Goal: Task Accomplishment & Management: Use online tool/utility

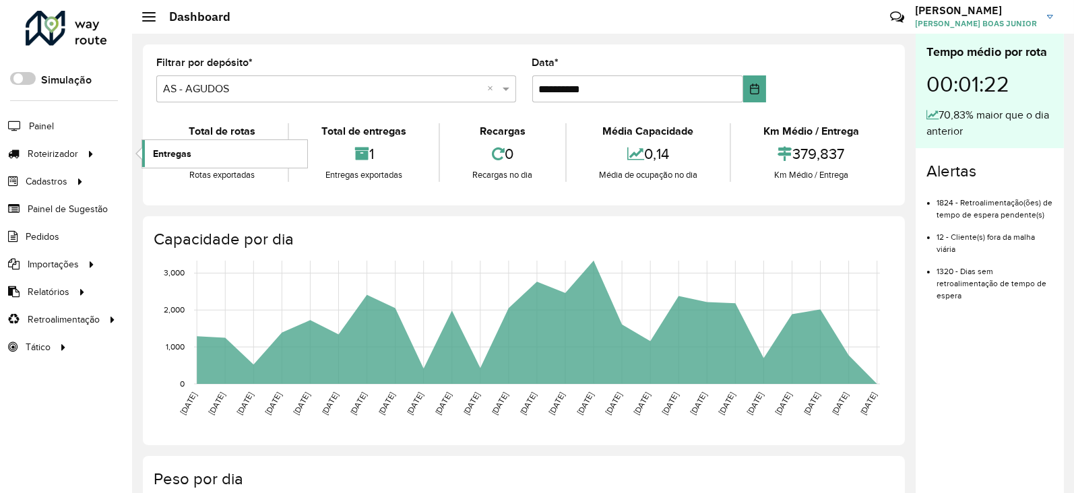
click at [160, 150] on span "Entregas" at bounding box center [172, 154] width 38 height 14
click at [175, 147] on span "Entregas" at bounding box center [172, 154] width 38 height 14
click at [187, 147] on span "Entregas" at bounding box center [172, 154] width 38 height 14
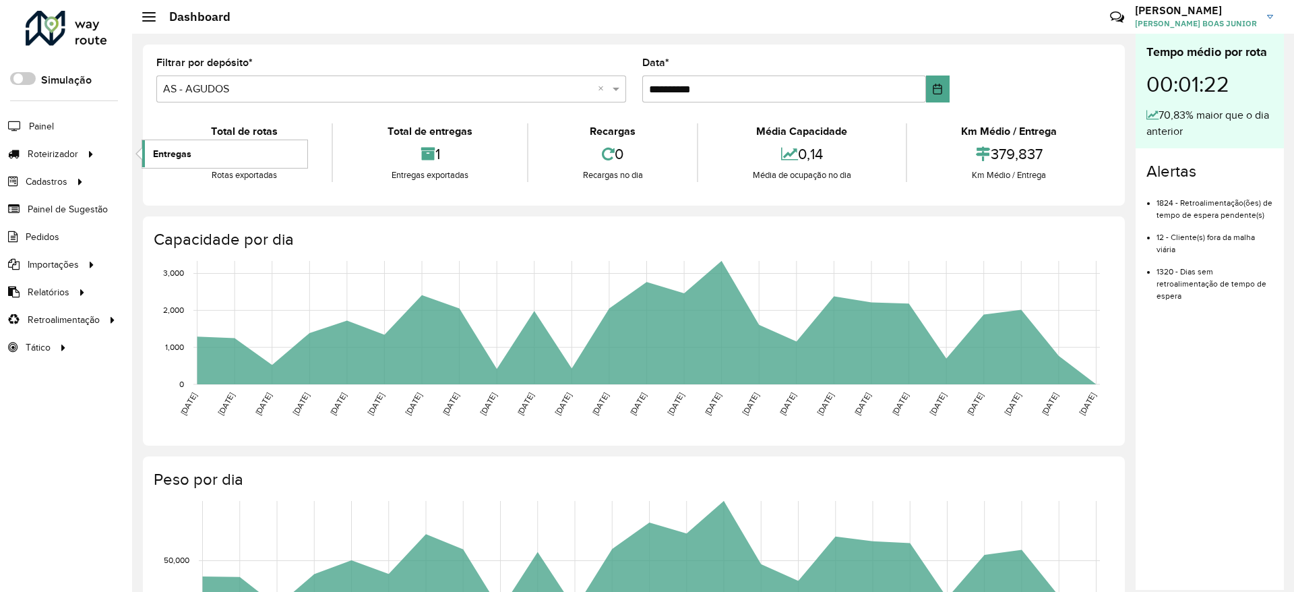
click at [201, 152] on link "Entregas" at bounding box center [224, 153] width 165 height 27
click at [172, 147] on span "Entregas" at bounding box center [172, 154] width 38 height 14
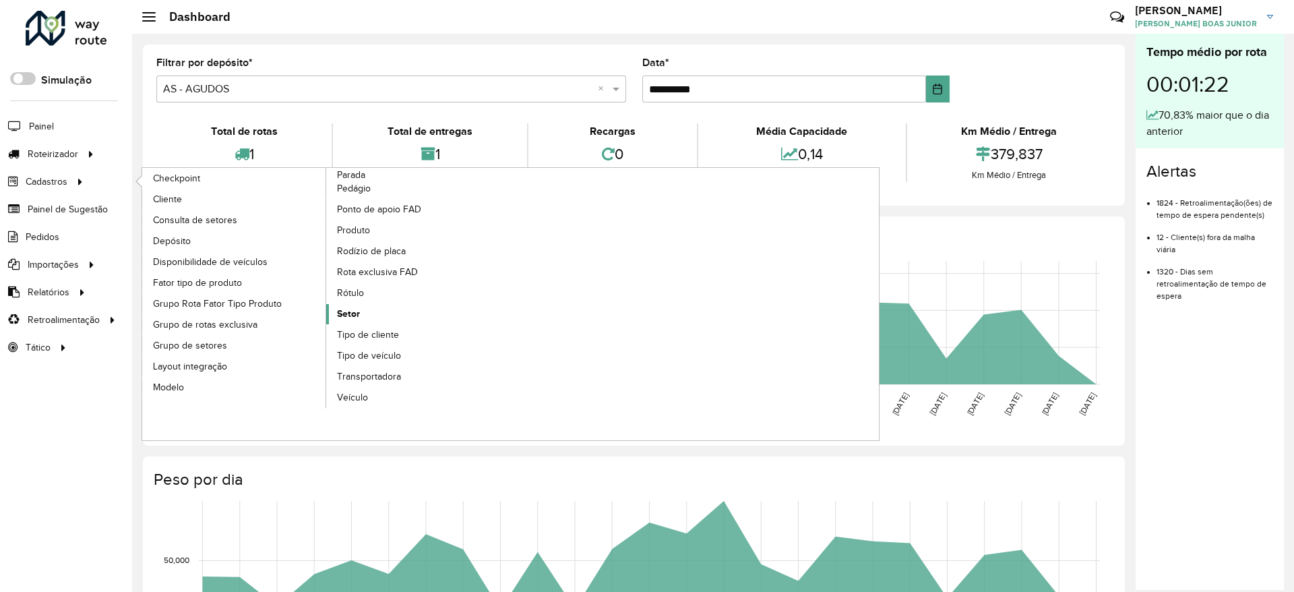
click at [358, 309] on span "Setor" at bounding box center [348, 314] width 23 height 14
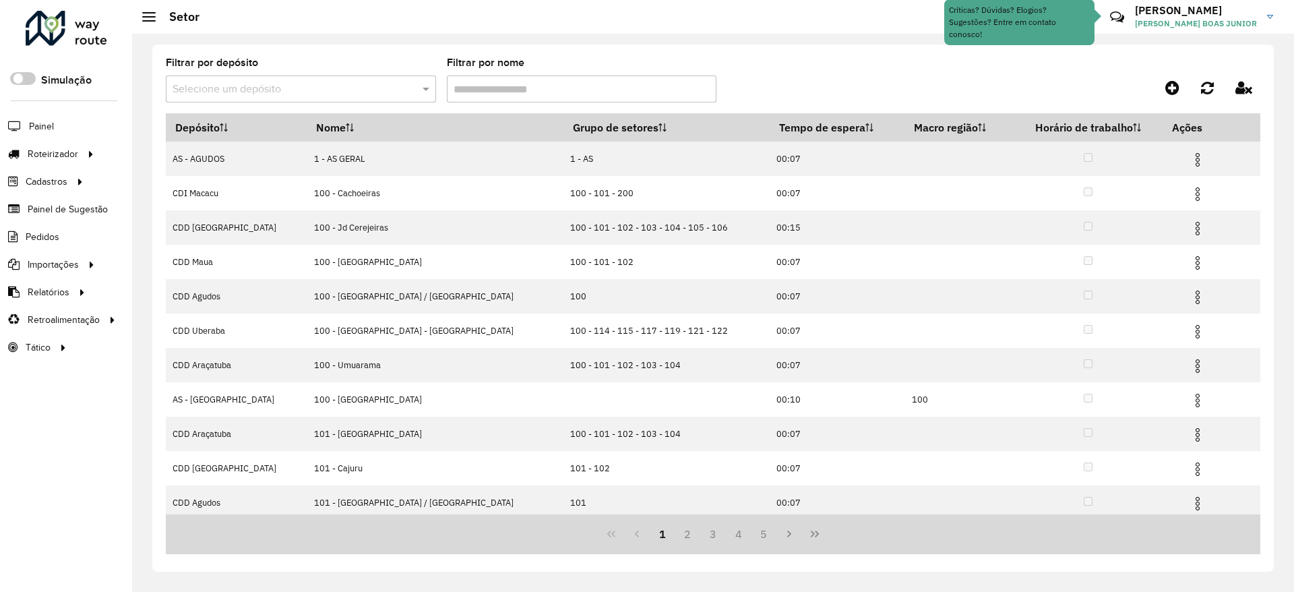
click at [325, 77] on div "Selecione um depósito" at bounding box center [301, 88] width 270 height 27
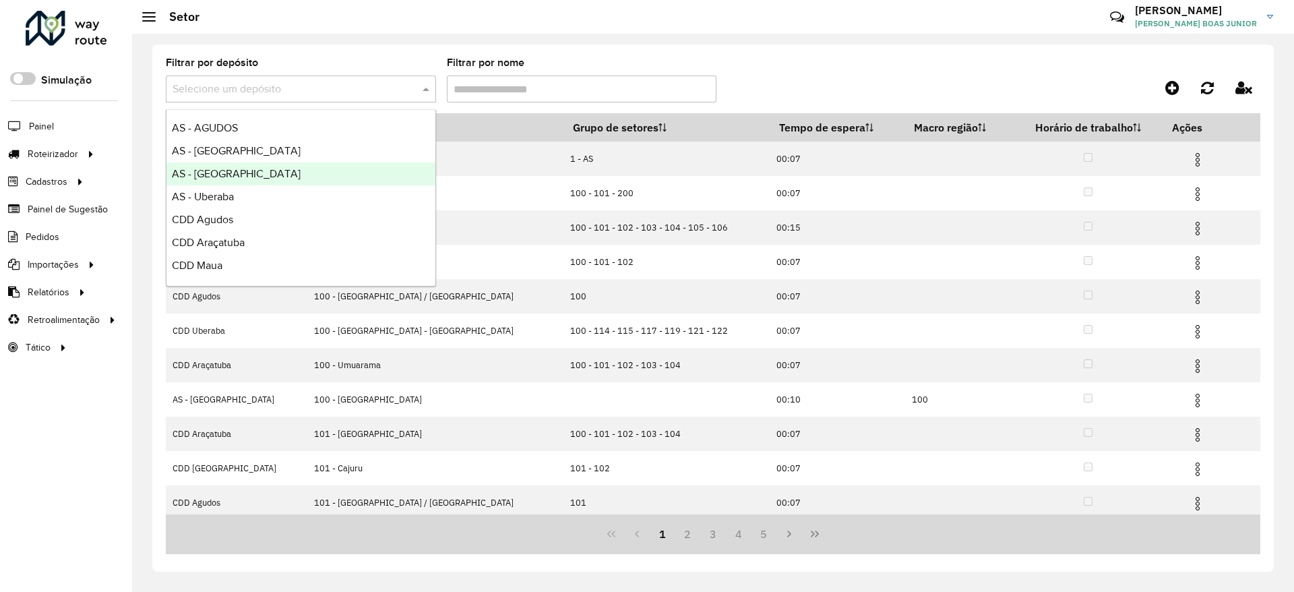
scroll to position [101, 0]
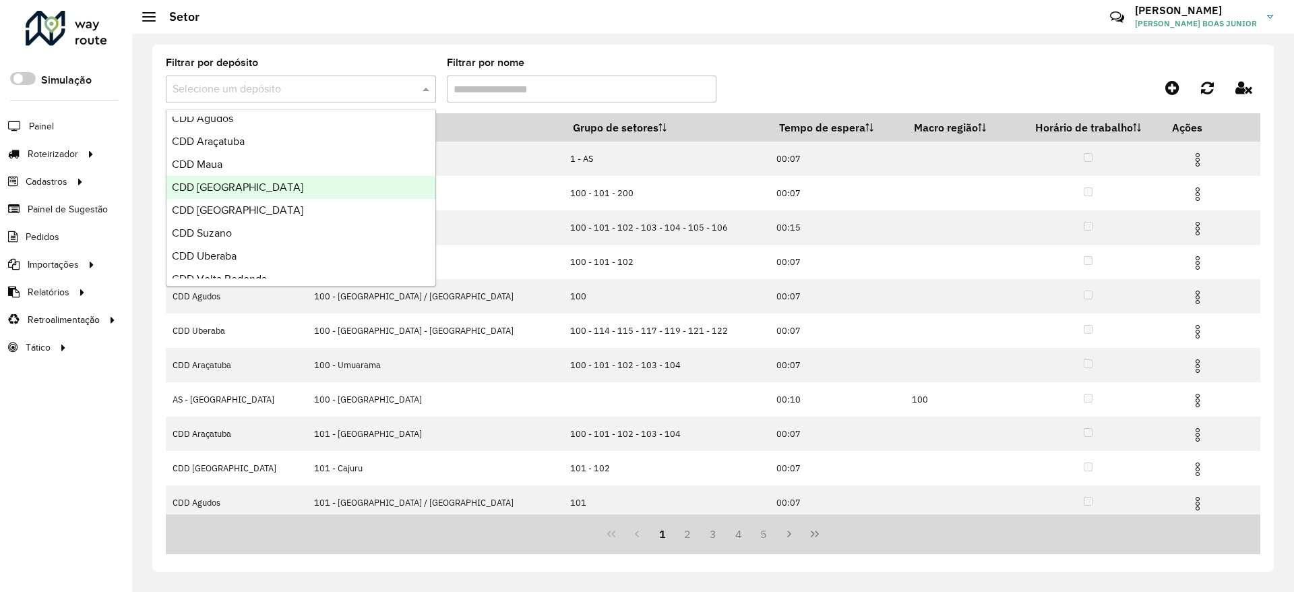
click at [273, 196] on div "CDD [GEOGRAPHIC_DATA]" at bounding box center [300, 187] width 269 height 23
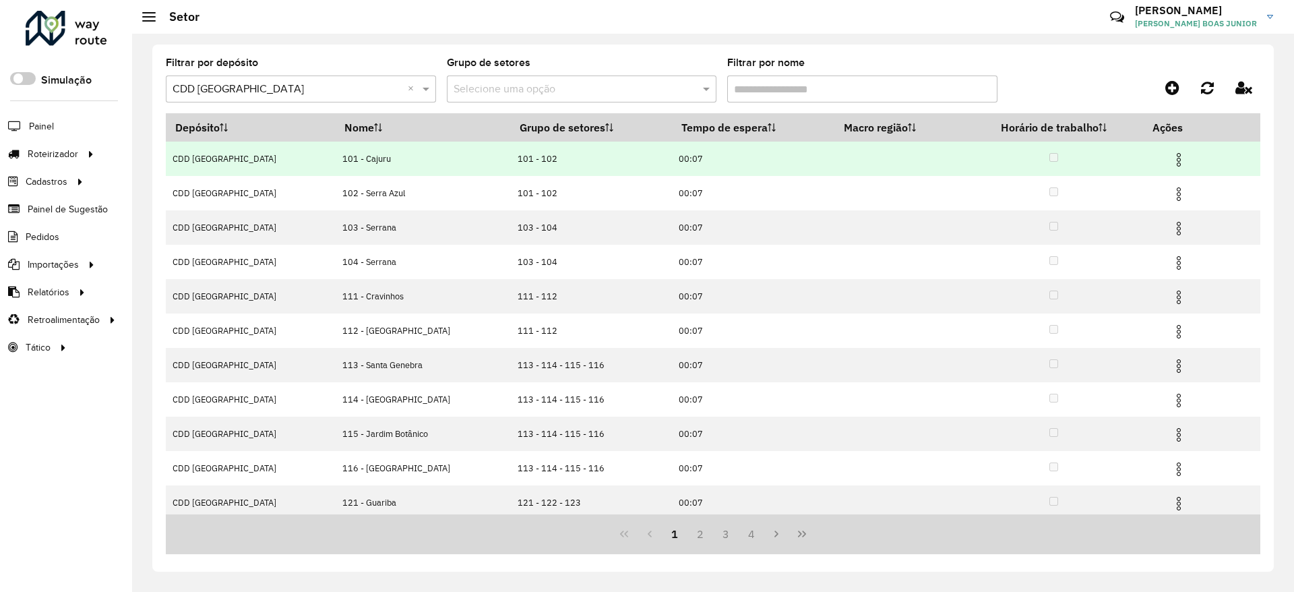
click at [1073, 160] on img at bounding box center [1178, 160] width 16 height 16
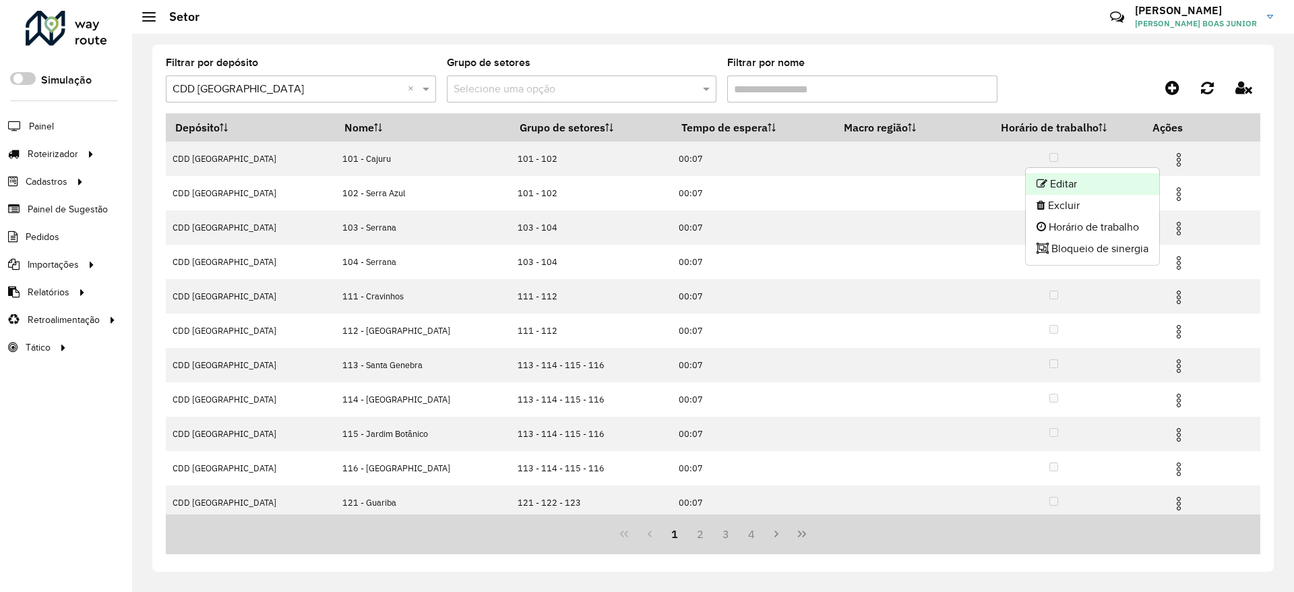
click at [1073, 185] on li "Editar" at bounding box center [1091, 184] width 133 height 22
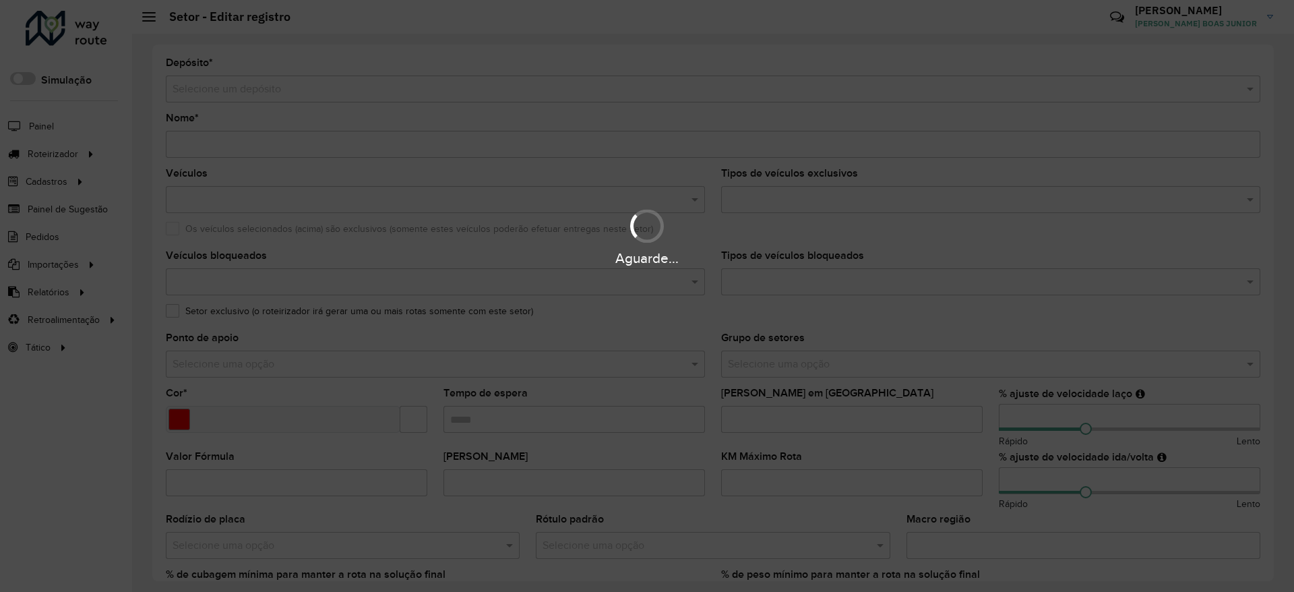
type input "**********"
type input "*******"
type input "*****"
type input "**"
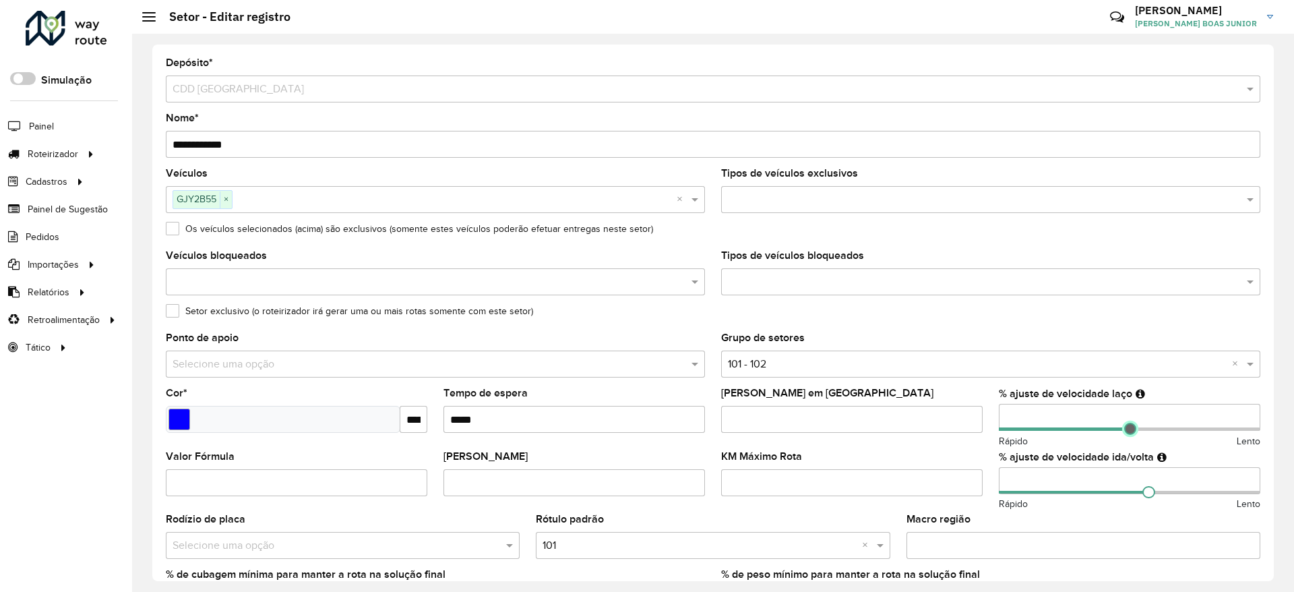
type input "**"
drag, startPoint x: 1145, startPoint y: 427, endPoint x: 1125, endPoint y: 427, distance: 20.2
click at [1073, 427] on span at bounding box center [1129, 428] width 12 height 12
type input "**"
drag, startPoint x: 1146, startPoint y: 495, endPoint x: 1127, endPoint y: 495, distance: 18.9
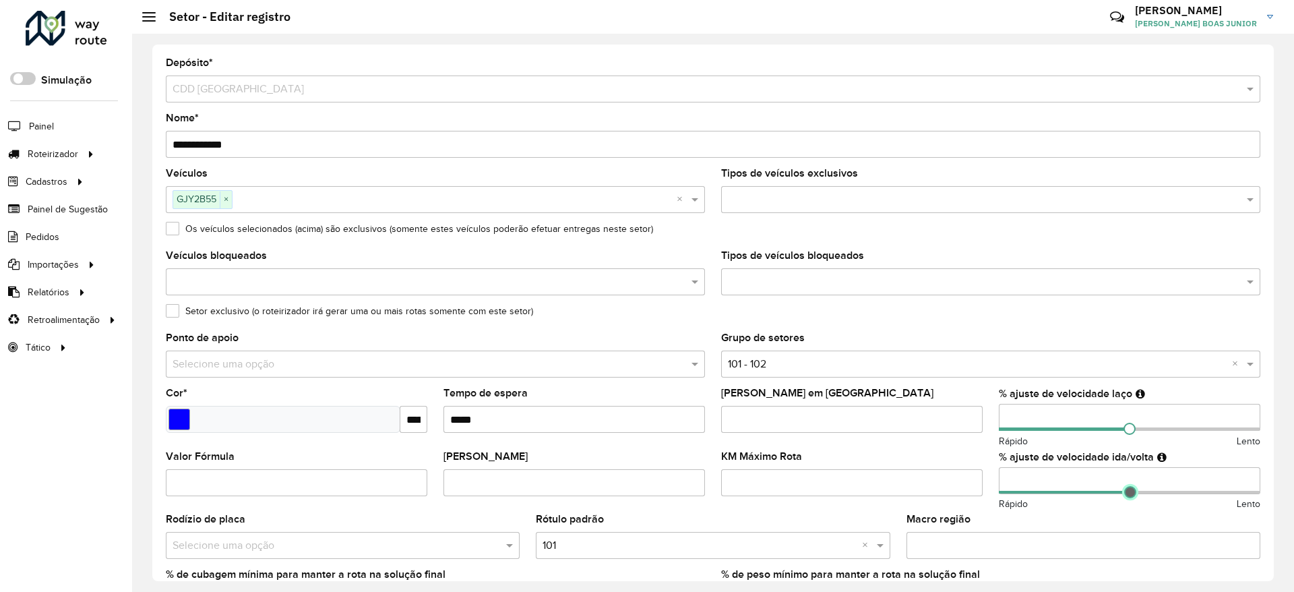
click at [1073, 493] on span at bounding box center [1130, 492] width 12 height 12
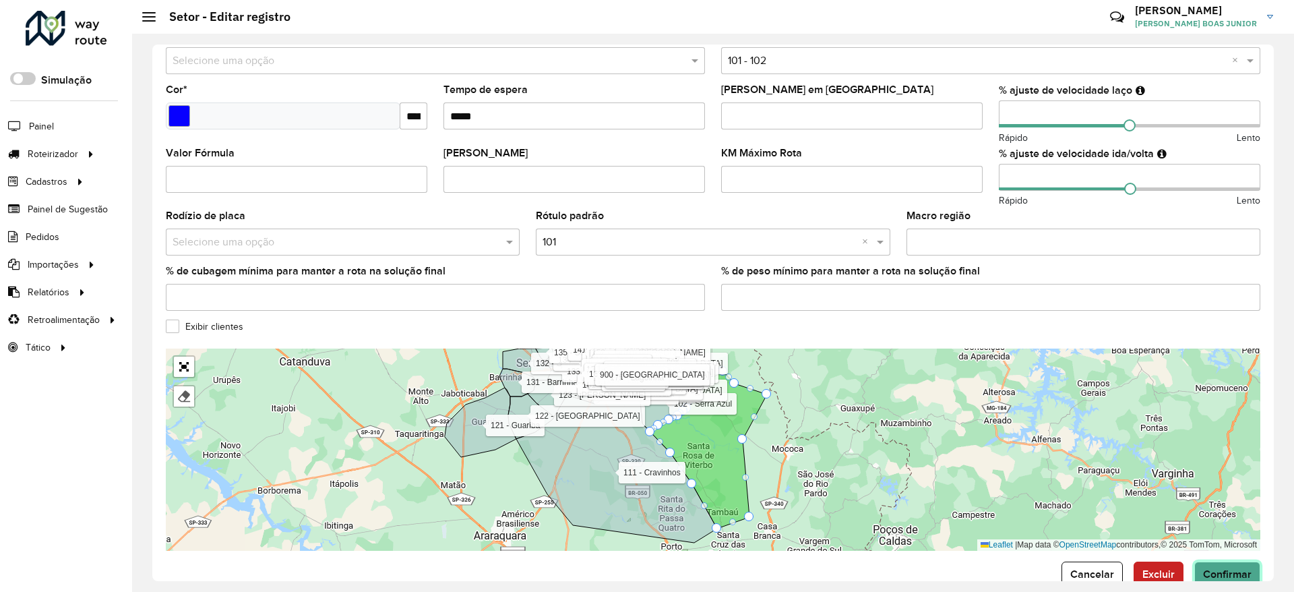
click at [1073, 493] on span "Confirmar" at bounding box center [1227, 573] width 49 height 11
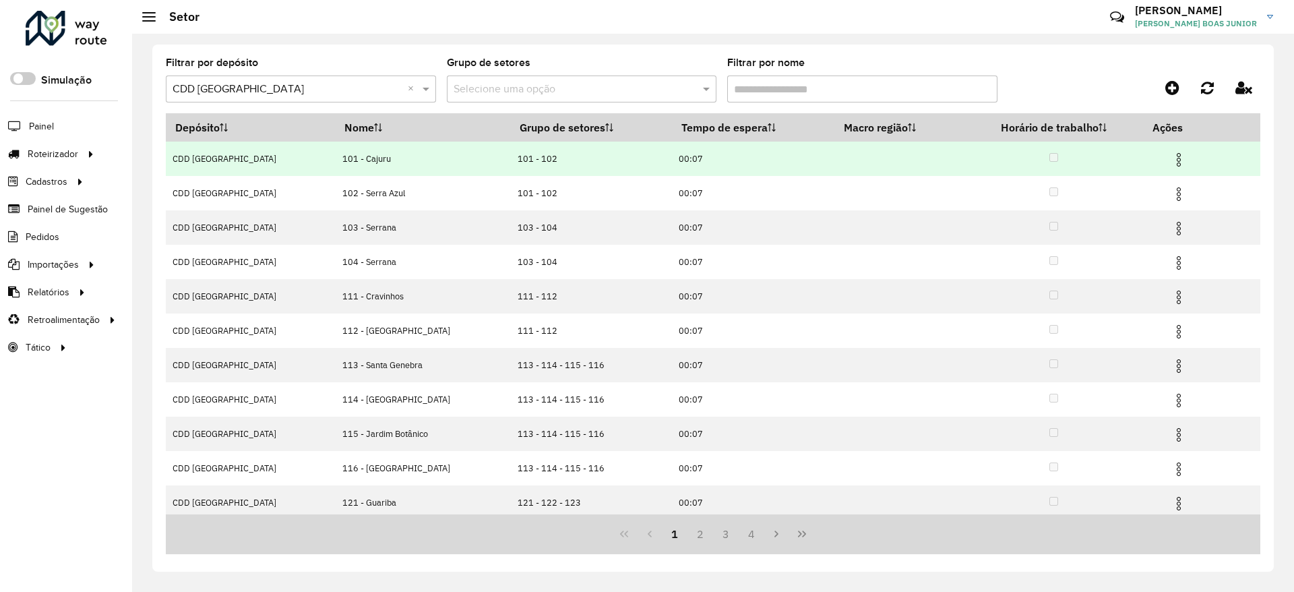
click at [1073, 162] on img at bounding box center [1178, 160] width 16 height 16
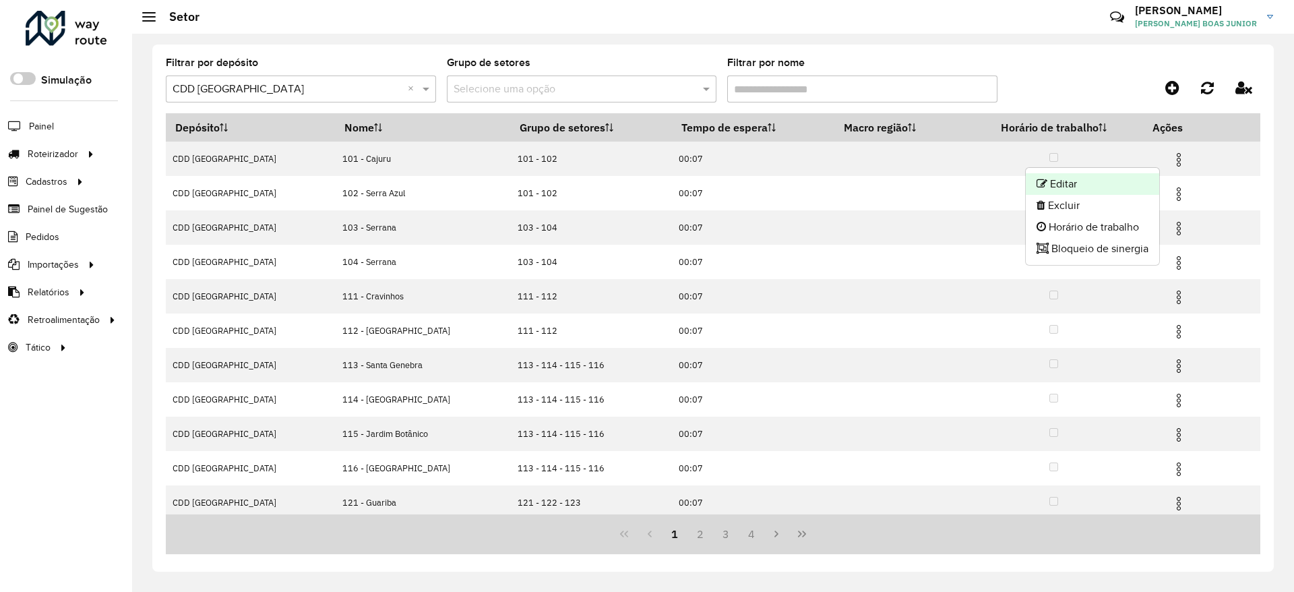
click at [1073, 186] on li "Editar" at bounding box center [1091, 184] width 133 height 22
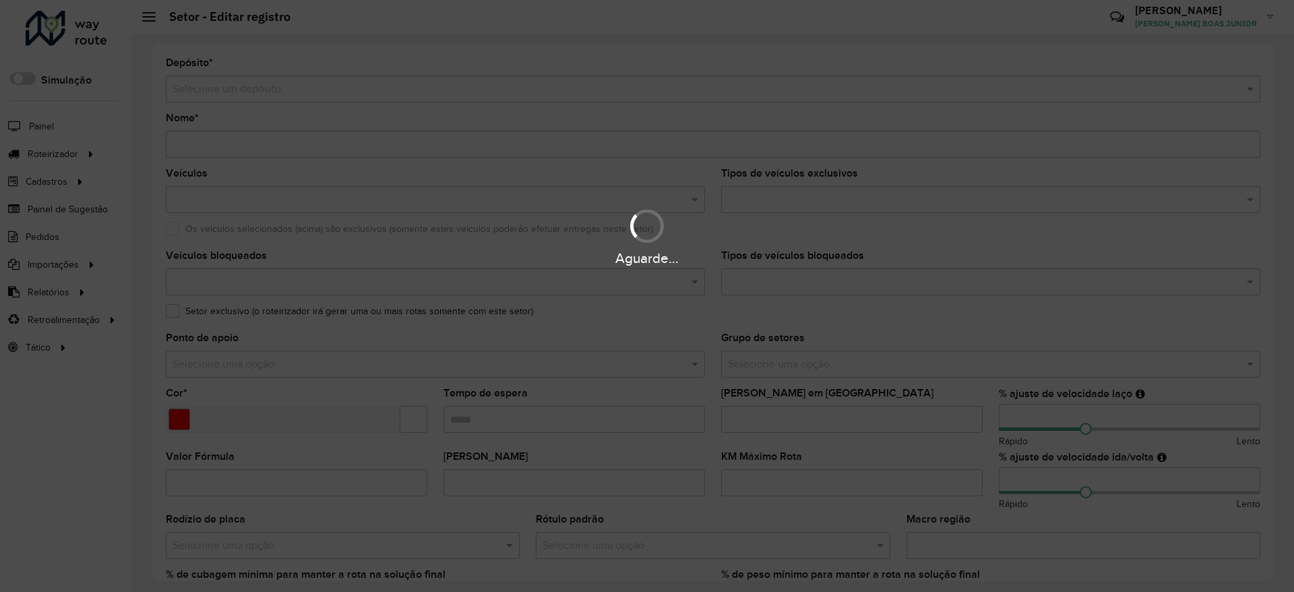
type input "**********"
type input "*******"
type input "*****"
type input "**"
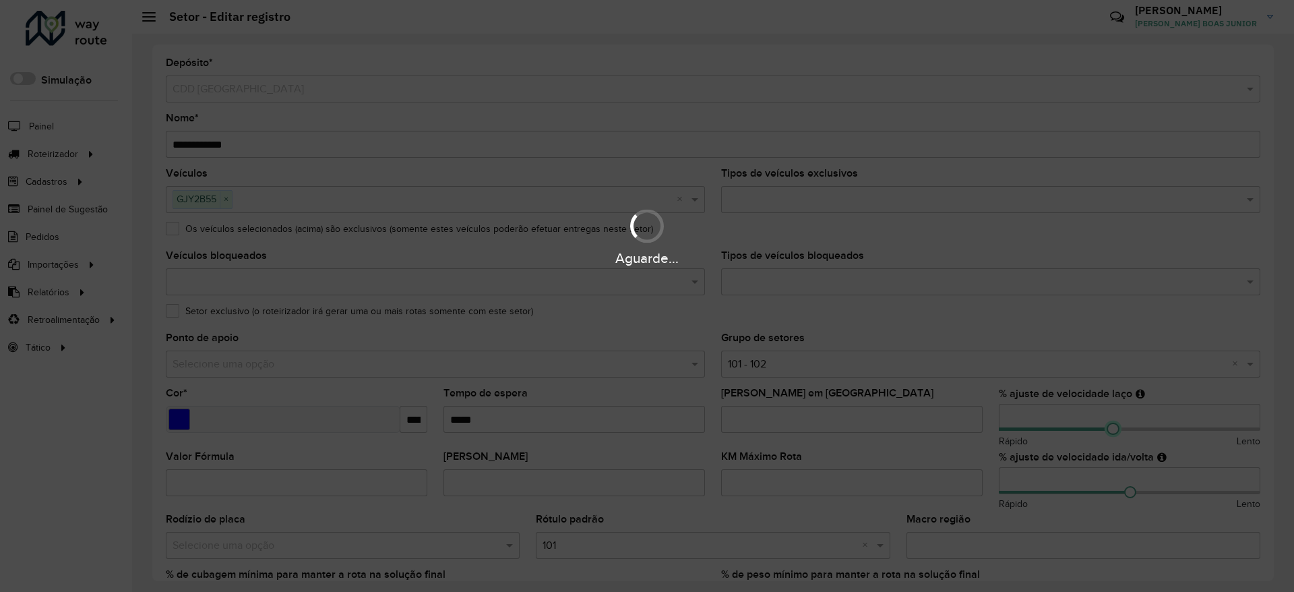
type input "**"
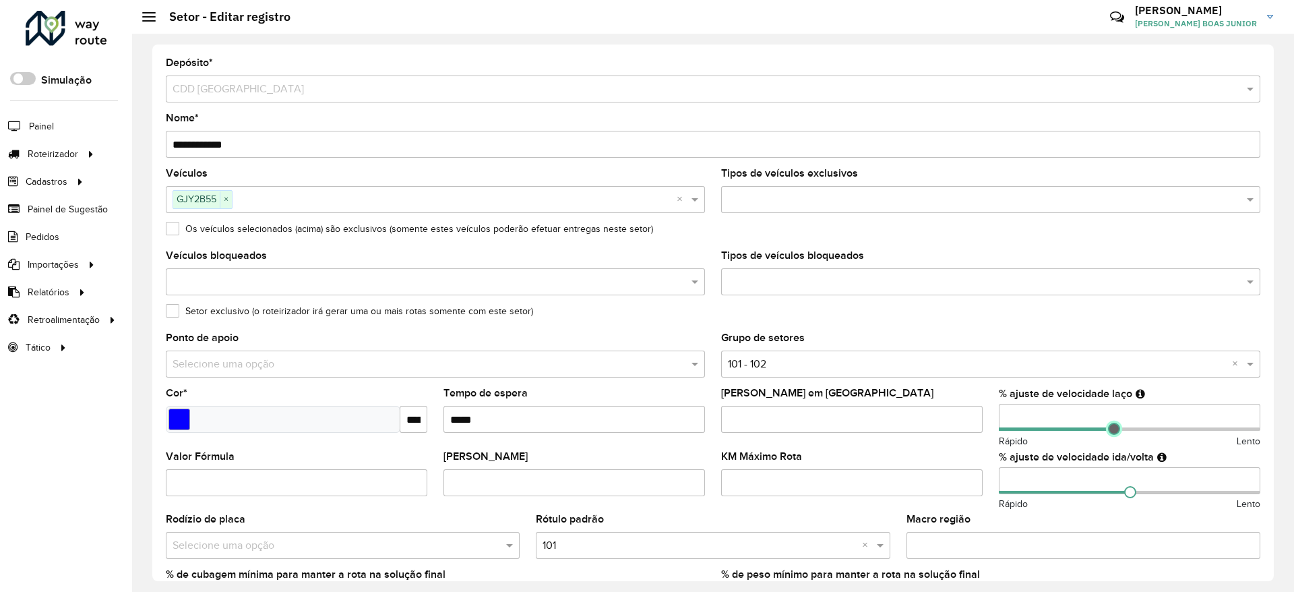
drag, startPoint x: 1127, startPoint y: 431, endPoint x: 1111, endPoint y: 431, distance: 16.2
click at [1073, 431] on span at bounding box center [1114, 428] width 12 height 12
type input "**"
drag, startPoint x: 1121, startPoint y: 495, endPoint x: 1108, endPoint y: 499, distance: 13.4
click at [1073, 493] on div "% ajuste de velocidade ida/volta ** Rápido Lento" at bounding box center [1129, 481] width 261 height 60
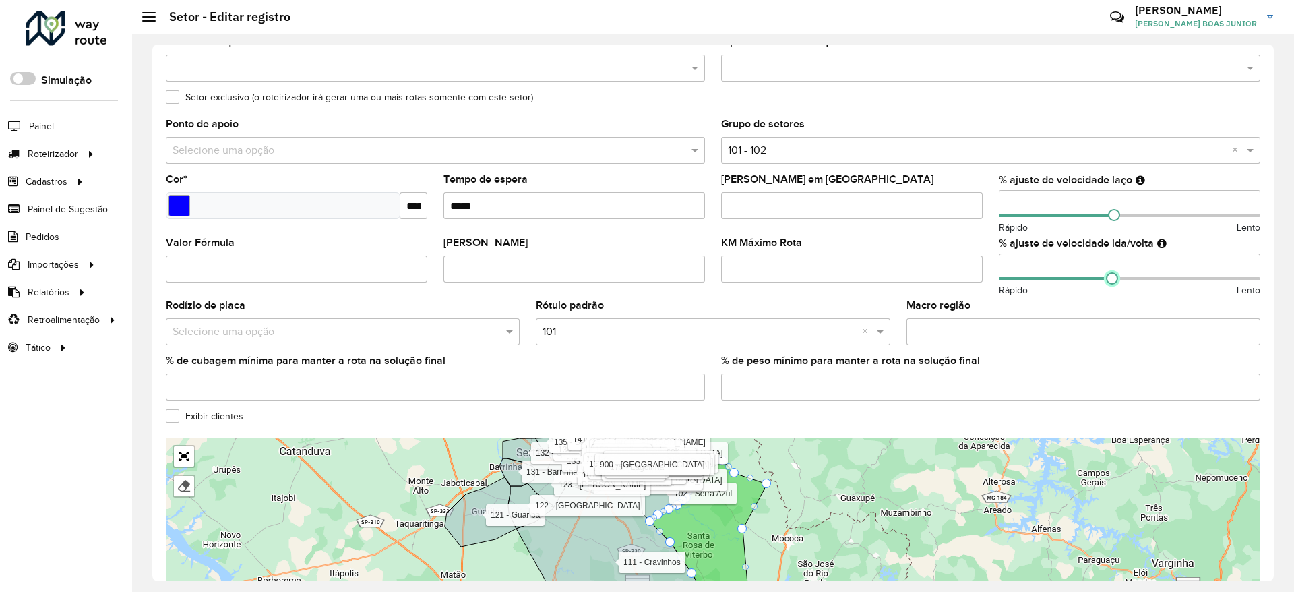
scroll to position [334, 0]
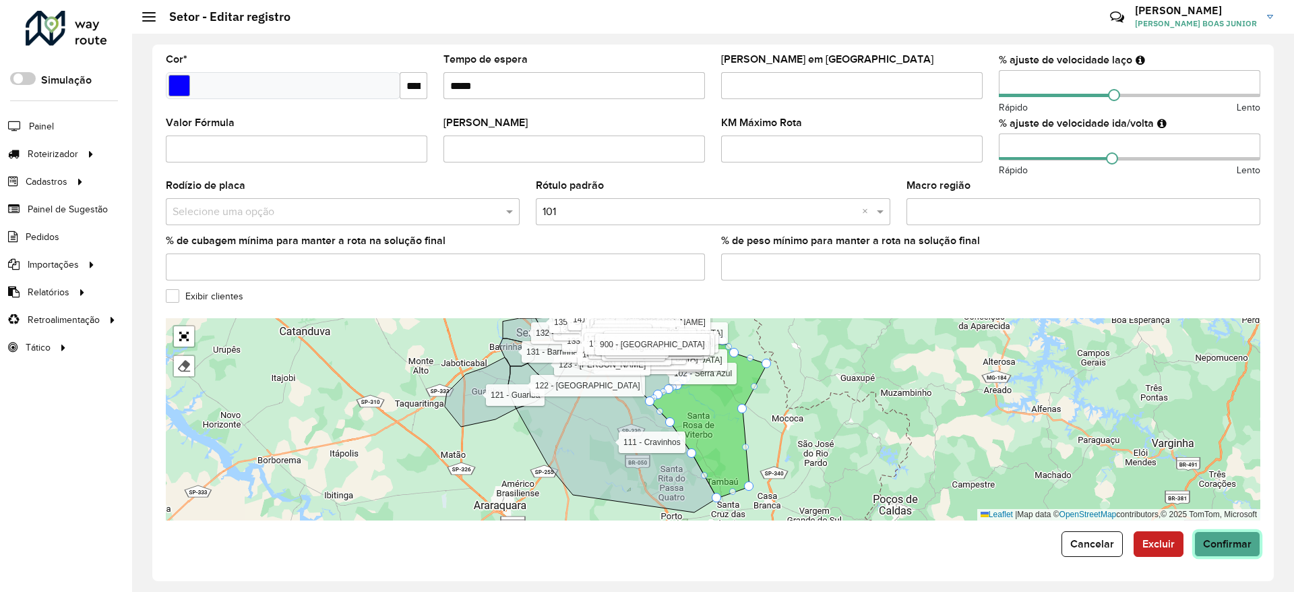
click at [1073, 493] on button "Confirmar" at bounding box center [1227, 544] width 66 height 26
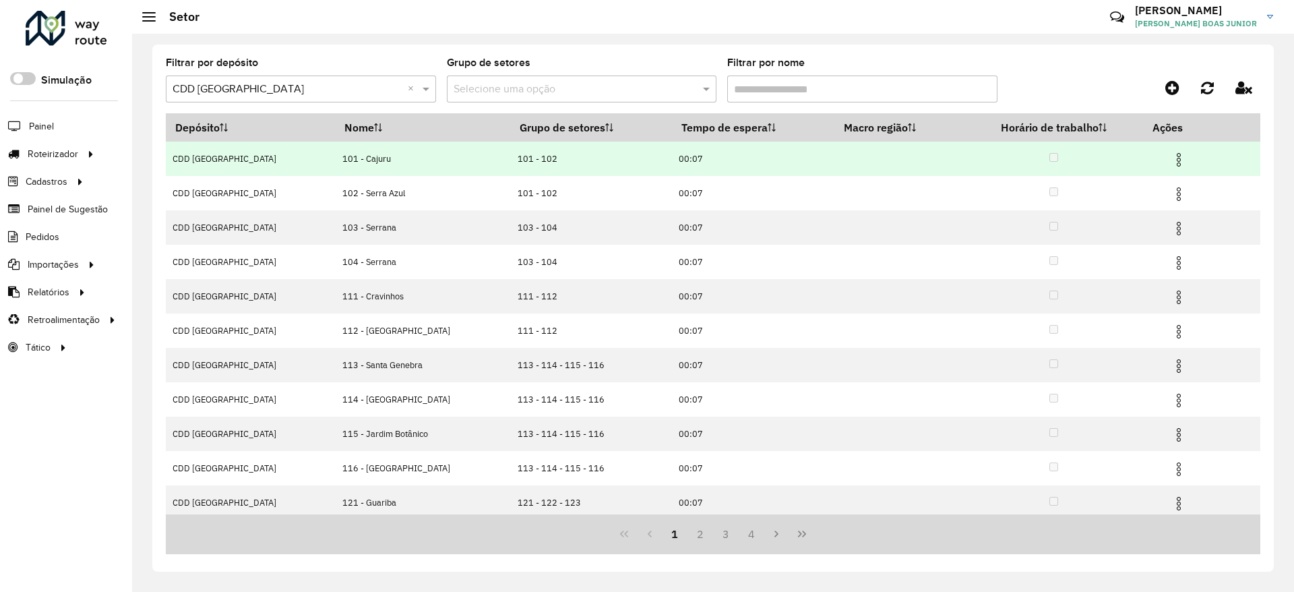
click at [1073, 163] on img at bounding box center [1178, 160] width 16 height 16
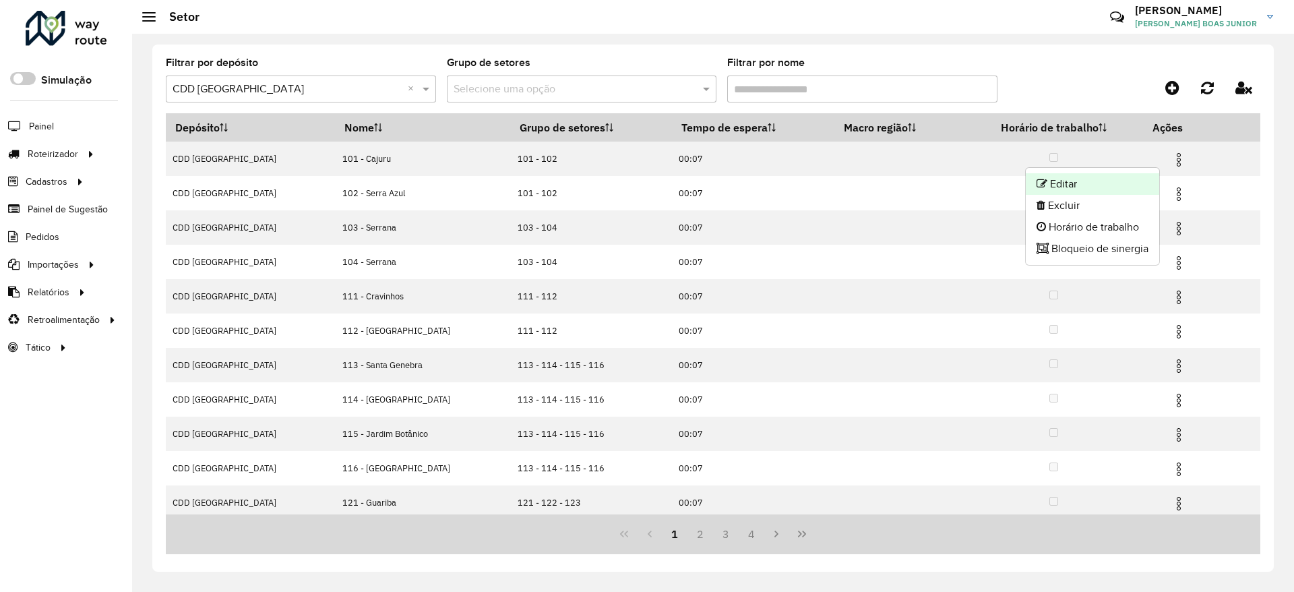
click at [1073, 179] on li "Editar" at bounding box center [1091, 184] width 133 height 22
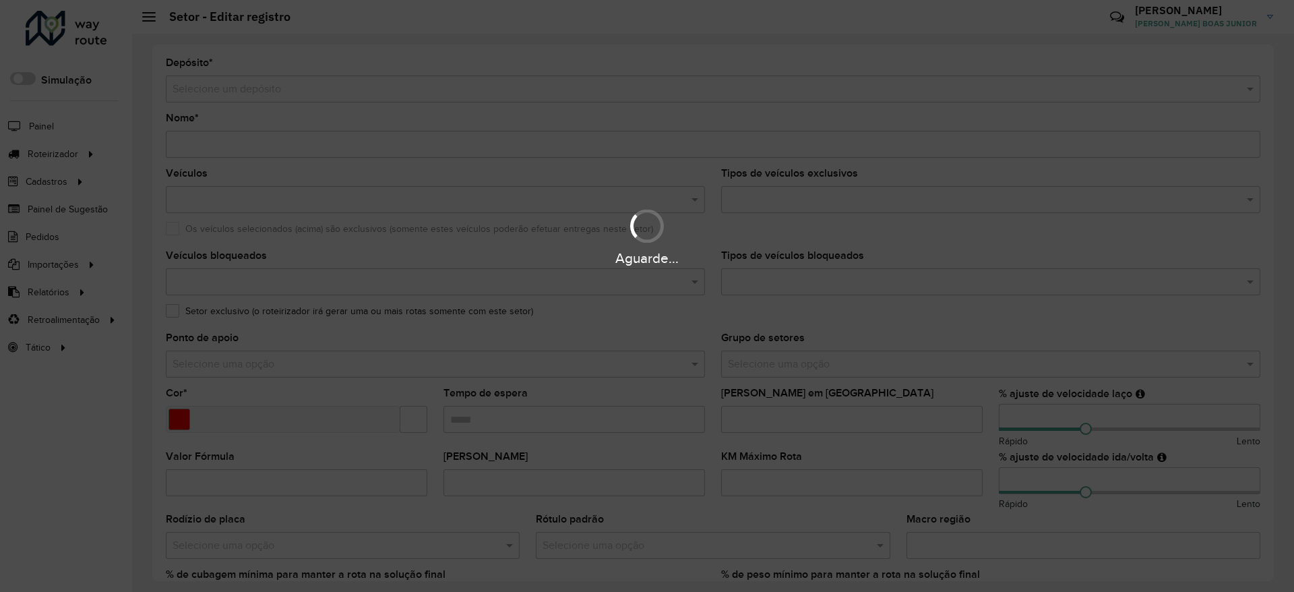
type input "**********"
type input "*******"
type input "*****"
type input "**"
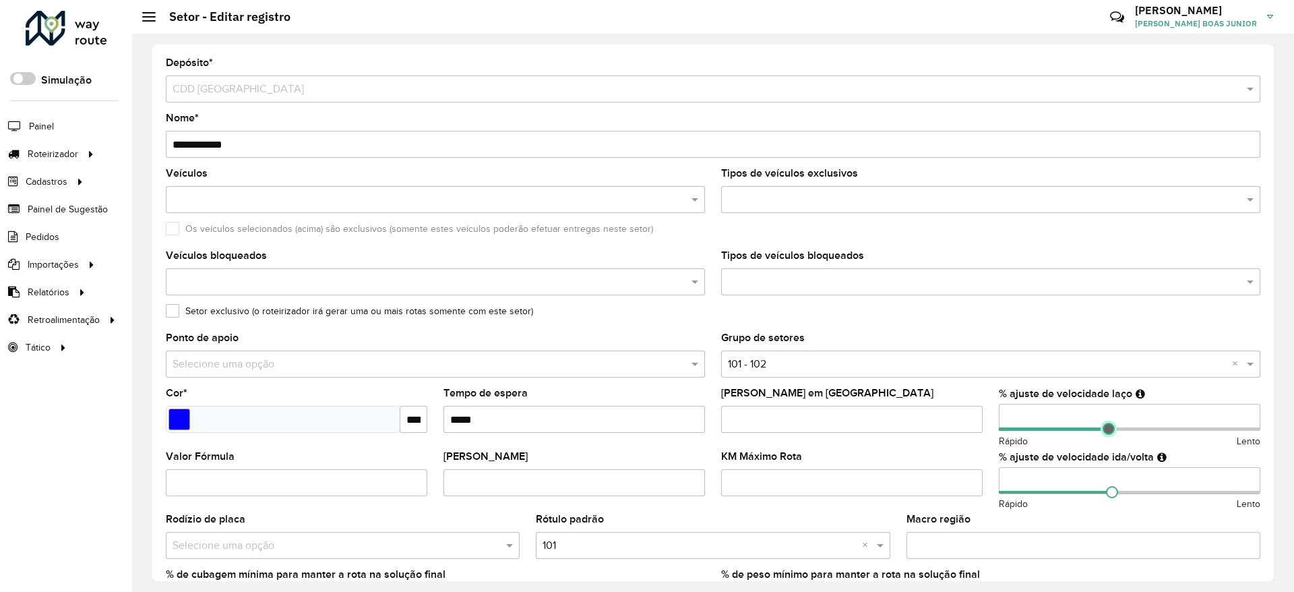
type input "**"
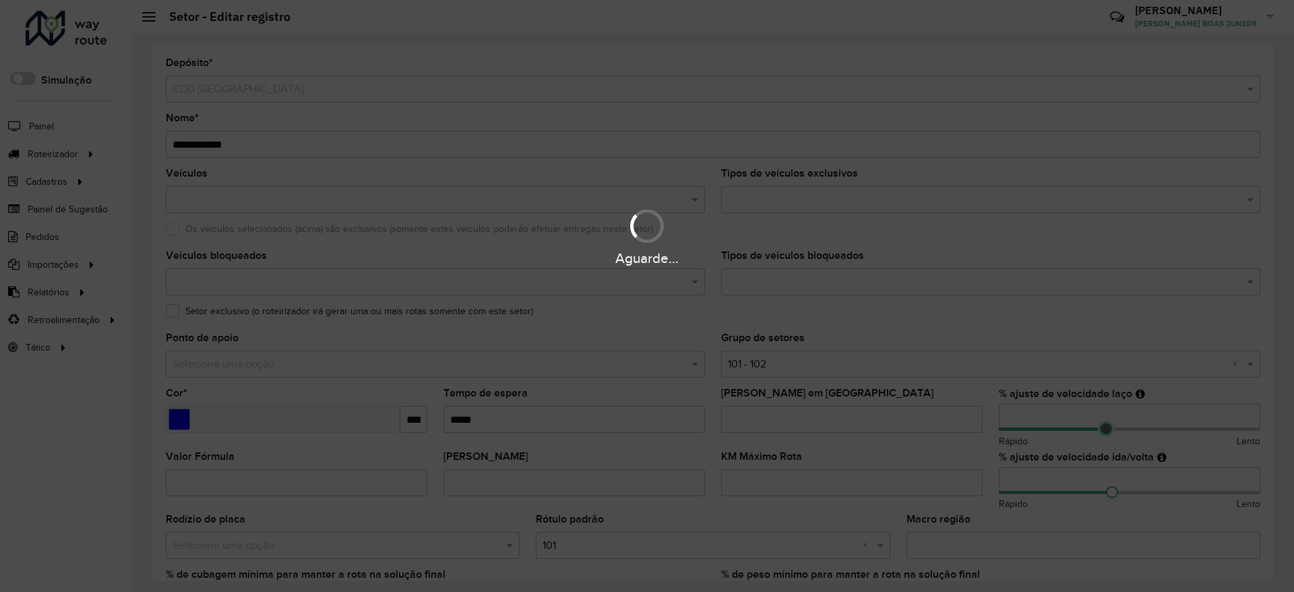
click at [1073, 433] on hb-app "Aguarde... Pop-up bloqueado! Seu navegador bloqueou automáticamente a abertura …" at bounding box center [647, 296] width 1294 height 592
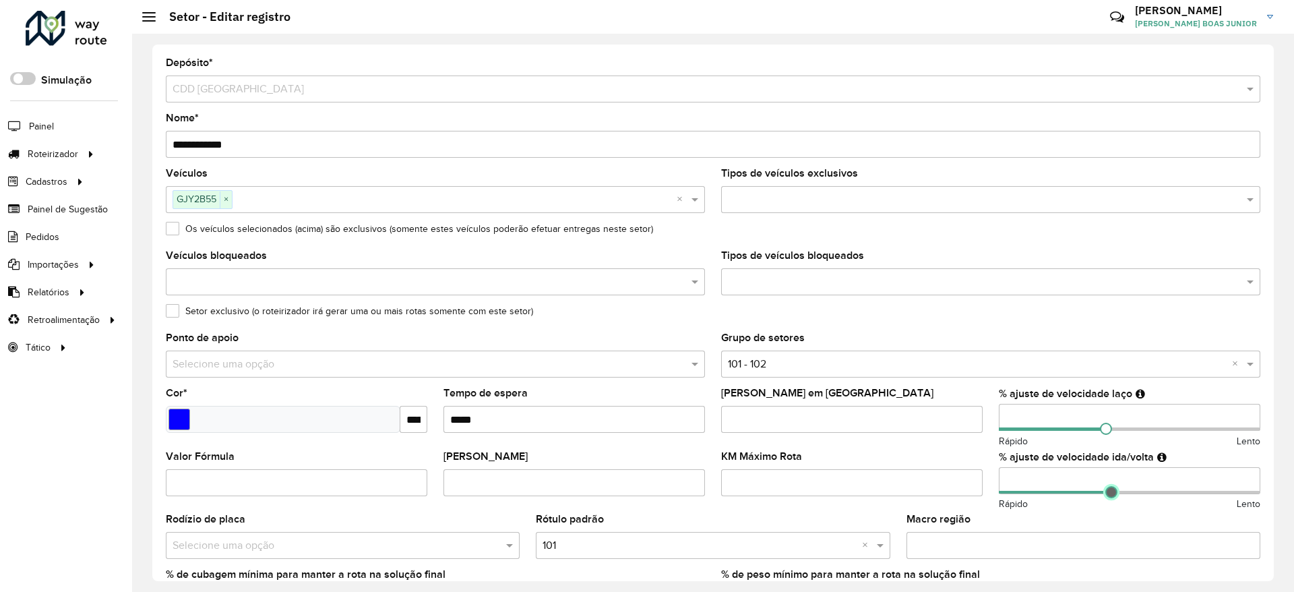
type input "**"
drag, startPoint x: 1110, startPoint y: 494, endPoint x: 1102, endPoint y: 494, distance: 8.1
click at [1073, 493] on span at bounding box center [1106, 492] width 12 height 12
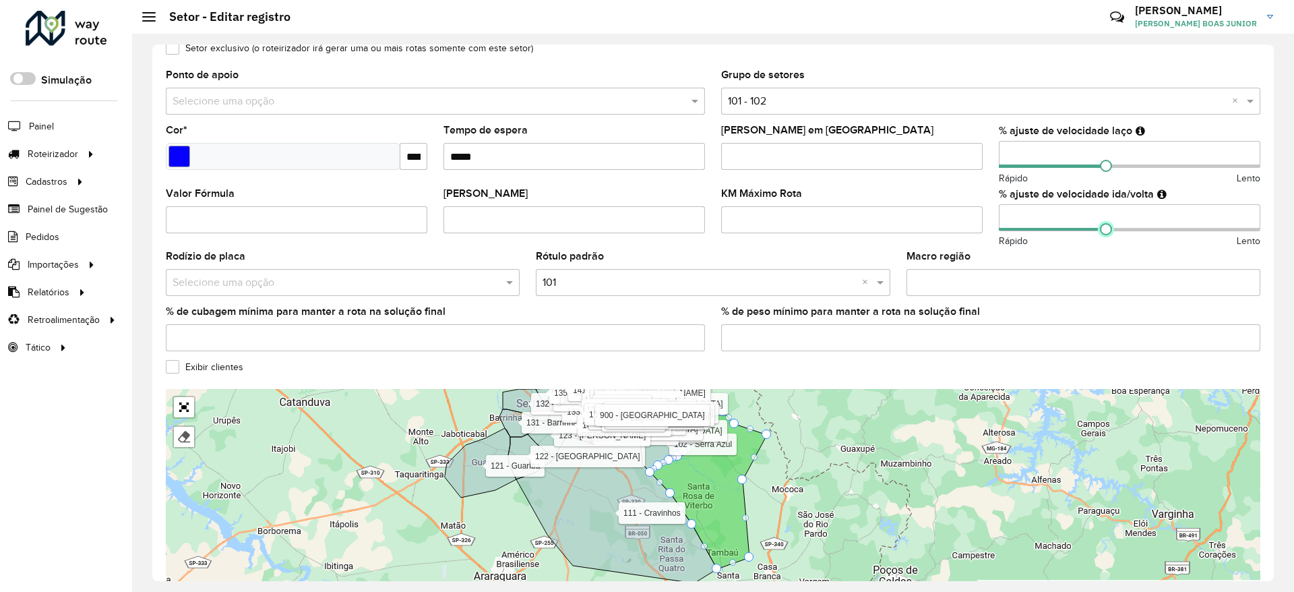
scroll to position [334, 0]
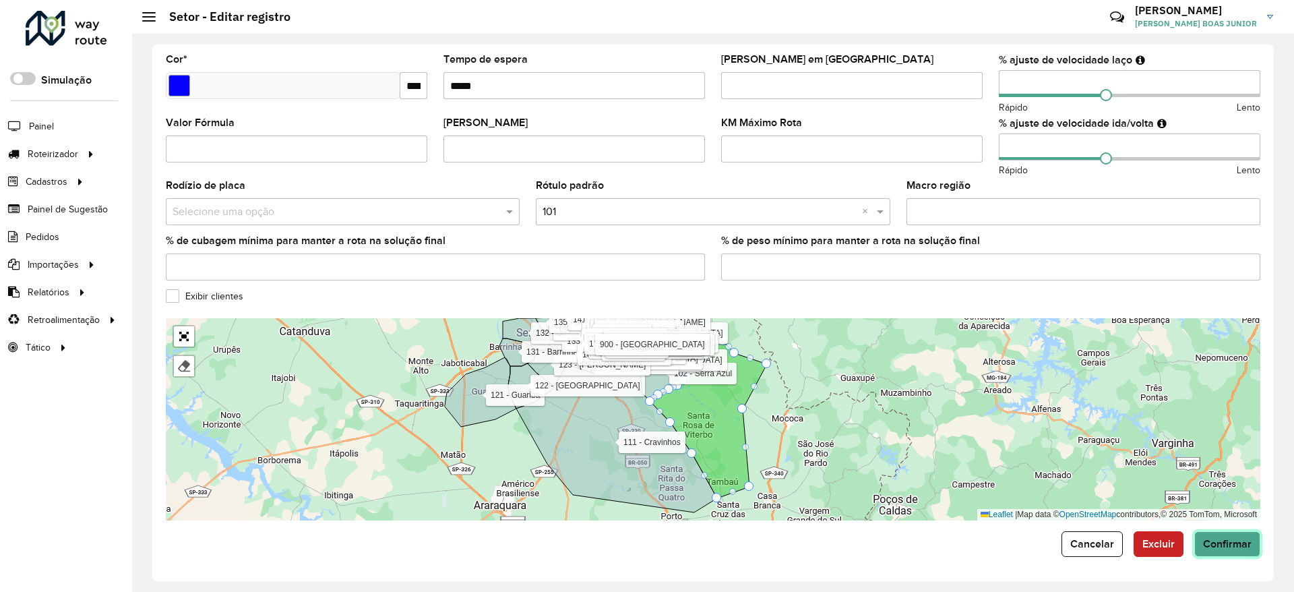
click at [1073, 493] on span "Confirmar" at bounding box center [1227, 543] width 49 height 11
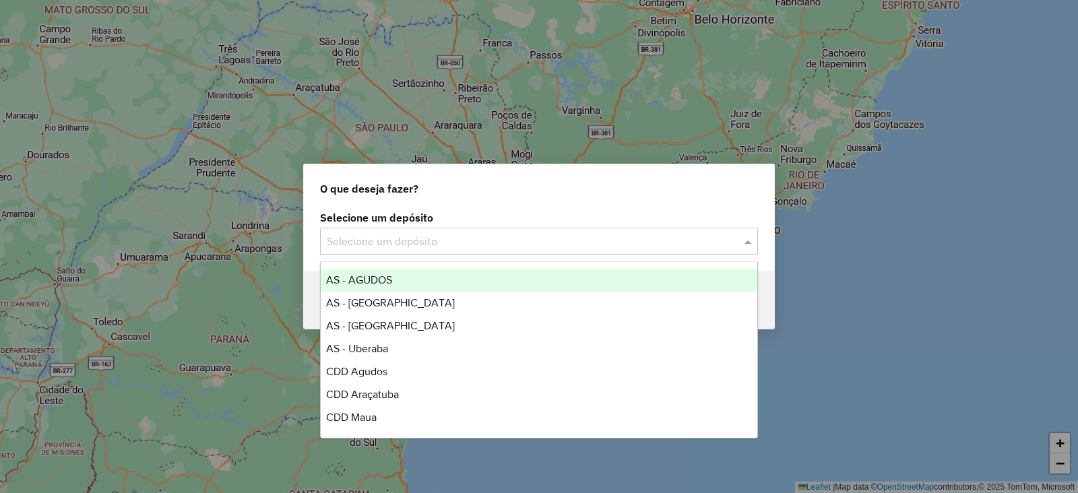
click at [485, 228] on div "Selecione um depósito" at bounding box center [539, 241] width 438 height 27
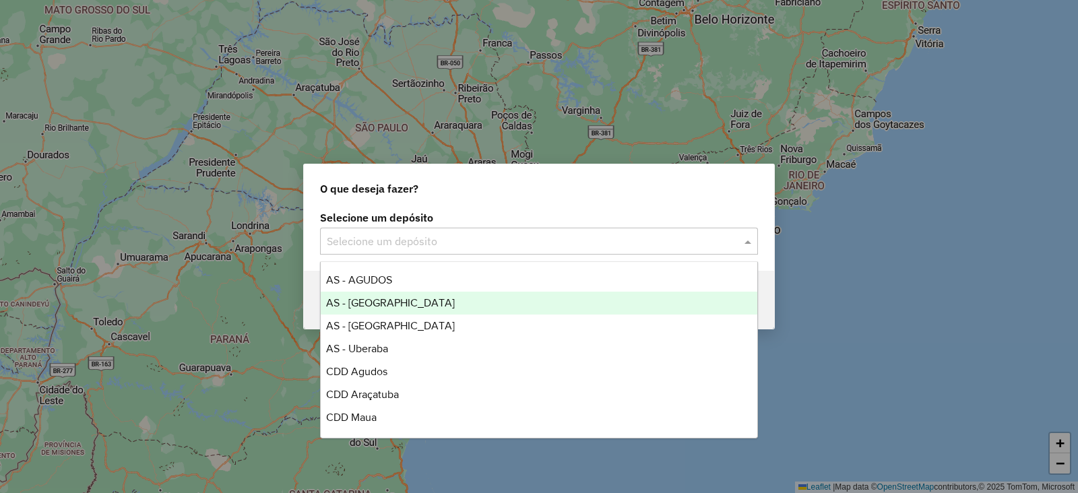
click at [427, 293] on div "AS - [GEOGRAPHIC_DATA]" at bounding box center [539, 303] width 437 height 23
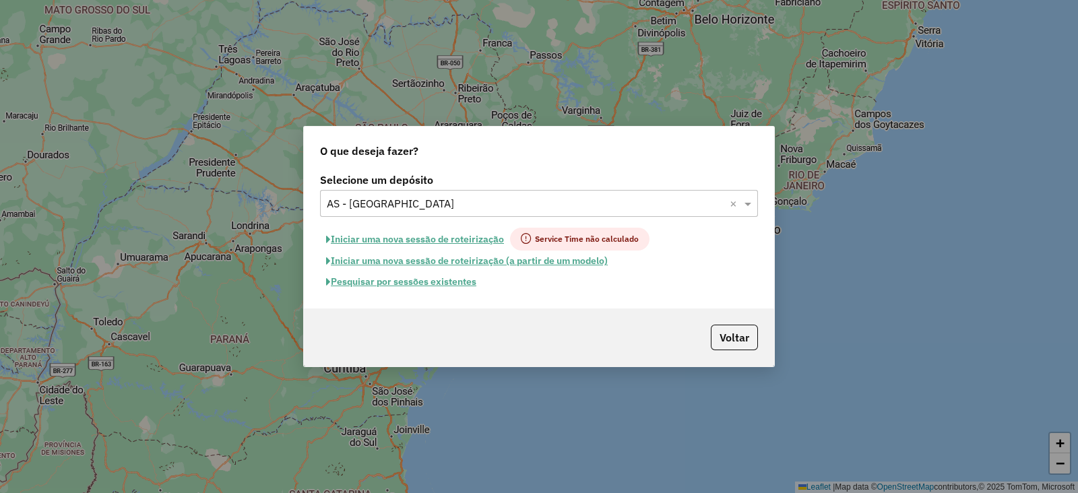
click at [445, 238] on button "Iniciar uma nova sessão de roteirização" at bounding box center [415, 239] width 190 height 23
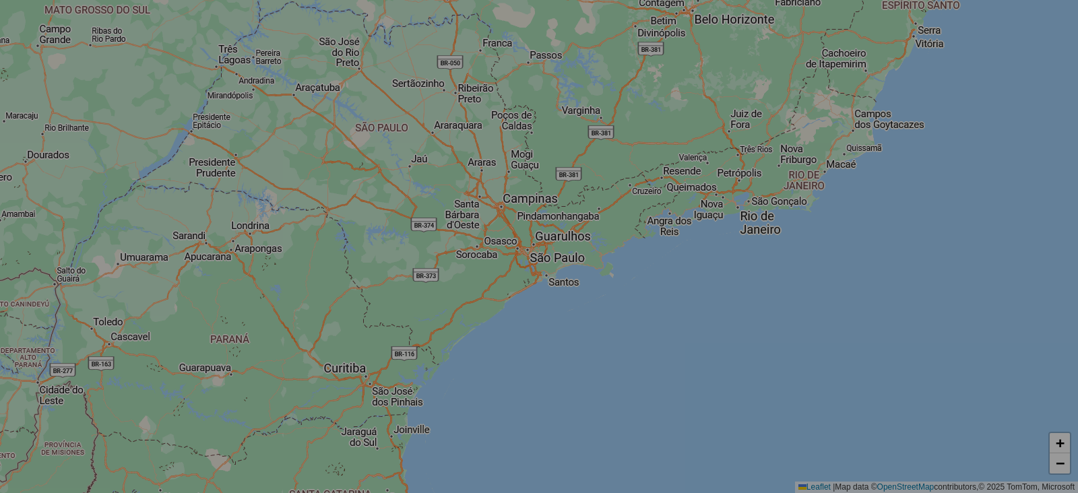
select select "*"
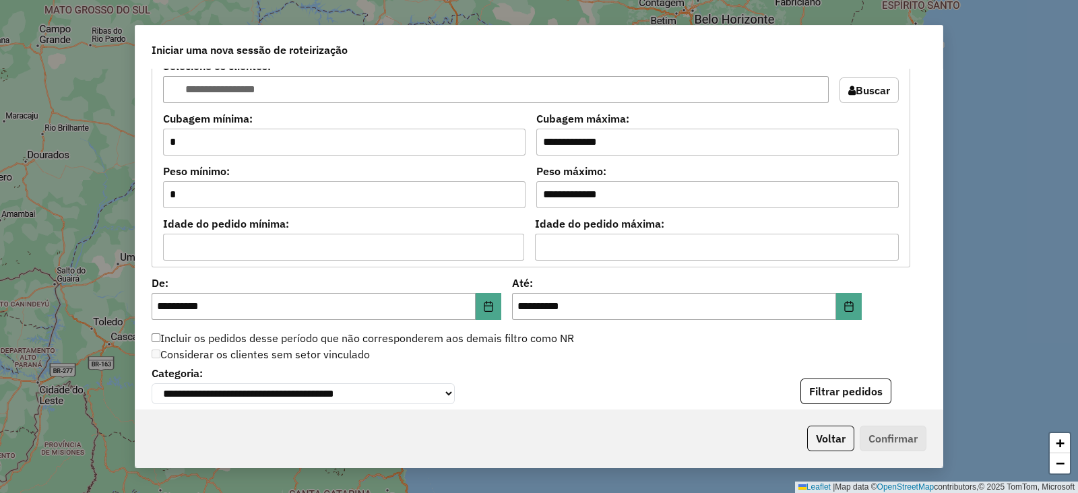
scroll to position [1347, 0]
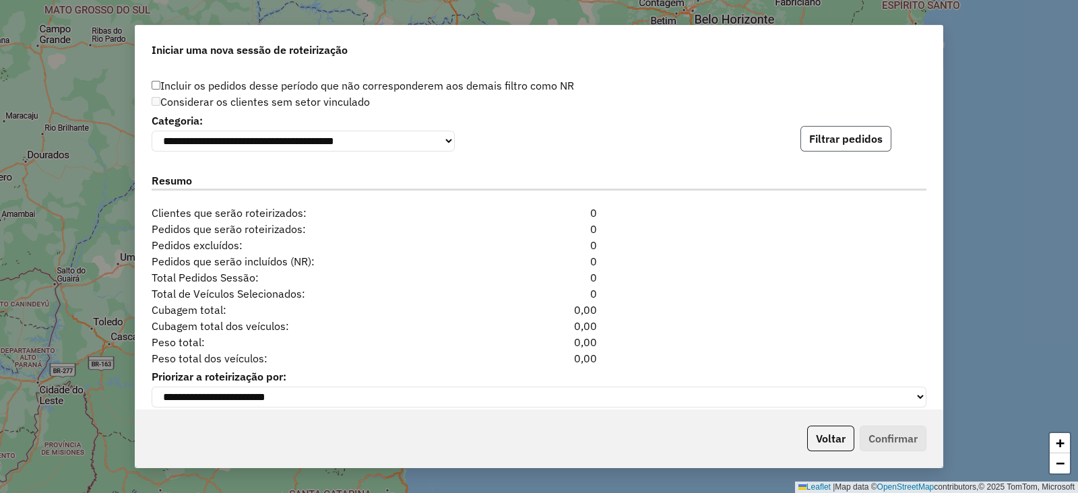
click at [866, 148] on button "Filtrar pedidos" at bounding box center [845, 139] width 91 height 26
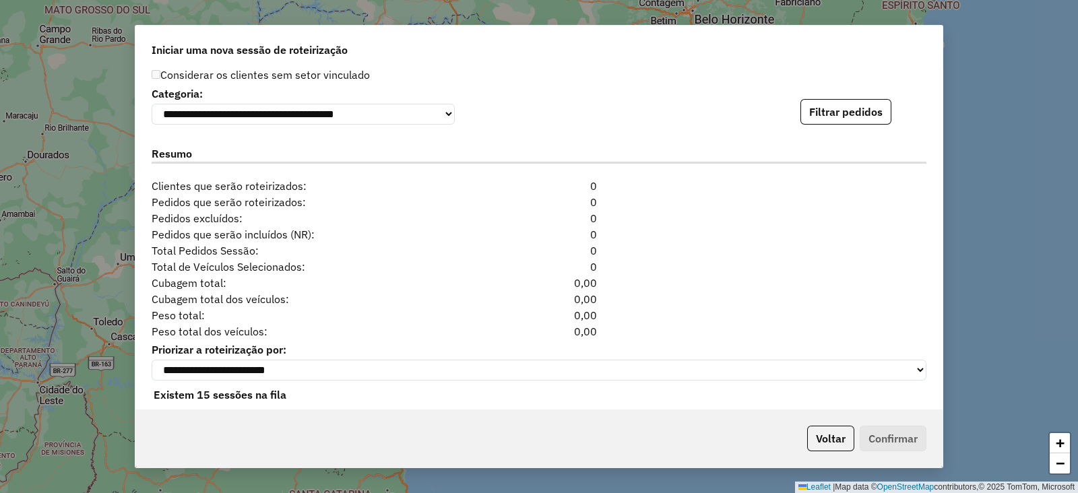
scroll to position [1394, 0]
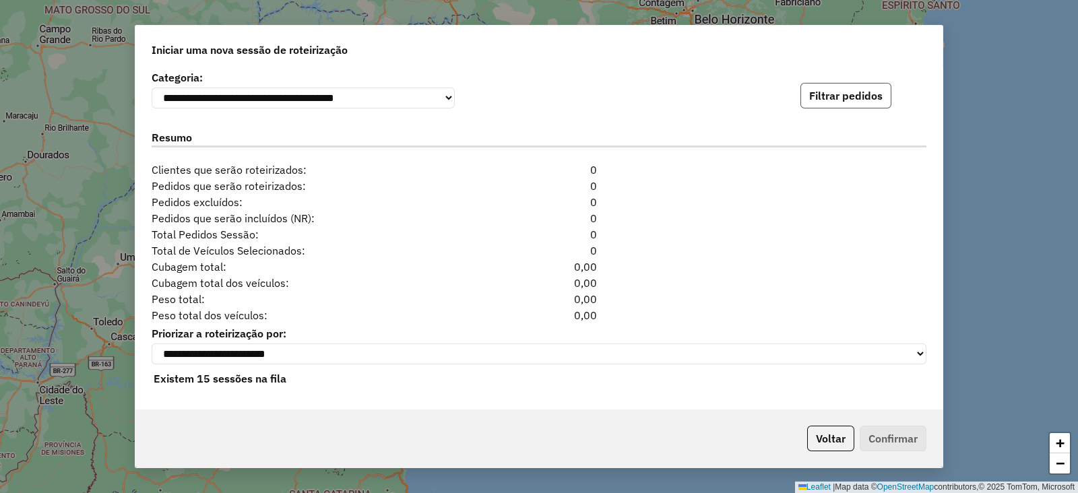
click at [852, 93] on button "Filtrar pedidos" at bounding box center [845, 96] width 91 height 26
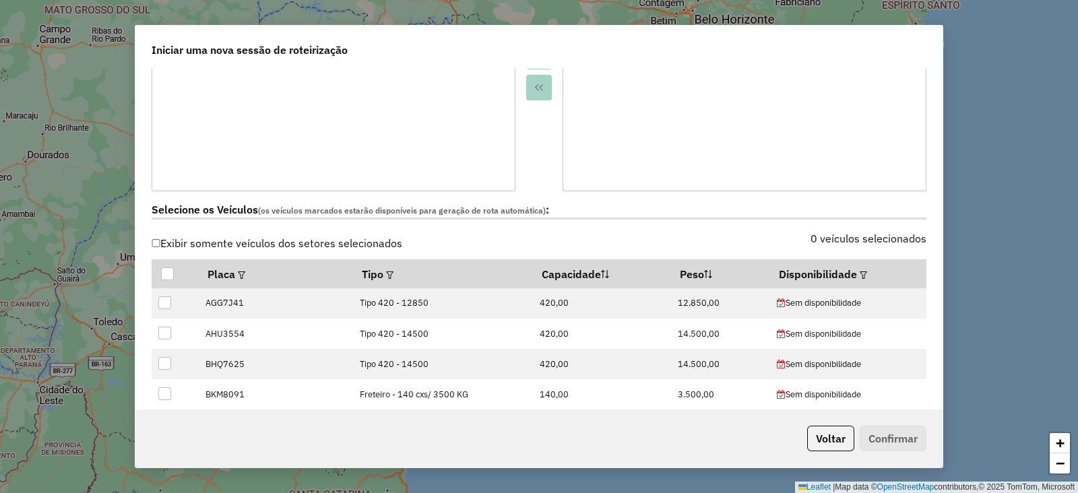
scroll to position [0, 0]
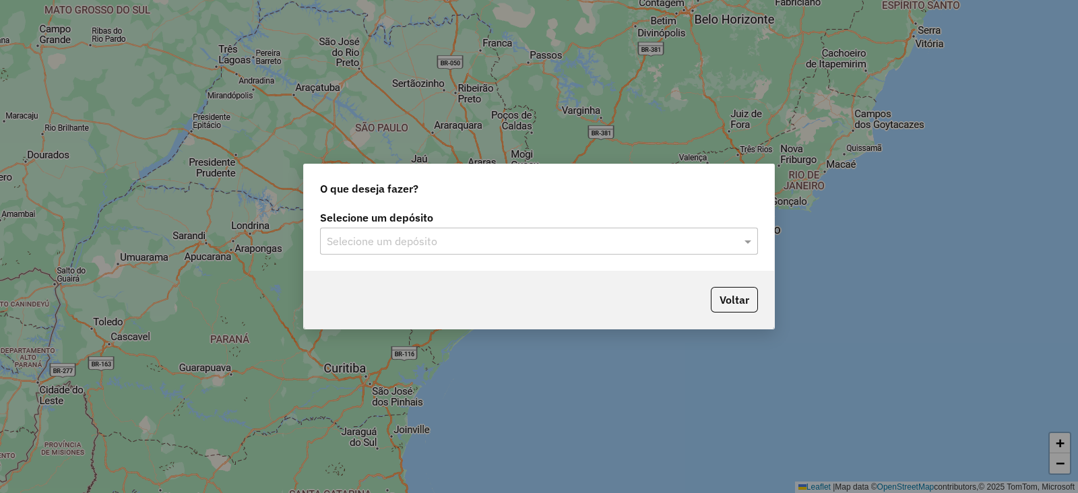
click at [504, 226] on div "Selecione um depósito Selecione um depósito" at bounding box center [539, 234] width 438 height 42
click at [504, 241] on input "text" at bounding box center [526, 242] width 398 height 16
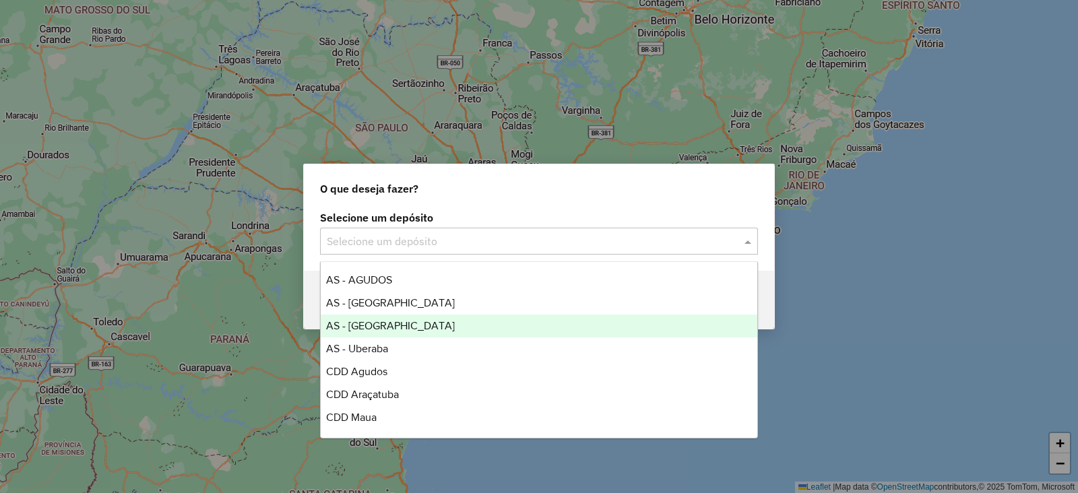
scroll to position [135, 0]
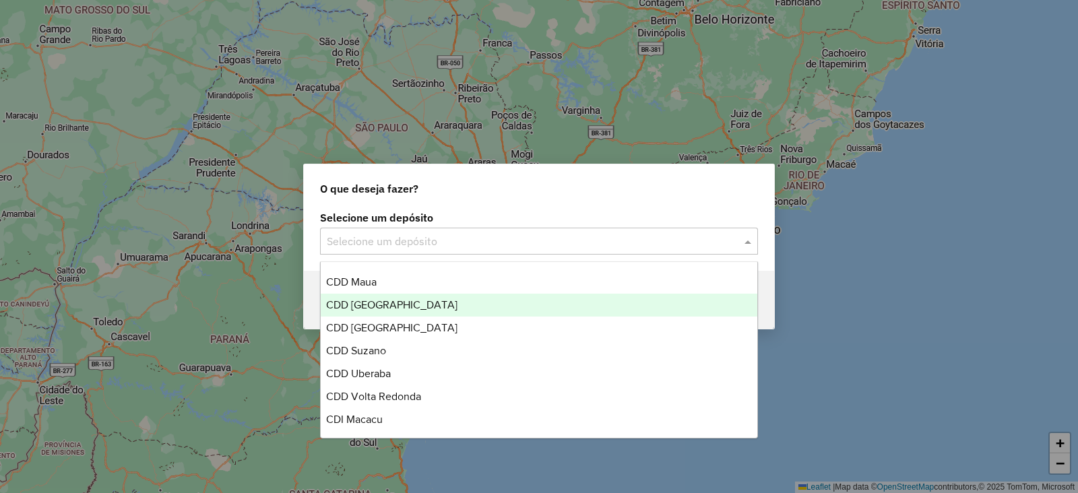
click at [416, 306] on span "CDD [GEOGRAPHIC_DATA]" at bounding box center [391, 304] width 131 height 11
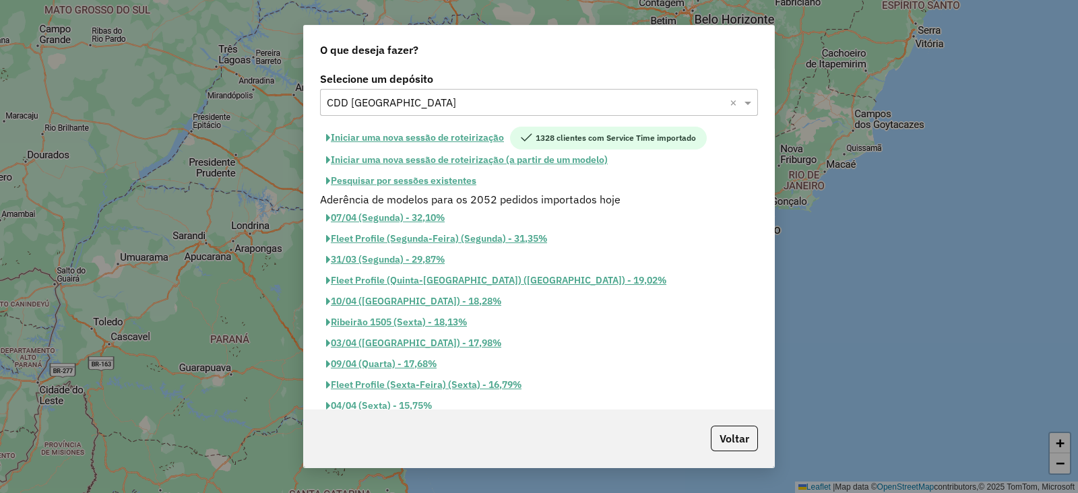
click at [472, 142] on button "Iniciar uma nova sessão de roteirização" at bounding box center [415, 138] width 190 height 23
select select "*"
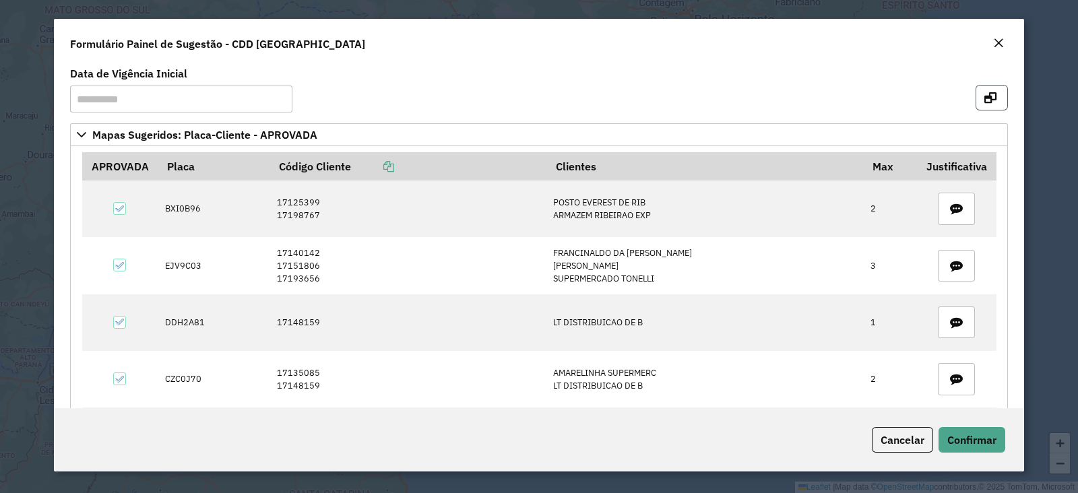
click at [992, 91] on button "button" at bounding box center [992, 98] width 32 height 26
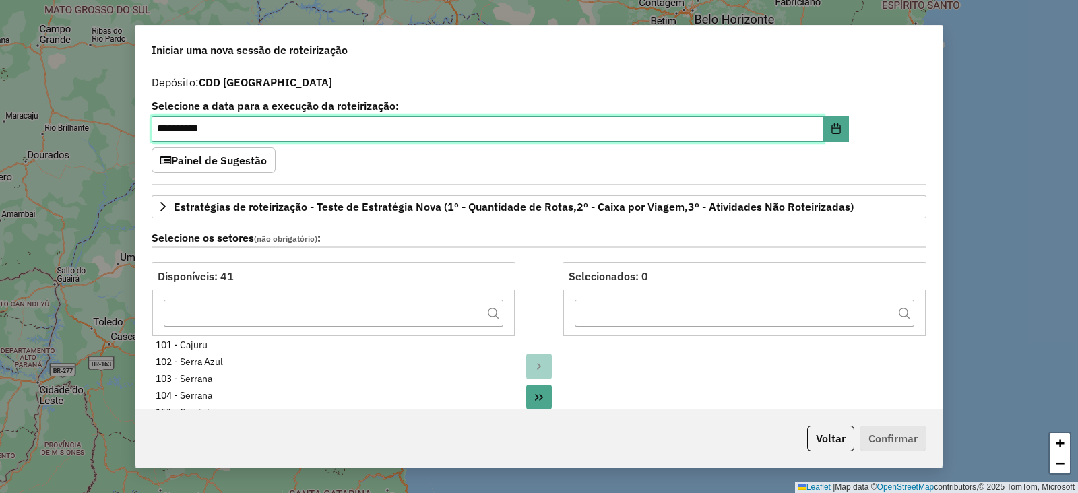
scroll to position [421, 0]
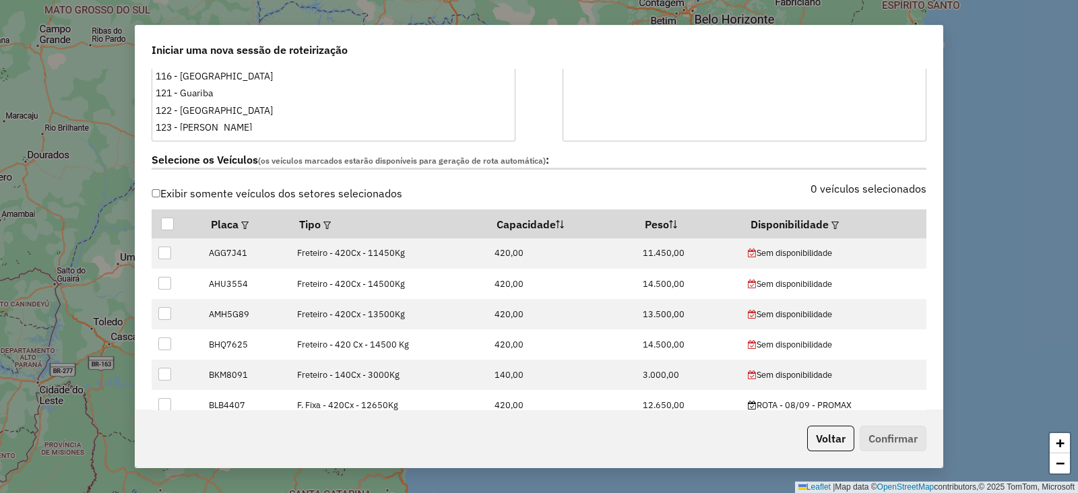
click at [873, 190] on label "0 veículos selecionados" at bounding box center [869, 189] width 116 height 16
click at [831, 222] on em at bounding box center [834, 225] width 7 height 7
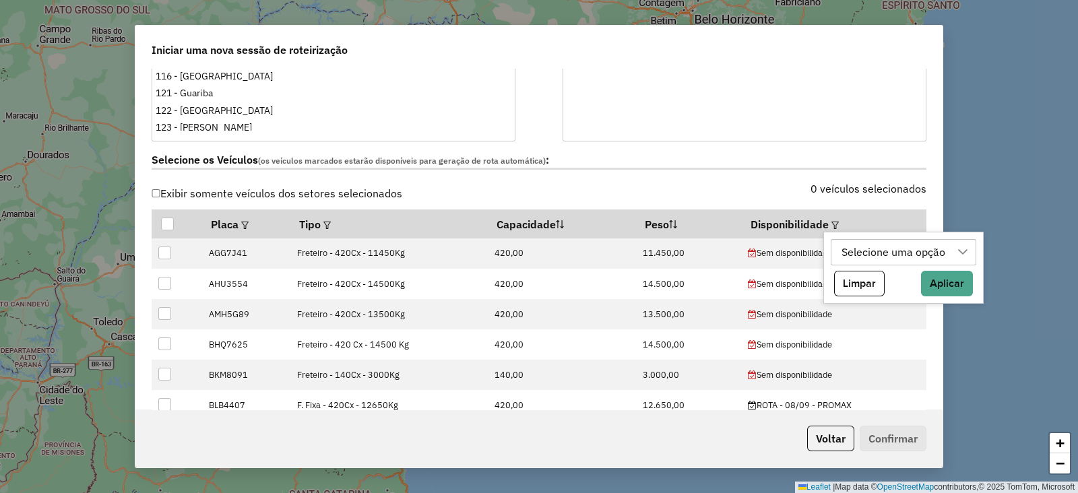
click at [843, 249] on div "Selecione uma opção" at bounding box center [893, 253] width 113 height 26
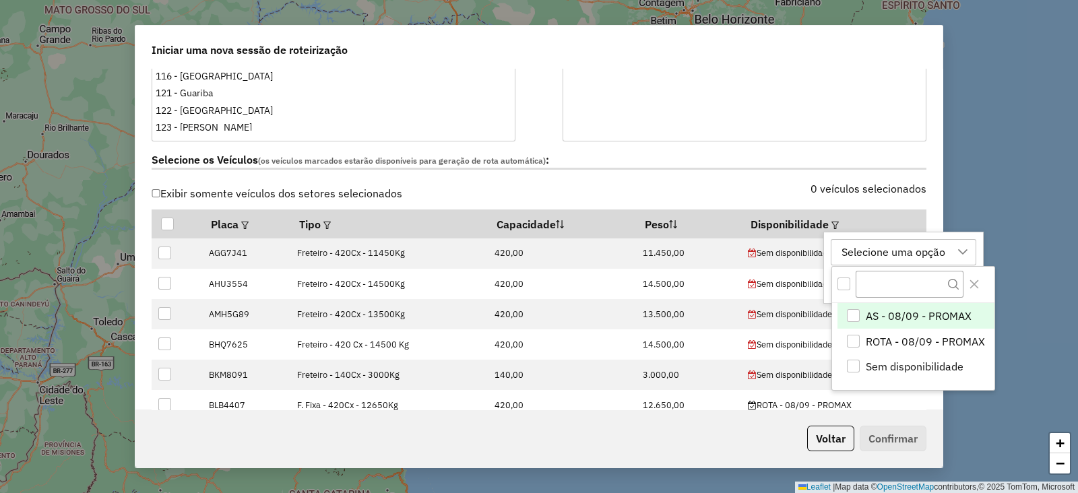
click at [848, 317] on div "AS - 08/09 - PROMAX" at bounding box center [853, 315] width 13 height 13
click at [856, 337] on div "ROTA - 08/09 - PROMAX" at bounding box center [853, 341] width 13 height 13
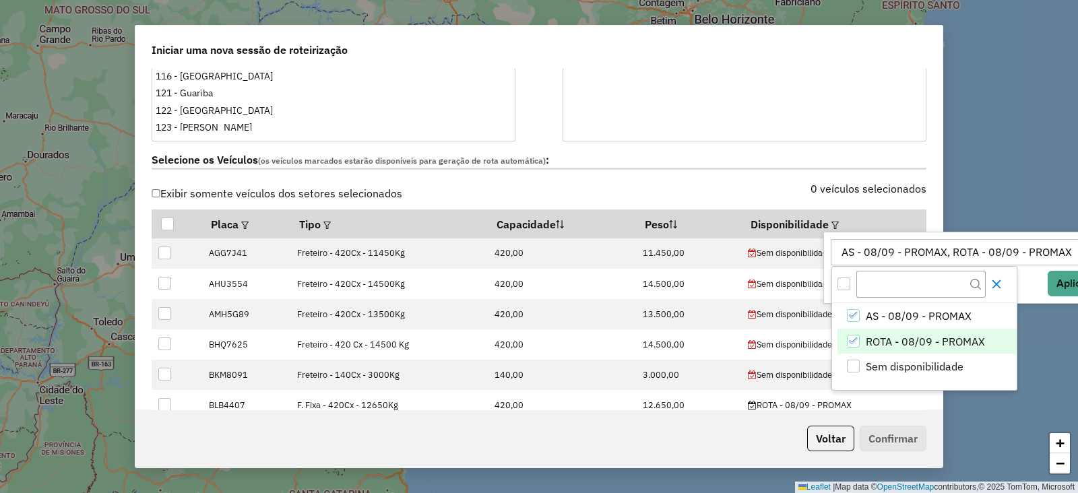
click at [1002, 285] on icon "Close" at bounding box center [996, 284] width 11 height 11
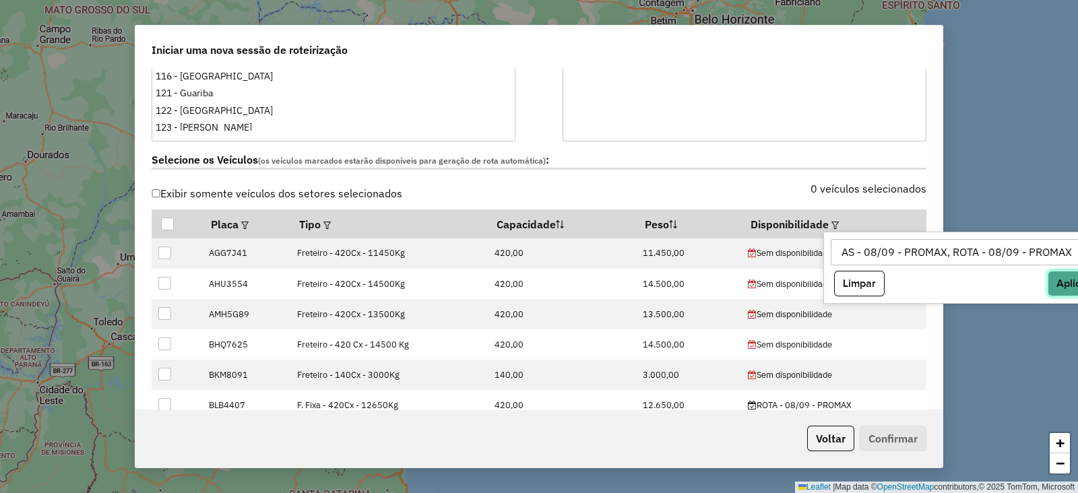
click at [1063, 284] on button "Aplicar" at bounding box center [1074, 284] width 52 height 26
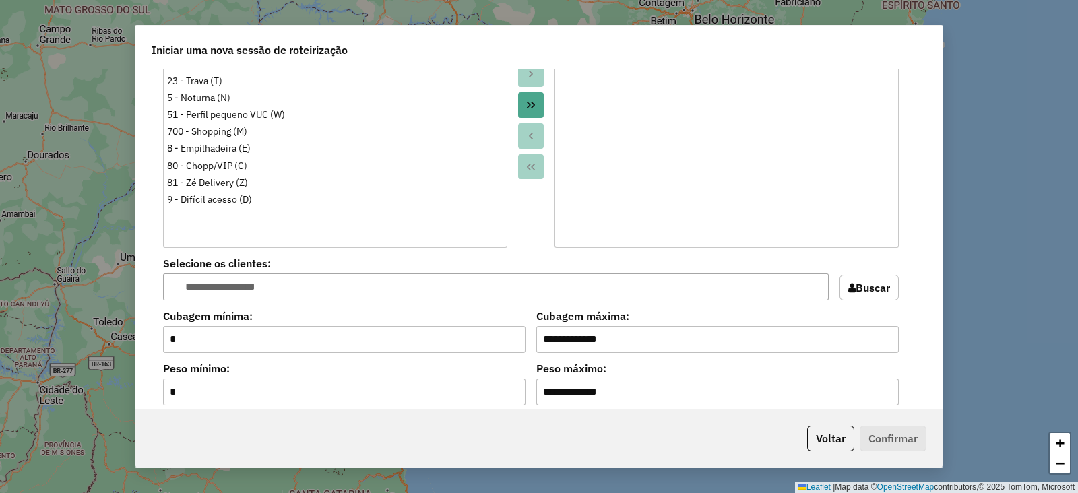
scroll to position [1263, 0]
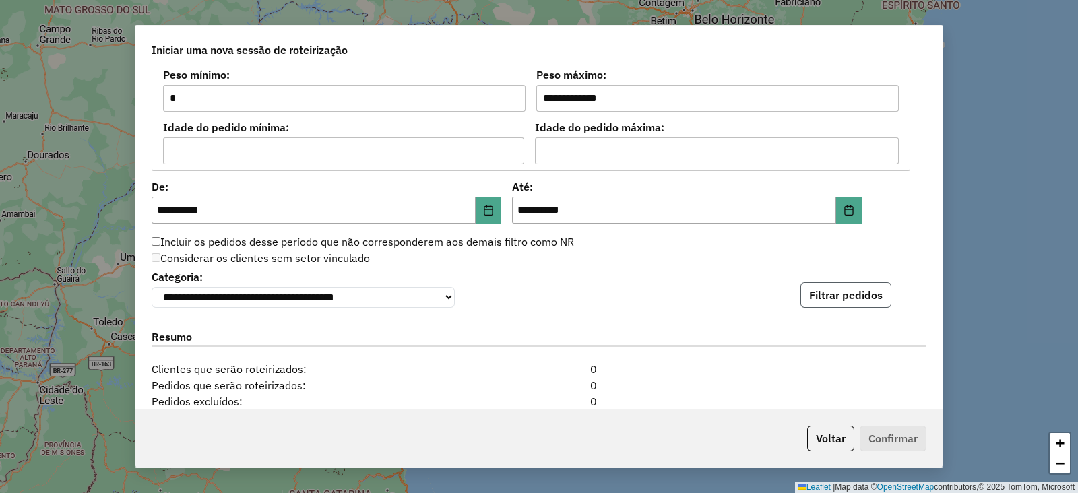
click at [836, 302] on button "Filtrar pedidos" at bounding box center [845, 295] width 91 height 26
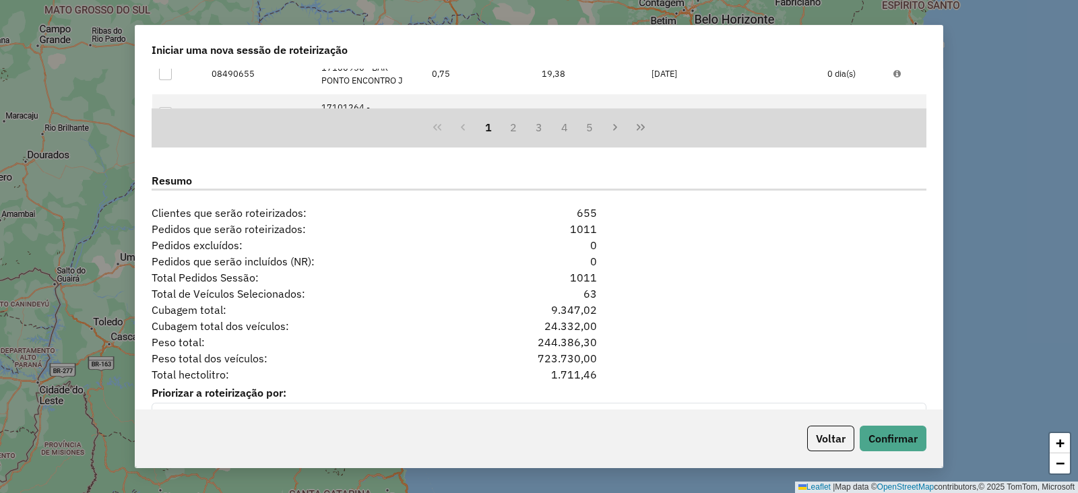
scroll to position [1759, 0]
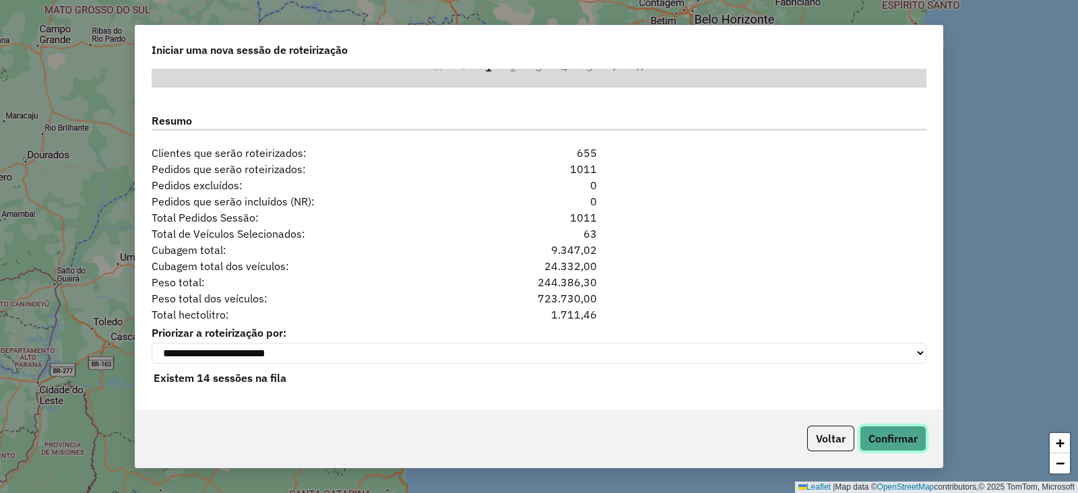
click at [877, 434] on button "Confirmar" at bounding box center [893, 439] width 67 height 26
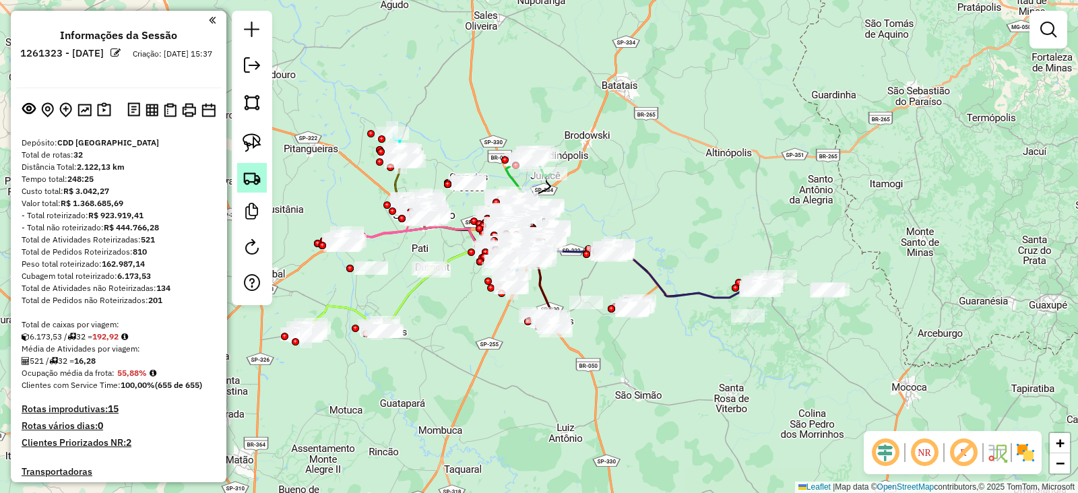
click at [250, 178] on img at bounding box center [252, 177] width 19 height 19
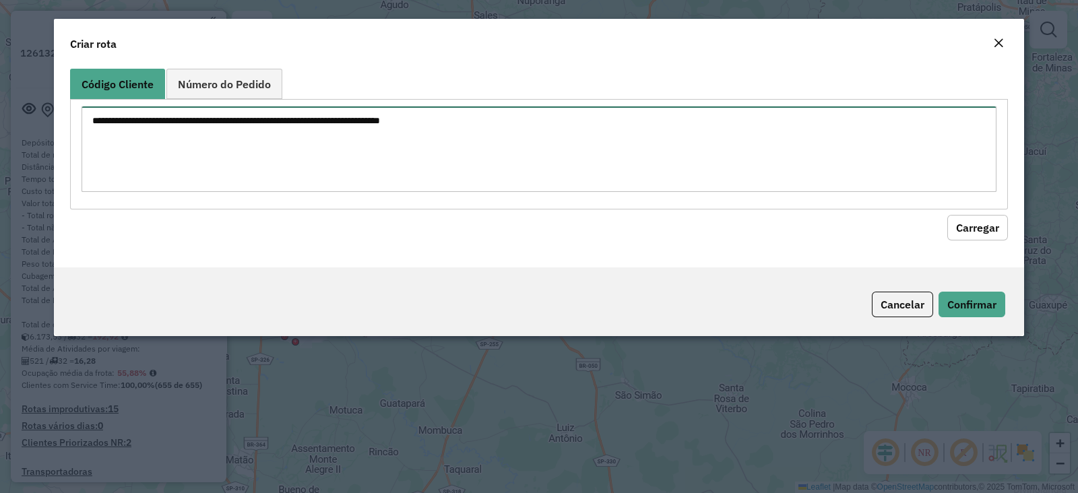
click at [265, 147] on textarea at bounding box center [539, 149] width 915 height 86
paste textarea "******** ********"
type textarea "******** ********"
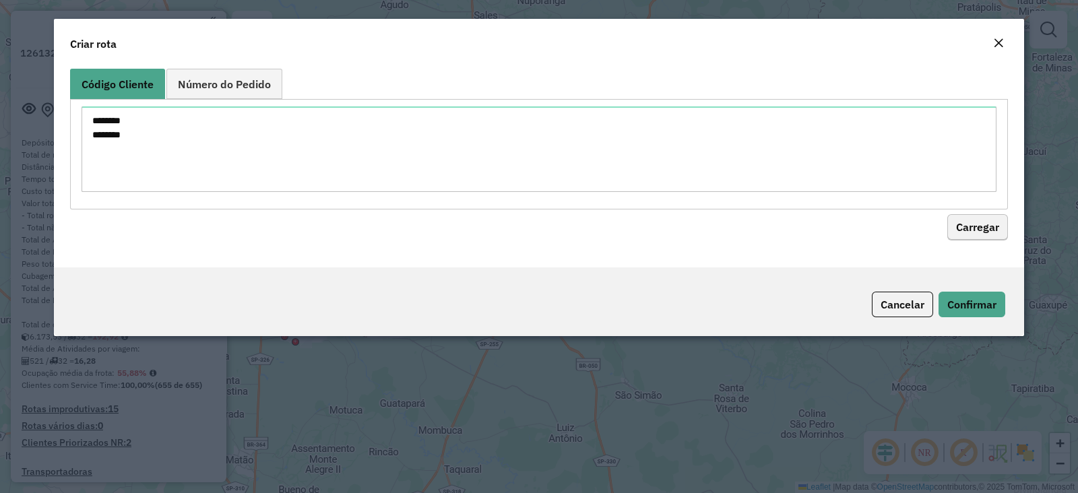
click at [961, 212] on hb-field-button "Carregar" at bounding box center [539, 225] width 938 height 31
click at [965, 217] on button "Carregar" at bounding box center [977, 228] width 61 height 26
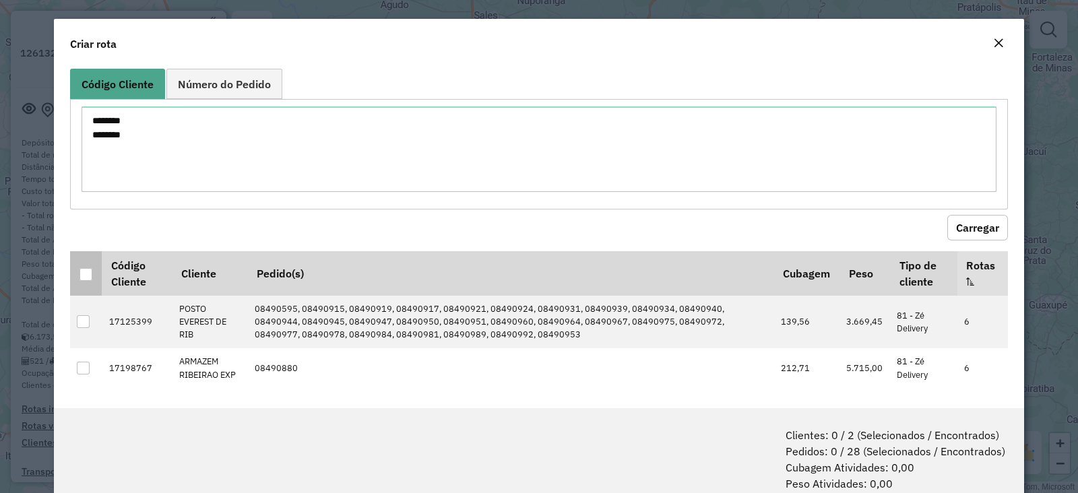
click at [88, 278] on div at bounding box center [86, 274] width 13 height 13
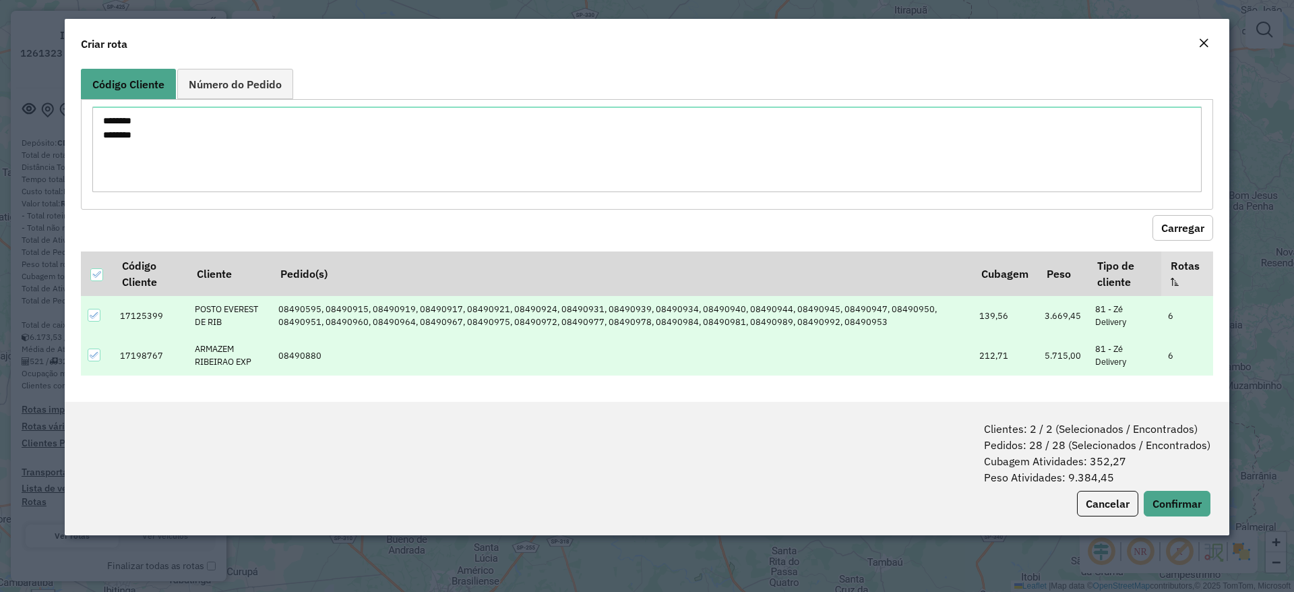
click at [1077, 230] on button "Carregar" at bounding box center [1182, 228] width 61 height 26
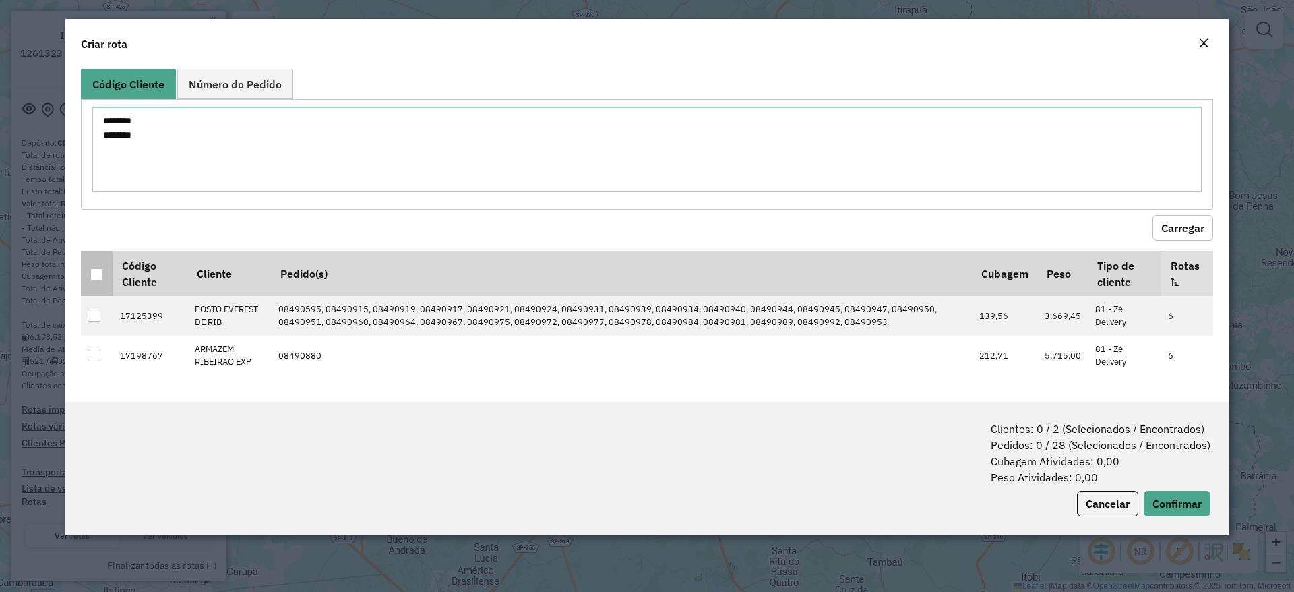
click at [99, 277] on div at bounding box center [96, 274] width 13 height 13
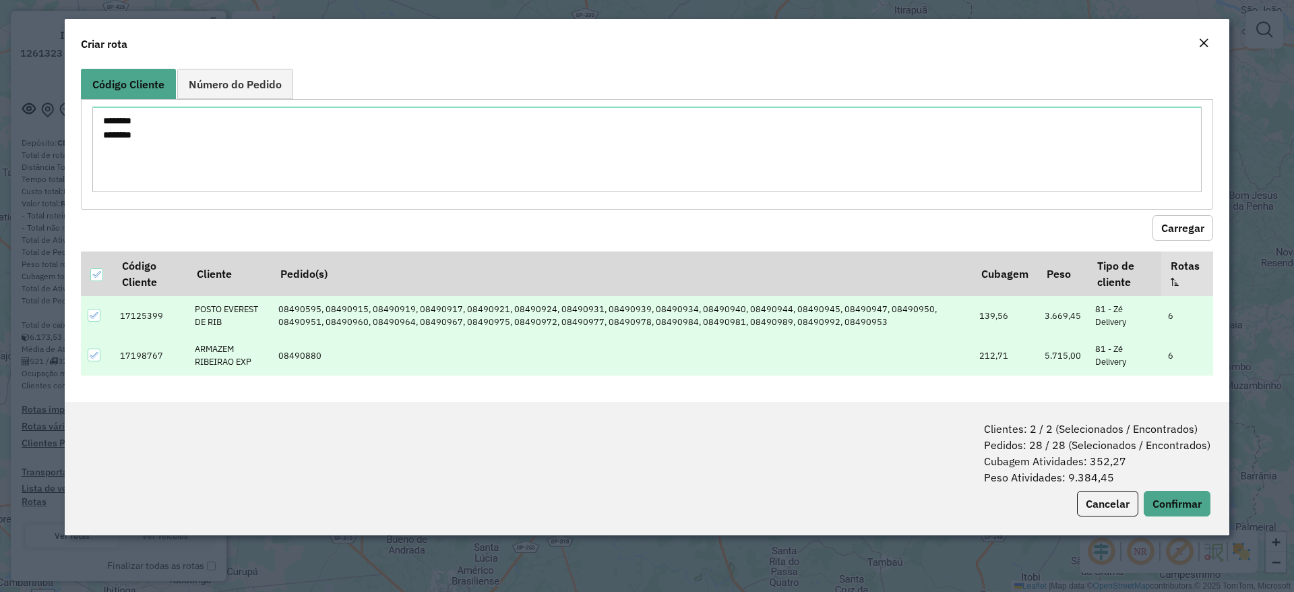
click at [1077, 234] on button "Carregar" at bounding box center [1182, 228] width 61 height 26
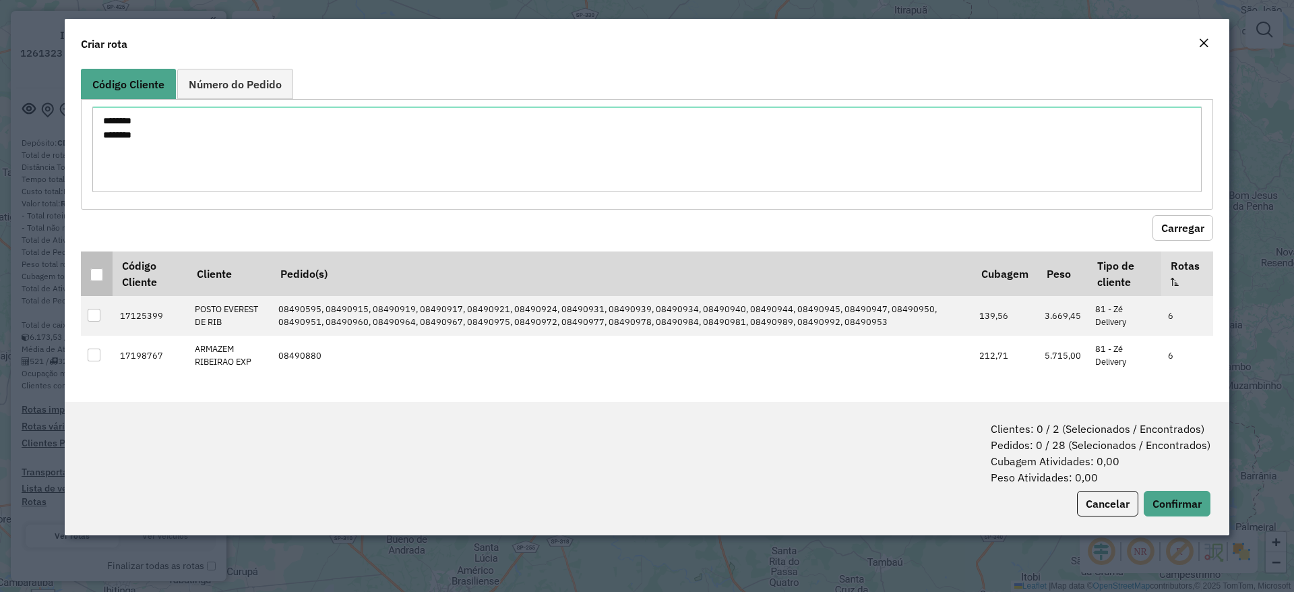
click at [95, 270] on div at bounding box center [96, 274] width 13 height 13
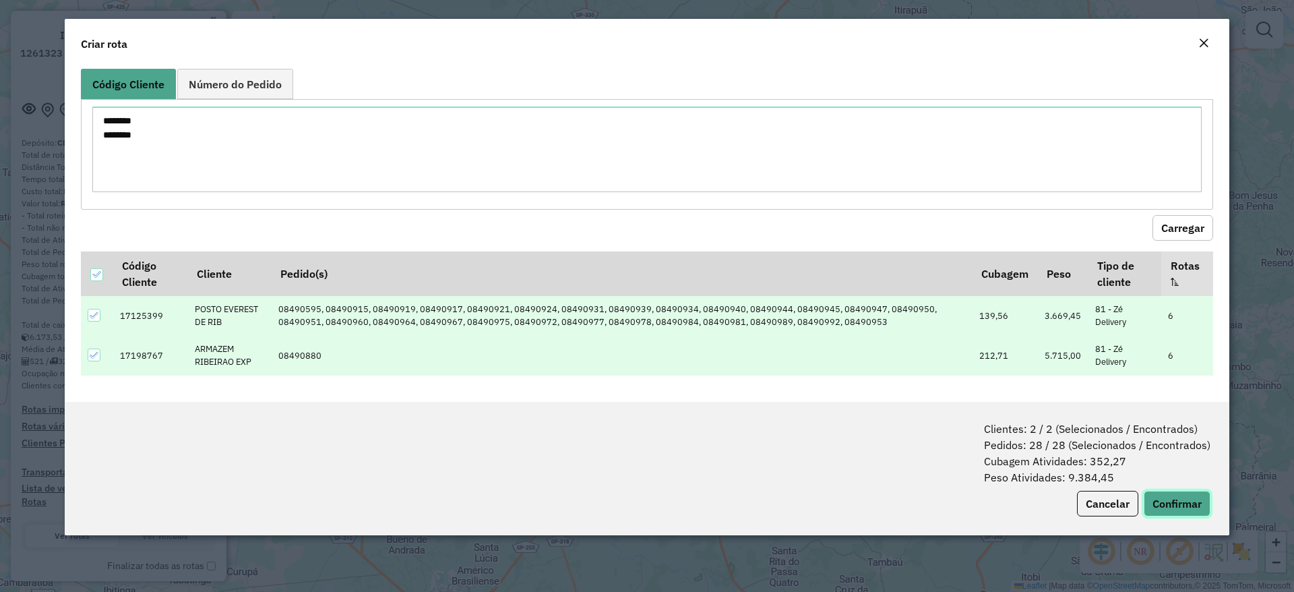
click at [1077, 493] on button "Confirmar" at bounding box center [1176, 504] width 67 height 26
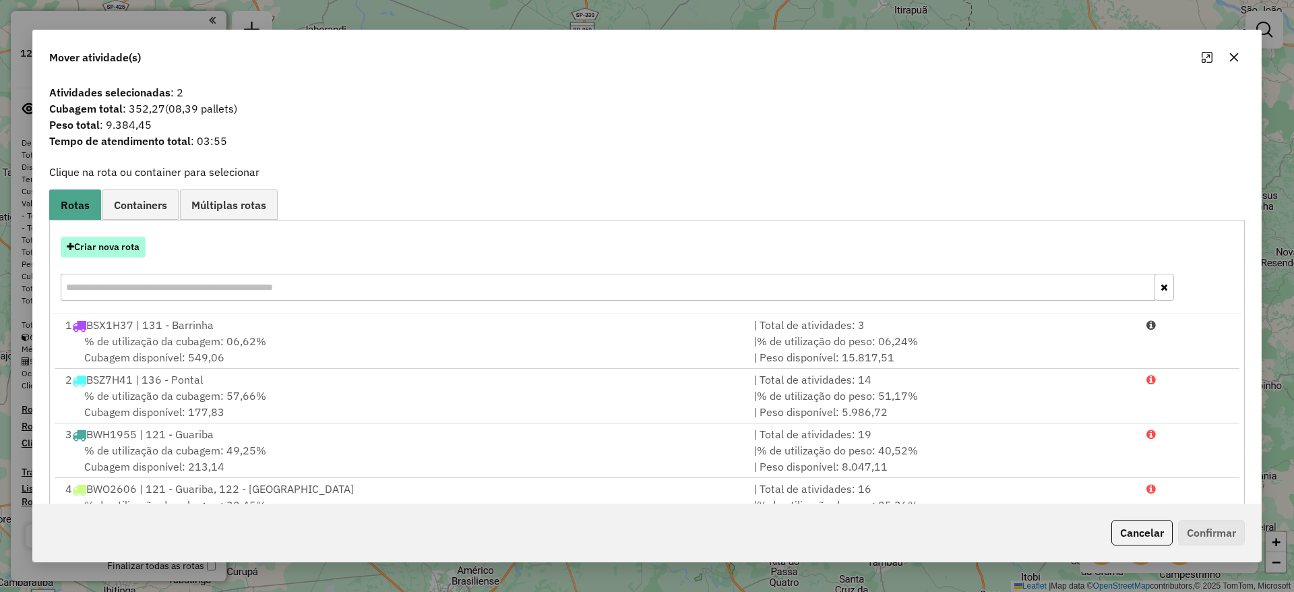
click at [125, 243] on button "Criar nova rota" at bounding box center [103, 246] width 85 height 21
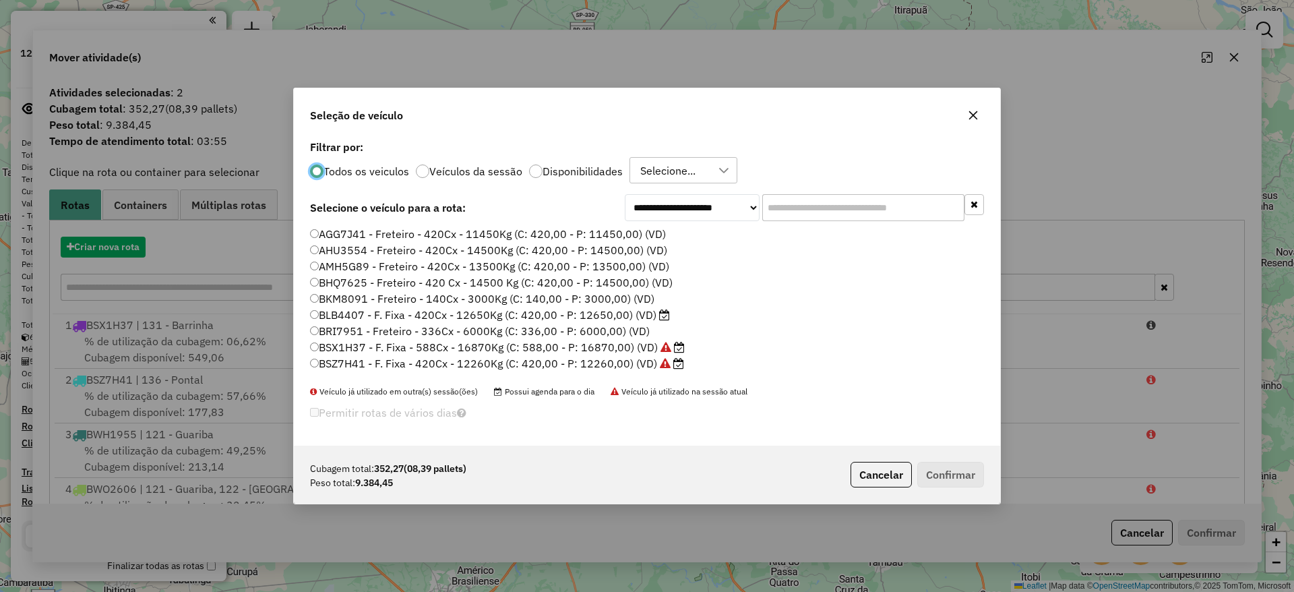
click at [803, 208] on input "text" at bounding box center [863, 207] width 202 height 27
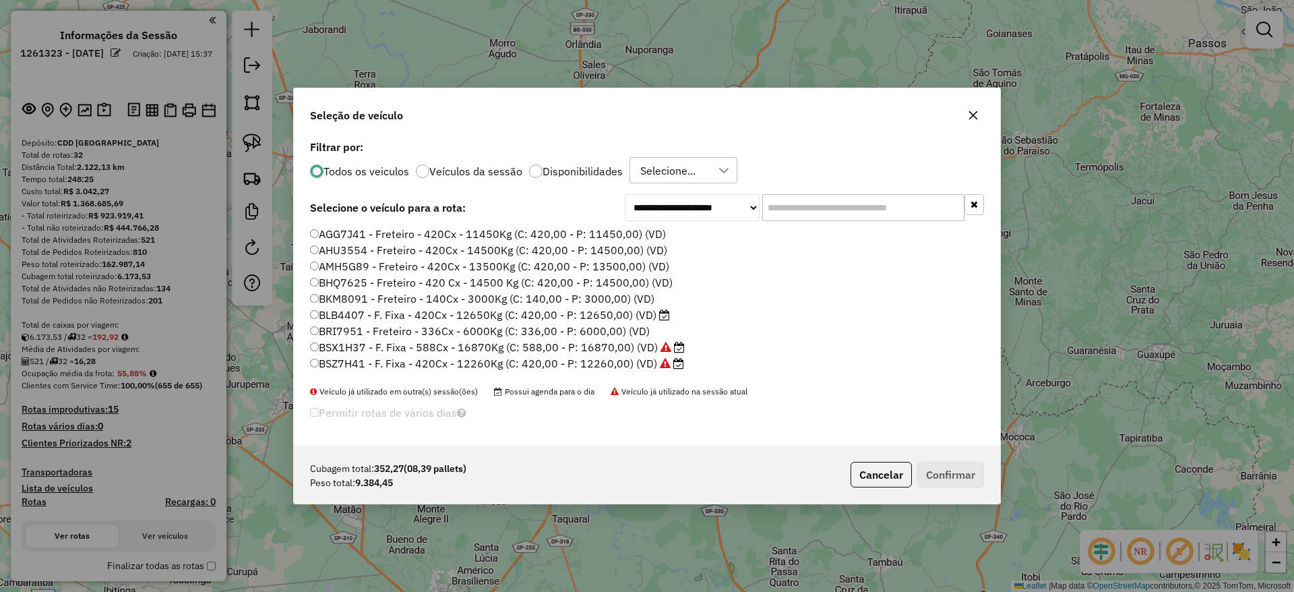
scroll to position [7, 4]
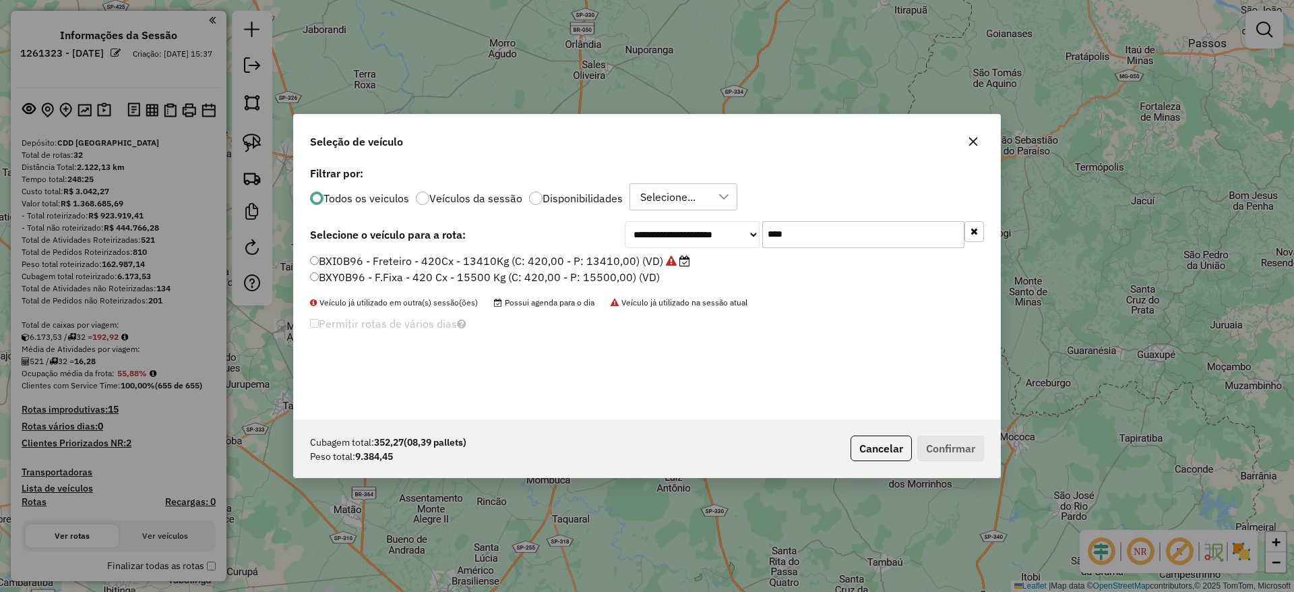
type input "****"
click at [494, 261] on label "BXI0B96 - Freteiro - 420Cx - 13410Kg (C: 420,00 - P: 13410,00) (VD)" at bounding box center [500, 261] width 380 height 16
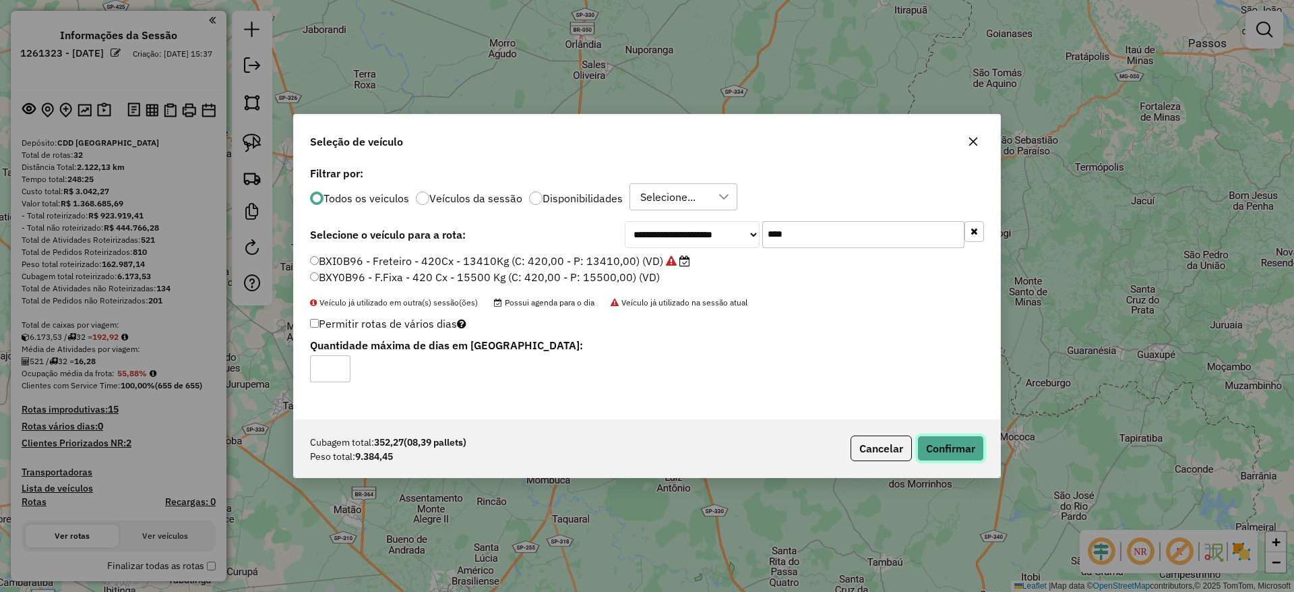
click at [958, 446] on button "Confirmar" at bounding box center [950, 448] width 67 height 26
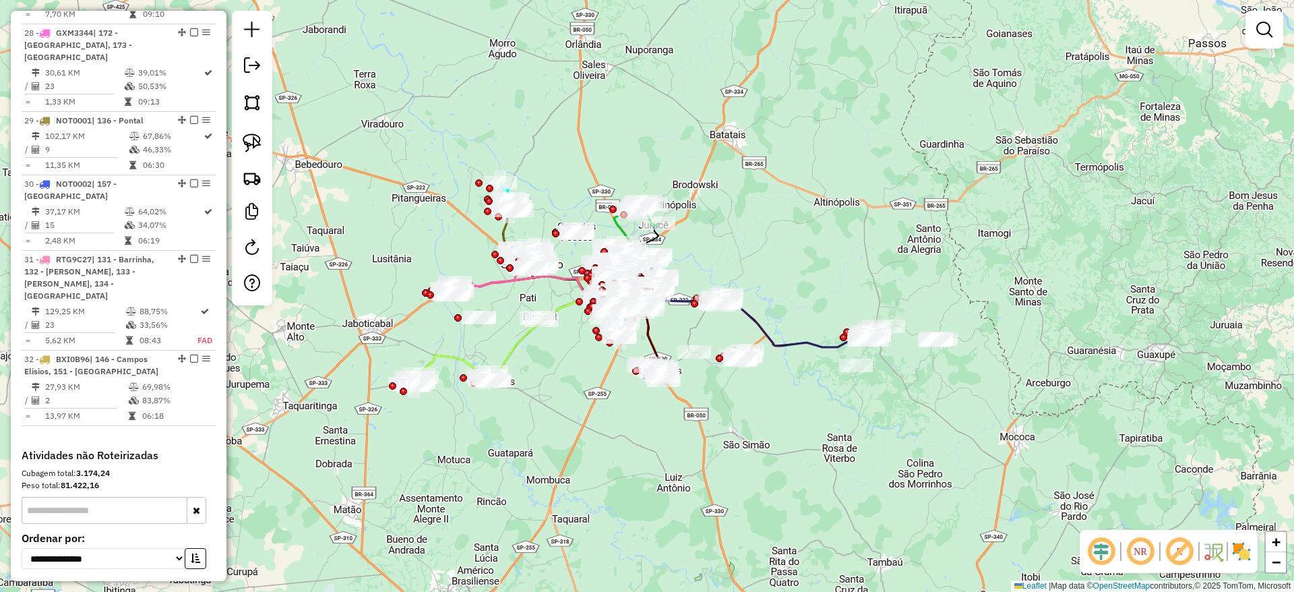
scroll to position [2738, 0]
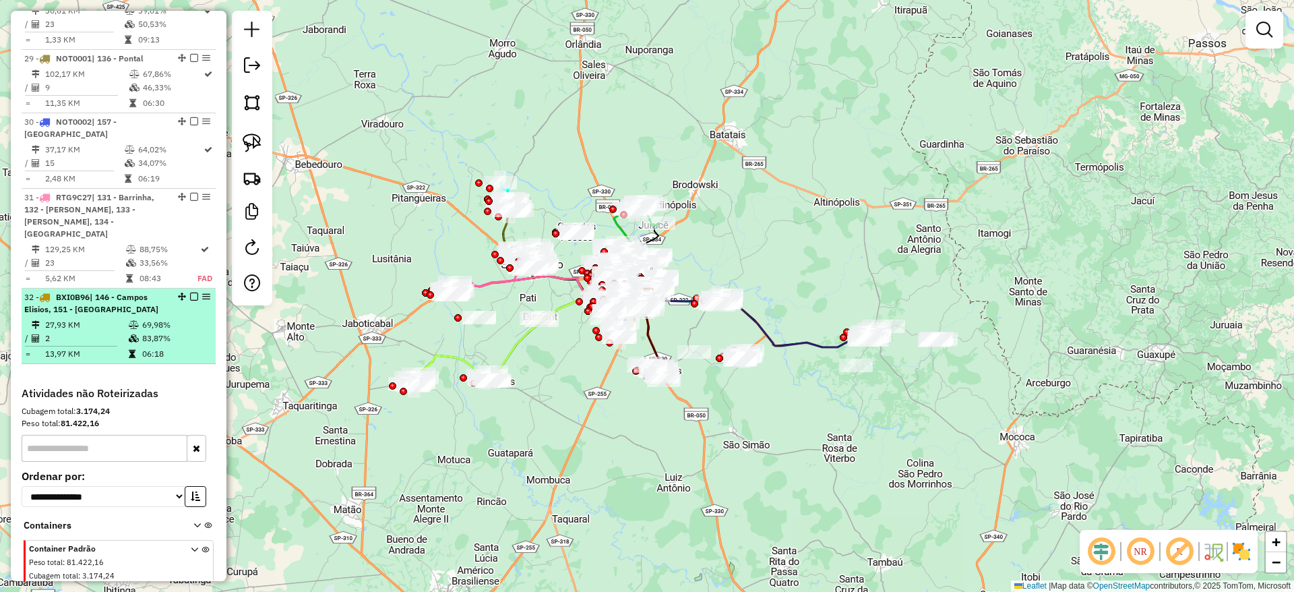
click at [190, 292] on em at bounding box center [194, 296] width 8 height 8
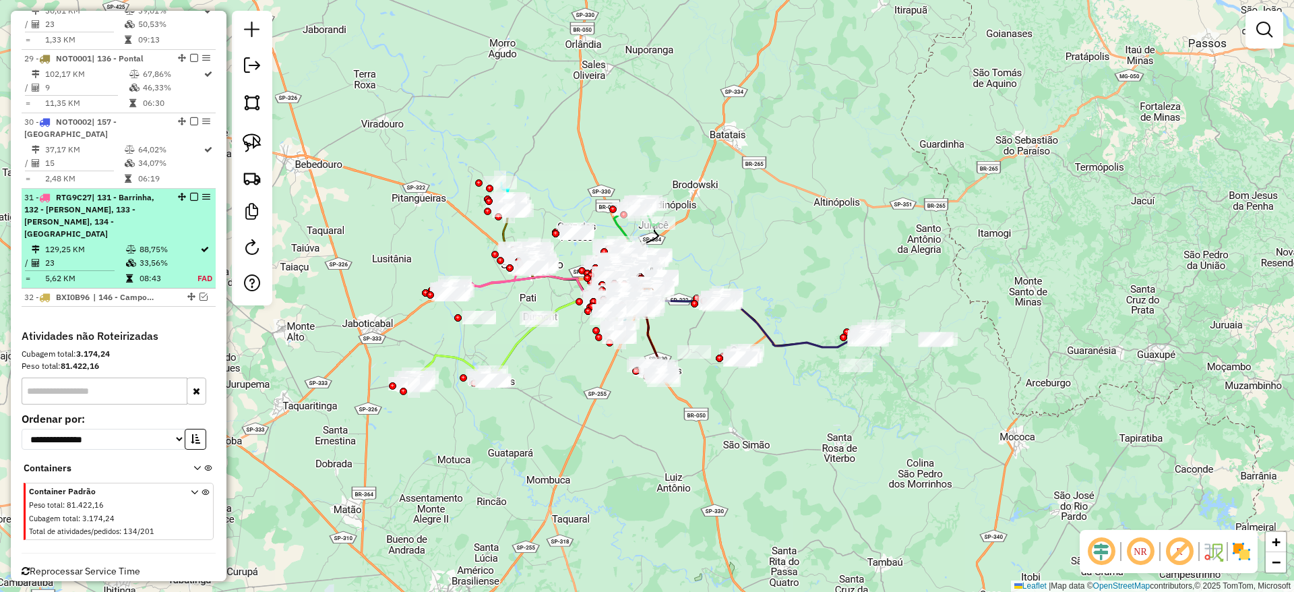
scroll to position [2681, 0]
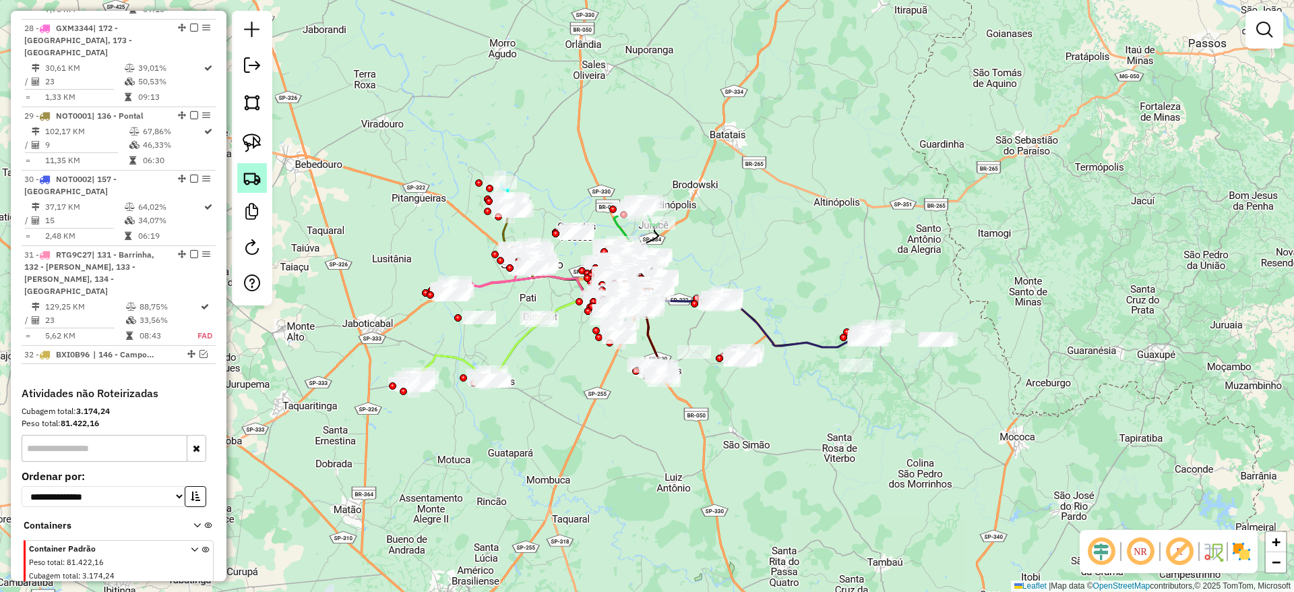
click at [255, 176] on img at bounding box center [252, 177] width 19 height 19
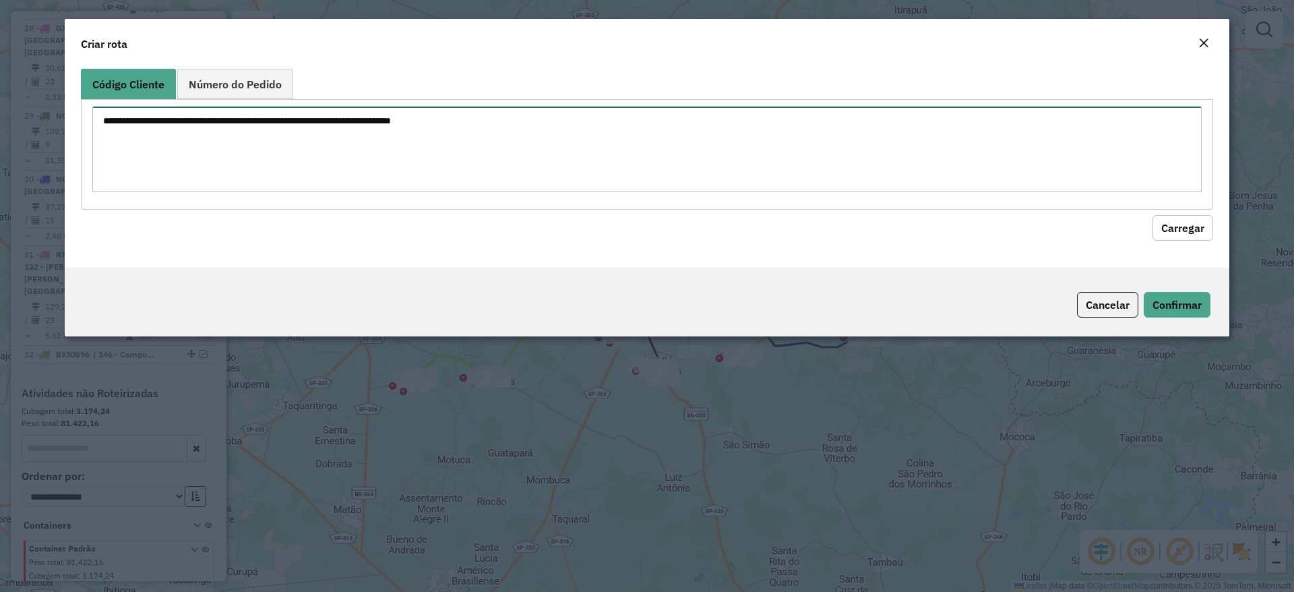
click at [251, 117] on textarea at bounding box center [646, 149] width 1109 height 86
paste textarea "******** ******** ********"
type textarea "******** ******** ********"
click at [1077, 220] on button "Carregar" at bounding box center [1182, 228] width 61 height 26
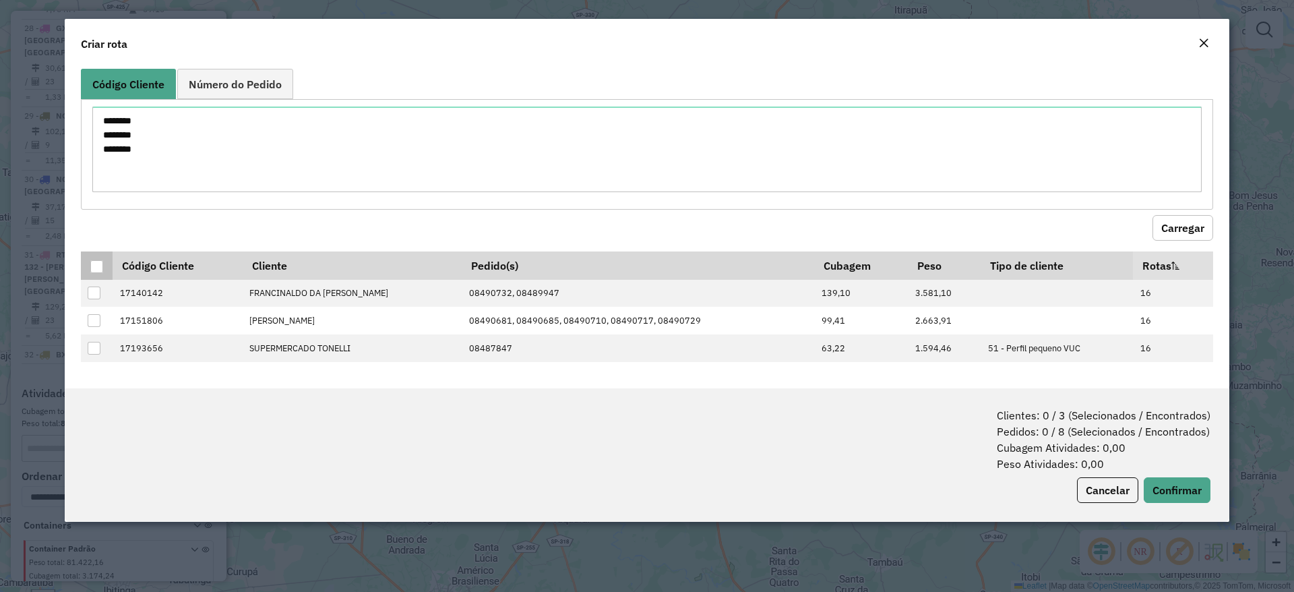
click at [97, 267] on div at bounding box center [96, 266] width 13 height 13
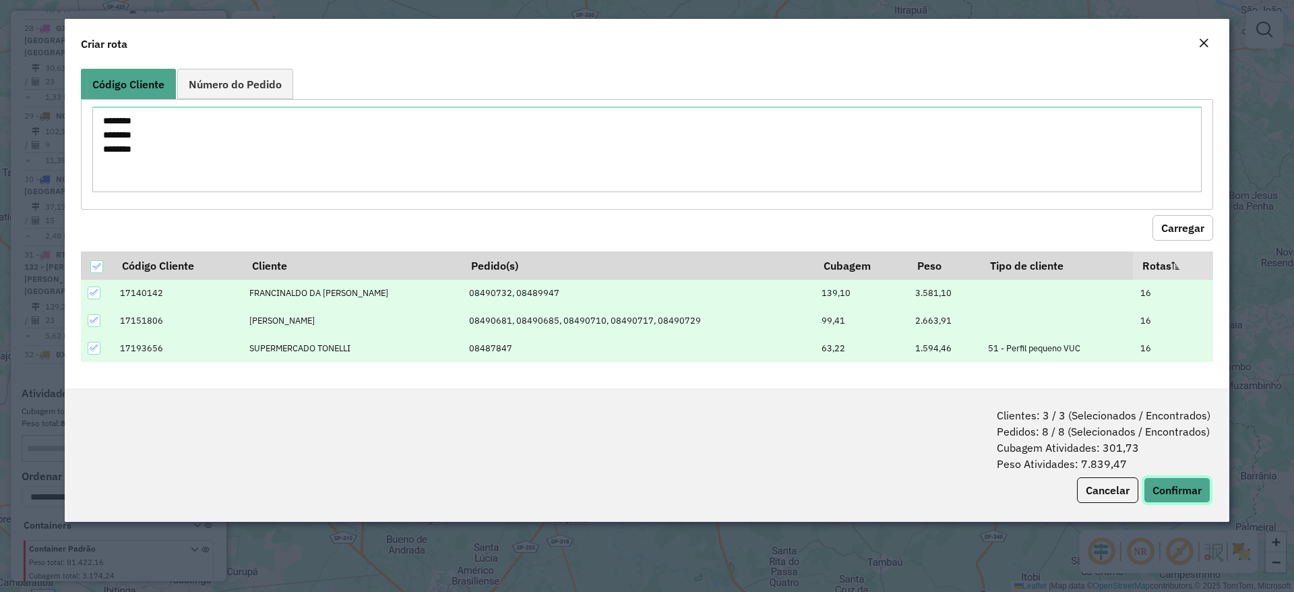
click at [1077, 493] on button "Confirmar" at bounding box center [1176, 490] width 67 height 26
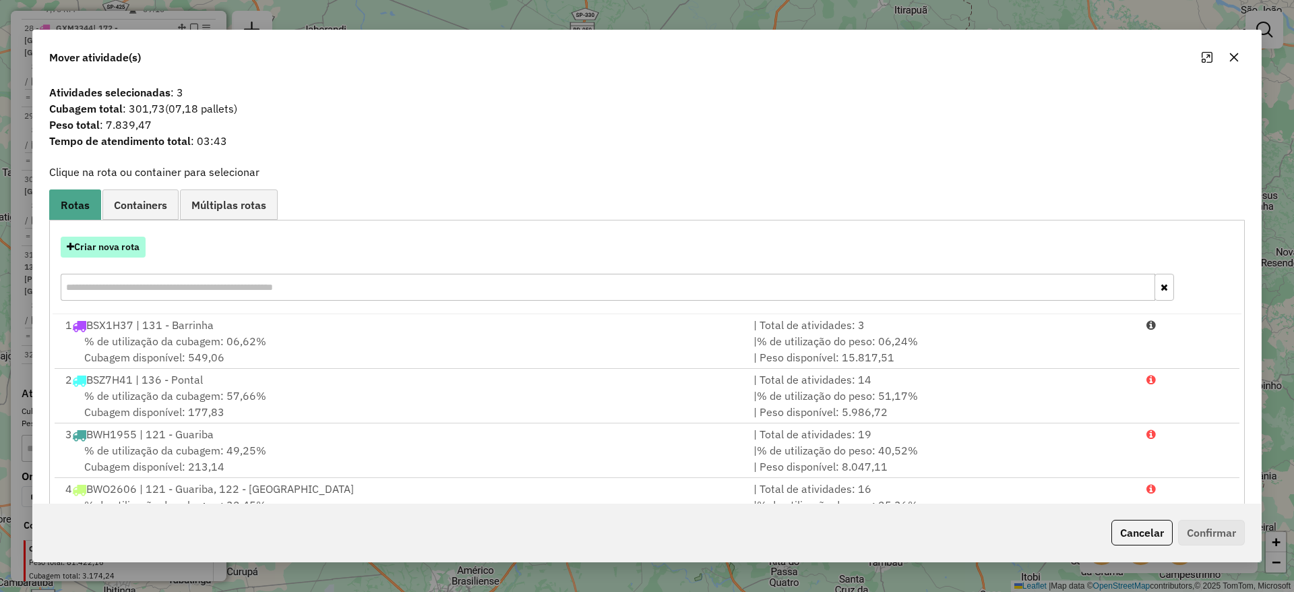
click at [124, 243] on button "Criar nova rota" at bounding box center [103, 246] width 85 height 21
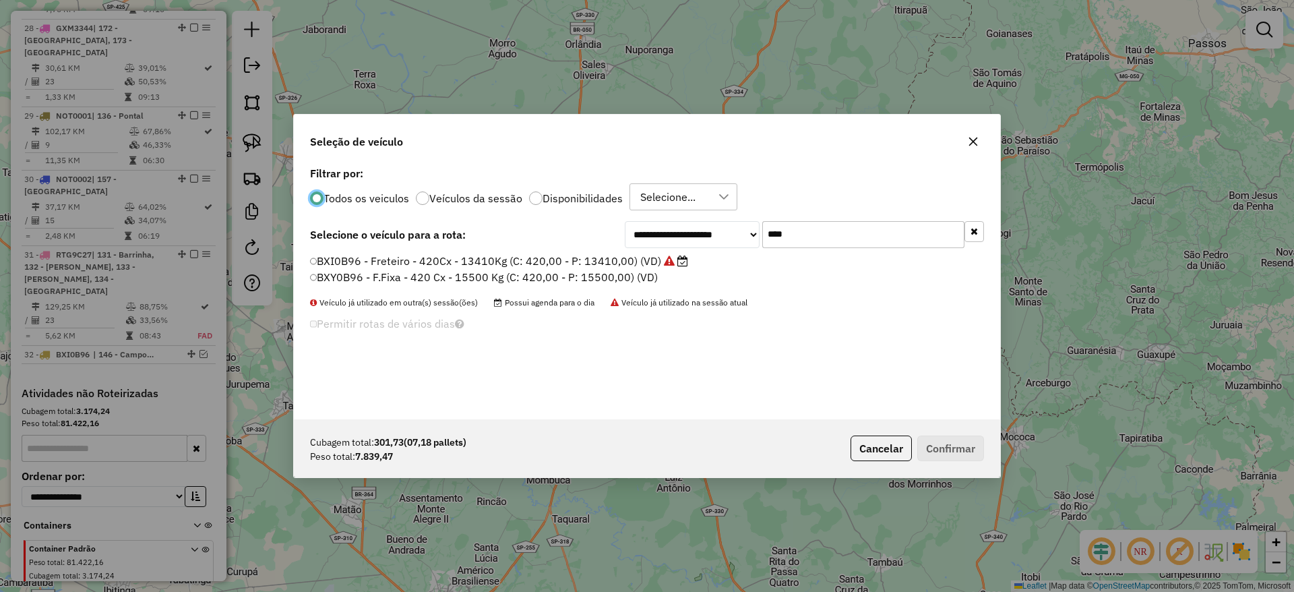
scroll to position [7, 4]
click at [856, 230] on input "****" at bounding box center [863, 234] width 202 height 27
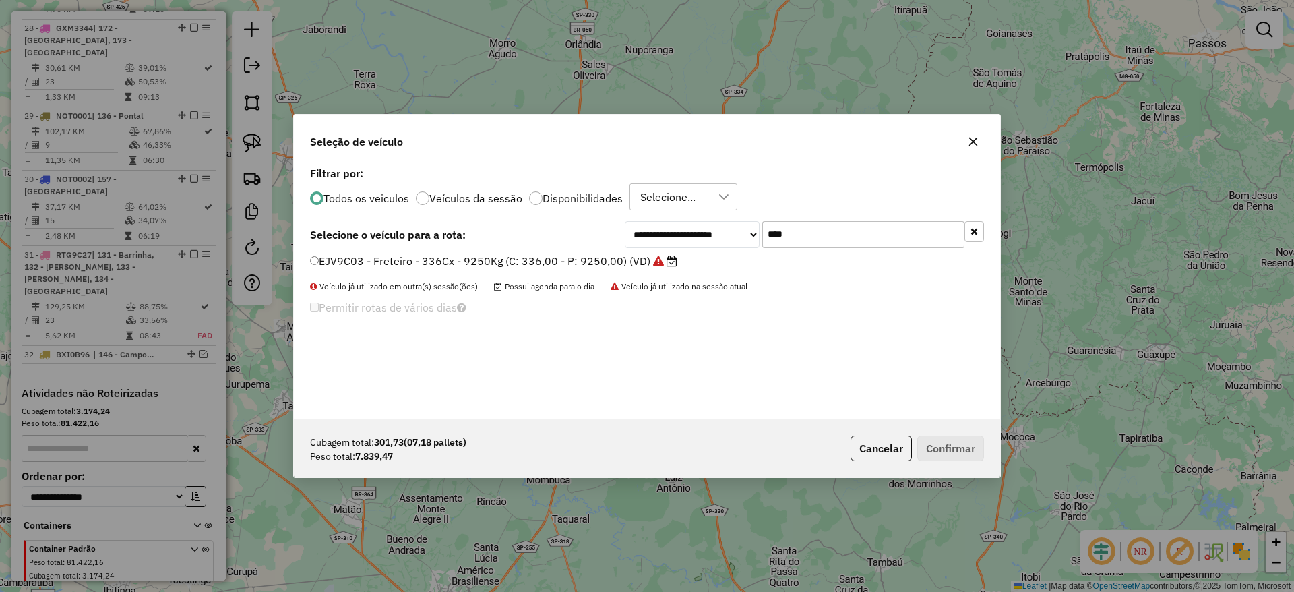
type input "****"
click at [601, 272] on div "EJV9C03 - Freteiro - 336Cx - 9250Kg (C: 336,00 - P: 9250,00) (VD)" at bounding box center [647, 266] width 690 height 27
click at [604, 257] on label "EJV9C03 - Freteiro - 336Cx - 9250Kg (C: 336,00 - P: 9250,00) (VD)" at bounding box center [493, 261] width 367 height 16
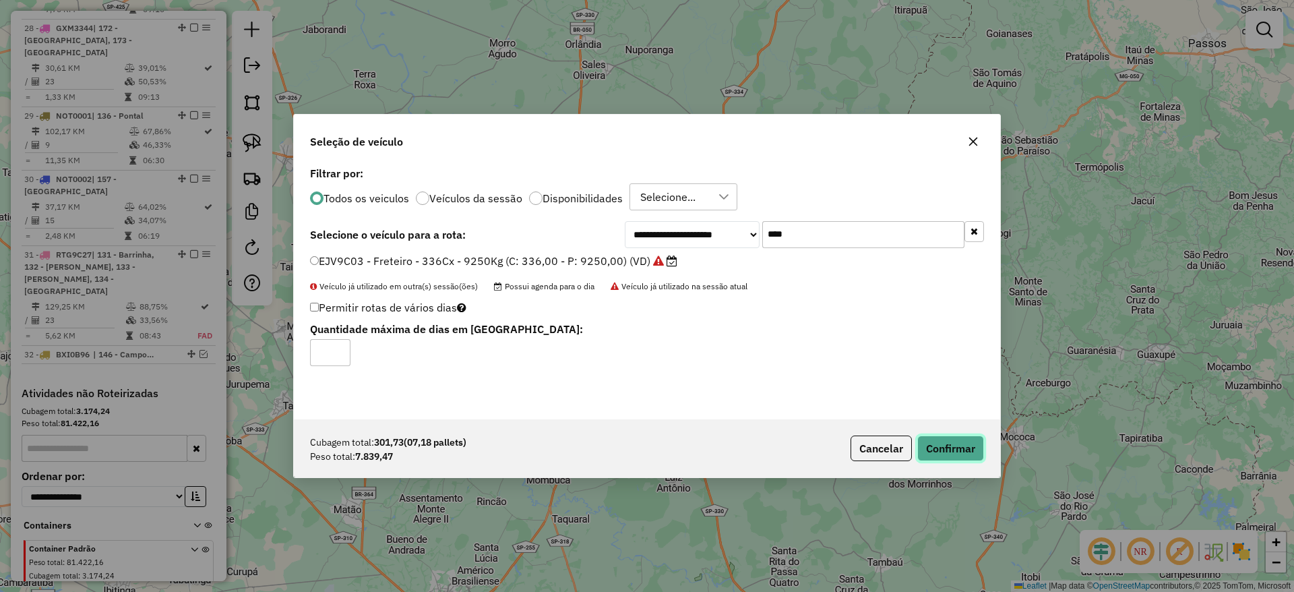
click at [959, 445] on button "Confirmar" at bounding box center [950, 448] width 67 height 26
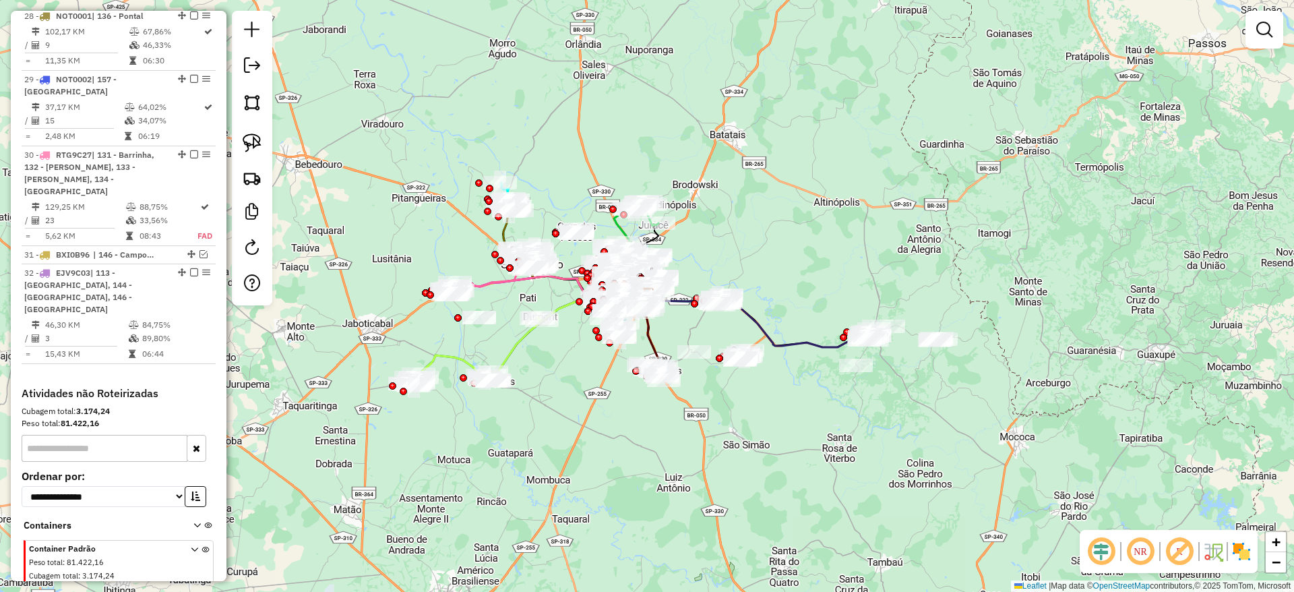
scroll to position [2651, 0]
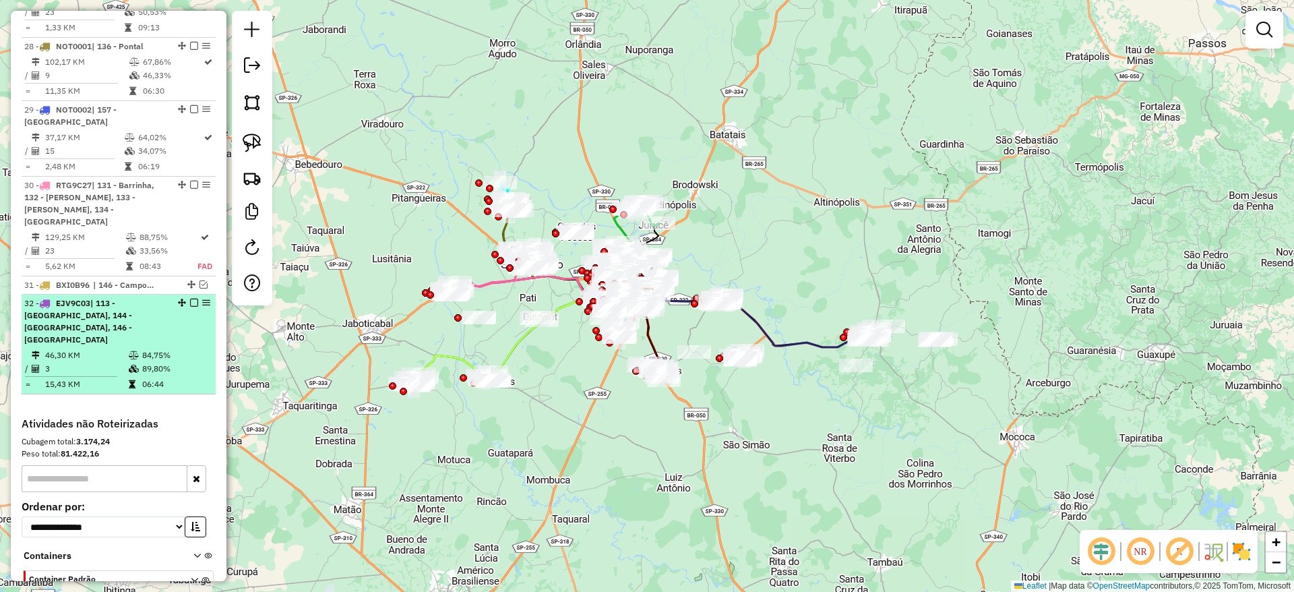
click at [191, 298] on em at bounding box center [194, 302] width 8 height 8
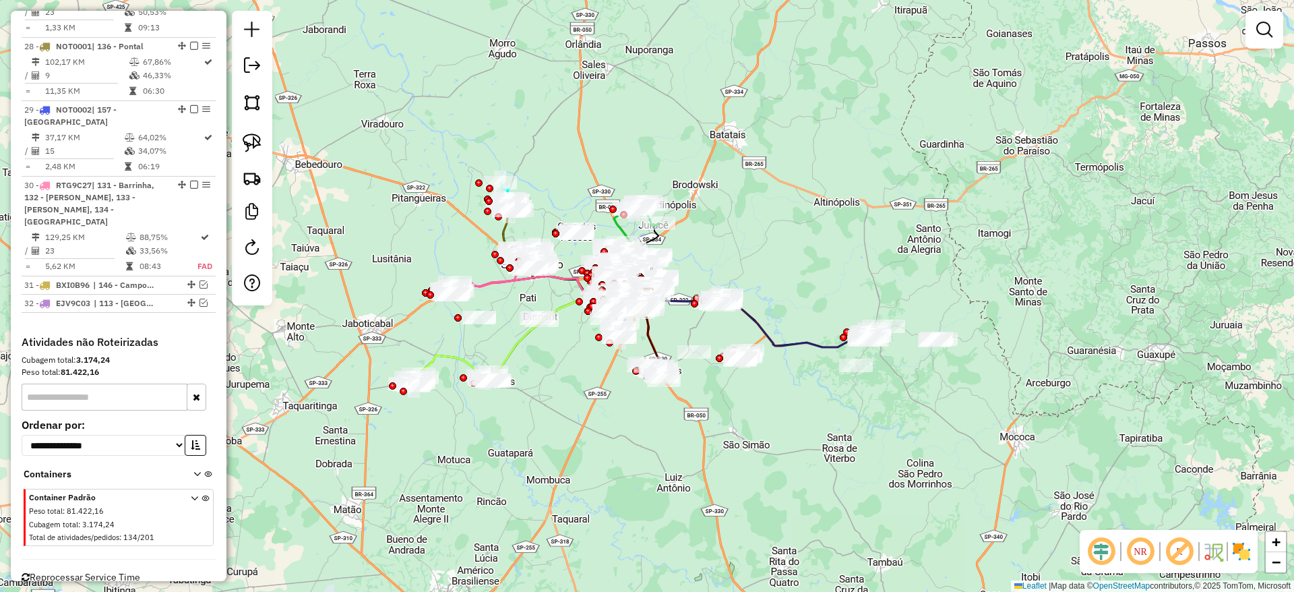
scroll to position [2612, 0]
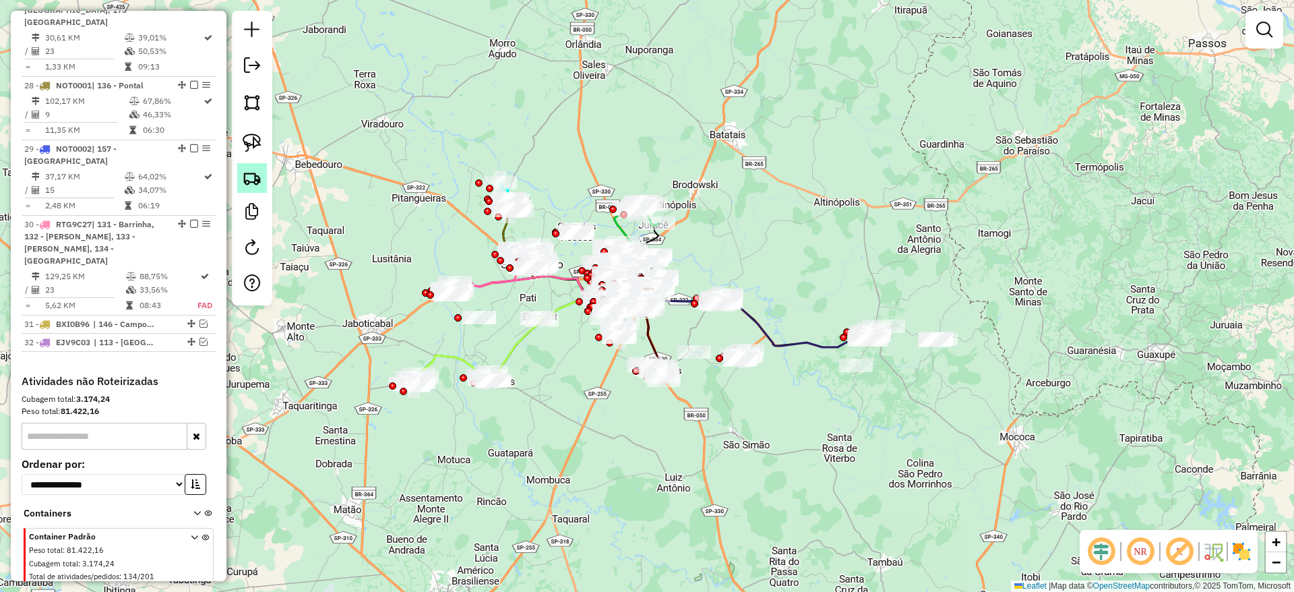
click at [257, 181] on img at bounding box center [252, 177] width 19 height 19
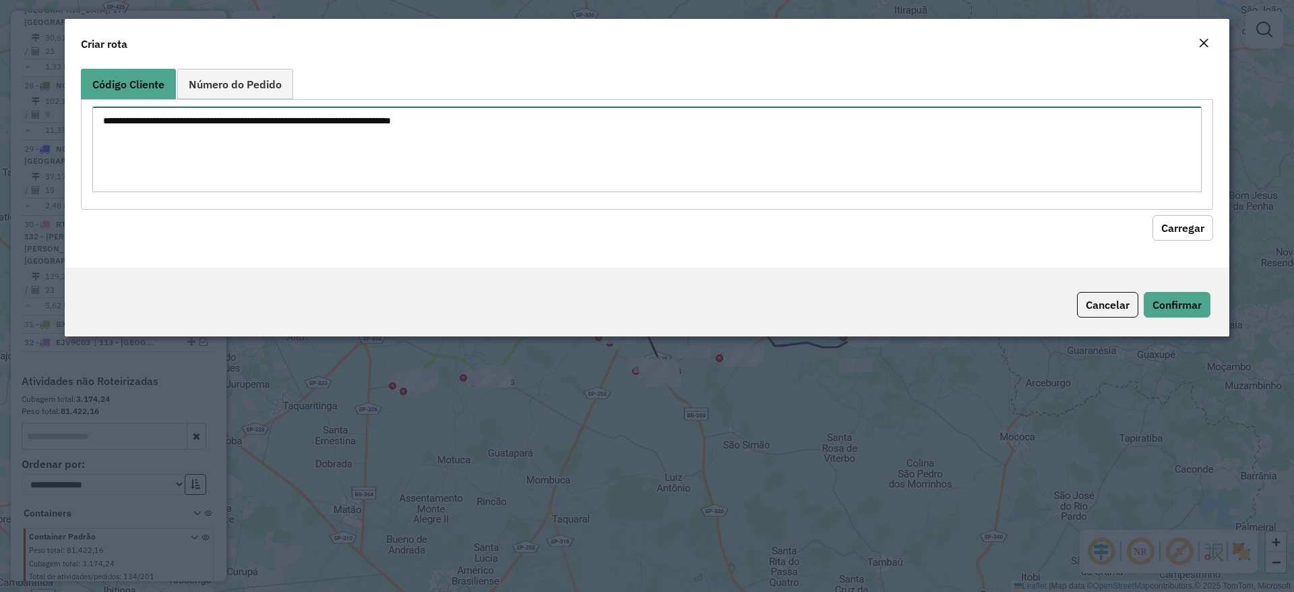
click at [266, 99] on div at bounding box center [647, 154] width 1132 height 110
paste textarea "********"
type textarea "********"
click at [1077, 221] on button "Carregar" at bounding box center [1182, 228] width 61 height 26
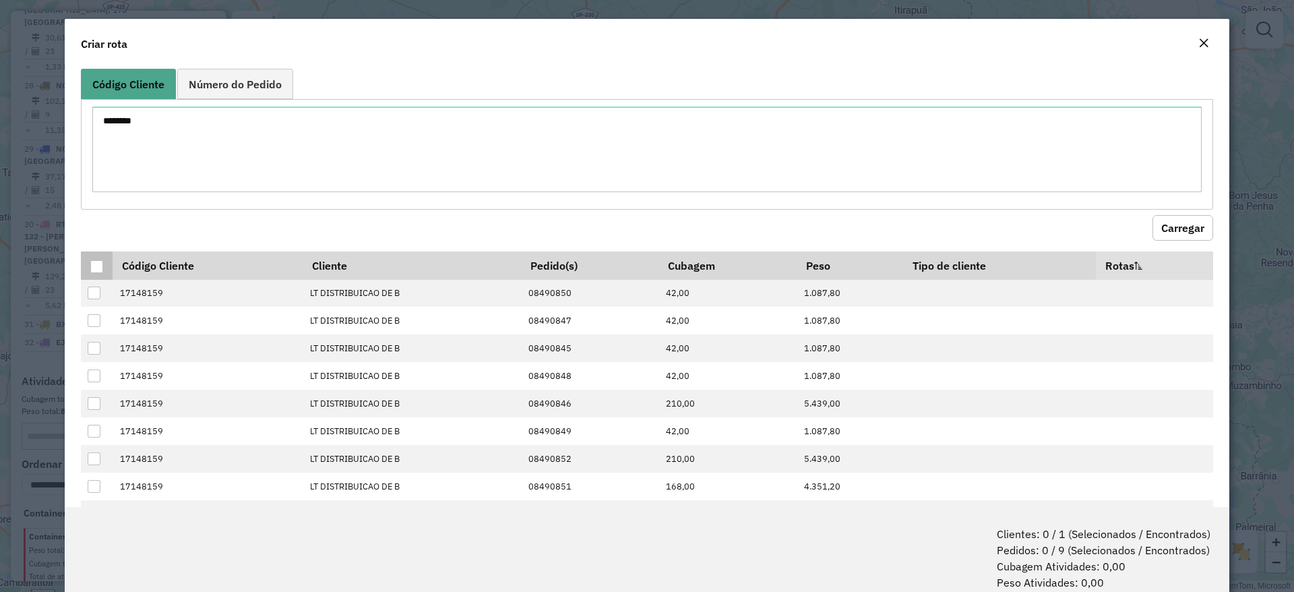
click at [92, 262] on div at bounding box center [96, 266] width 13 height 13
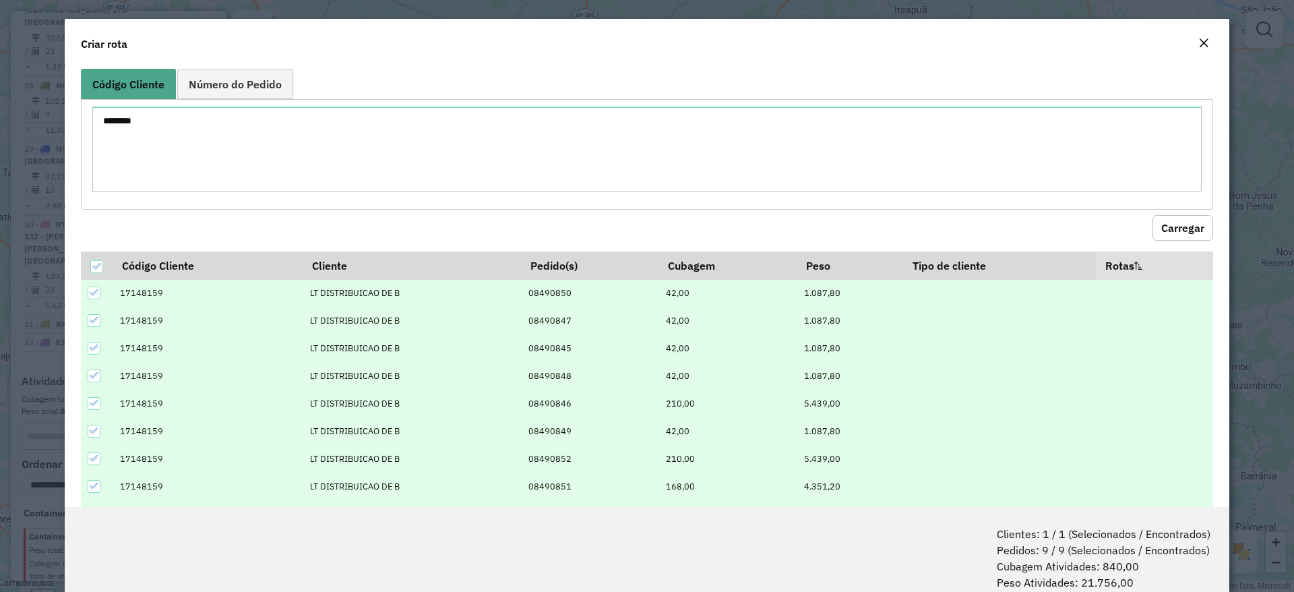
scroll to position [47, 0]
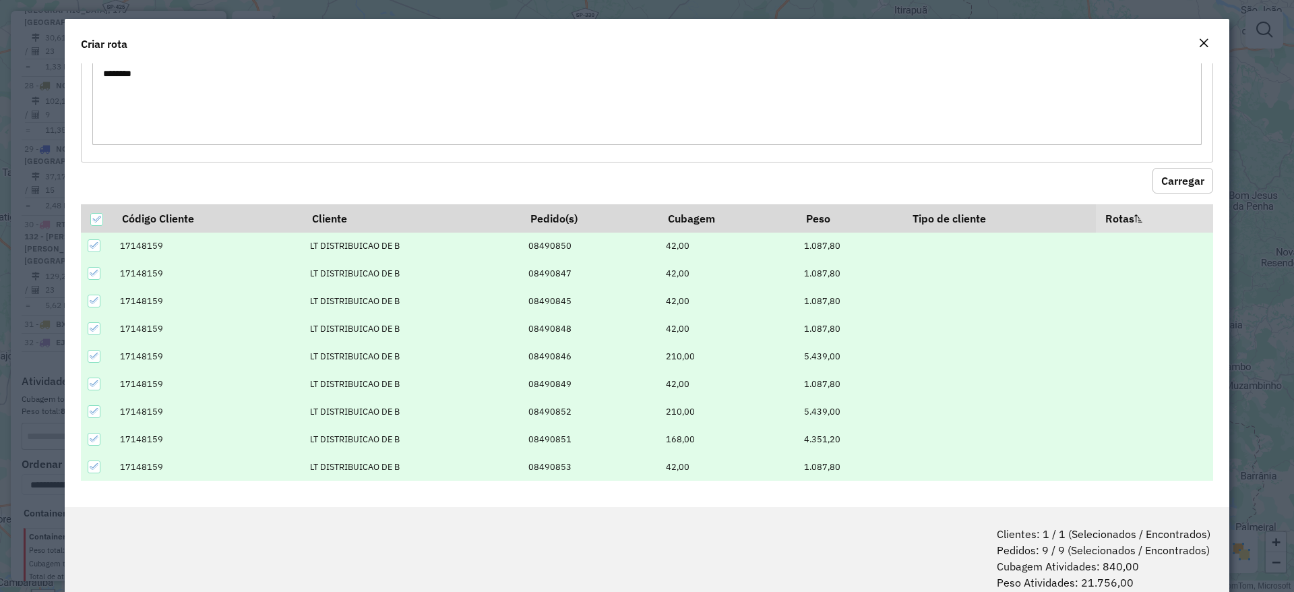
click at [97, 249] on icon at bounding box center [94, 245] width 9 height 9
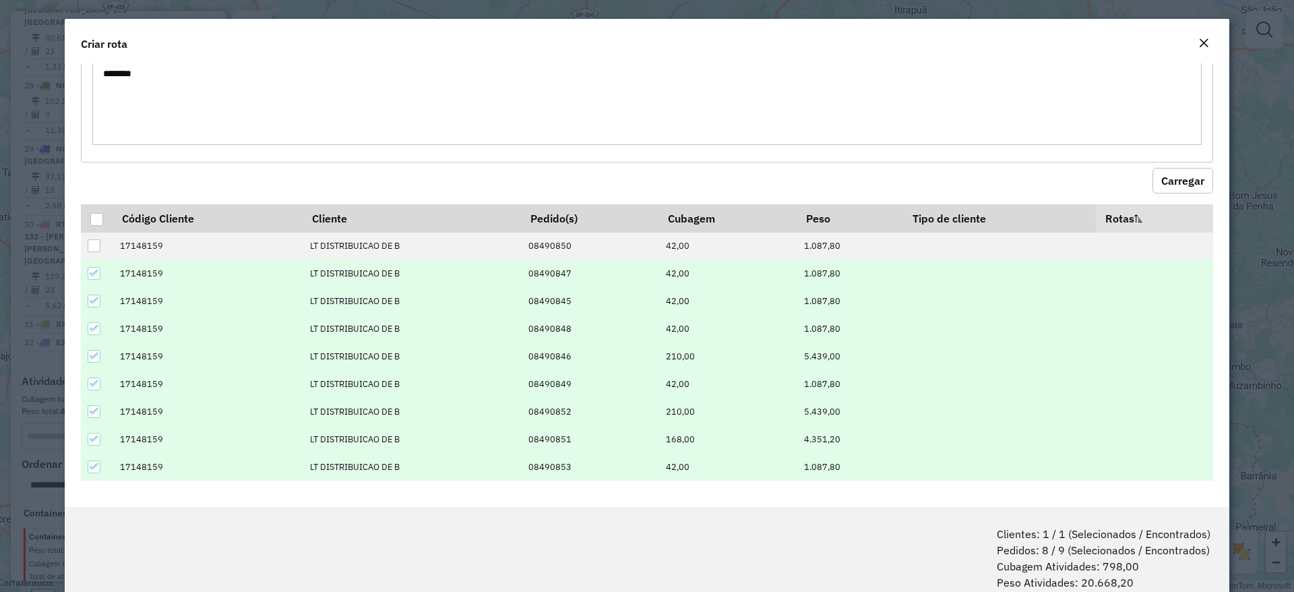
click at [93, 273] on icon at bounding box center [94, 272] width 9 height 9
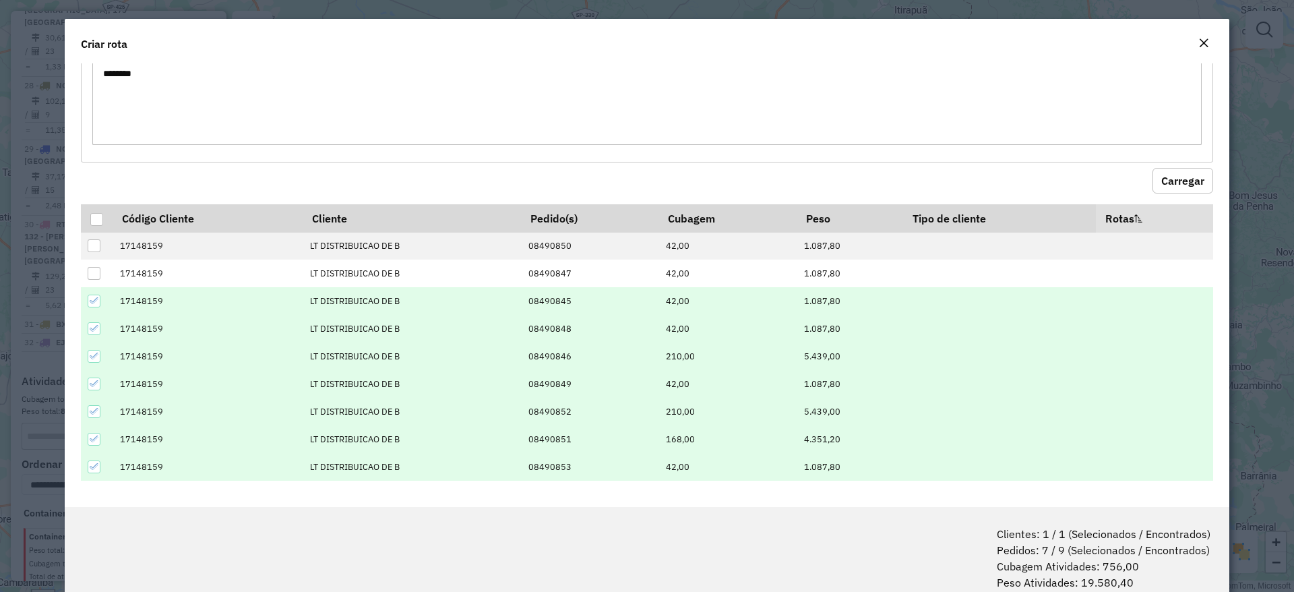
click at [96, 305] on icon at bounding box center [94, 300] width 9 height 9
click at [95, 324] on icon at bounding box center [94, 327] width 9 height 9
click at [92, 356] on icon at bounding box center [94, 355] width 9 height 9
click at [92, 356] on div at bounding box center [94, 356] width 13 height 13
click at [96, 383] on icon at bounding box center [94, 383] width 9 height 9
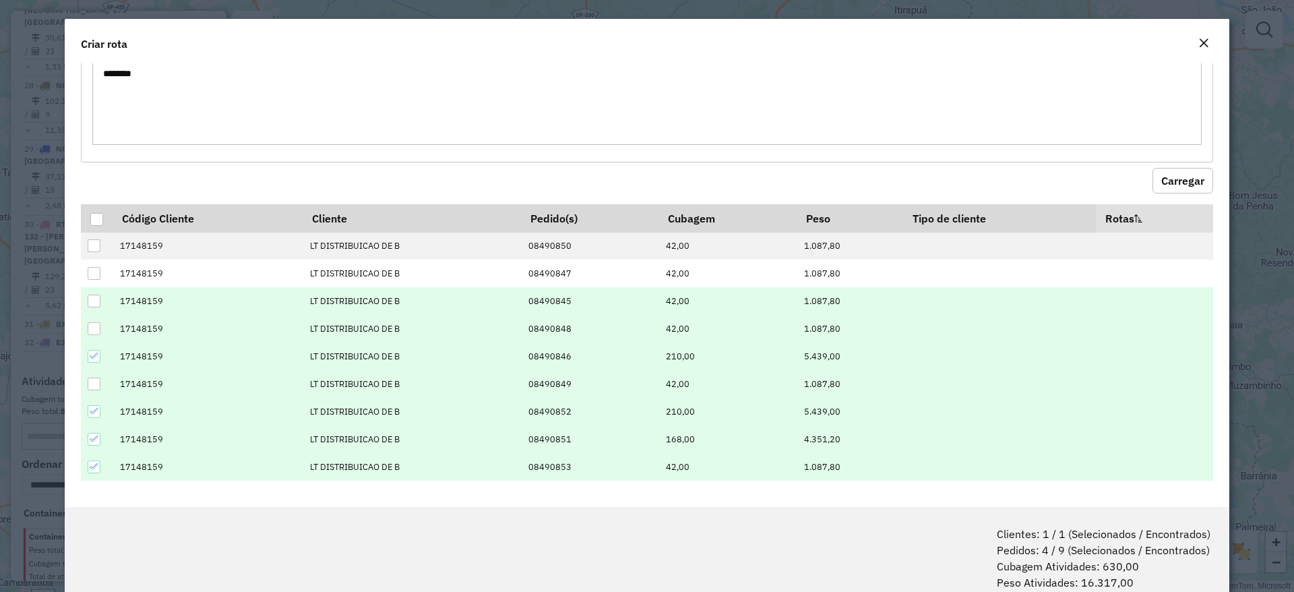
click at [94, 466] on icon at bounding box center [94, 466] width 9 height 9
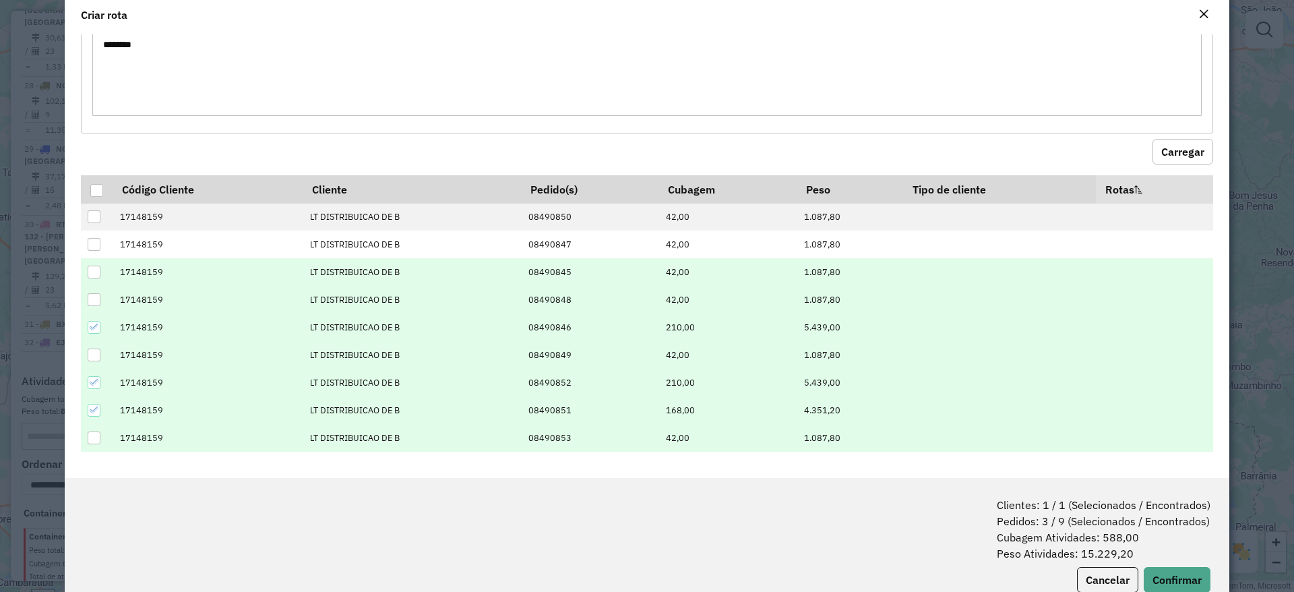
scroll to position [67, 0]
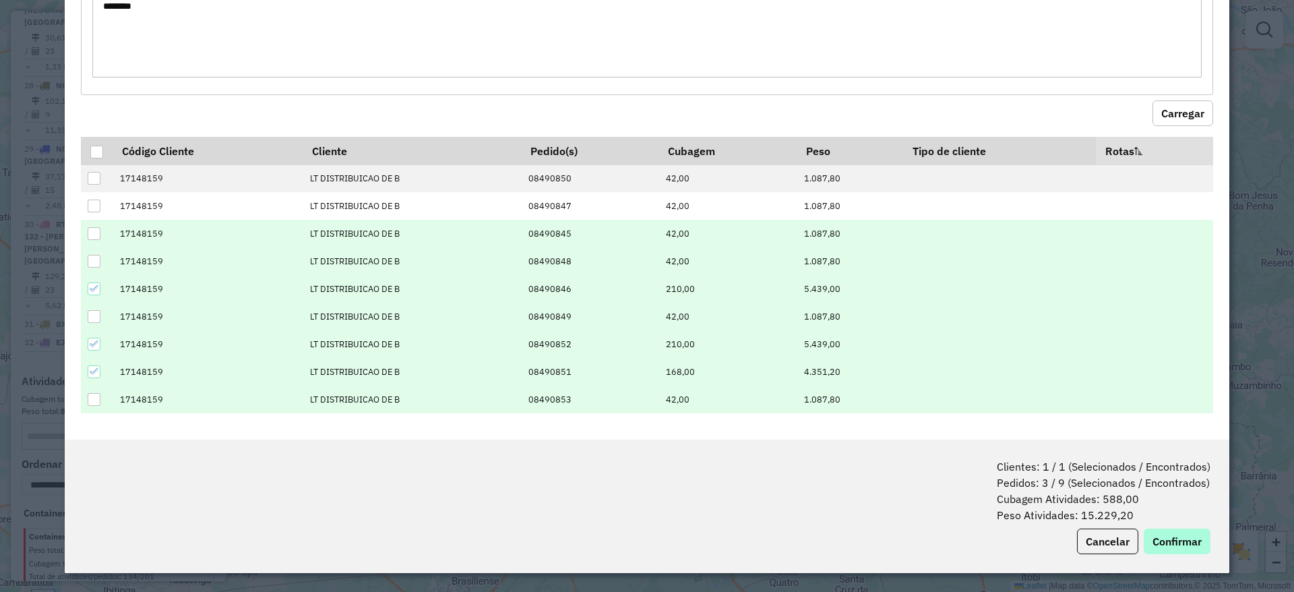
drag, startPoint x: 1165, startPoint y: 521, endPoint x: 1163, endPoint y: 538, distance: 17.0
click at [1077, 493] on div "Clientes: 1 / 1 (Selecionados / Encontrados) Pedidos: 3 / 9 (Selecionados / Enc…" at bounding box center [647, 505] width 1164 height 133
click at [1077, 493] on button "Confirmar" at bounding box center [1176, 541] width 67 height 26
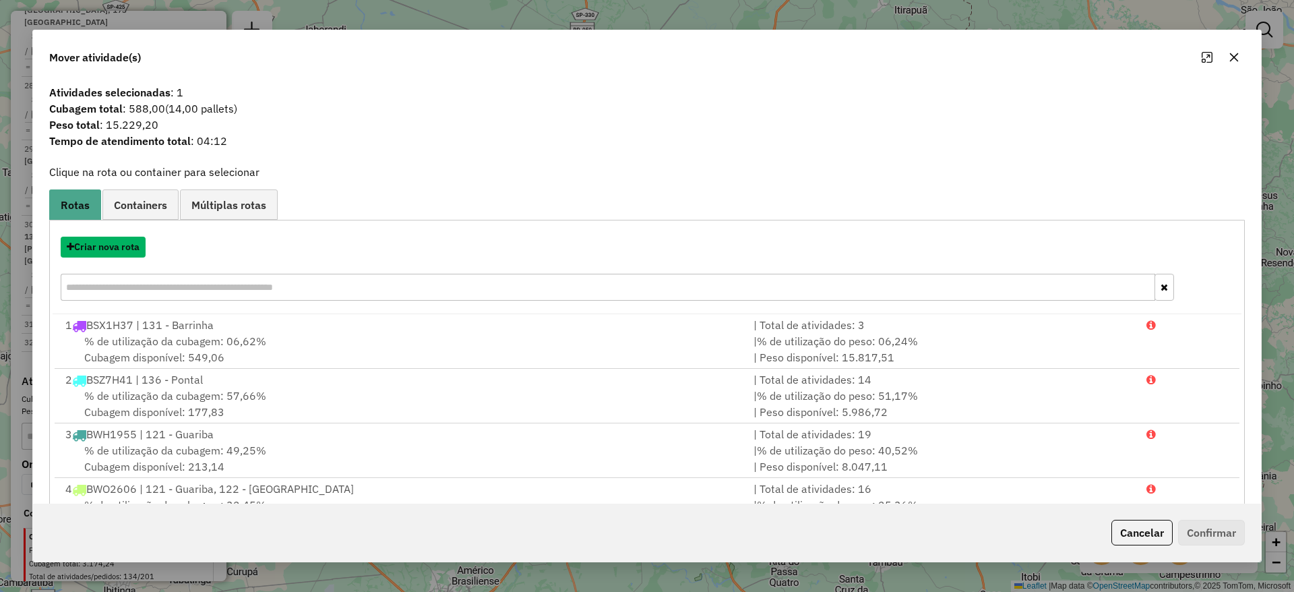
click at [135, 244] on button "Criar nova rota" at bounding box center [103, 246] width 85 height 21
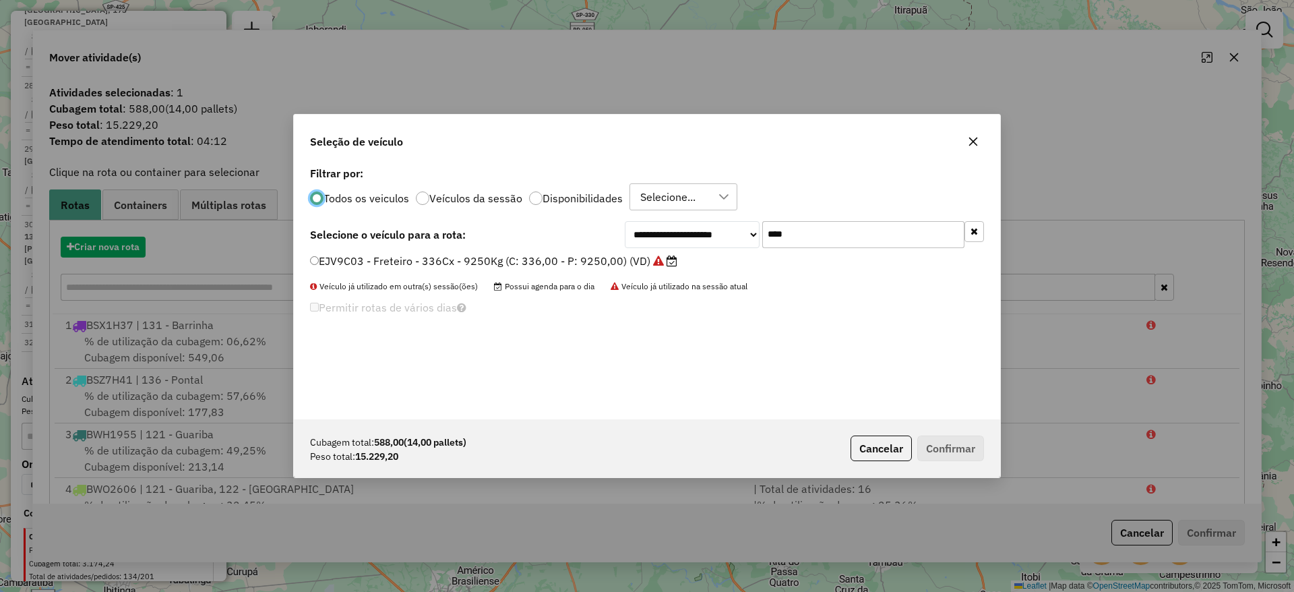
scroll to position [7, 4]
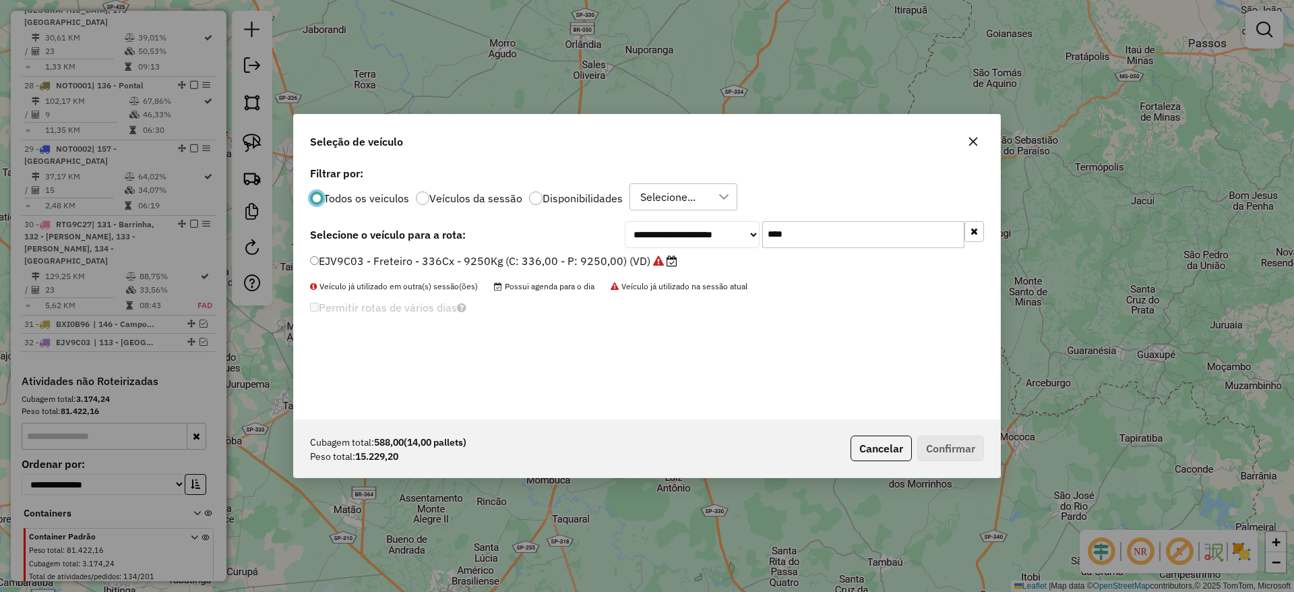
click at [829, 221] on input "****" at bounding box center [863, 234] width 202 height 27
type input "****"
click at [606, 259] on label "DDH2A81 - F. Fixa - 588Cx - 16870Kg (C: 588,00 - P: 16870,00) (VD)" at bounding box center [491, 261] width 363 height 16
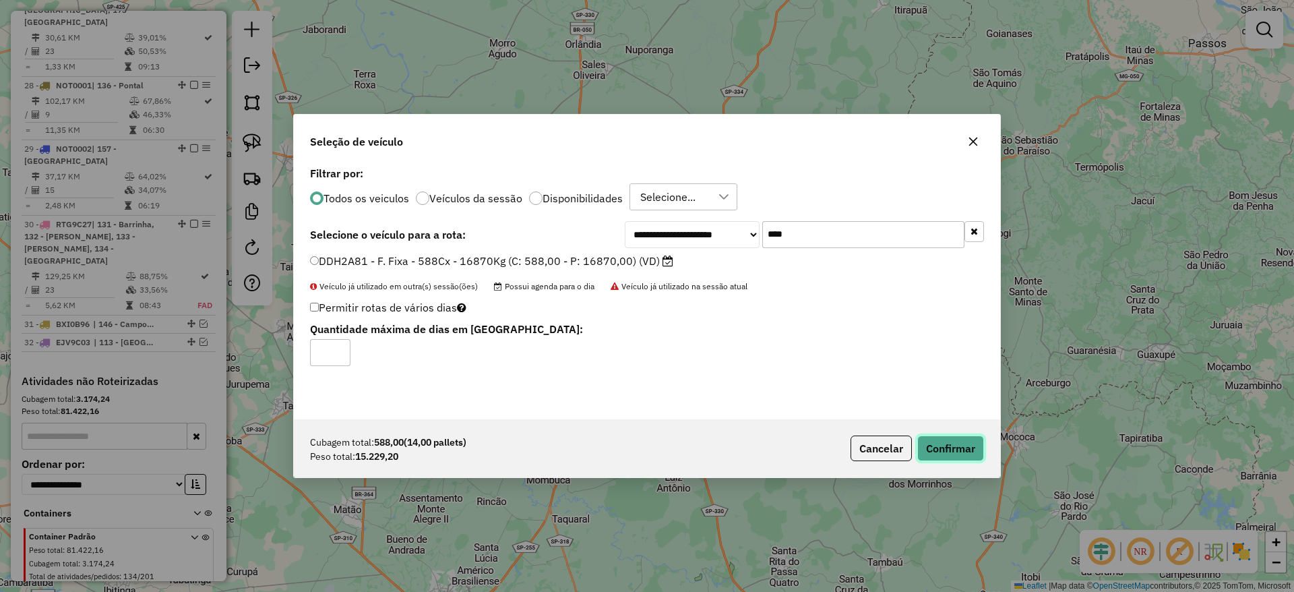
click at [954, 447] on button "Confirmar" at bounding box center [950, 448] width 67 height 26
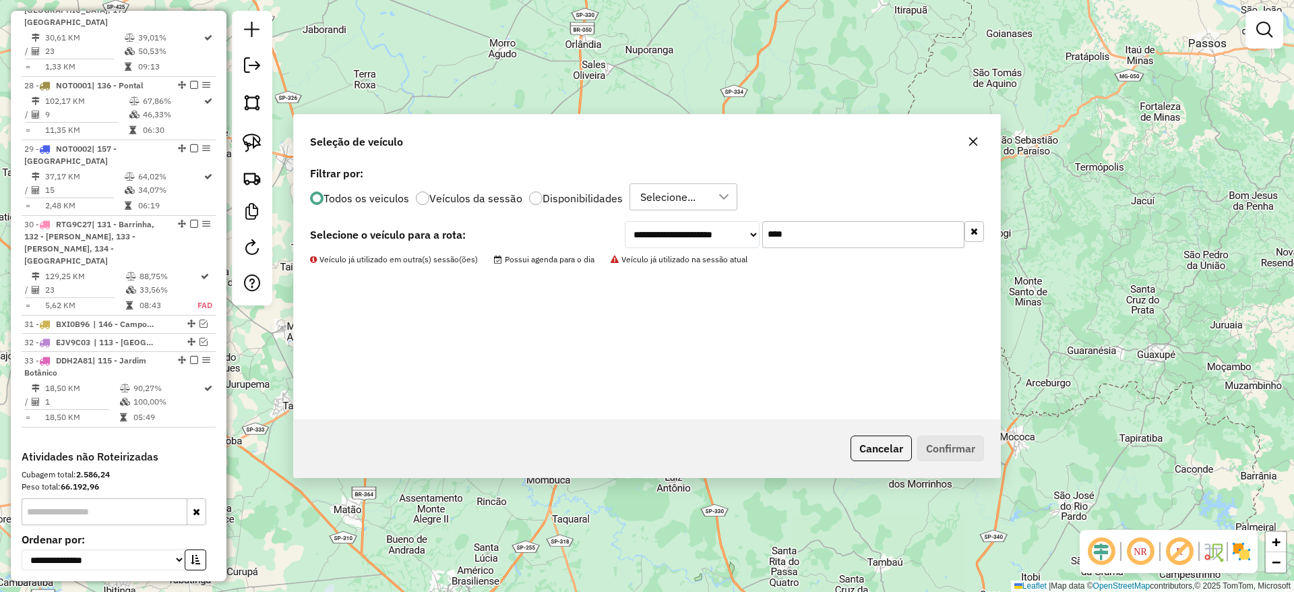
scroll to position [2651, 0]
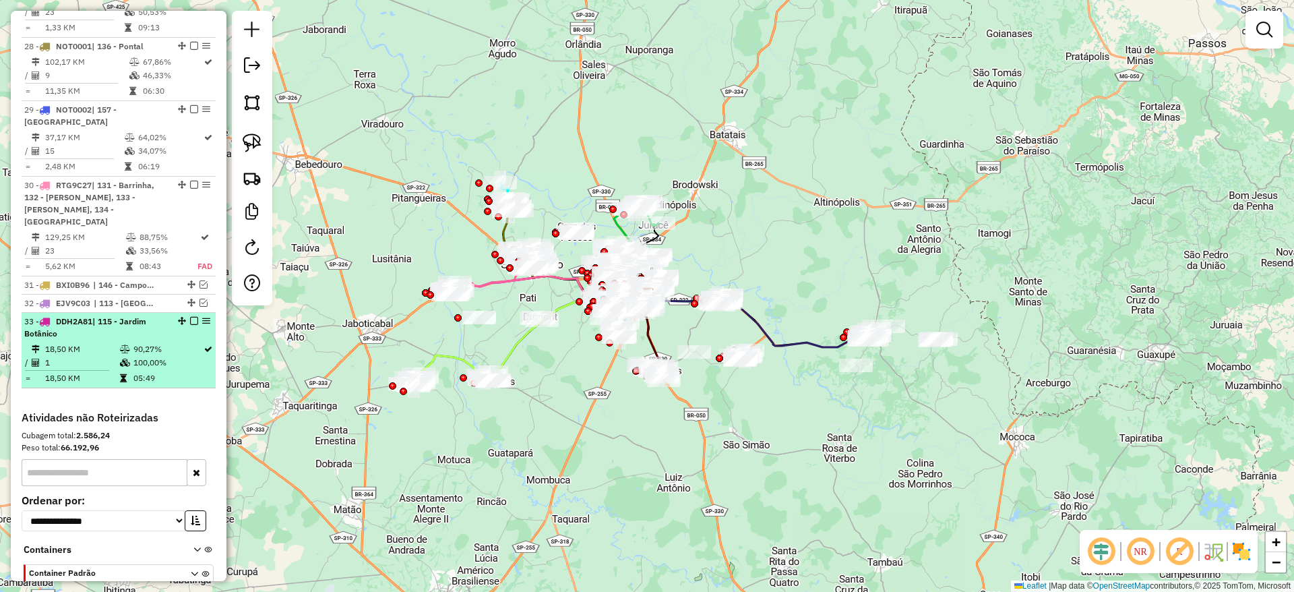
click at [192, 317] on em at bounding box center [194, 321] width 8 height 8
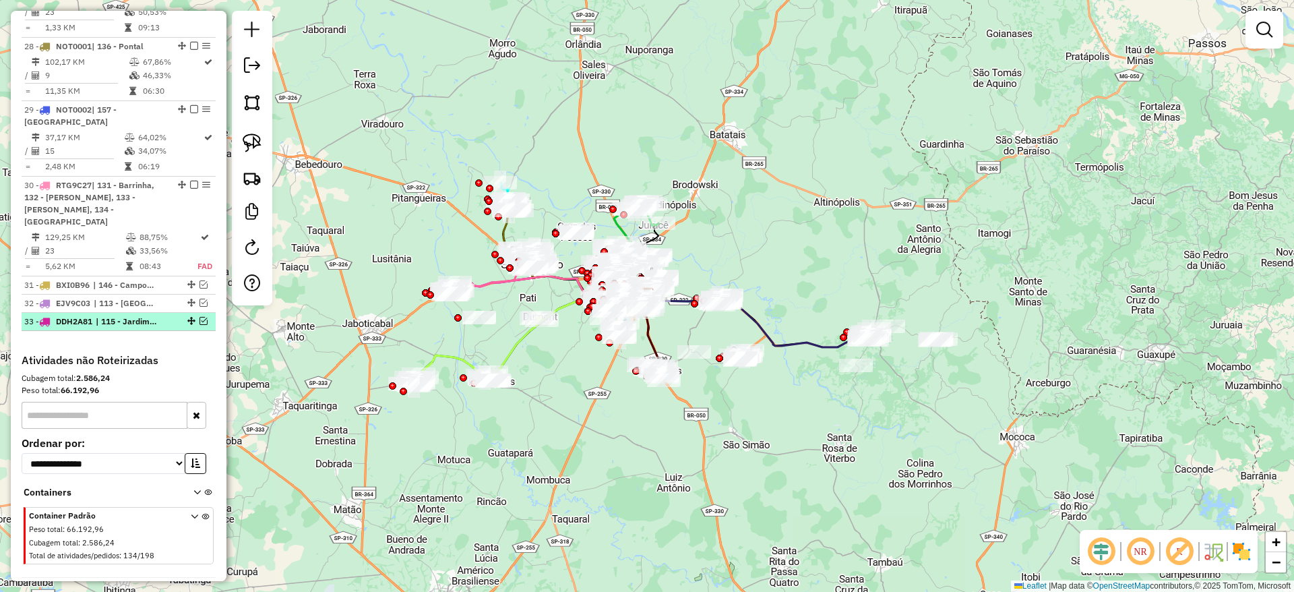
scroll to position [2630, 0]
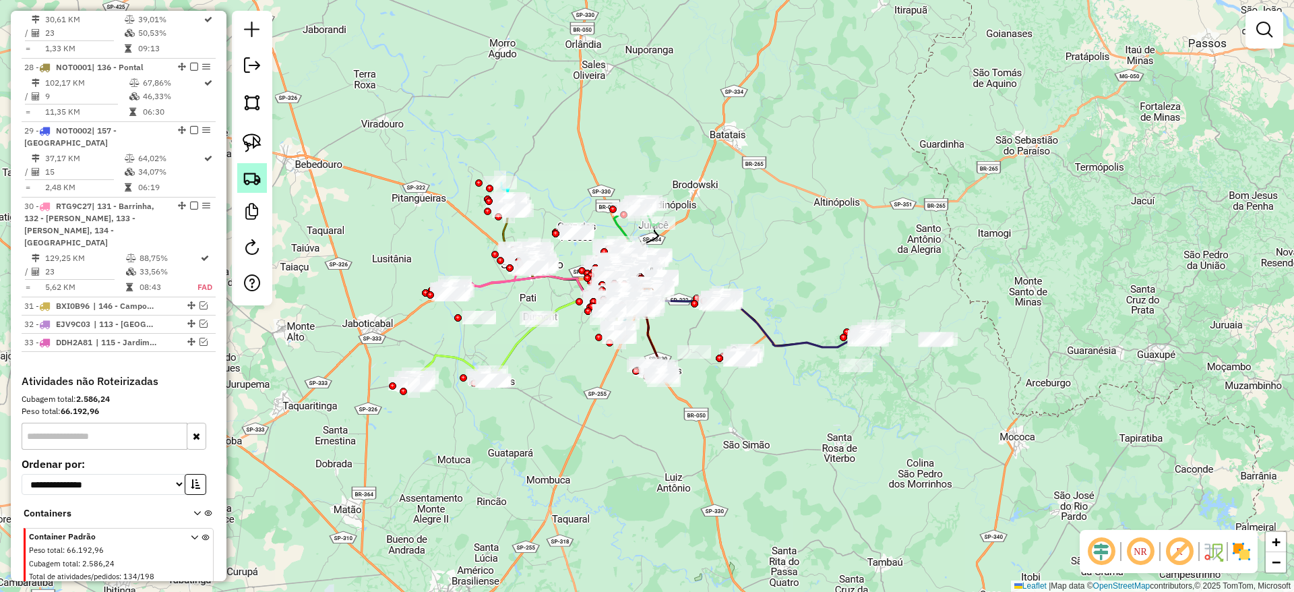
click at [257, 172] on img at bounding box center [252, 177] width 19 height 19
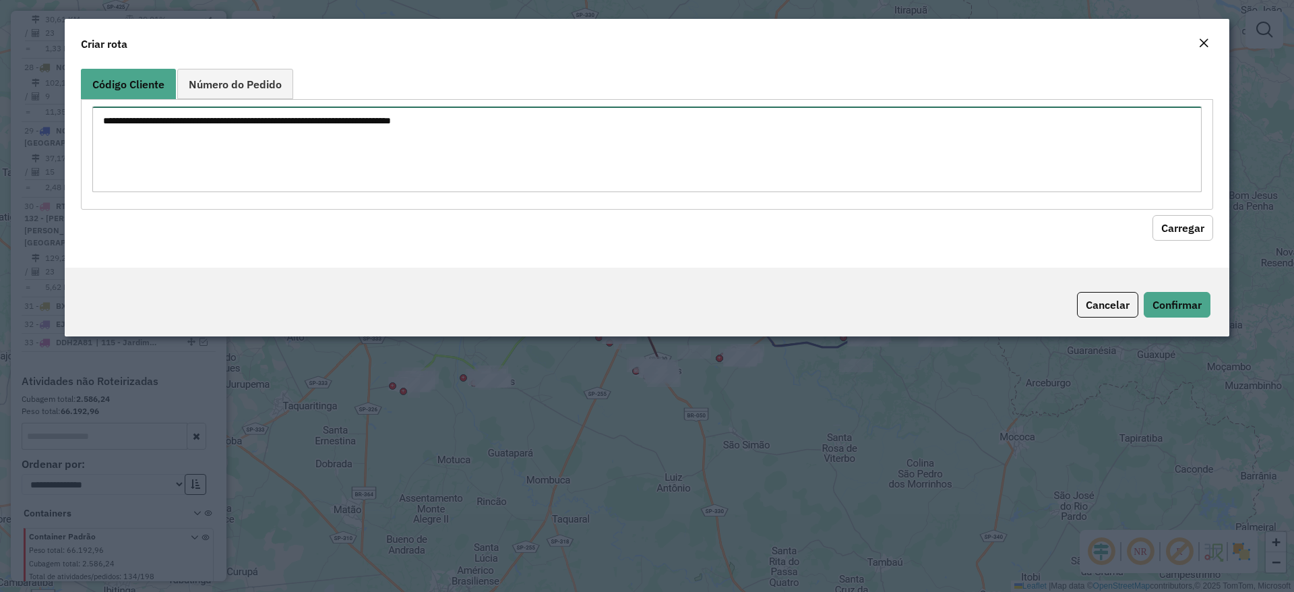
click at [255, 142] on textarea at bounding box center [646, 149] width 1109 height 86
paste textarea "******** ********"
type textarea "******** ********"
drag, startPoint x: 1187, startPoint y: 226, endPoint x: 1116, endPoint y: 207, distance: 73.2
click at [1077, 225] on button "Carregar" at bounding box center [1182, 228] width 61 height 26
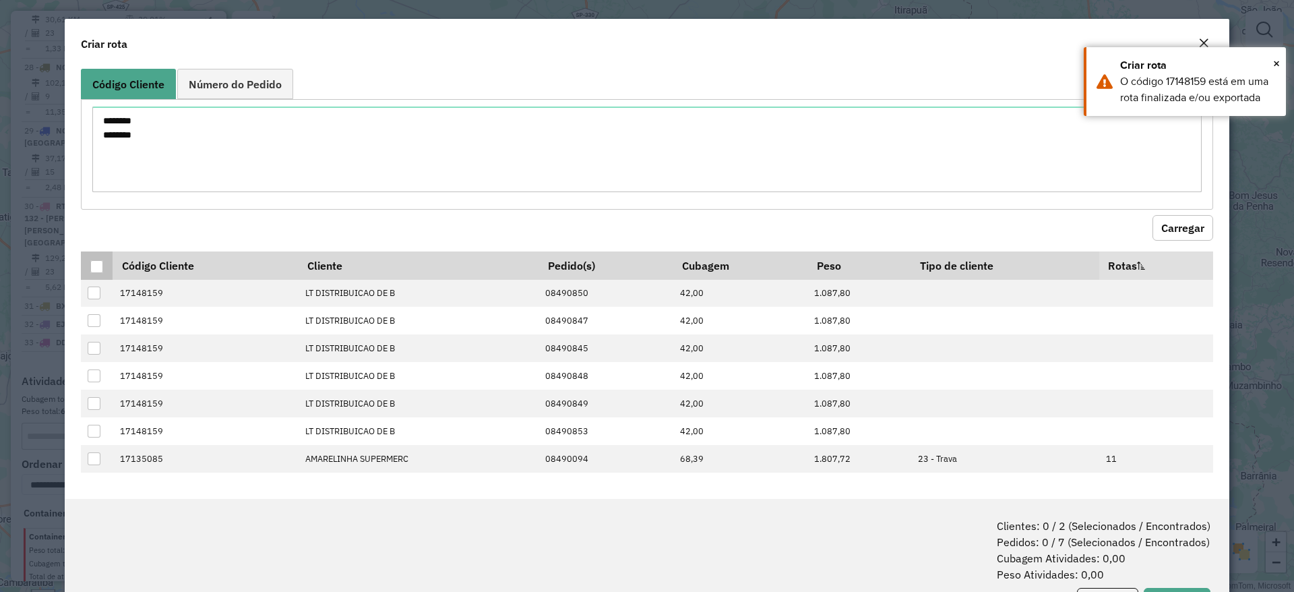
click at [94, 265] on div at bounding box center [96, 266] width 13 height 13
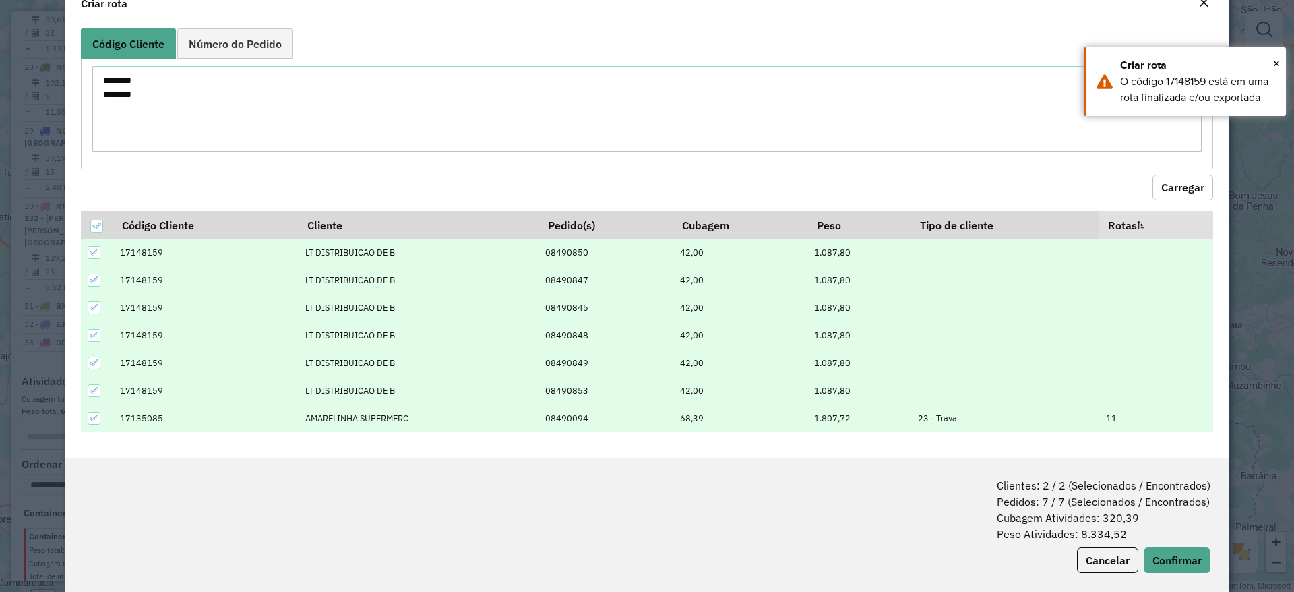
scroll to position [59, 0]
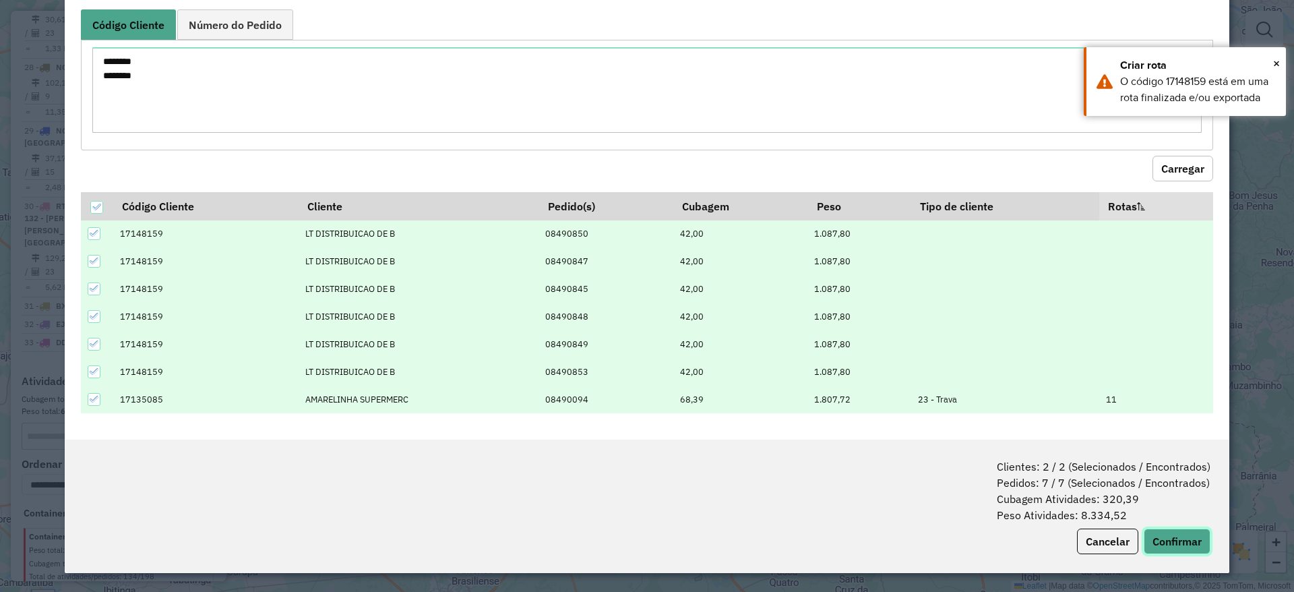
click at [1077, 493] on button "Confirmar" at bounding box center [1176, 541] width 67 height 26
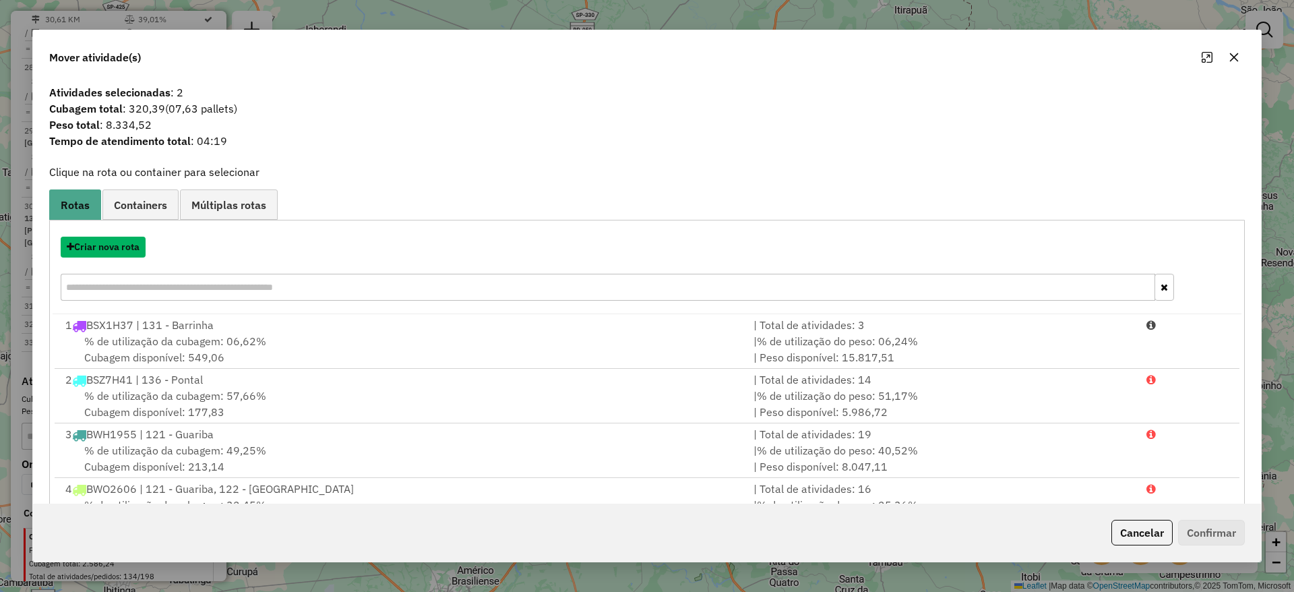
click at [129, 252] on button "Criar nova rota" at bounding box center [103, 246] width 85 height 21
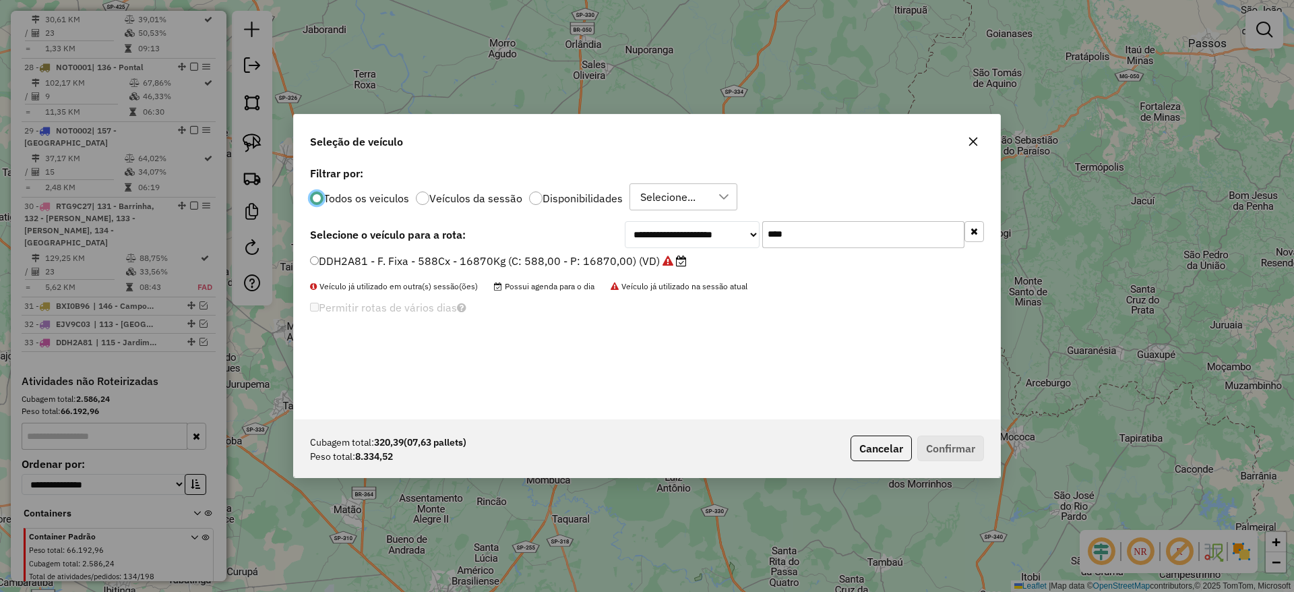
scroll to position [7, 4]
click at [796, 233] on input "****" at bounding box center [863, 234] width 202 height 27
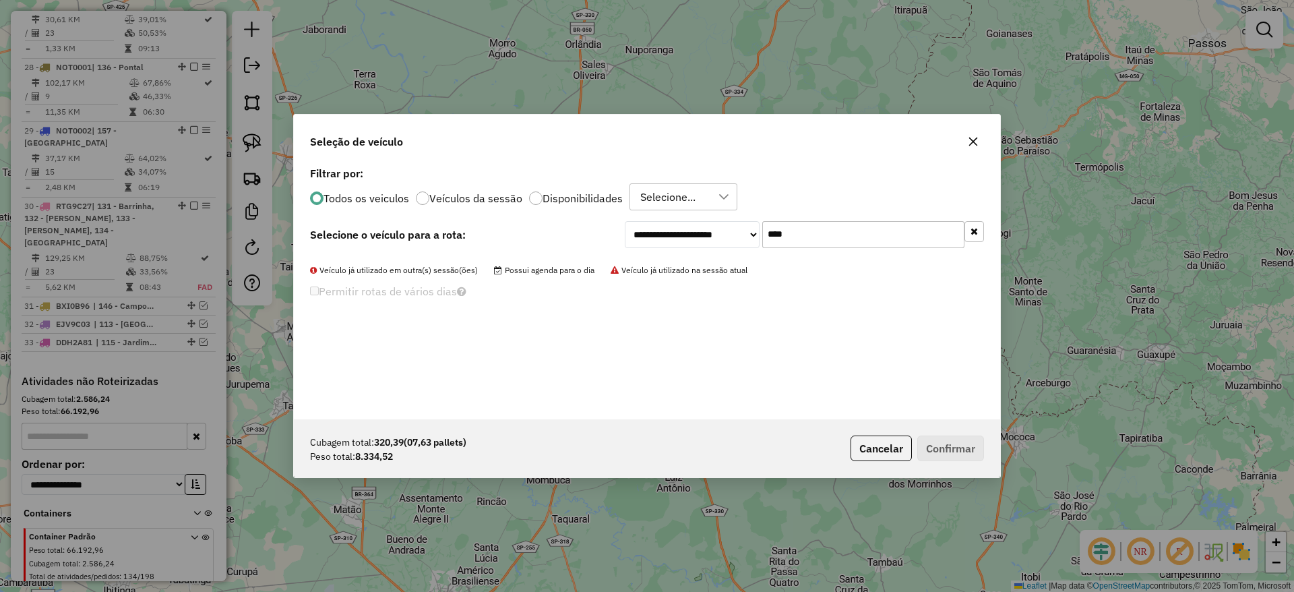
click at [768, 234] on input "****" at bounding box center [863, 234] width 202 height 27
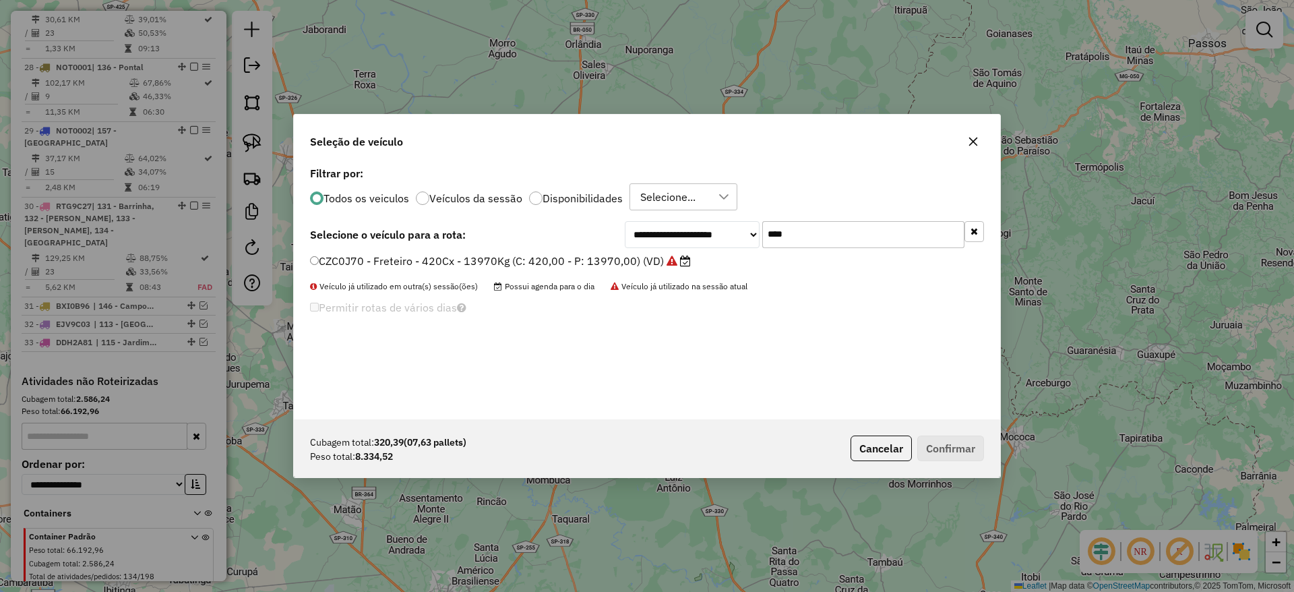
type input "****"
click at [657, 255] on label "CZC0J70 - Freteiro - 420Cx - 13970Kg (C: 420,00 - P: 13970,00) (VD)" at bounding box center [500, 261] width 381 height 16
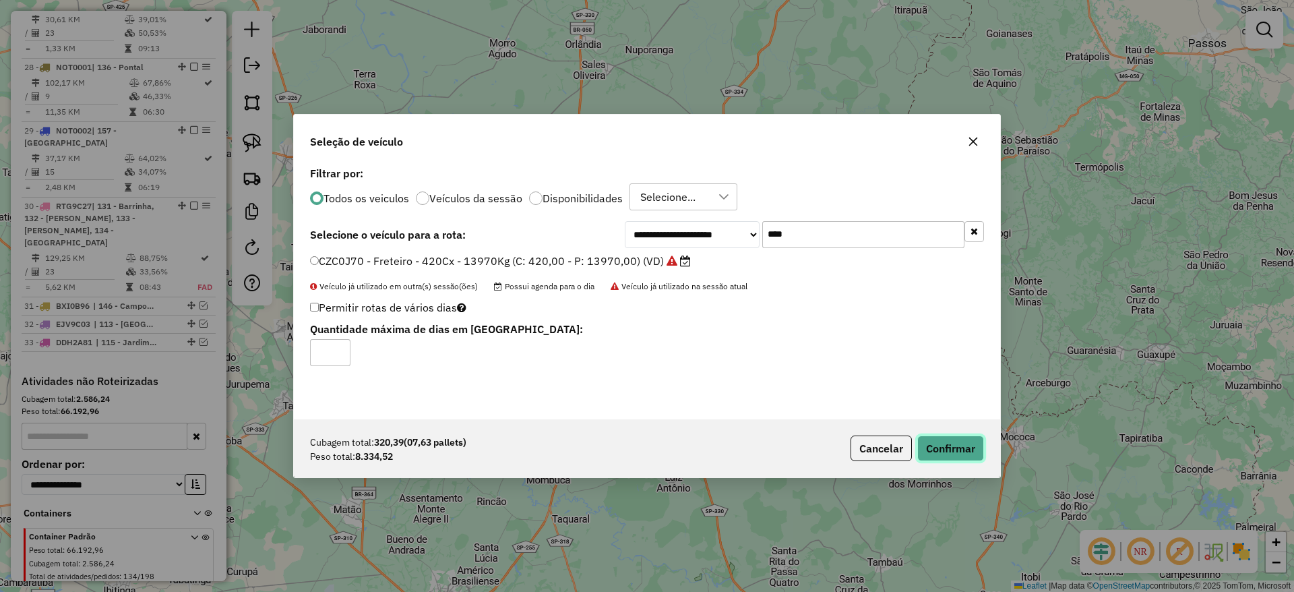
click at [949, 441] on button "Confirmar" at bounding box center [950, 448] width 67 height 26
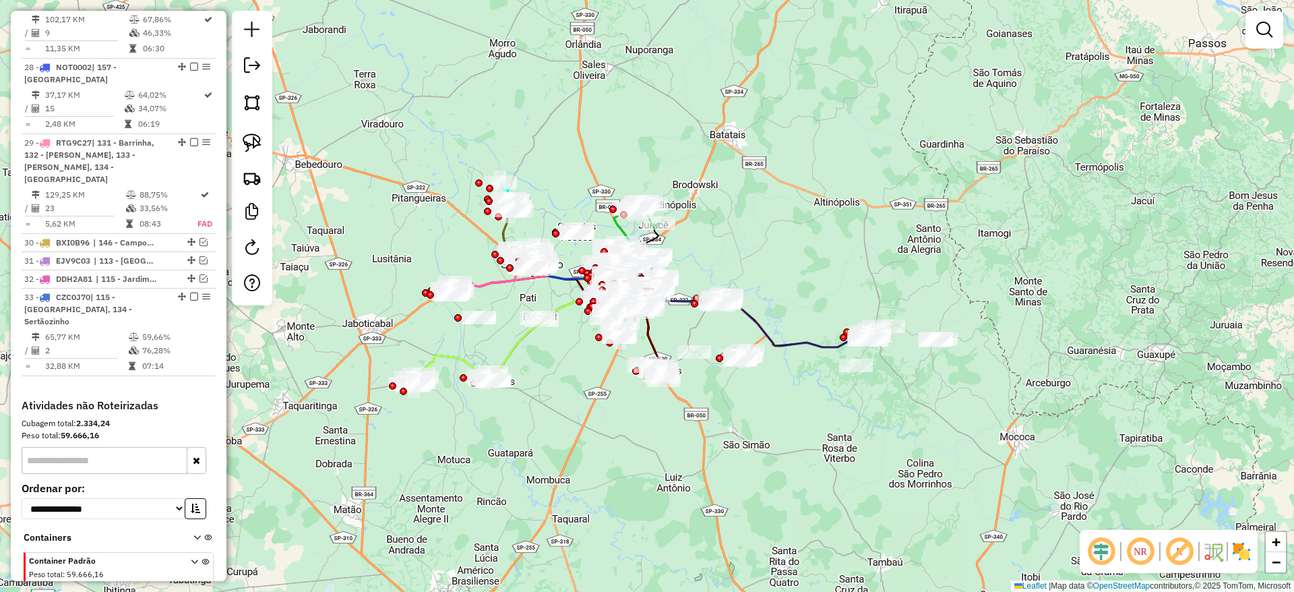
scroll to position [2575, 0]
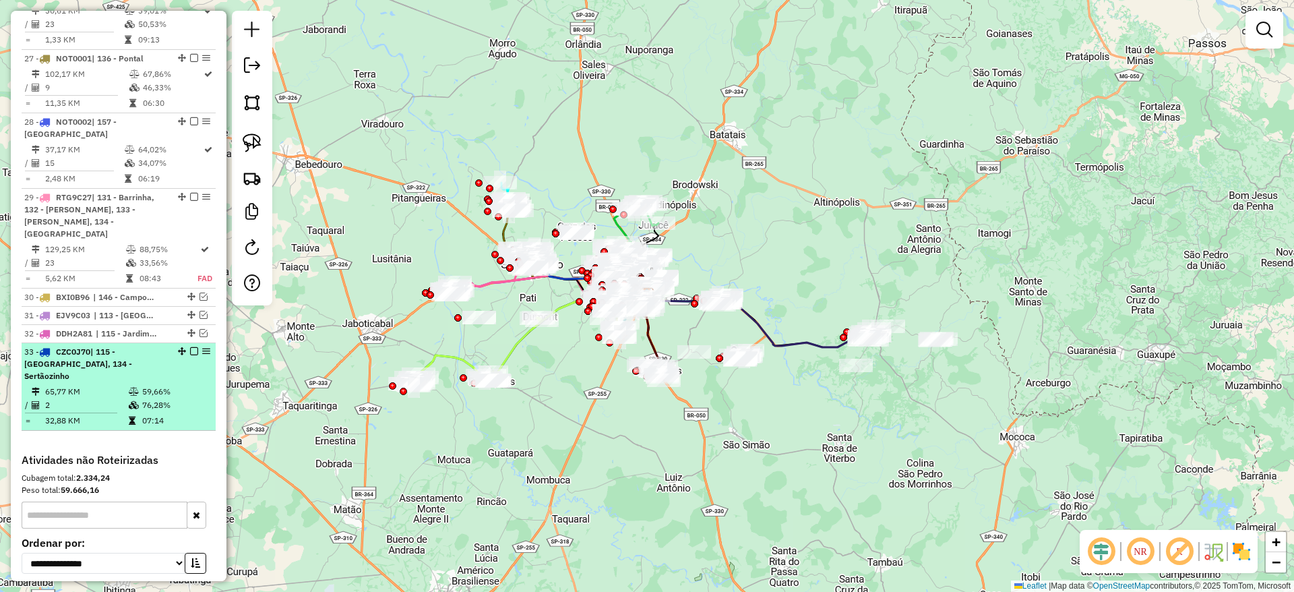
click at [191, 347] on em at bounding box center [194, 351] width 8 height 8
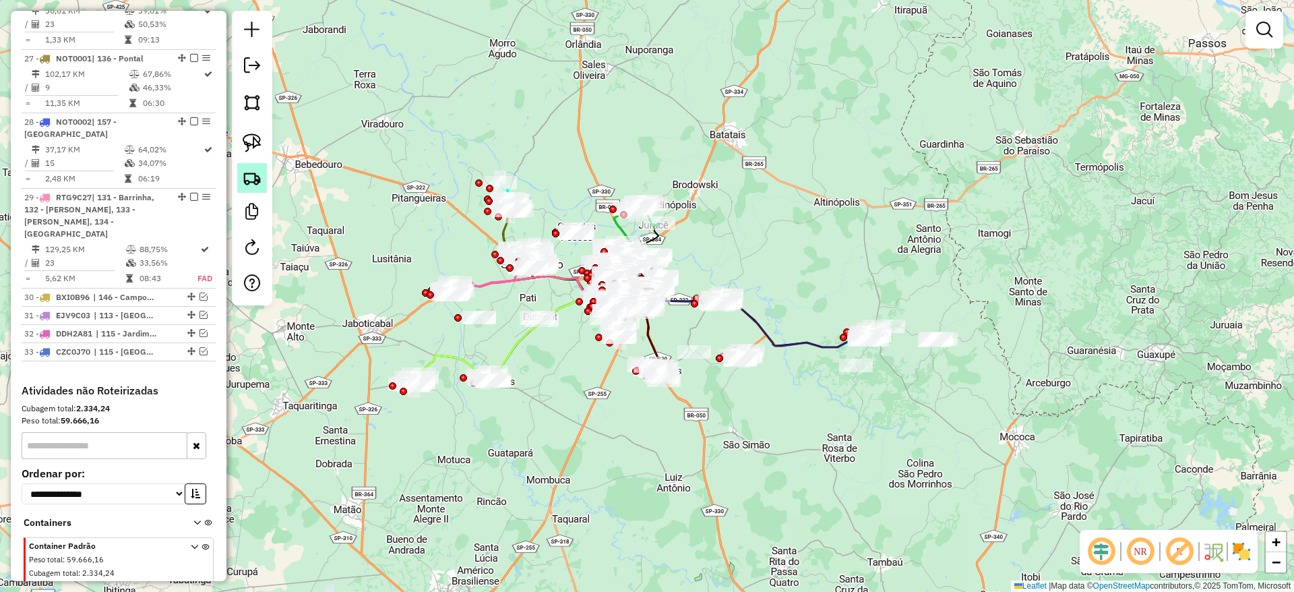
scroll to position [2573, 0]
click at [257, 172] on img at bounding box center [252, 177] width 19 height 19
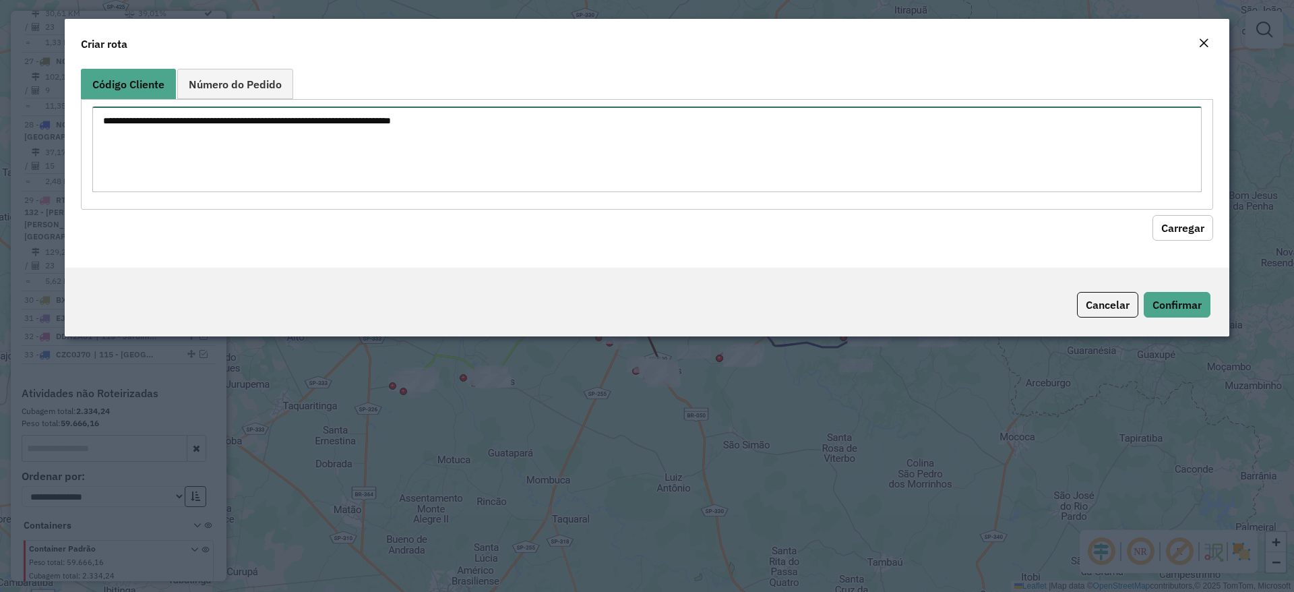
click at [247, 126] on textarea at bounding box center [646, 149] width 1109 height 86
paste textarea "******** ******** ********"
type textarea "******** ******** ********"
drag, startPoint x: 1183, startPoint y: 234, endPoint x: 625, endPoint y: 243, distance: 558.0
click at [1077, 229] on button "Carregar" at bounding box center [1182, 228] width 61 height 26
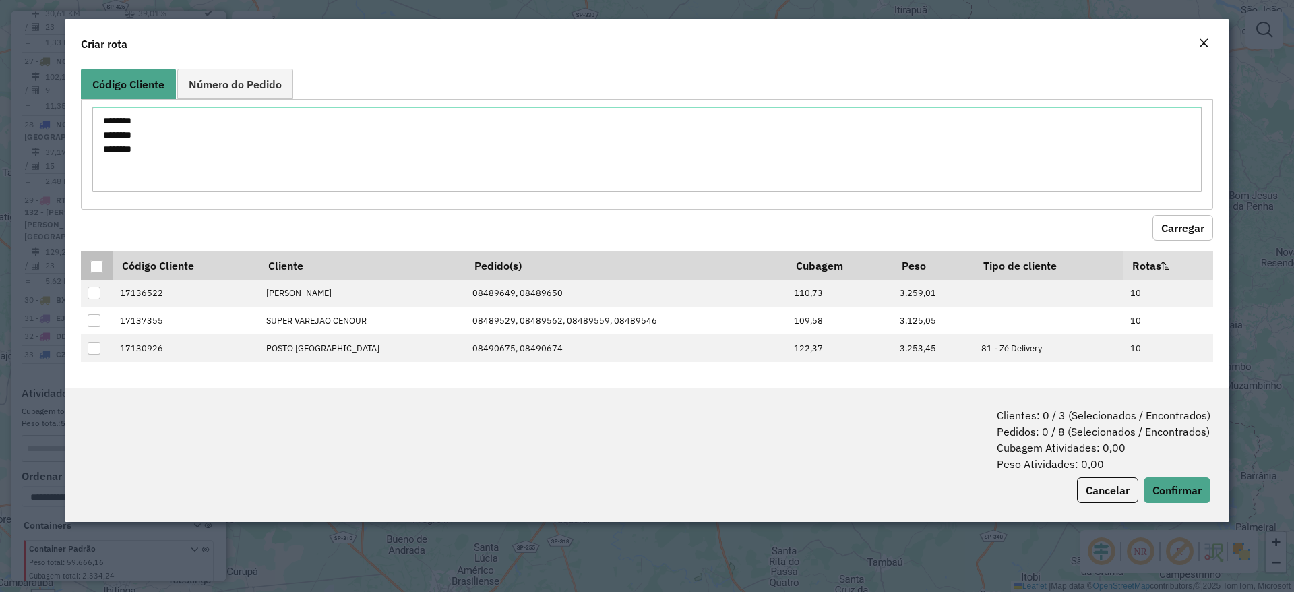
click at [96, 270] on div at bounding box center [96, 266] width 13 height 13
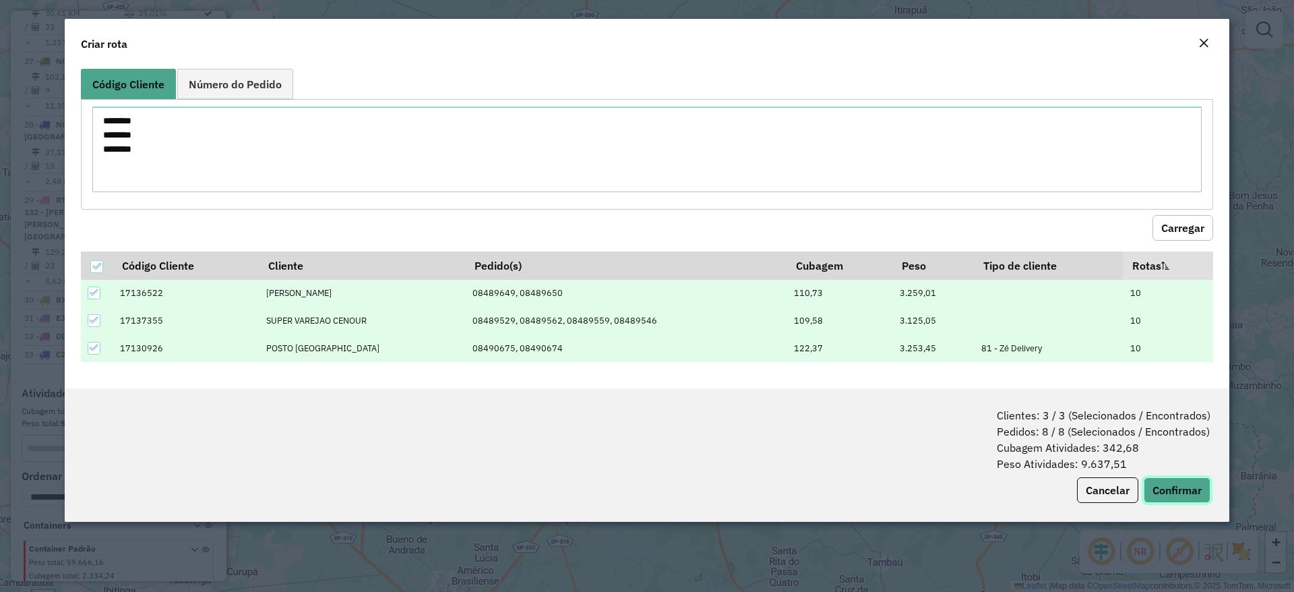
click at [1077, 493] on button "Confirmar" at bounding box center [1176, 490] width 67 height 26
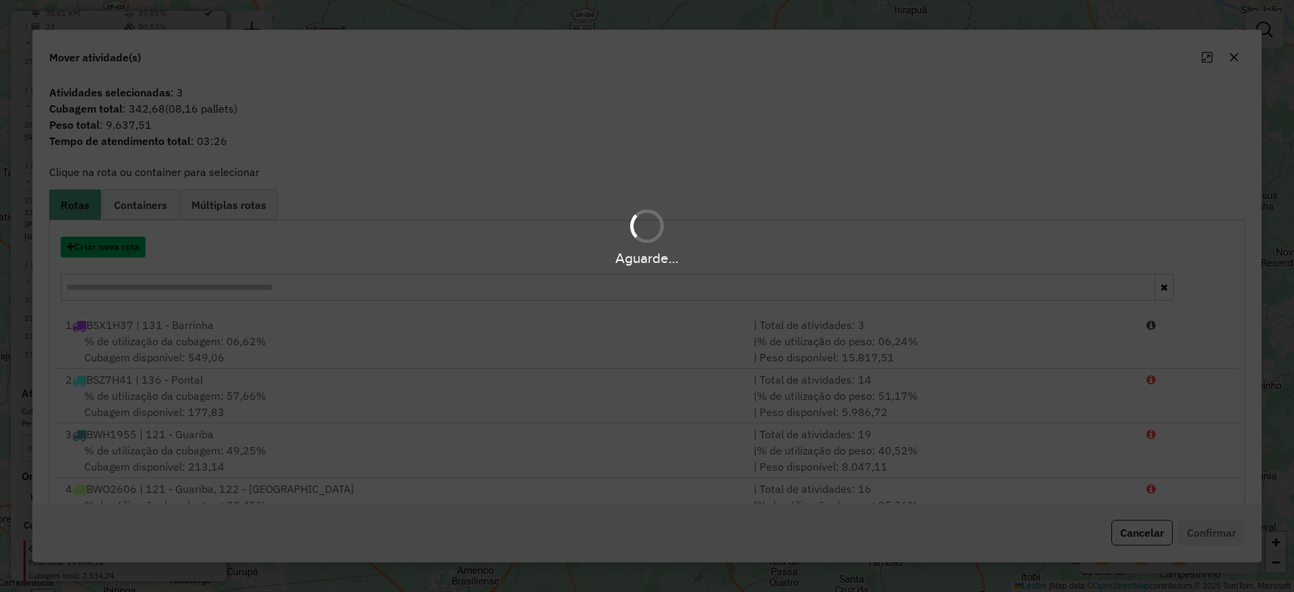
click at [125, 249] on button "Criar nova rota" at bounding box center [103, 246] width 85 height 21
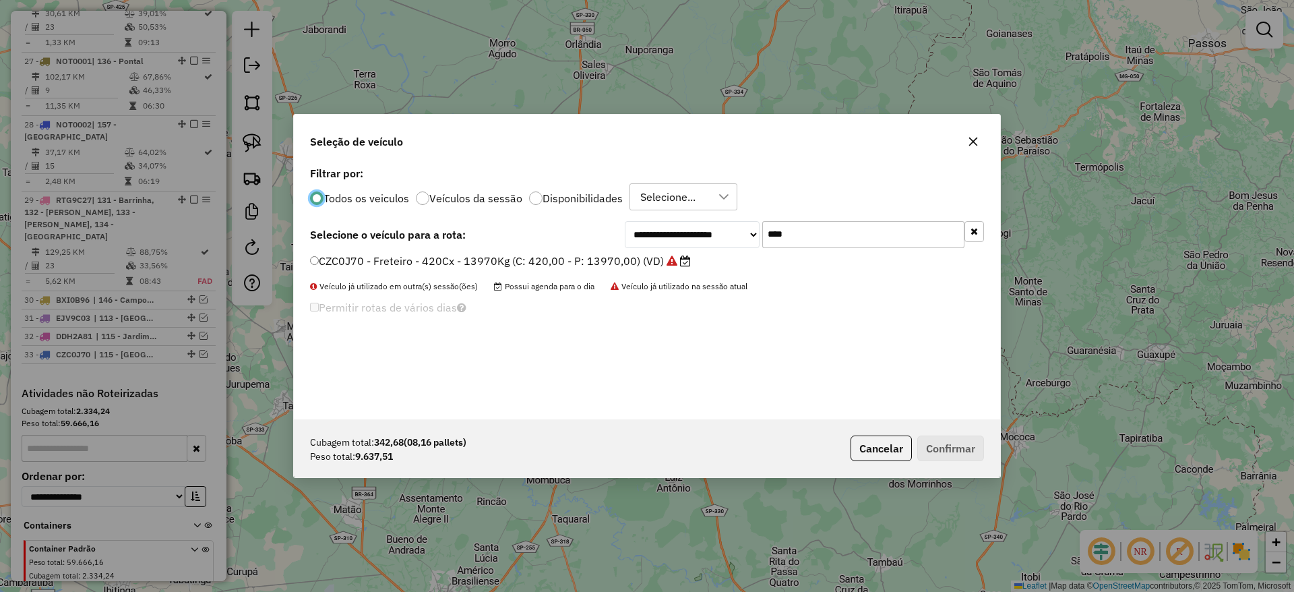
scroll to position [7, 4]
click at [806, 220] on div "**********" at bounding box center [647, 291] width 706 height 256
click at [806, 221] on input "****" at bounding box center [863, 234] width 202 height 27
click at [806, 228] on input "****" at bounding box center [863, 234] width 202 height 27
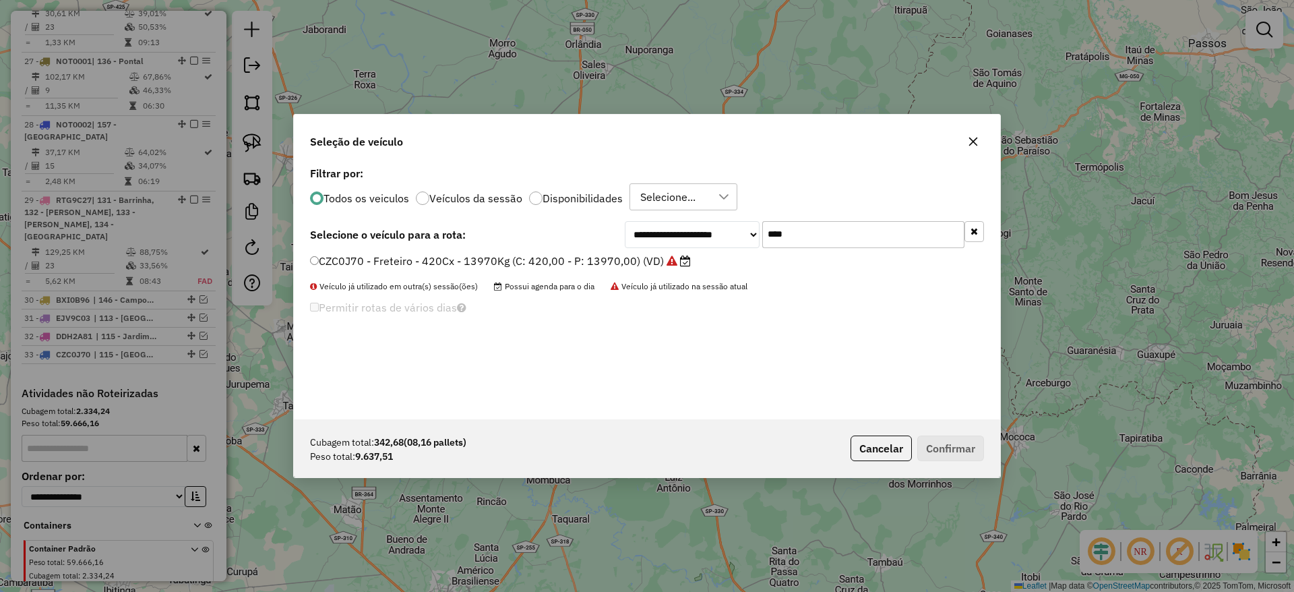
click at [806, 228] on input "****" at bounding box center [863, 234] width 202 height 27
type input "****"
click at [577, 261] on label "CWL9I96 - Freteiro - 420Cx - 14120Kg (C: 420,00 - P: 14120,00) (VD)" at bounding box center [500, 261] width 381 height 16
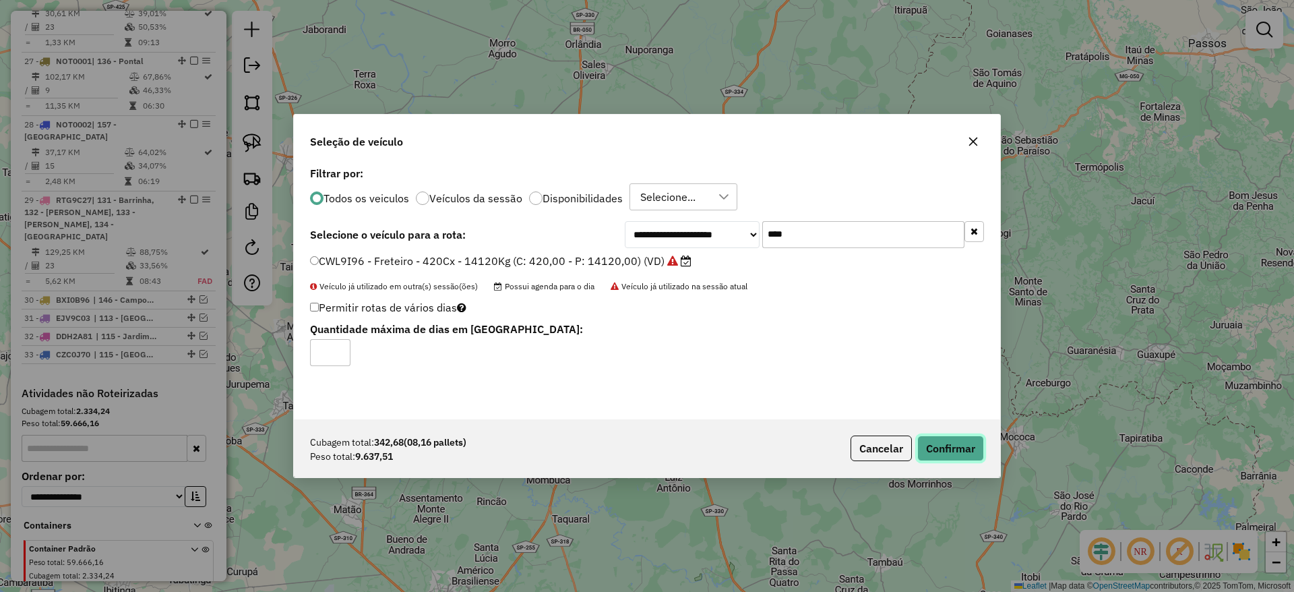
click at [941, 449] on button "Confirmar" at bounding box center [950, 448] width 67 height 26
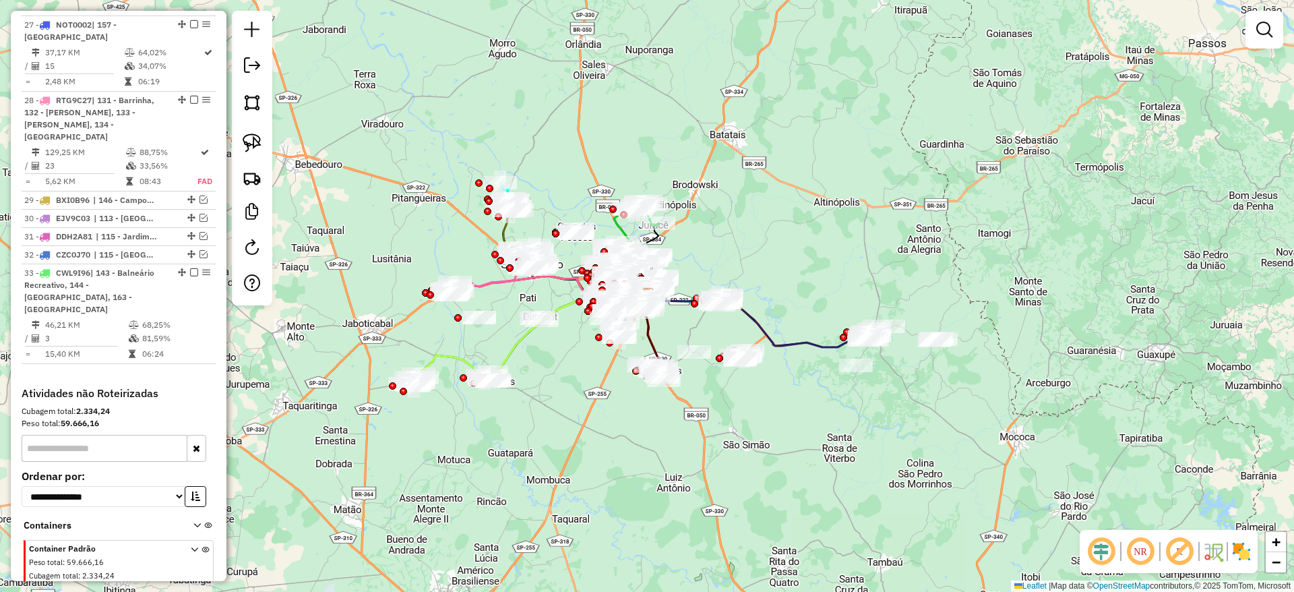
scroll to position [2488, 0]
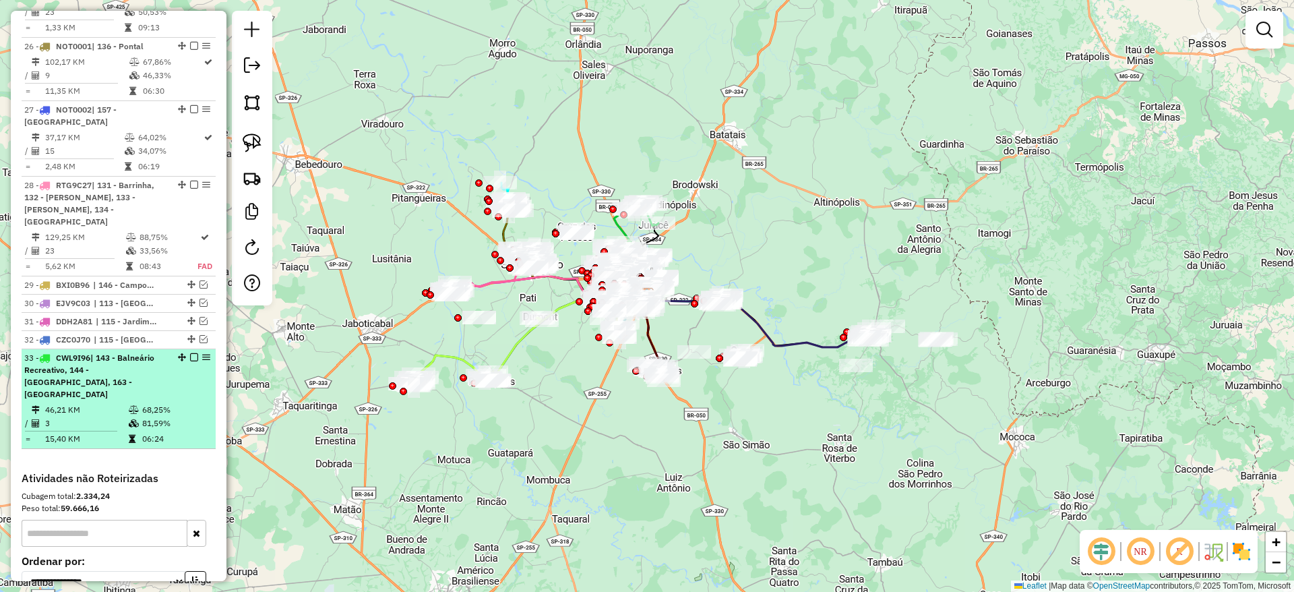
click at [191, 353] on em at bounding box center [194, 357] width 8 height 8
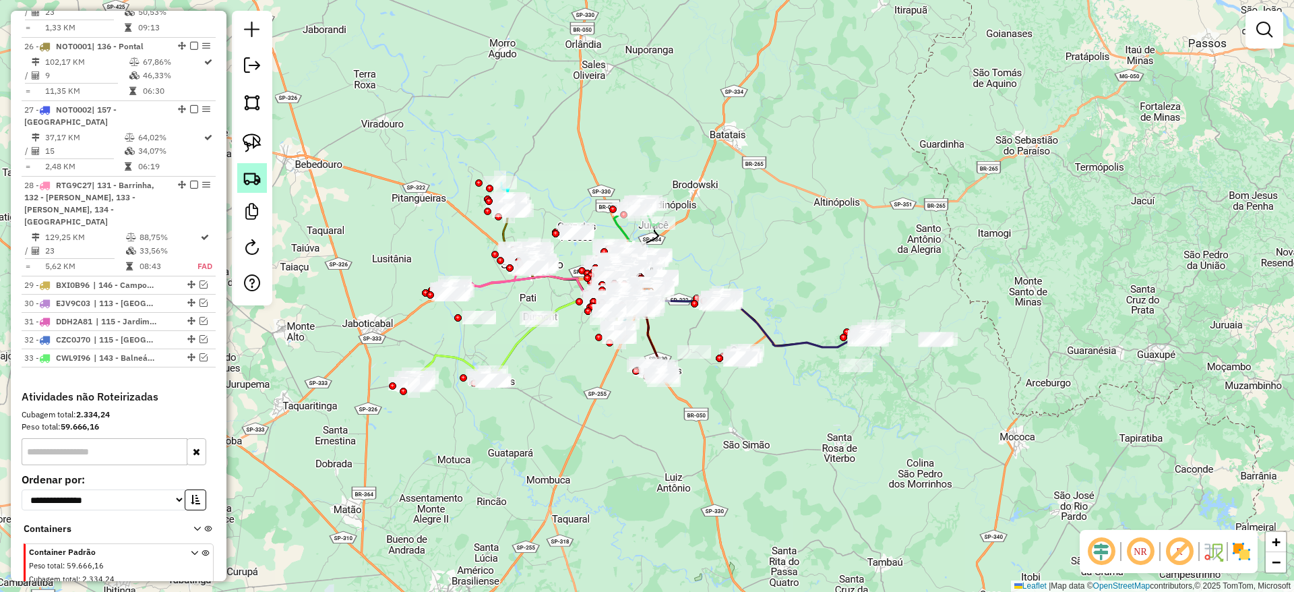
click at [255, 183] on img at bounding box center [252, 177] width 19 height 19
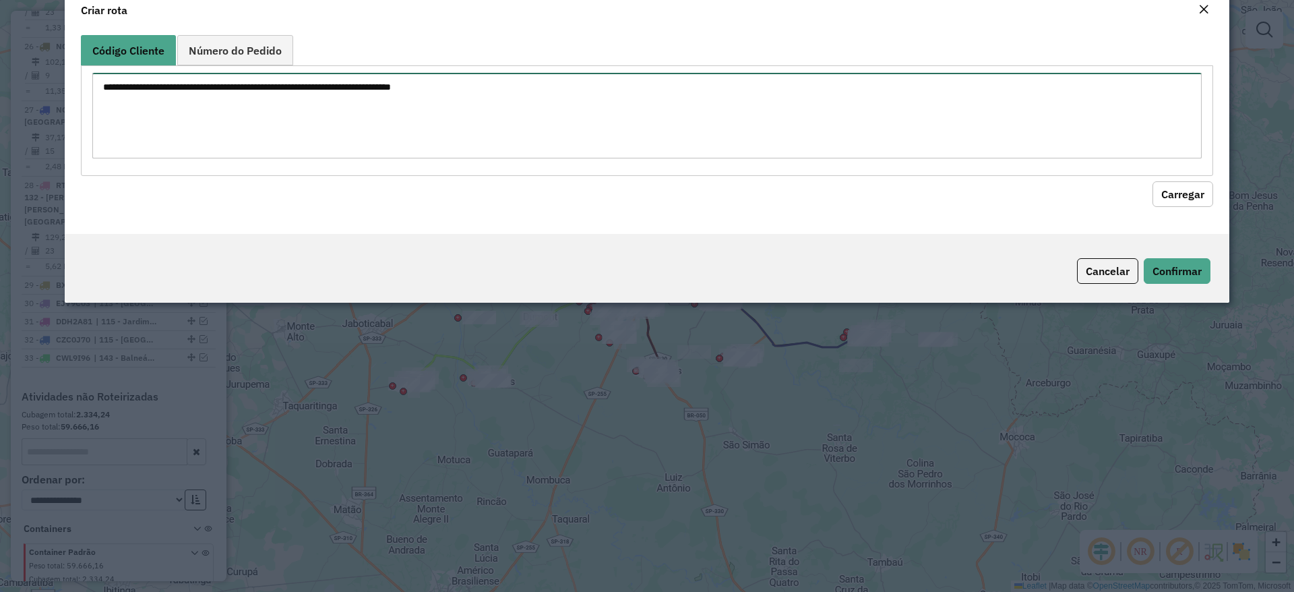
click at [265, 155] on textarea at bounding box center [646, 116] width 1109 height 86
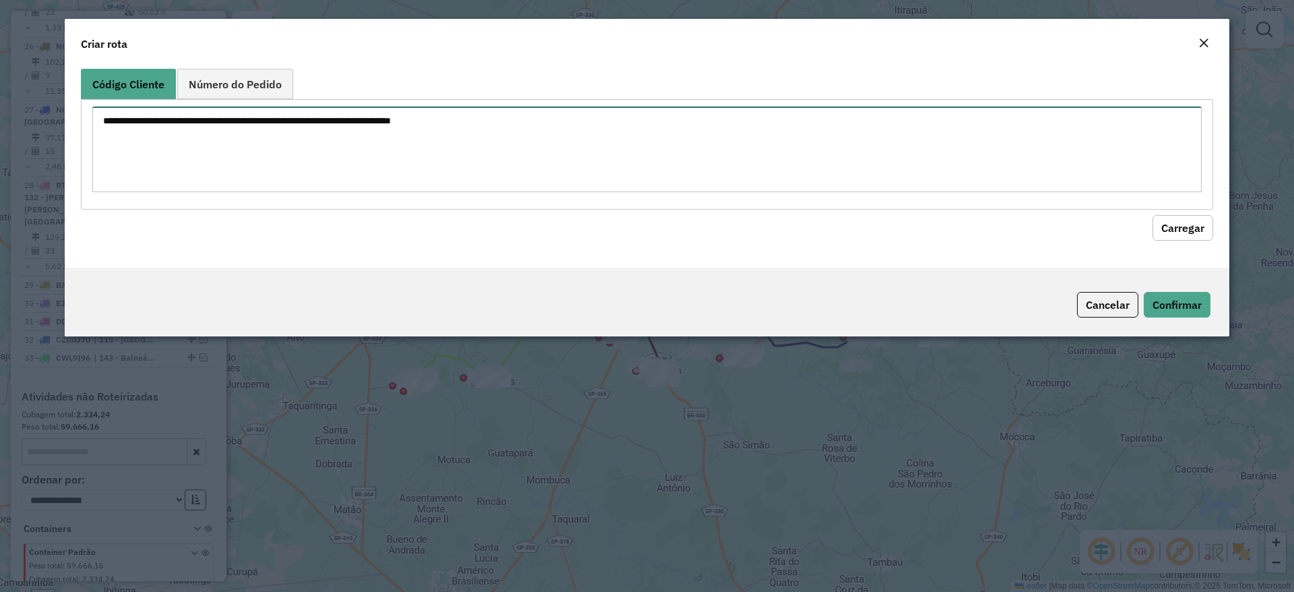
paste textarea "******** ******** ********"
type textarea "******** ******** ********"
click at [1077, 234] on button "Carregar" at bounding box center [1182, 228] width 61 height 26
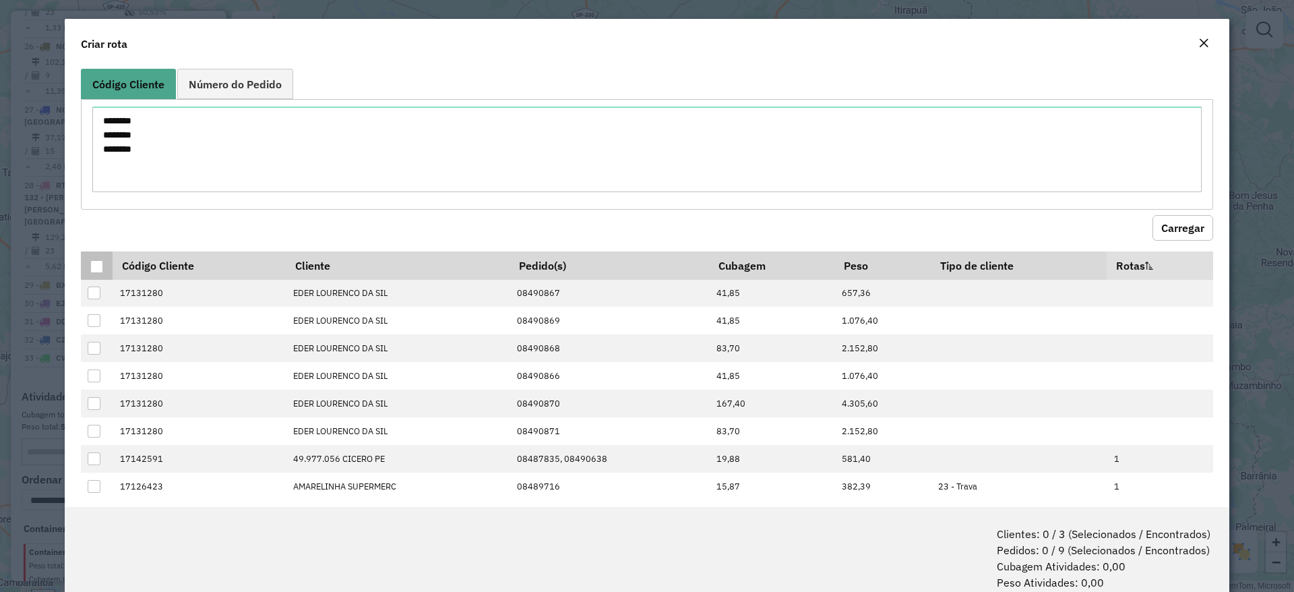
click at [95, 266] on div at bounding box center [96, 266] width 13 height 13
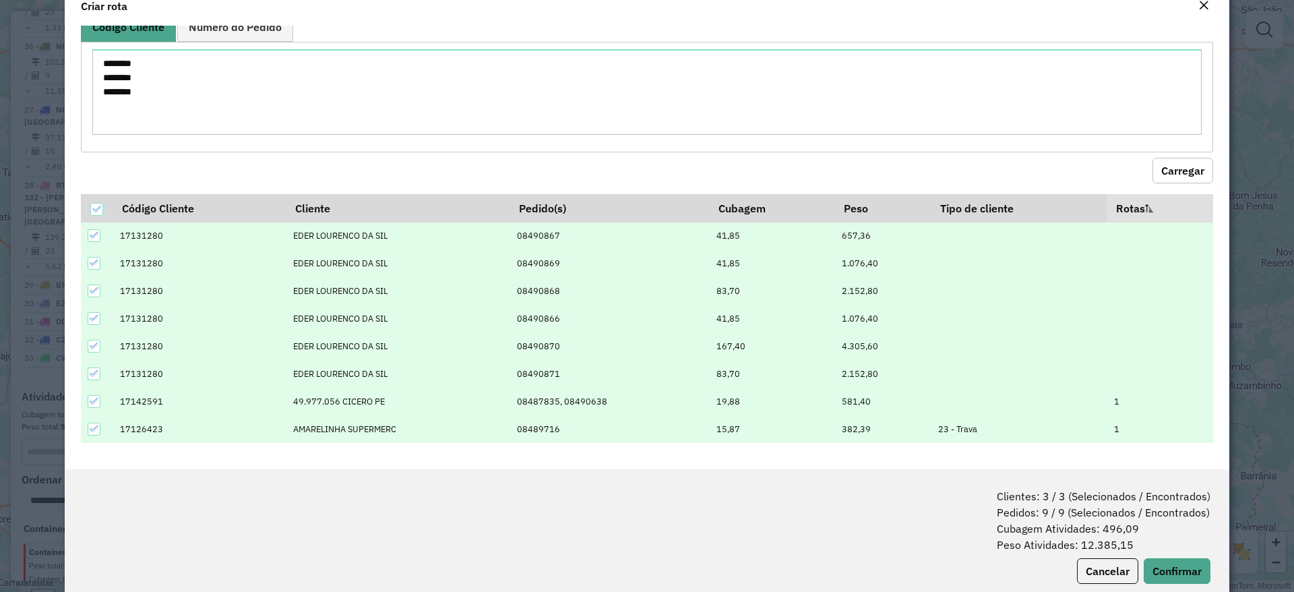
scroll to position [67, 0]
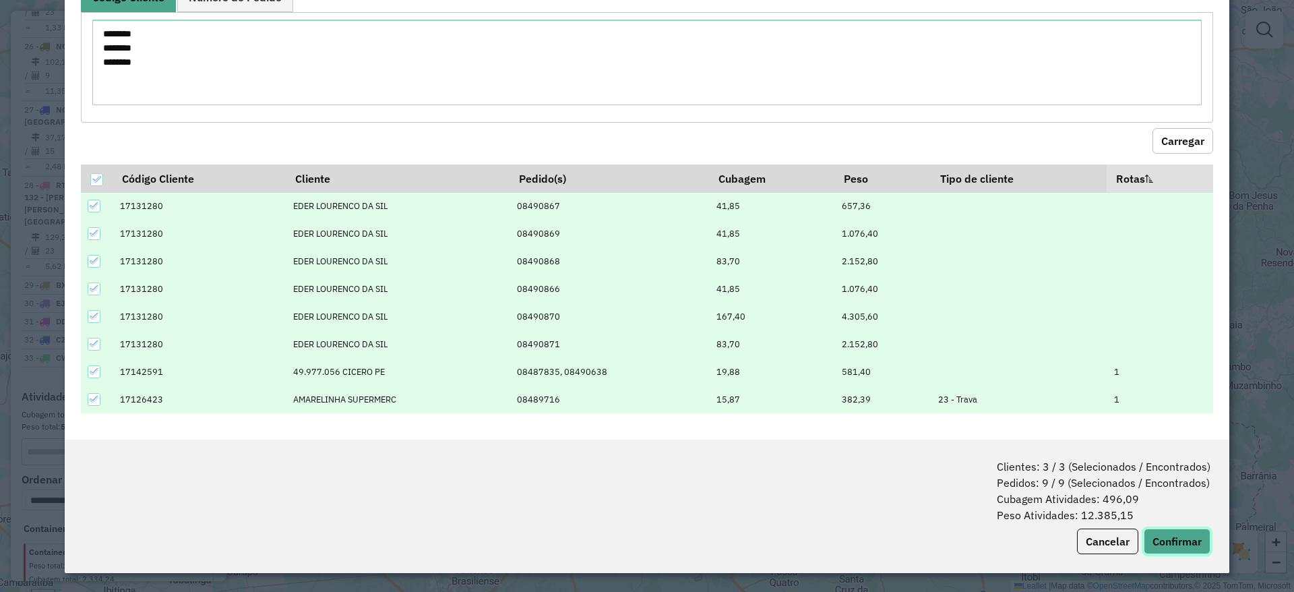
click at [1077, 493] on button "Confirmar" at bounding box center [1176, 541] width 67 height 26
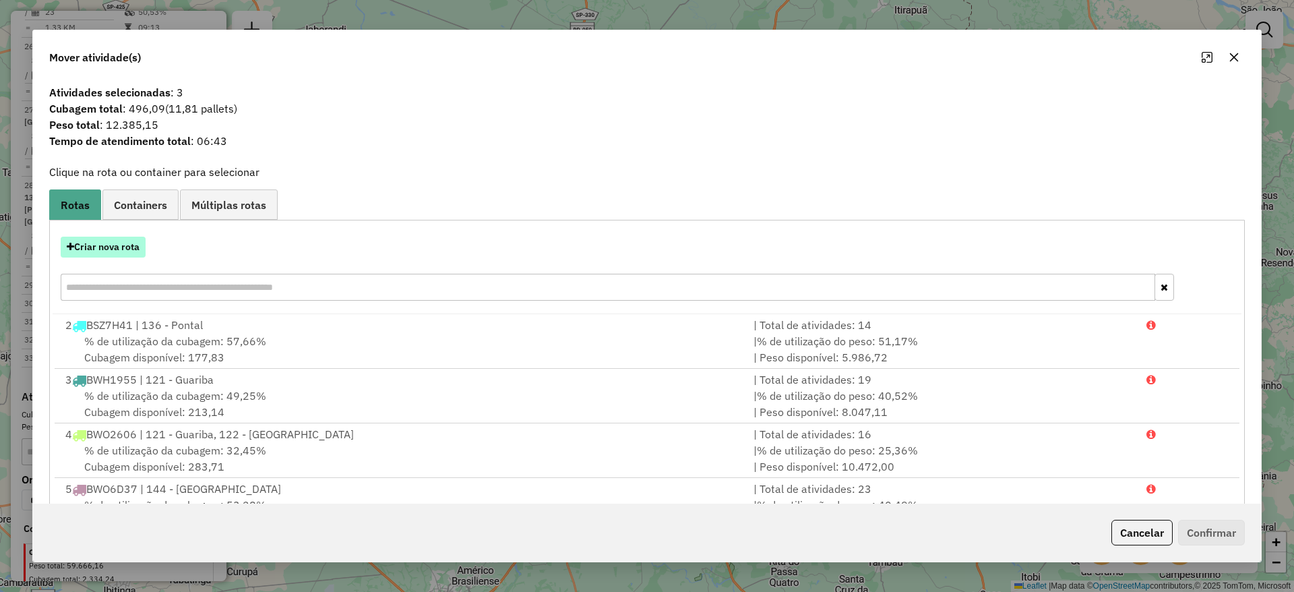
click at [123, 247] on button "Criar nova rota" at bounding box center [103, 246] width 85 height 21
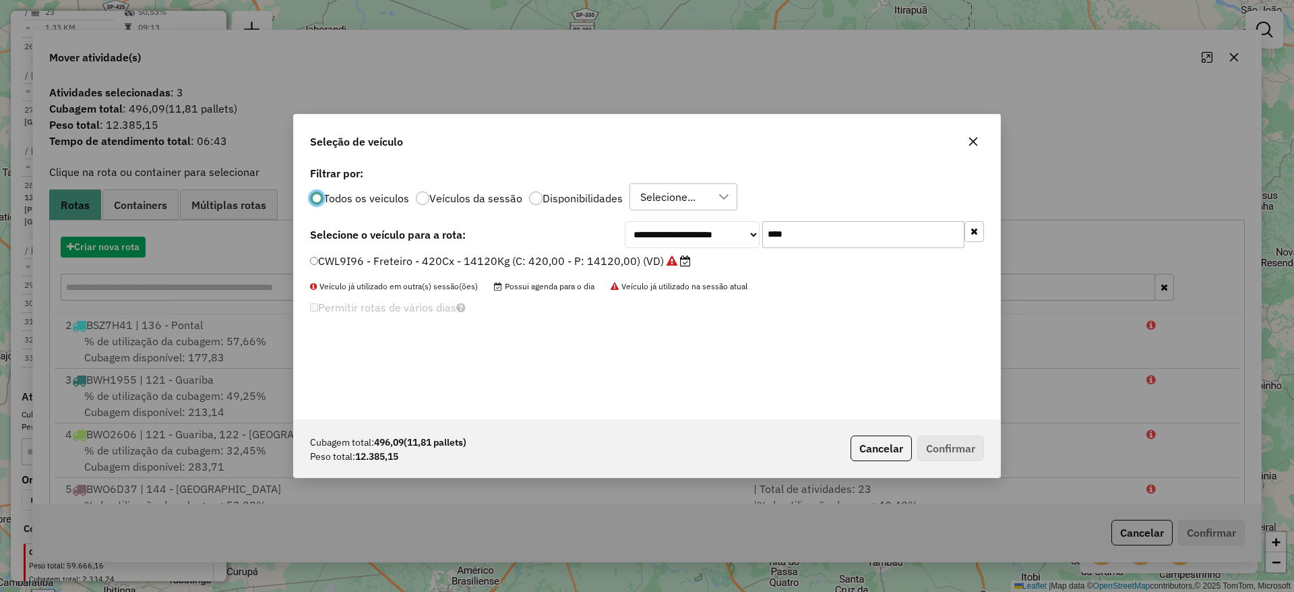
scroll to position [7, 4]
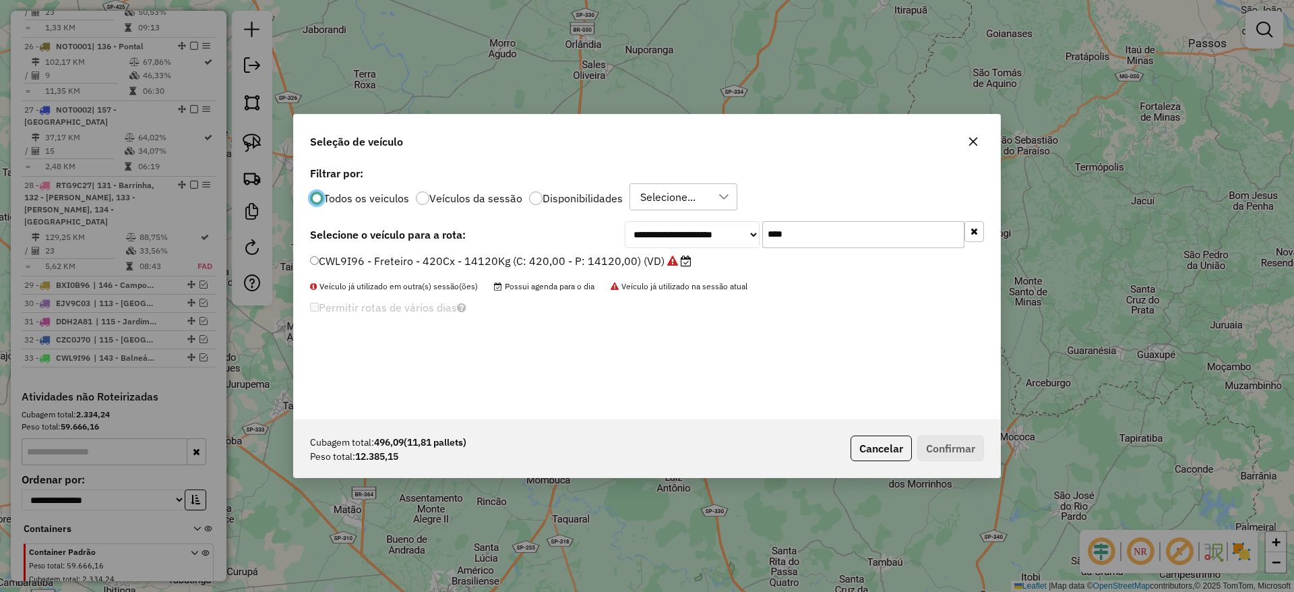
click at [827, 243] on input "****" at bounding box center [863, 234] width 202 height 27
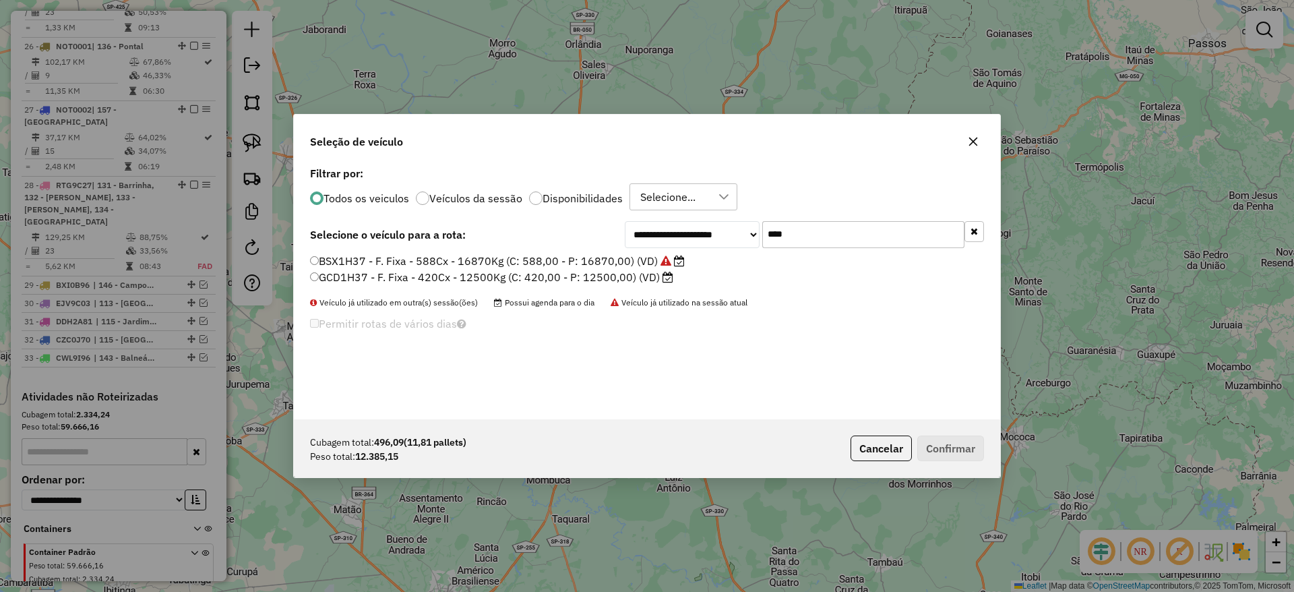
type input "****"
click at [493, 259] on label "BSX1H37 - F. Fixa - 588Cx - 16870Kg (C: 588,00 - P: 16870,00) (VD)" at bounding box center [497, 261] width 375 height 16
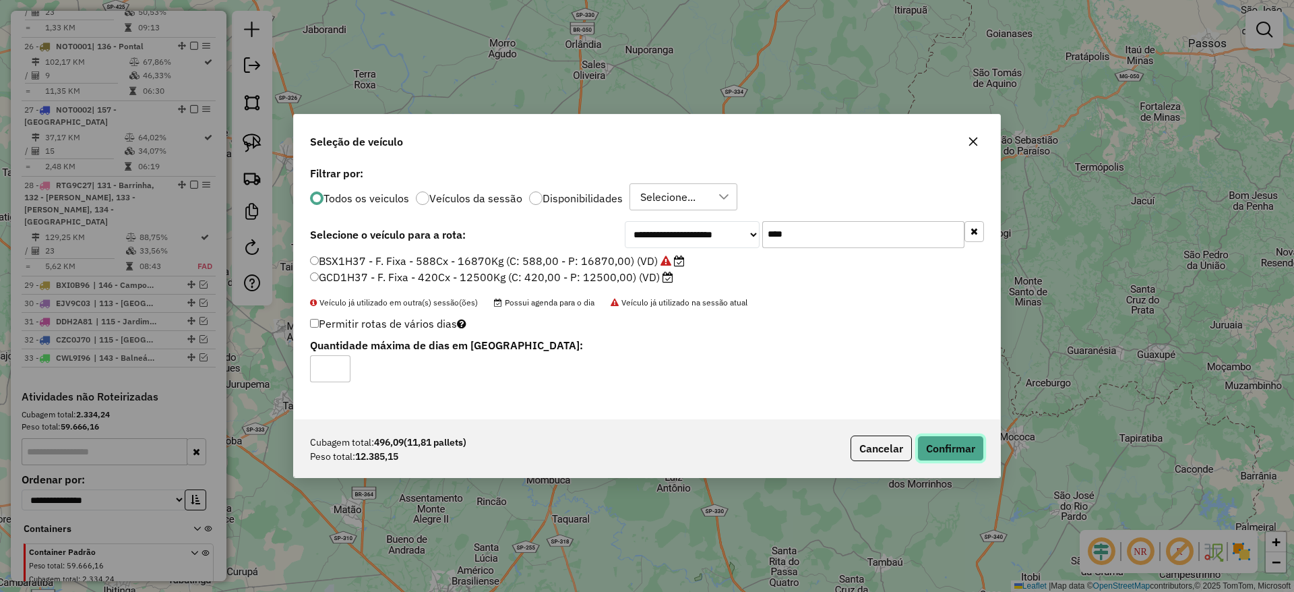
click at [954, 450] on button "Confirmar" at bounding box center [950, 448] width 67 height 26
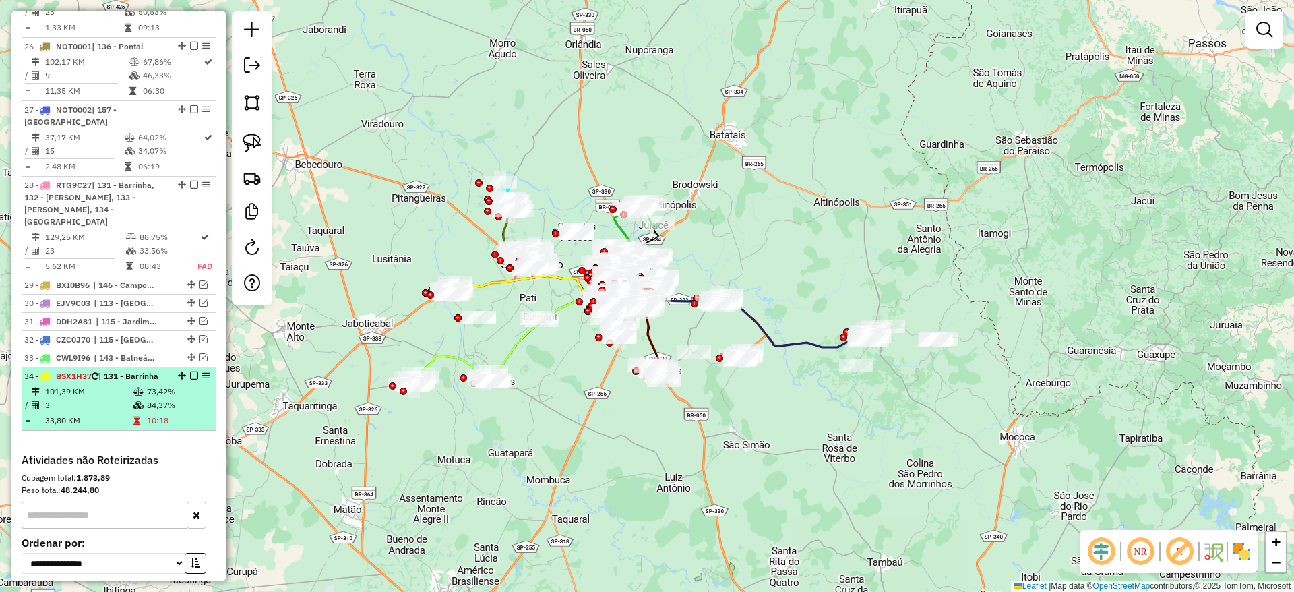
click at [190, 371] on em at bounding box center [194, 375] width 8 height 8
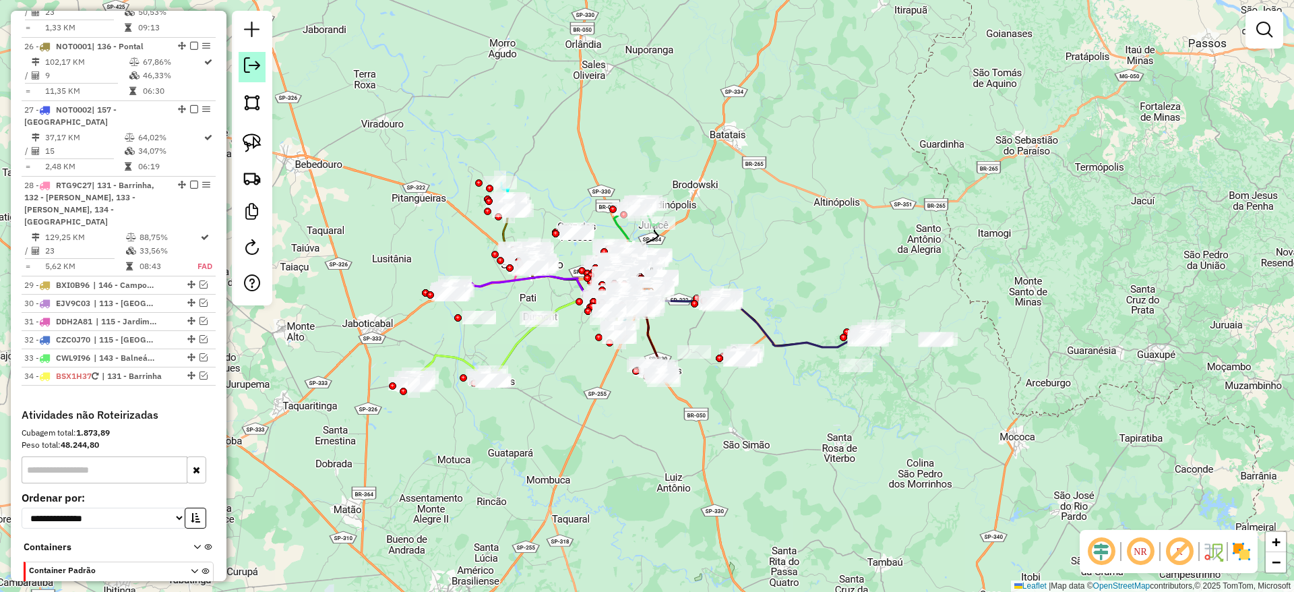
click at [255, 75] on link at bounding box center [252, 67] width 27 height 30
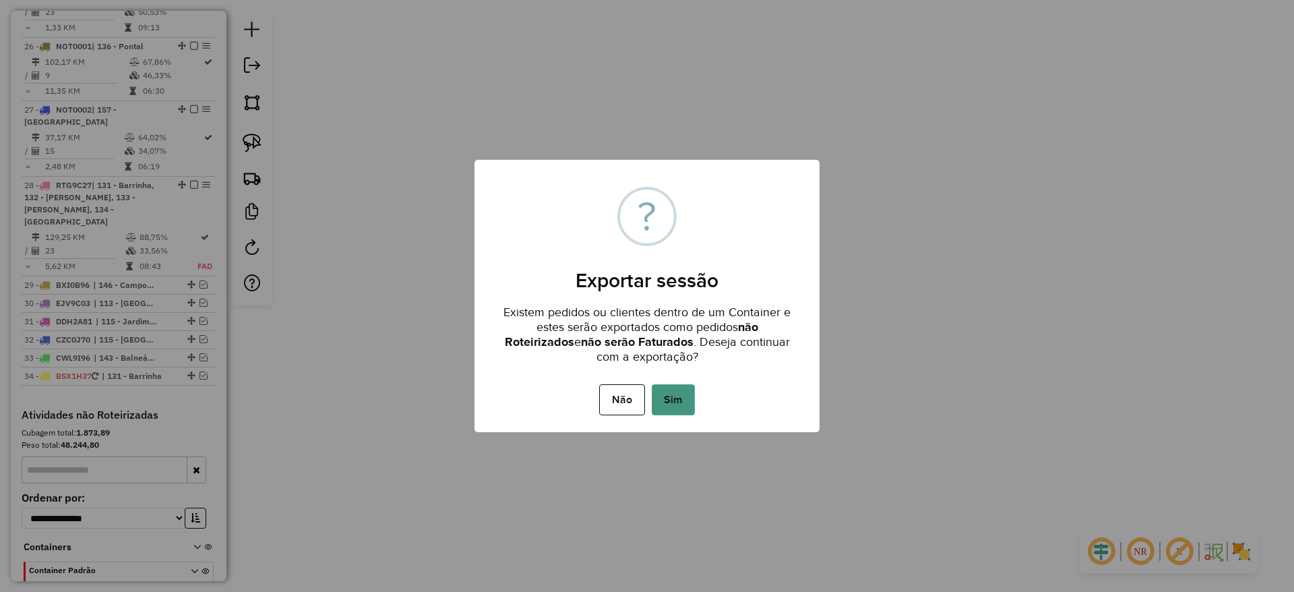
click at [674, 391] on button "Sim" at bounding box center [673, 399] width 43 height 31
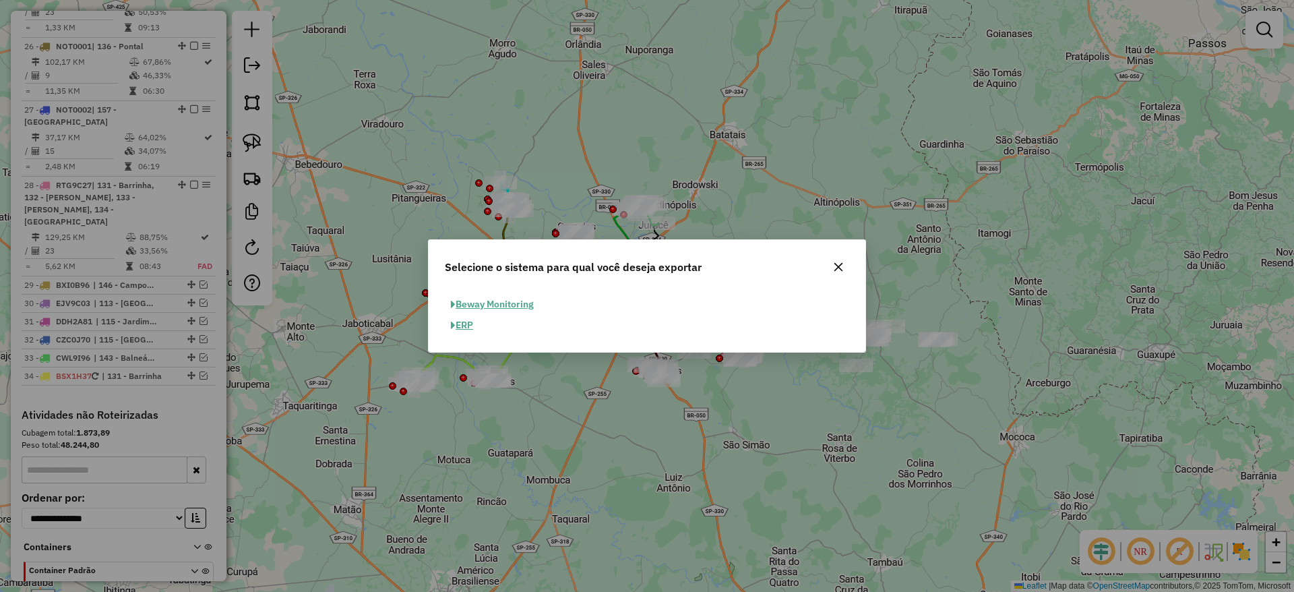
click at [464, 324] on button "ERP" at bounding box center [462, 325] width 34 height 21
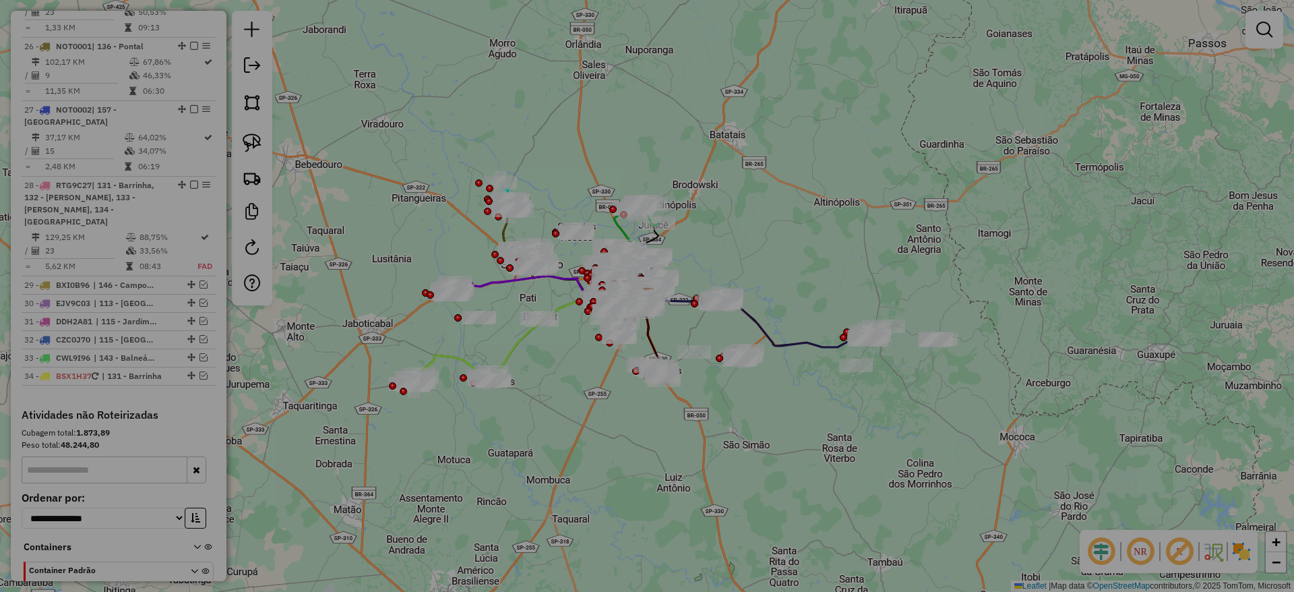
select select "*********"
select select "**"
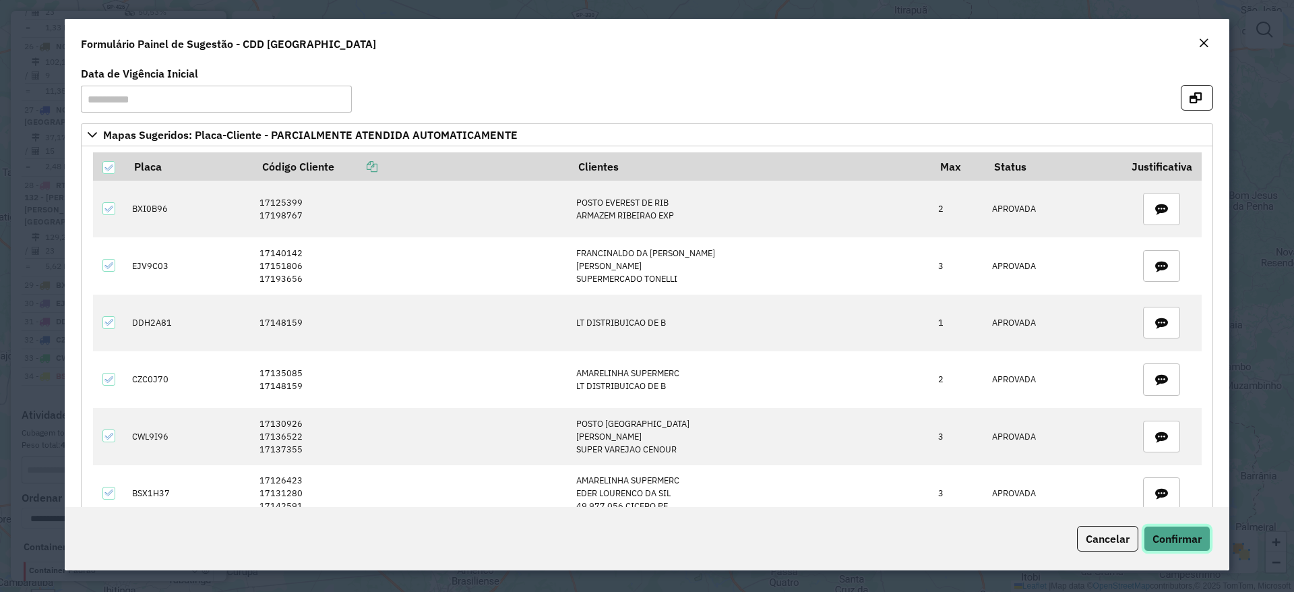
click at [1077, 493] on span "Confirmar" at bounding box center [1176, 538] width 49 height 13
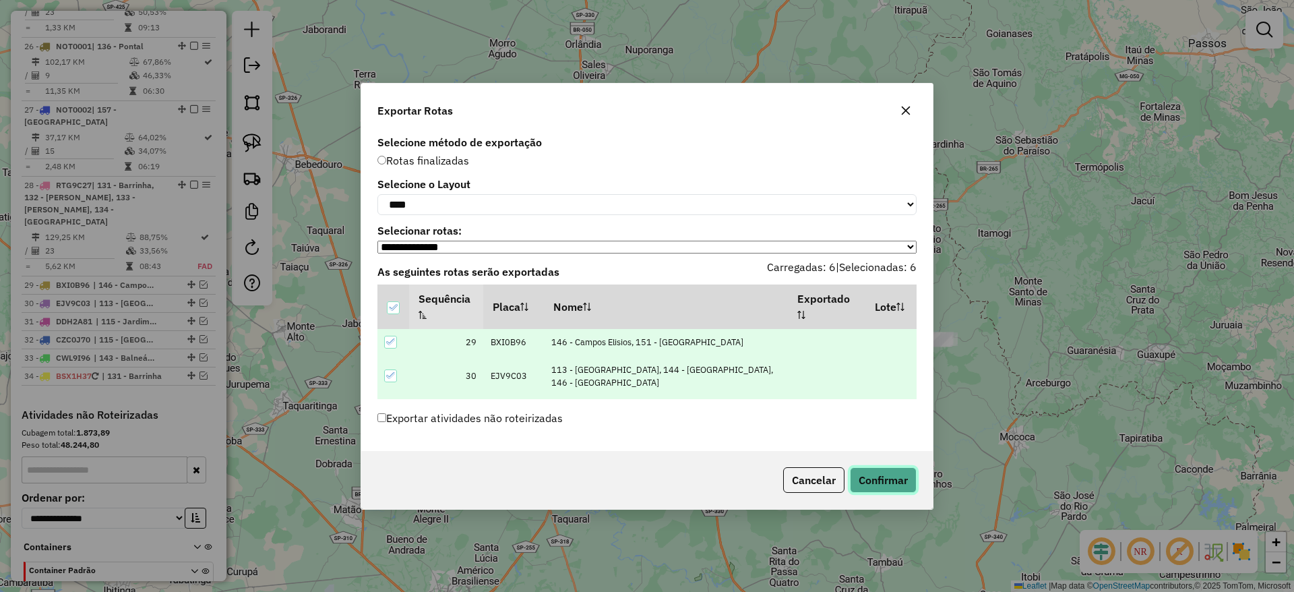
click at [885, 478] on button "Confirmar" at bounding box center [883, 480] width 67 height 26
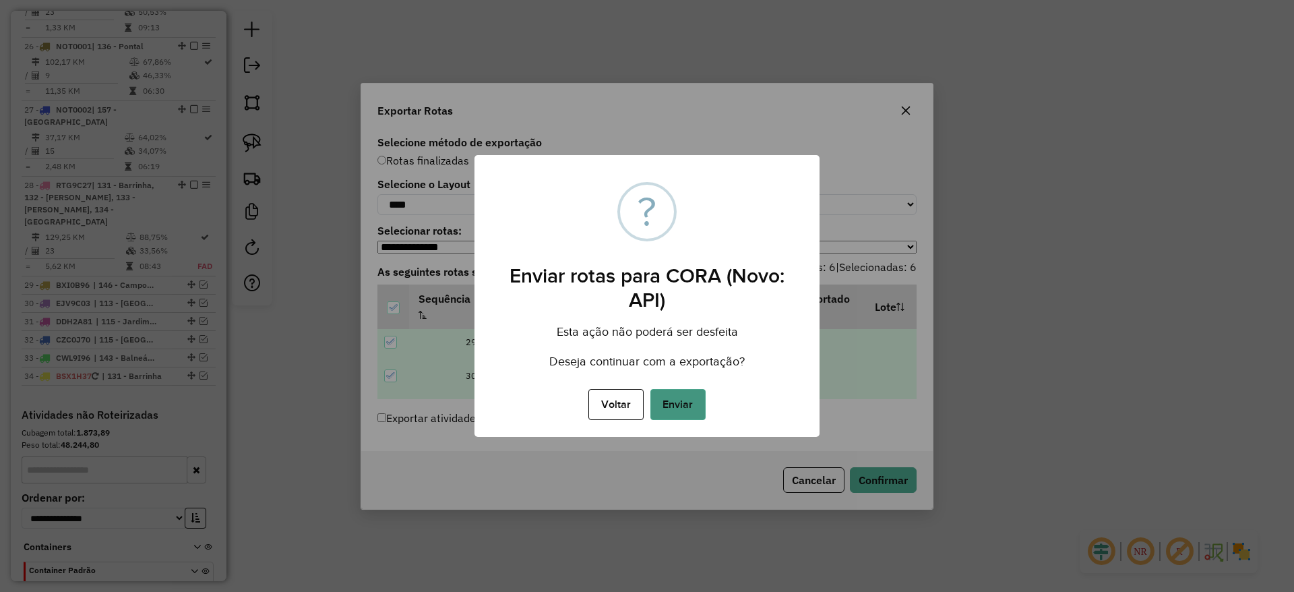
click at [688, 409] on button "Enviar" at bounding box center [677, 404] width 55 height 31
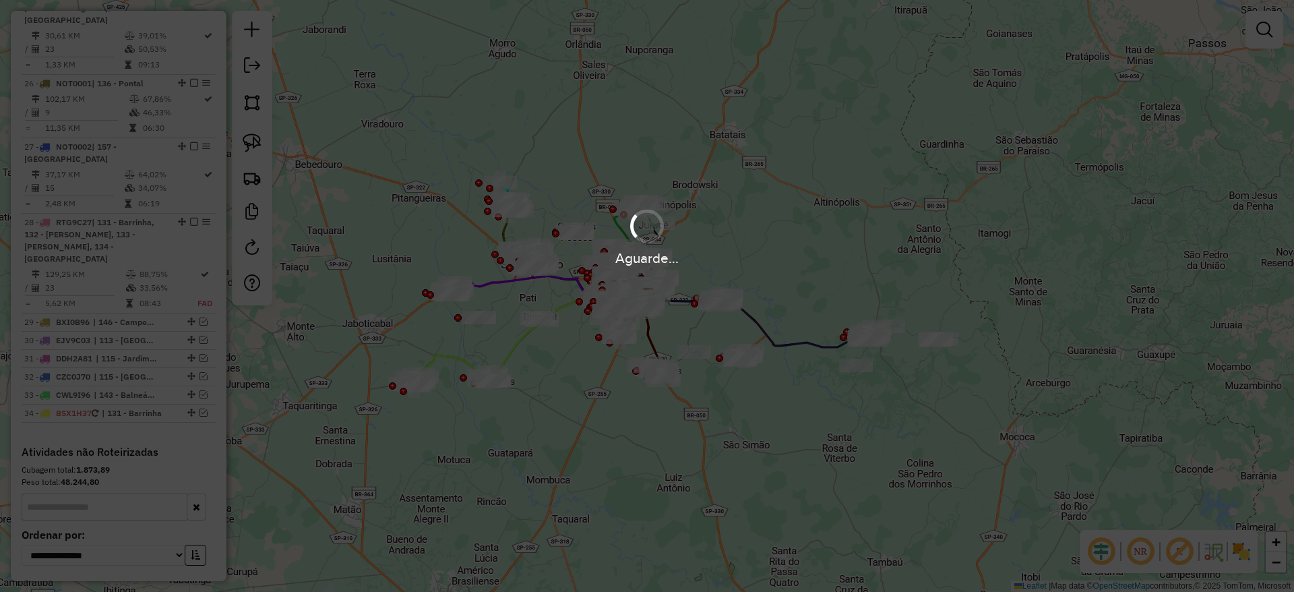
scroll to position [2488, 0]
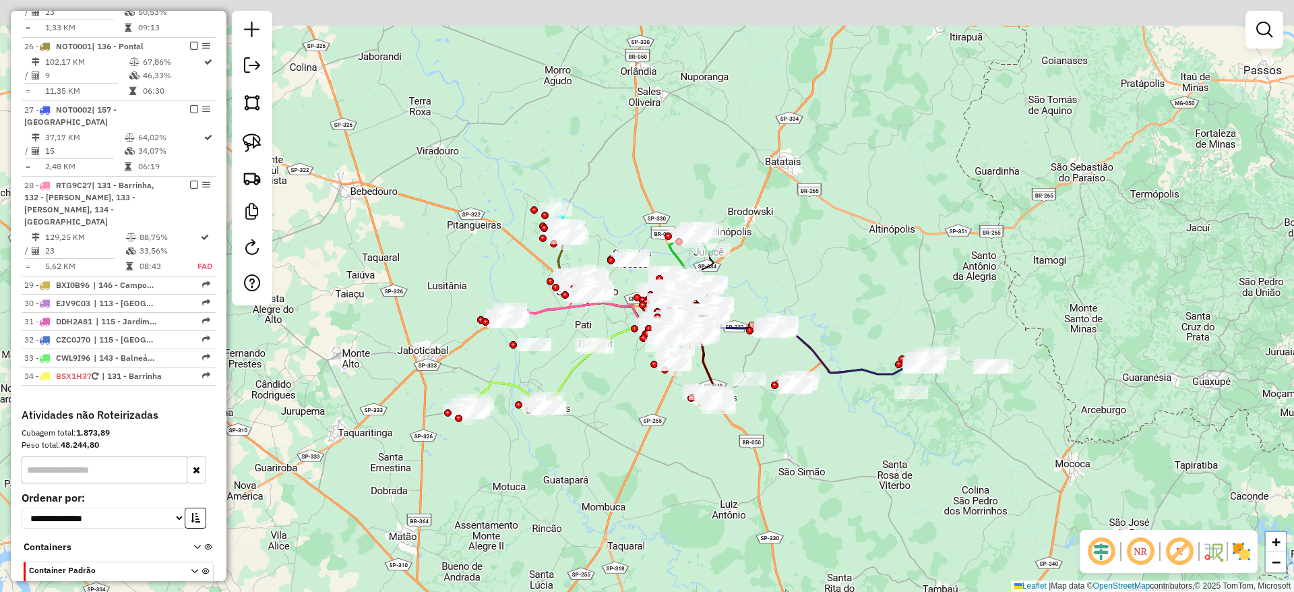
drag, startPoint x: 799, startPoint y: 238, endPoint x: 840, endPoint y: 253, distance: 43.9
click at [840, 253] on div "Janela de atendimento Grade de atendimento Capacidade Transportadoras Veículos …" at bounding box center [647, 296] width 1294 height 592
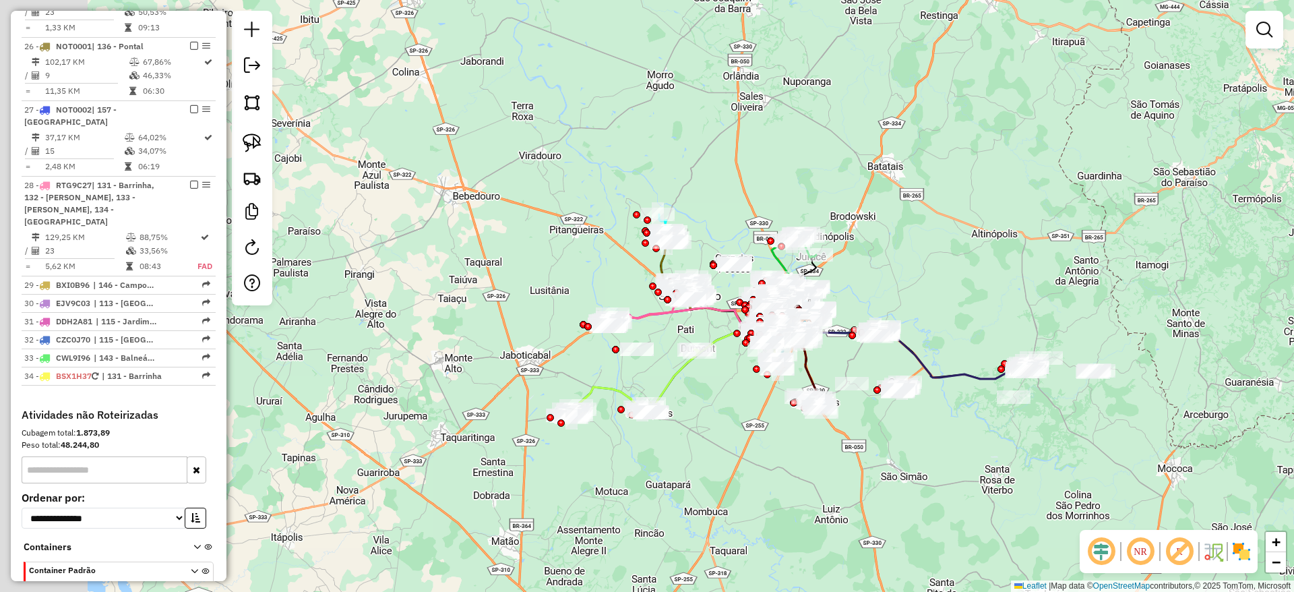
drag, startPoint x: 824, startPoint y: 232, endPoint x: 919, endPoint y: 236, distance: 95.1
click at [919, 236] on div "Janela de atendimento Grade de atendimento Capacidade Transportadoras Veículos …" at bounding box center [647, 296] width 1294 height 592
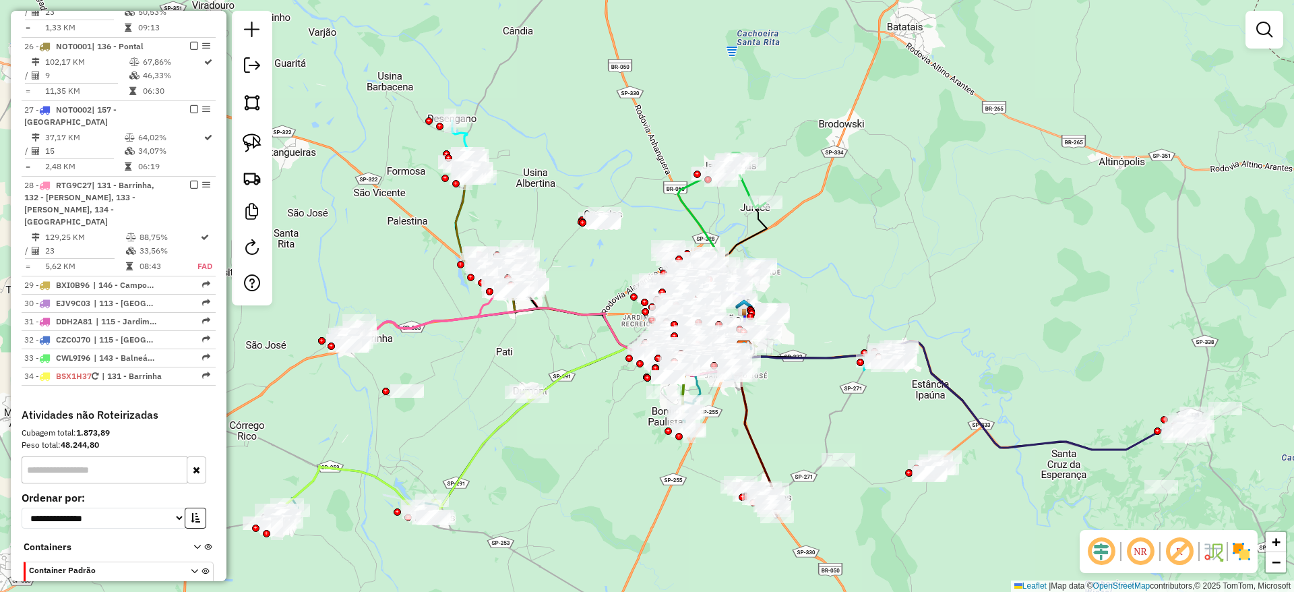
drag, startPoint x: 918, startPoint y: 282, endPoint x: 960, endPoint y: 210, distance: 84.2
click at [960, 210] on div "Janela de atendimento Grade de atendimento Capacidade Transportadoras Veículos …" at bounding box center [647, 296] width 1294 height 592
click at [1077, 493] on em at bounding box center [1179, 551] width 32 height 32
click at [1077, 493] on img at bounding box center [1241, 551] width 22 height 22
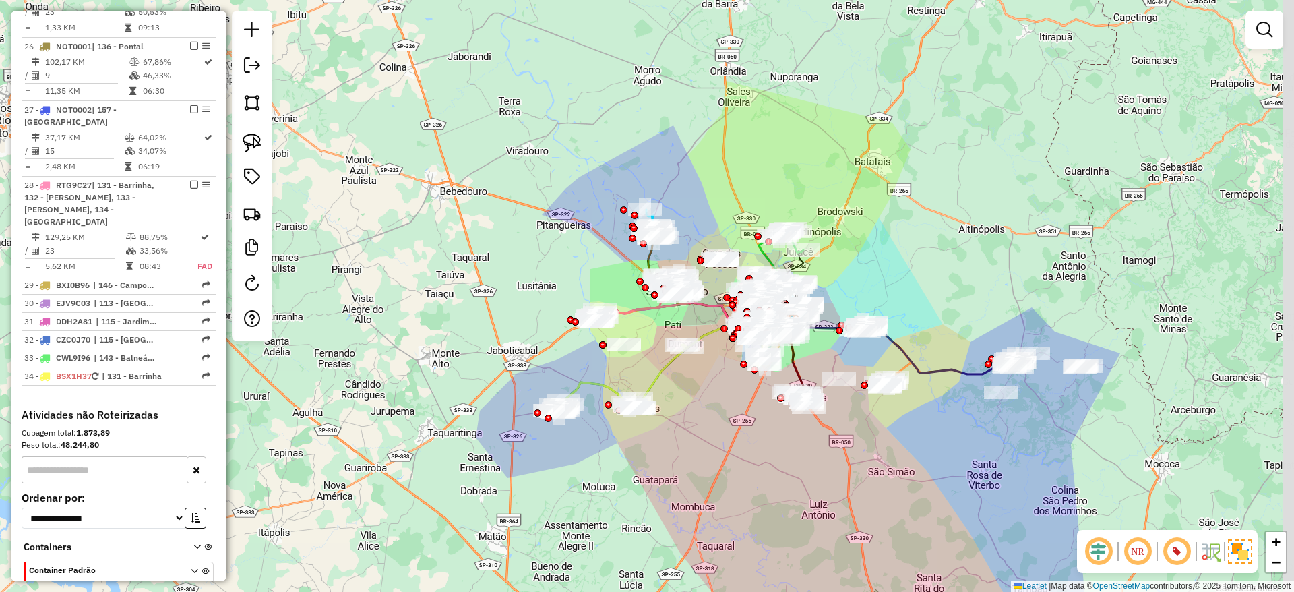
drag, startPoint x: 822, startPoint y: 492, endPoint x: 716, endPoint y: 482, distance: 106.3
click at [716, 482] on div "Janela de atendimento Grade de atendimento Capacidade Transportadoras Veículos …" at bounding box center [647, 296] width 1294 height 592
click at [1077, 30] on em at bounding box center [1264, 30] width 16 height 16
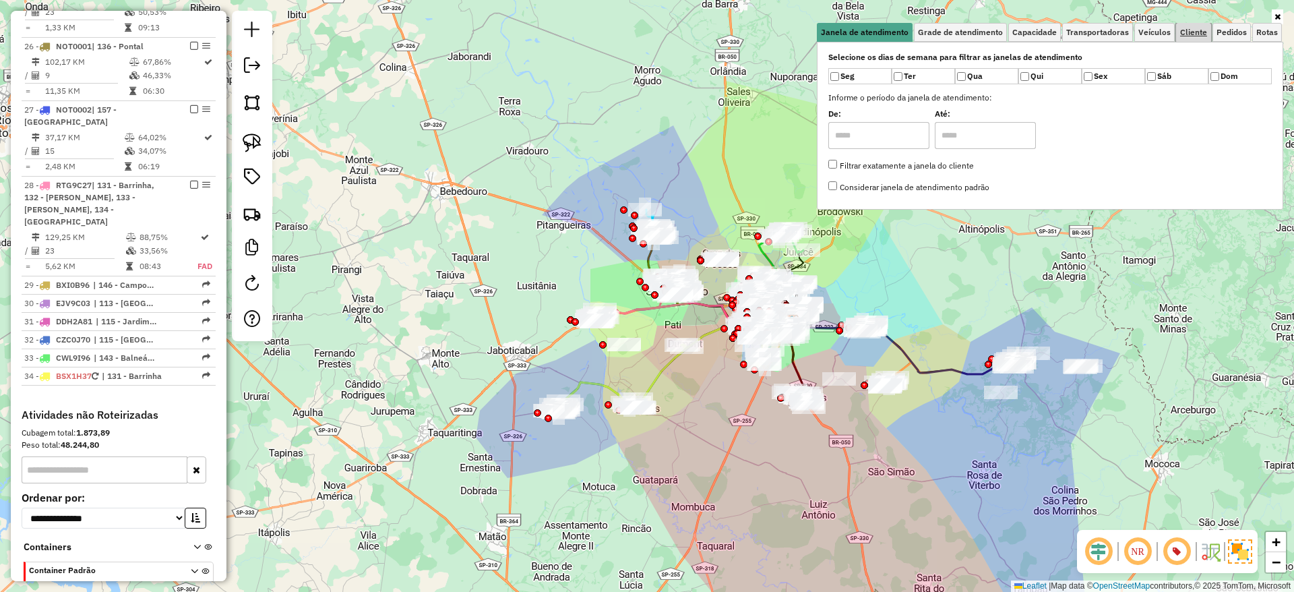
click at [1077, 30] on span "Cliente" at bounding box center [1193, 32] width 27 height 8
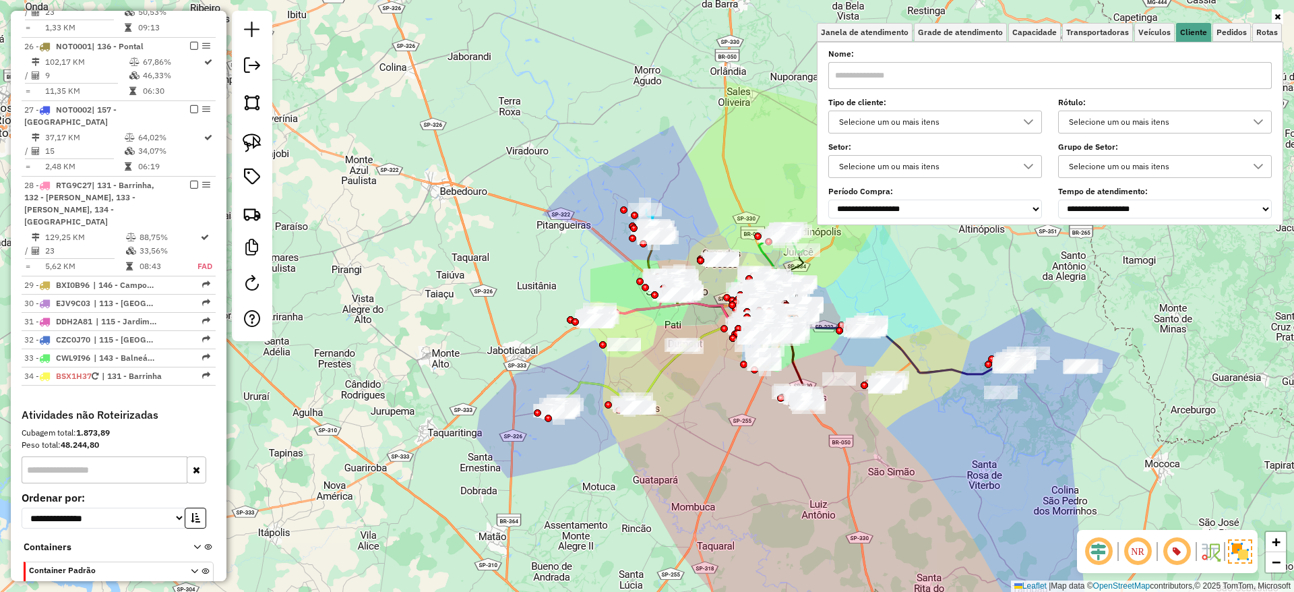
click at [944, 120] on div "Selecione um ou mais itens" at bounding box center [924, 122] width 181 height 22
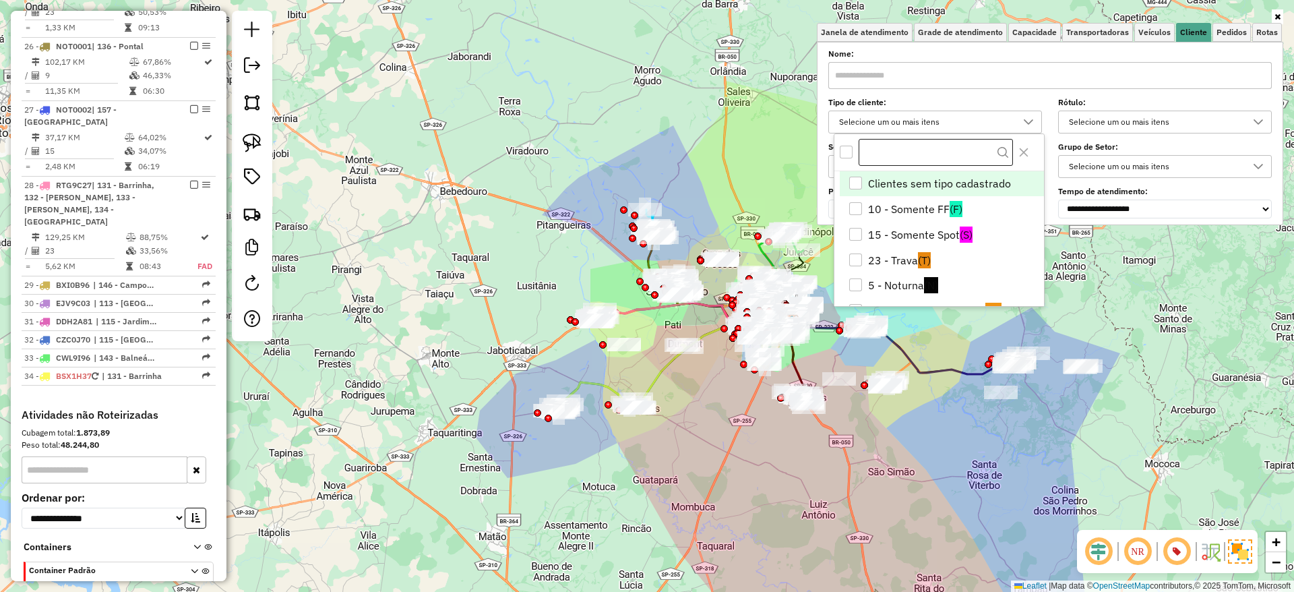
scroll to position [8, 46]
click at [903, 283] on li "5 - Noturna (N)" at bounding box center [942, 285] width 204 height 26
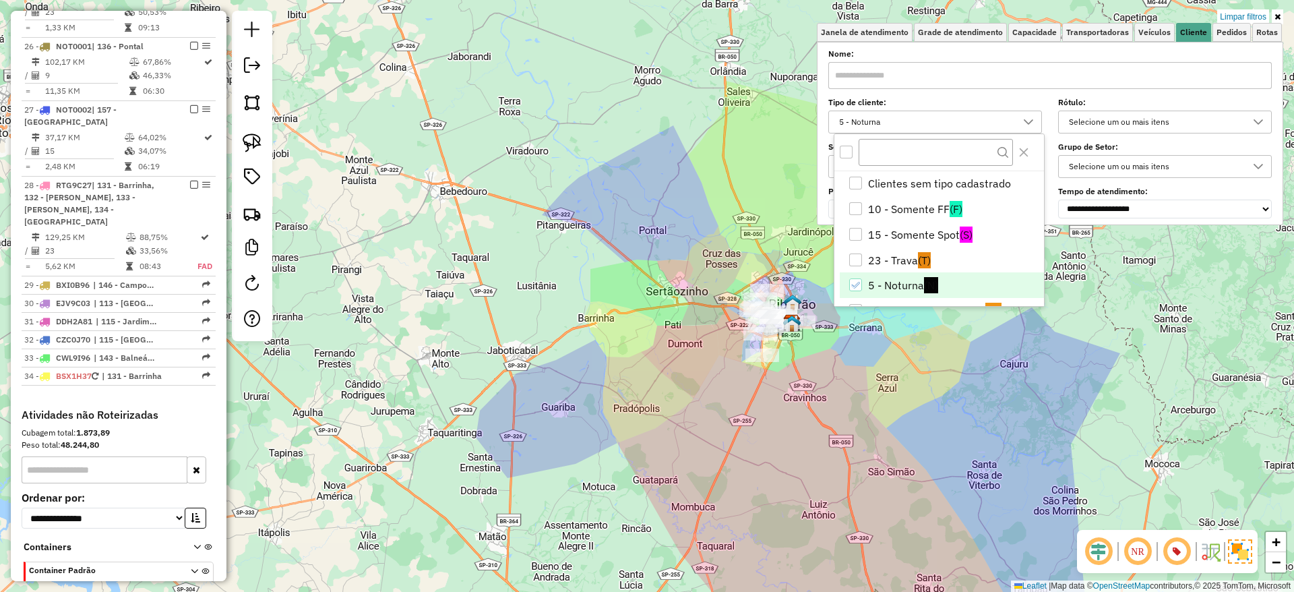
drag, startPoint x: 735, startPoint y: 261, endPoint x: 638, endPoint y: 263, distance: 97.0
click at [638, 263] on div "Limpar filtros Janela de atendimento Grade de atendimento Capacidade Transporta…" at bounding box center [647, 296] width 1294 height 592
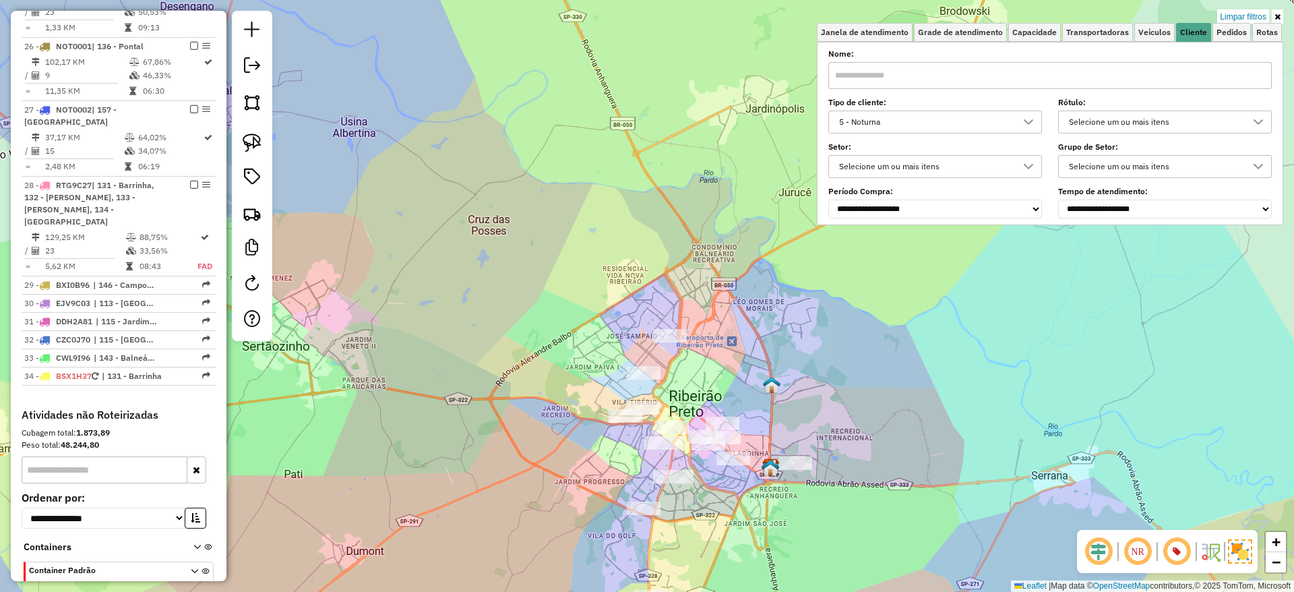
drag, startPoint x: 697, startPoint y: 305, endPoint x: 681, endPoint y: 215, distance: 91.2
click at [681, 215] on div "Limpar filtros Janela de atendimento Grade de atendimento Capacidade Transporta…" at bounding box center [647, 296] width 1294 height 592
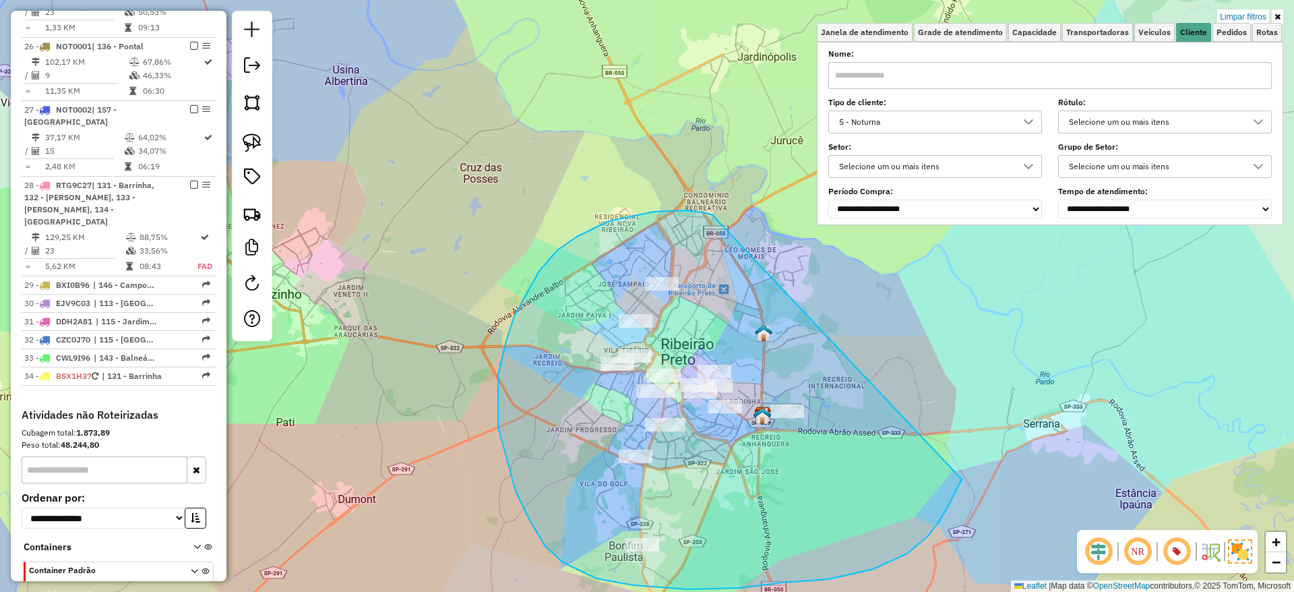
drag, startPoint x: 713, startPoint y: 215, endPoint x: 961, endPoint y: 479, distance: 362.7
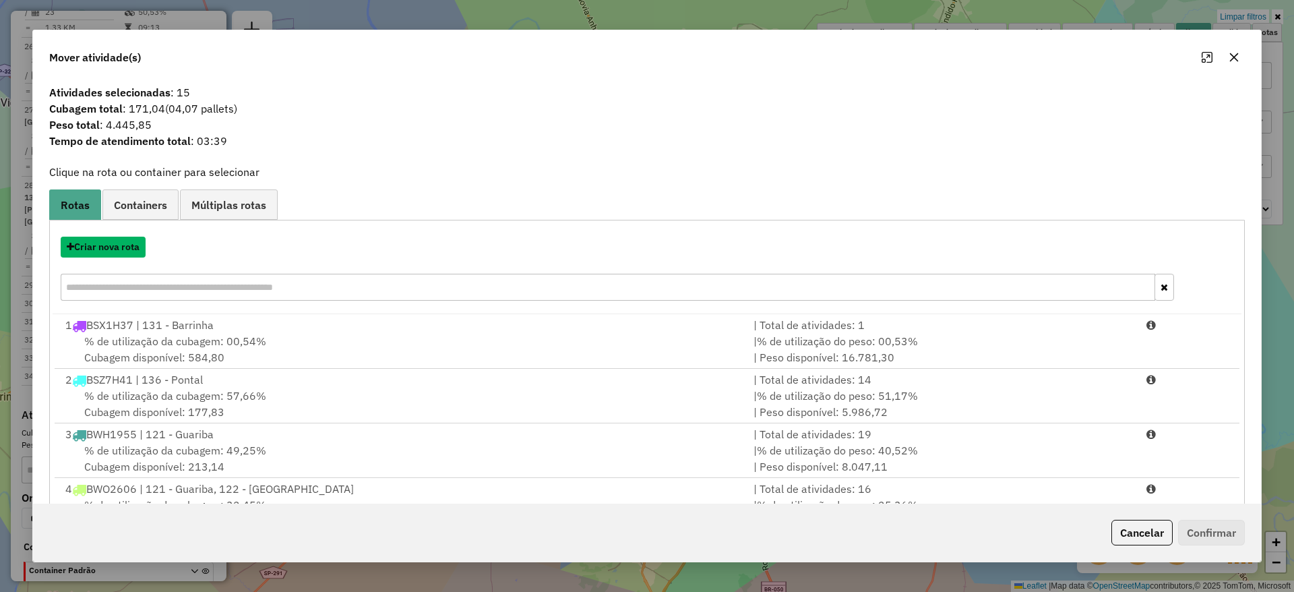
click at [132, 251] on button "Criar nova rota" at bounding box center [103, 246] width 85 height 21
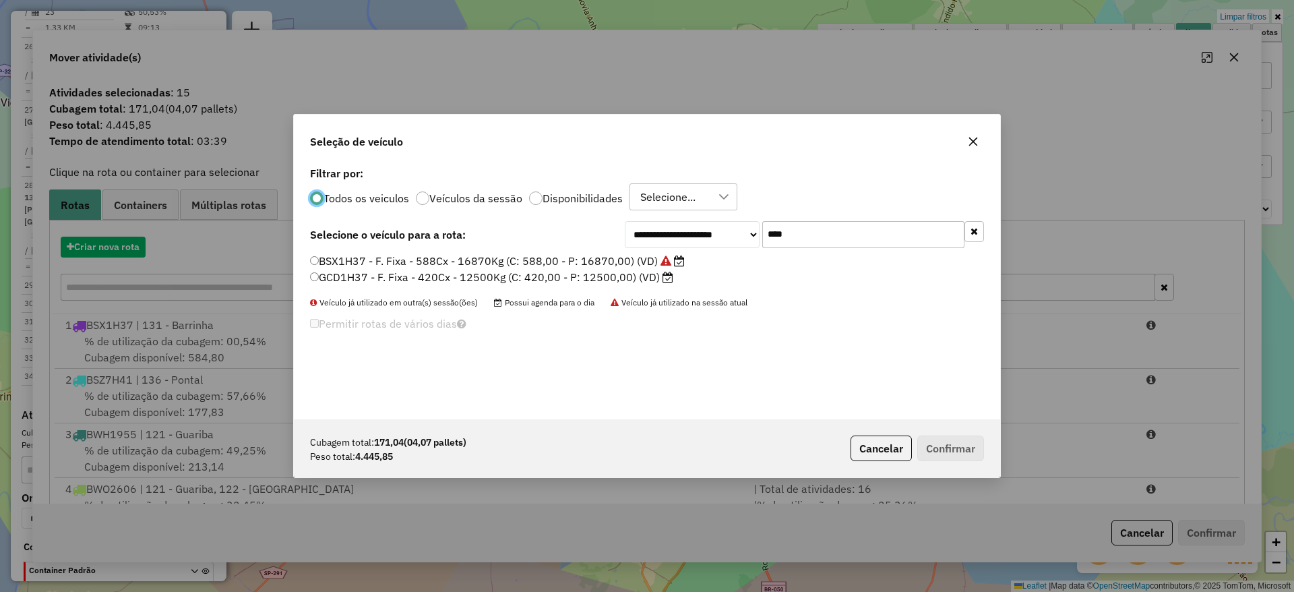
scroll to position [7, 4]
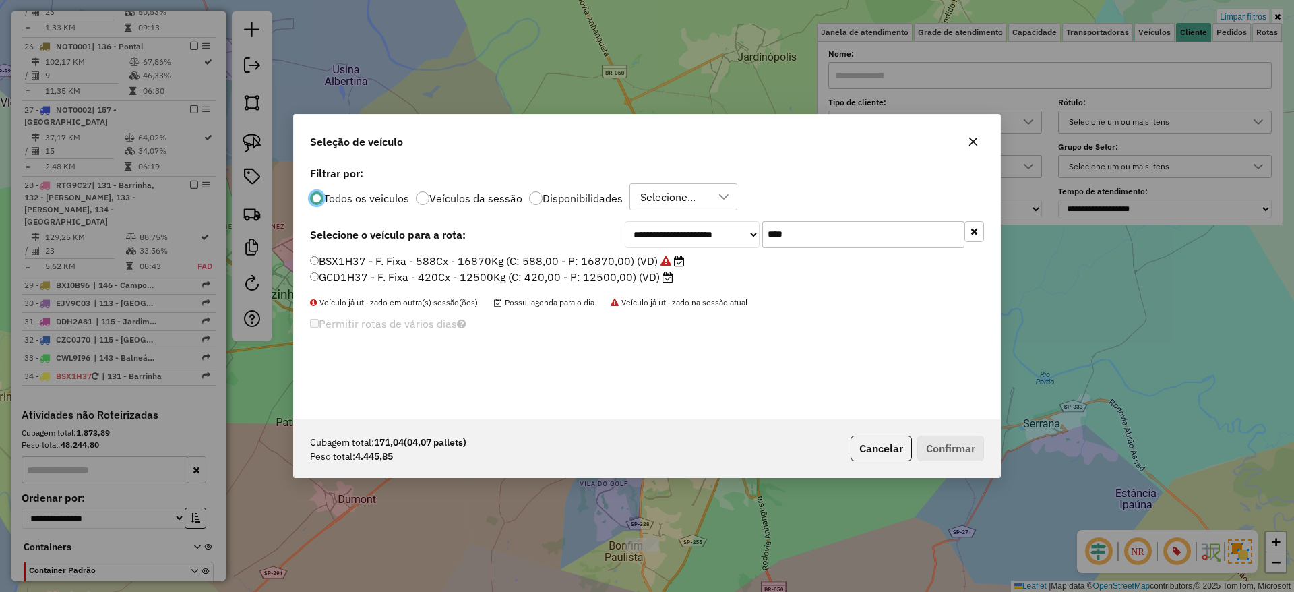
drag, startPoint x: 752, startPoint y: 232, endPoint x: 722, endPoint y: 247, distance: 33.1
click at [747, 232] on div "**********" at bounding box center [804, 234] width 359 height 27
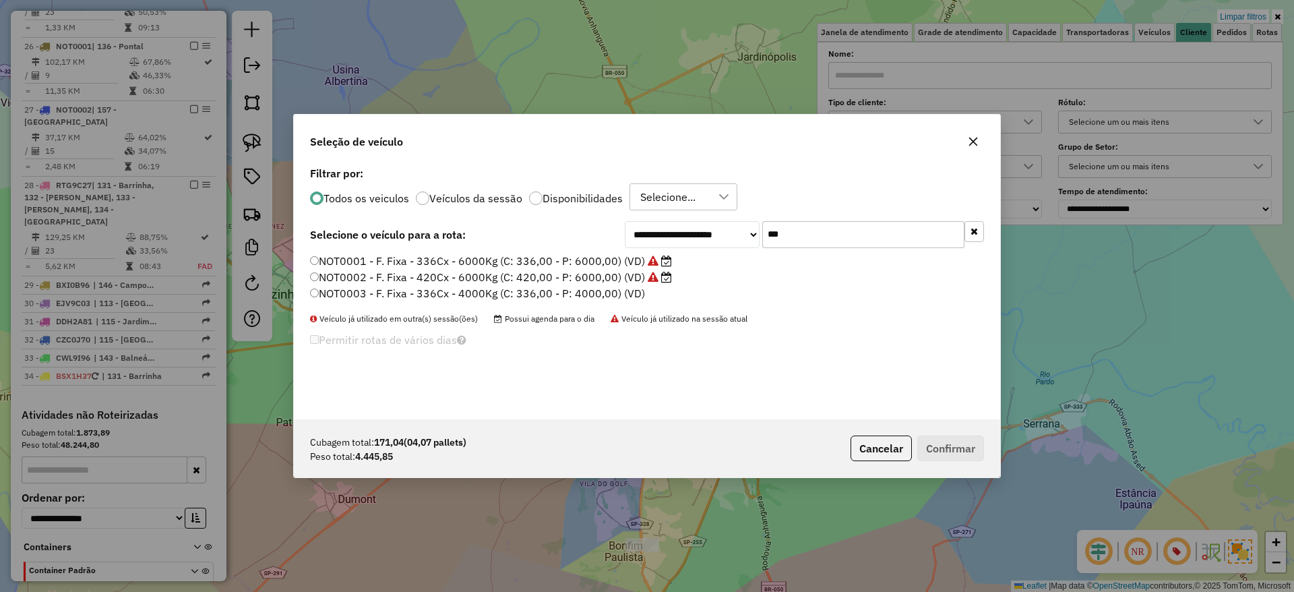
type input "***"
click at [593, 261] on label "NOT0001 - F. Fixa - 336Cx - 6000Kg (C: 336,00 - P: 6000,00) (VD)" at bounding box center [491, 261] width 362 height 16
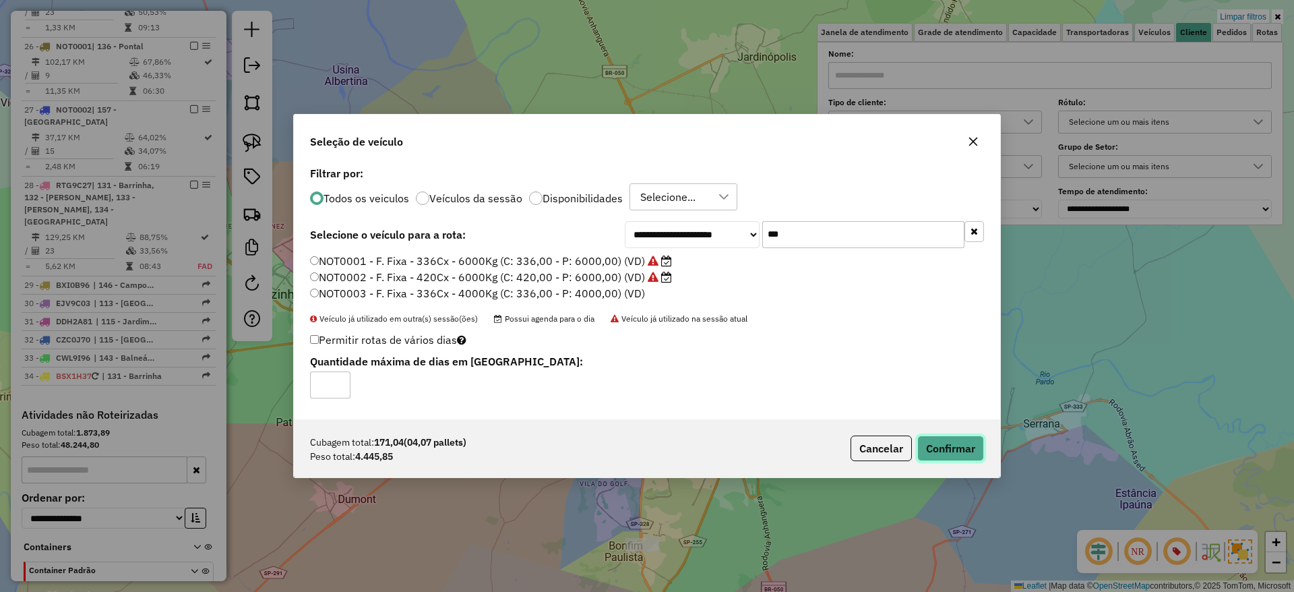
click at [940, 455] on button "Confirmar" at bounding box center [950, 448] width 67 height 26
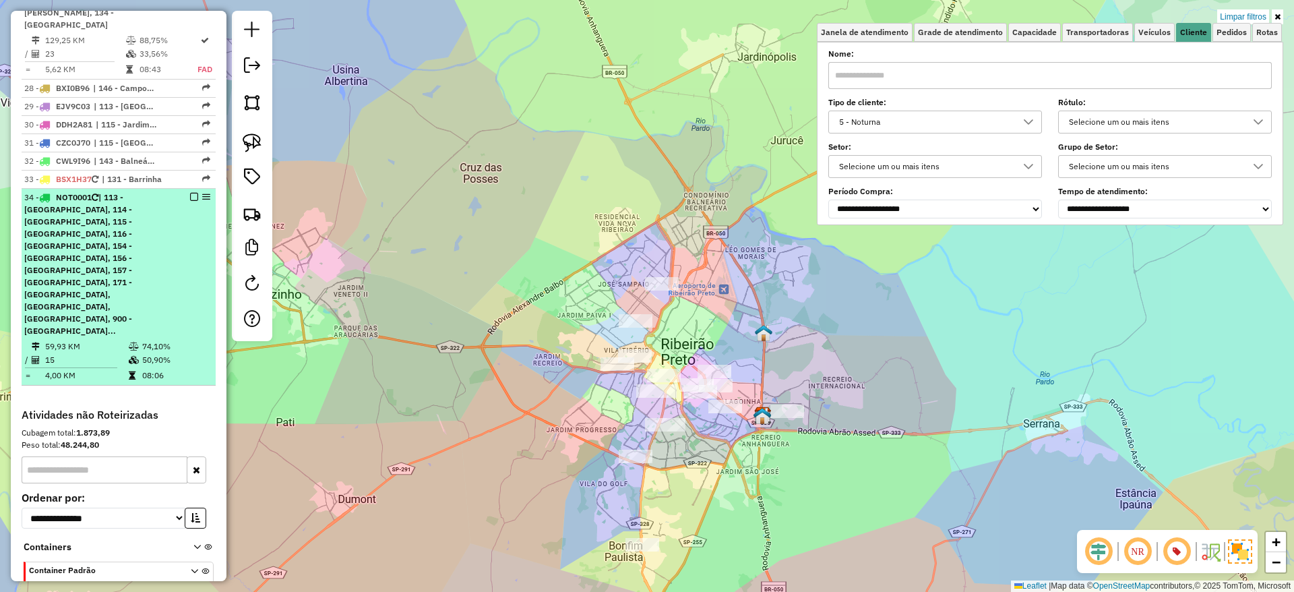
select select "**********"
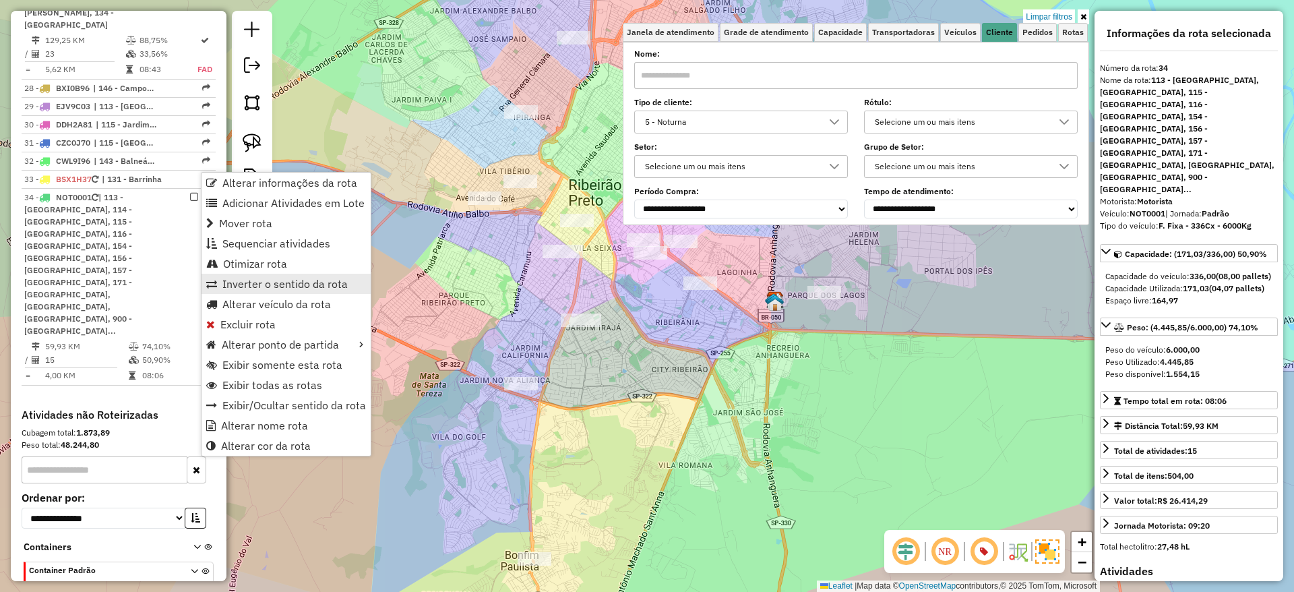
click at [276, 282] on span "Inverter o sentido da rota" at bounding box center [284, 283] width 125 height 11
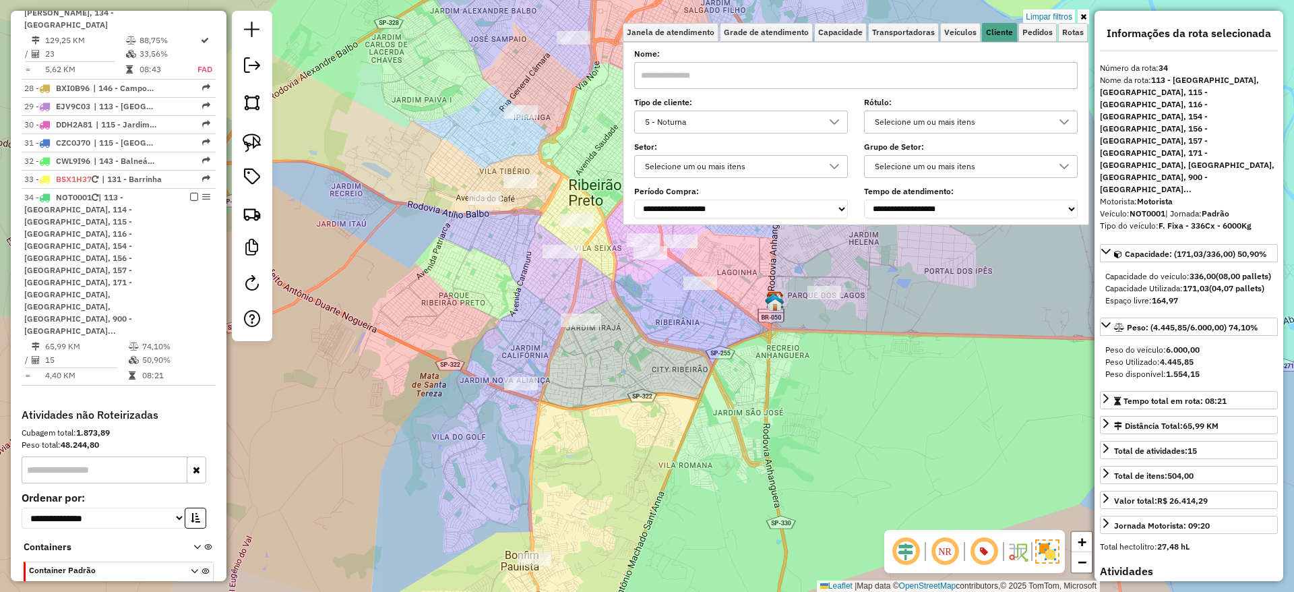
scroll to position [2521, 0]
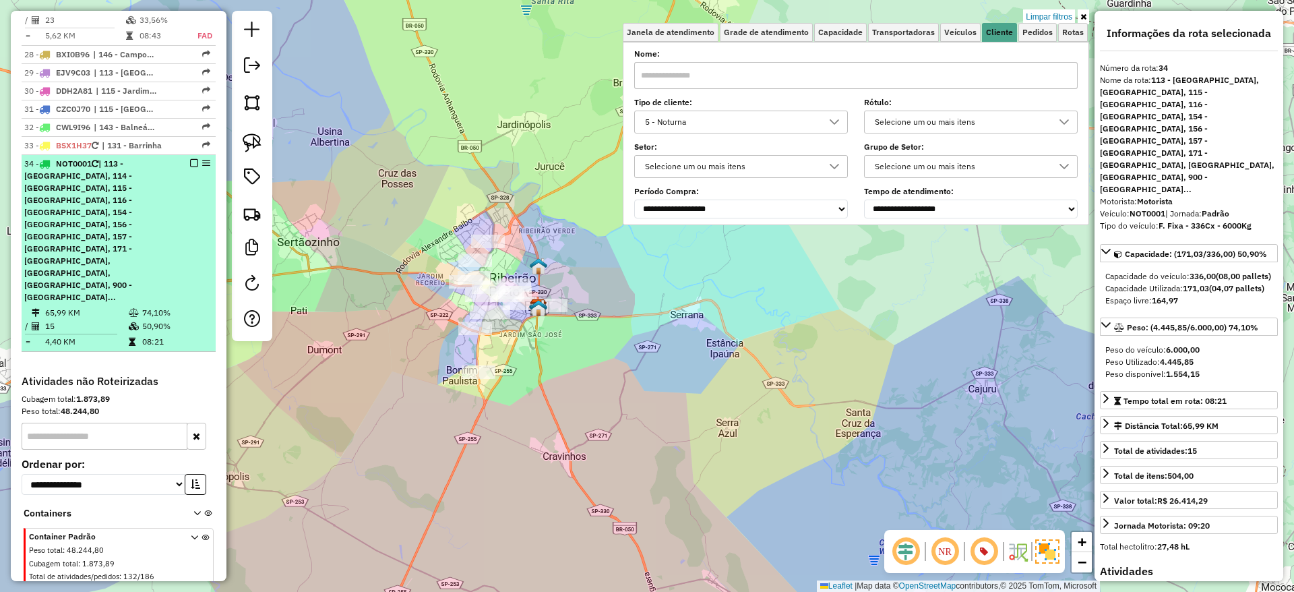
click at [191, 159] on em at bounding box center [194, 163] width 8 height 8
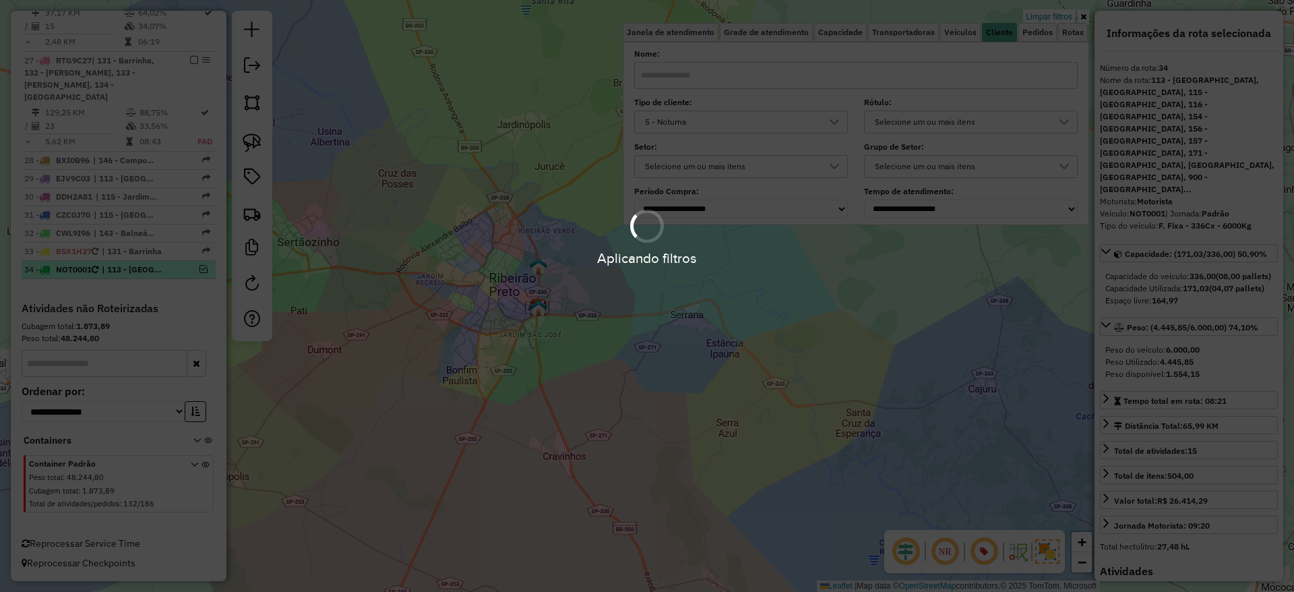
scroll to position [2391, 0]
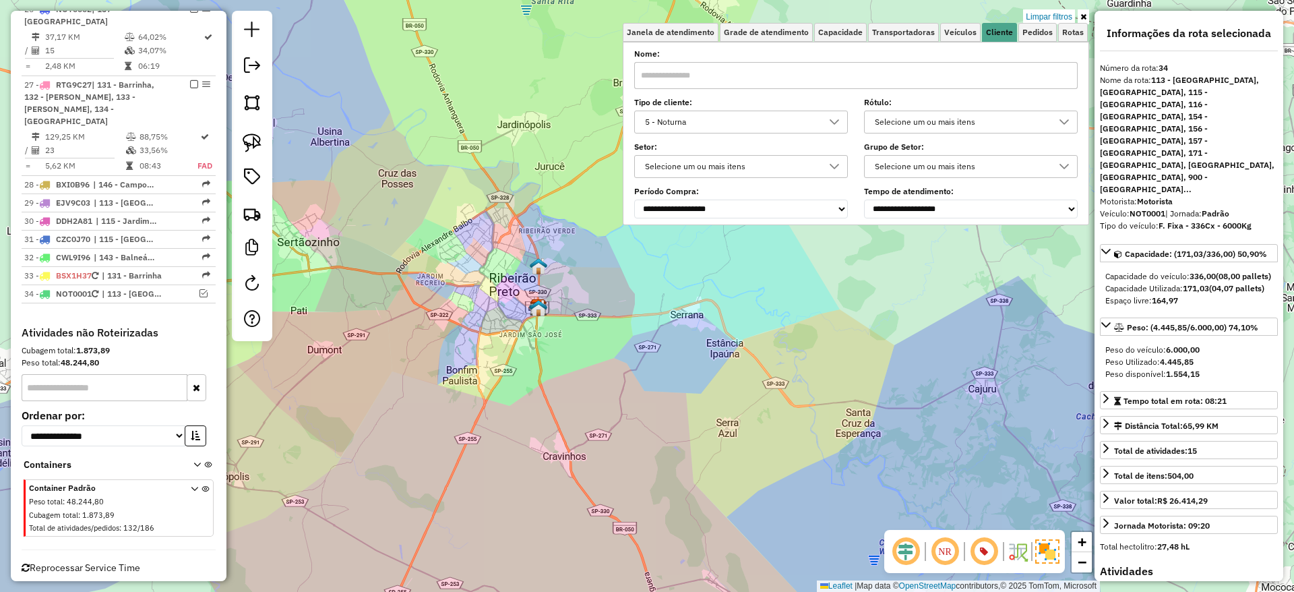
drag, startPoint x: 466, startPoint y: 250, endPoint x: 563, endPoint y: 340, distance: 133.0
click at [563, 340] on div "Limpar filtros Janela de atendimento Grade de atendimento Capacidade Transporta…" at bounding box center [647, 296] width 1294 height 592
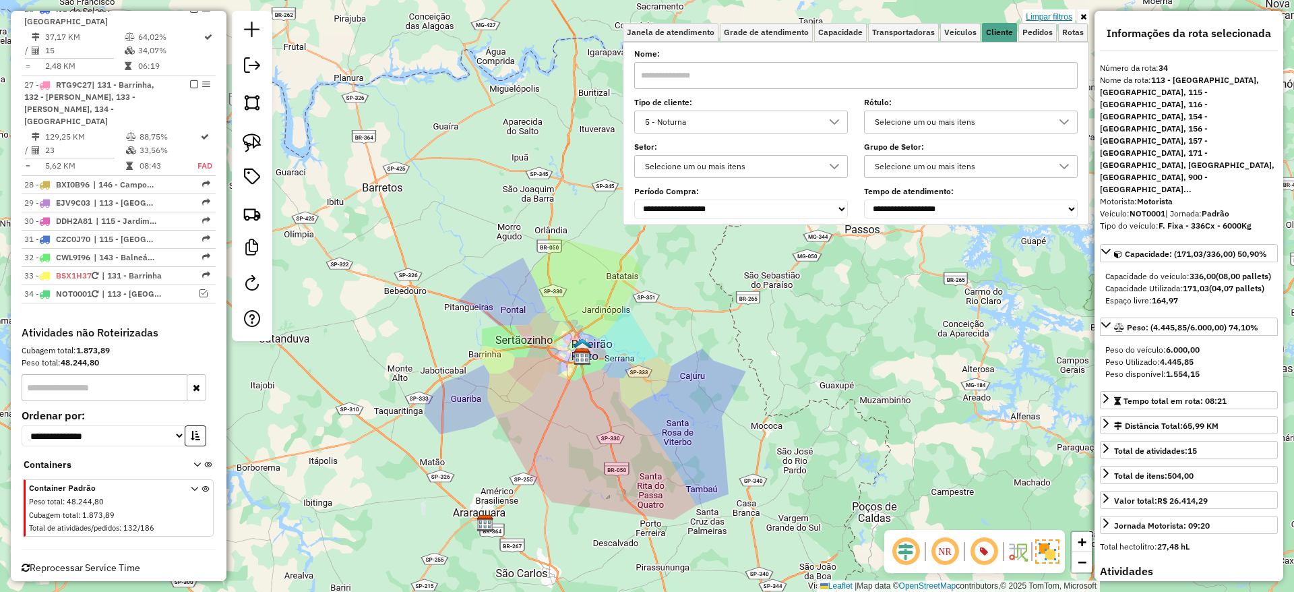
click at [1067, 15] on link "Limpar filtros" at bounding box center [1049, 16] width 52 height 15
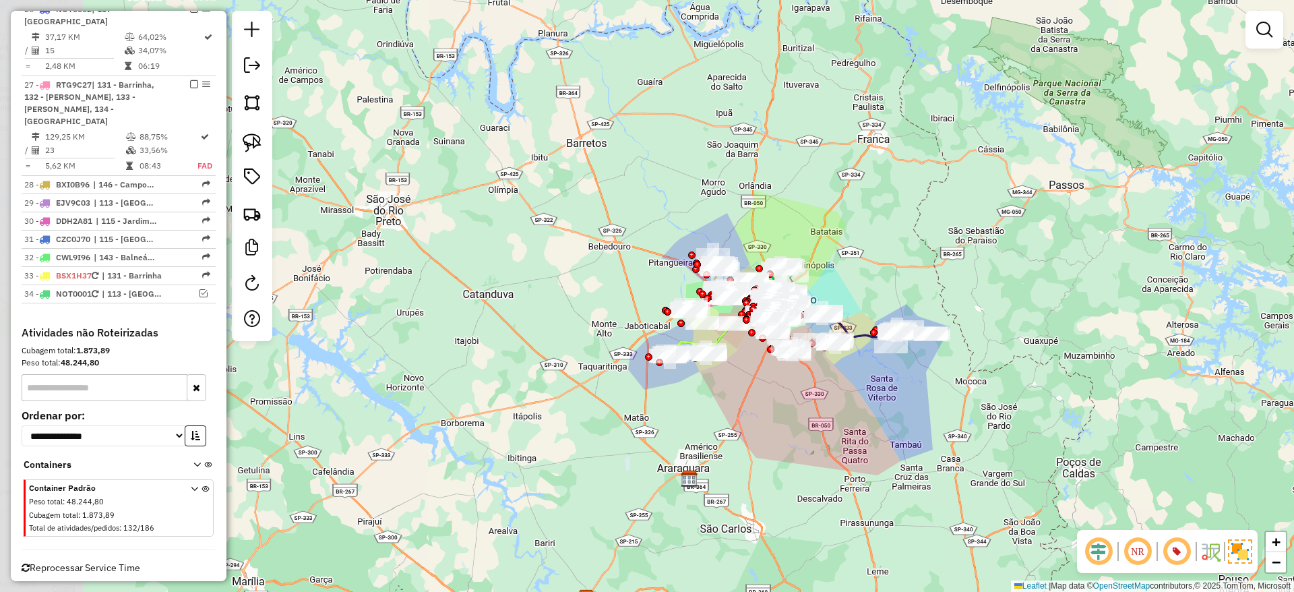
drag, startPoint x: 734, startPoint y: 301, endPoint x: 817, endPoint y: 268, distance: 89.0
click at [865, 272] on div "Janela de atendimento Grade de atendimento Capacidade Transportadoras Veículos …" at bounding box center [647, 296] width 1294 height 592
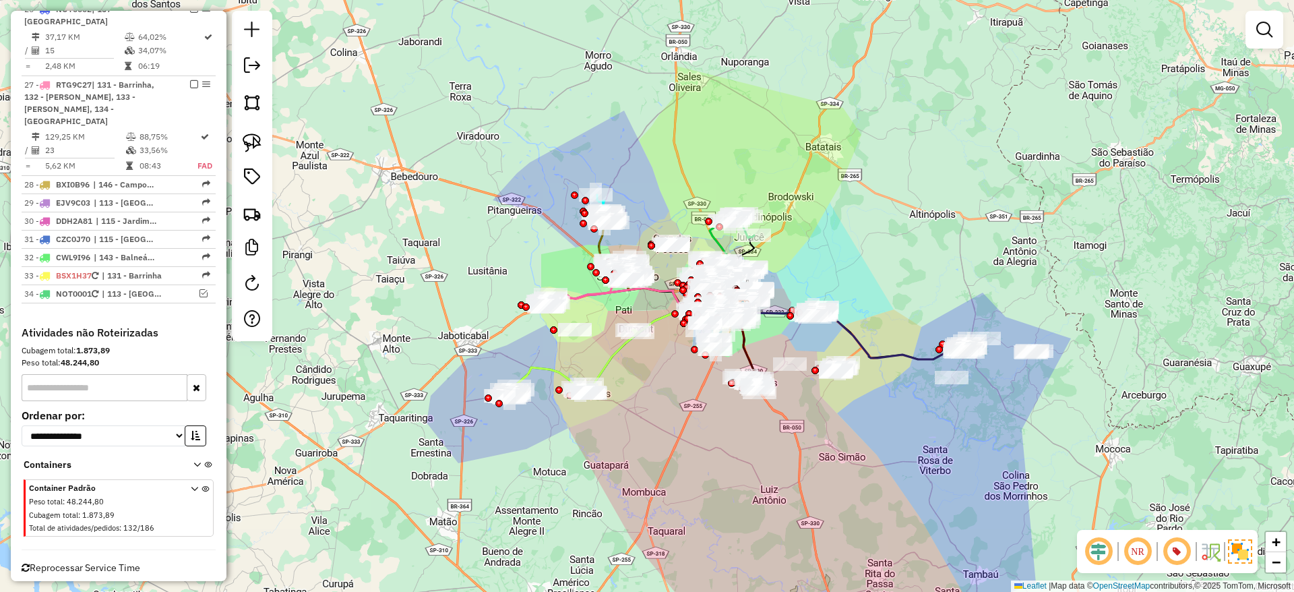
drag, startPoint x: 919, startPoint y: 251, endPoint x: 941, endPoint y: 207, distance: 49.1
click at [941, 207] on div "Janela de atendimento Grade de atendimento Capacidade Transportadoras Veículos …" at bounding box center [647, 296] width 1294 height 592
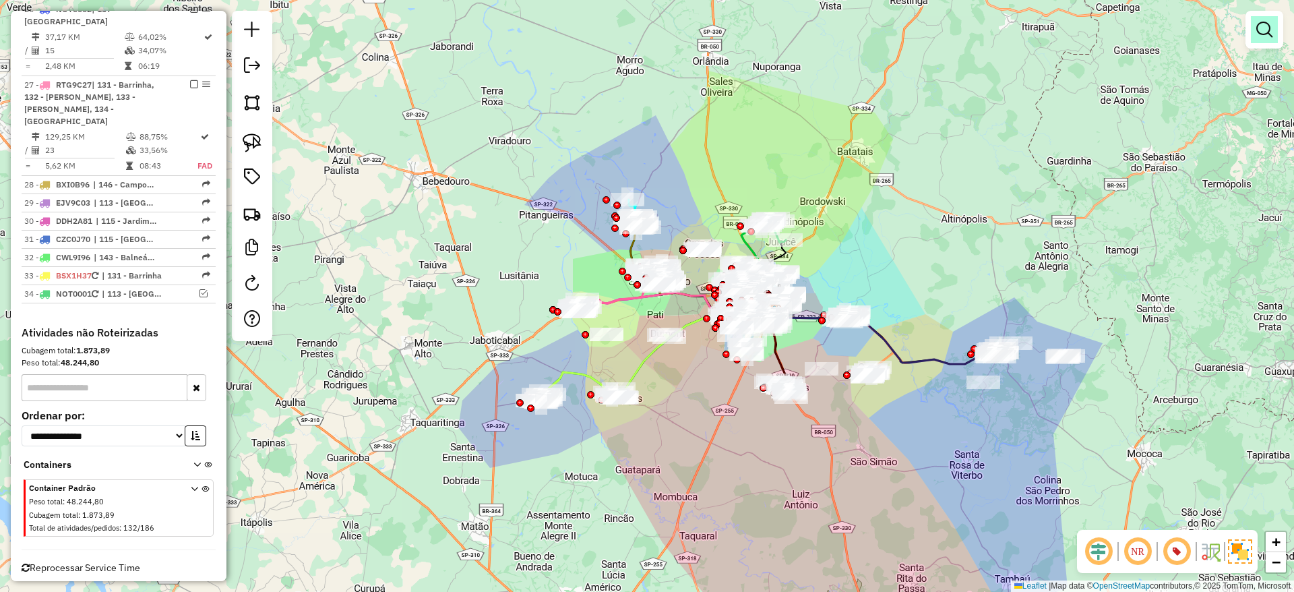
click at [1077, 25] on em at bounding box center [1264, 30] width 16 height 16
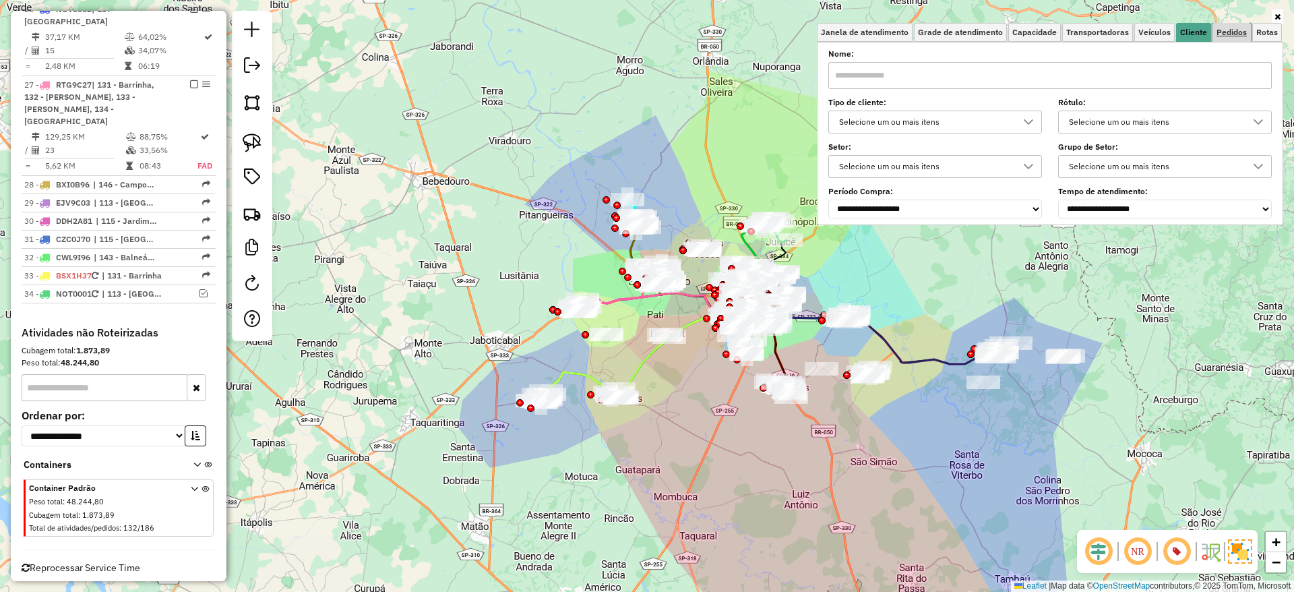
click at [1077, 36] on span "Pedidos" at bounding box center [1231, 32] width 30 height 8
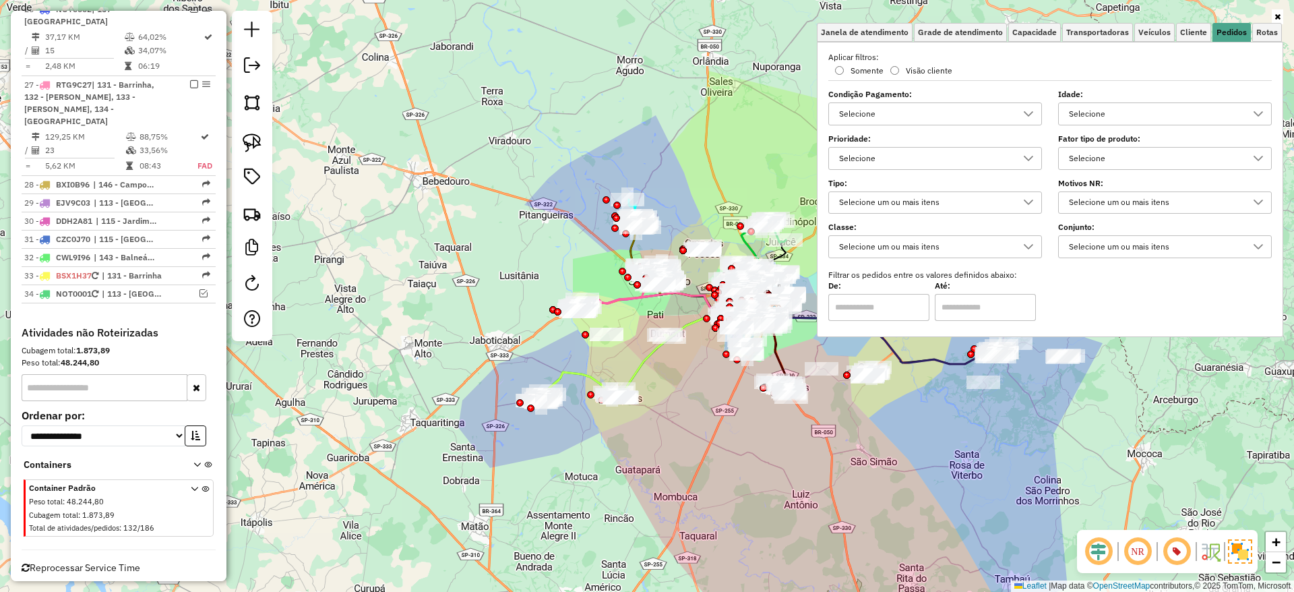
click at [1077, 158] on div "Selecione" at bounding box center [1154, 159] width 181 height 22
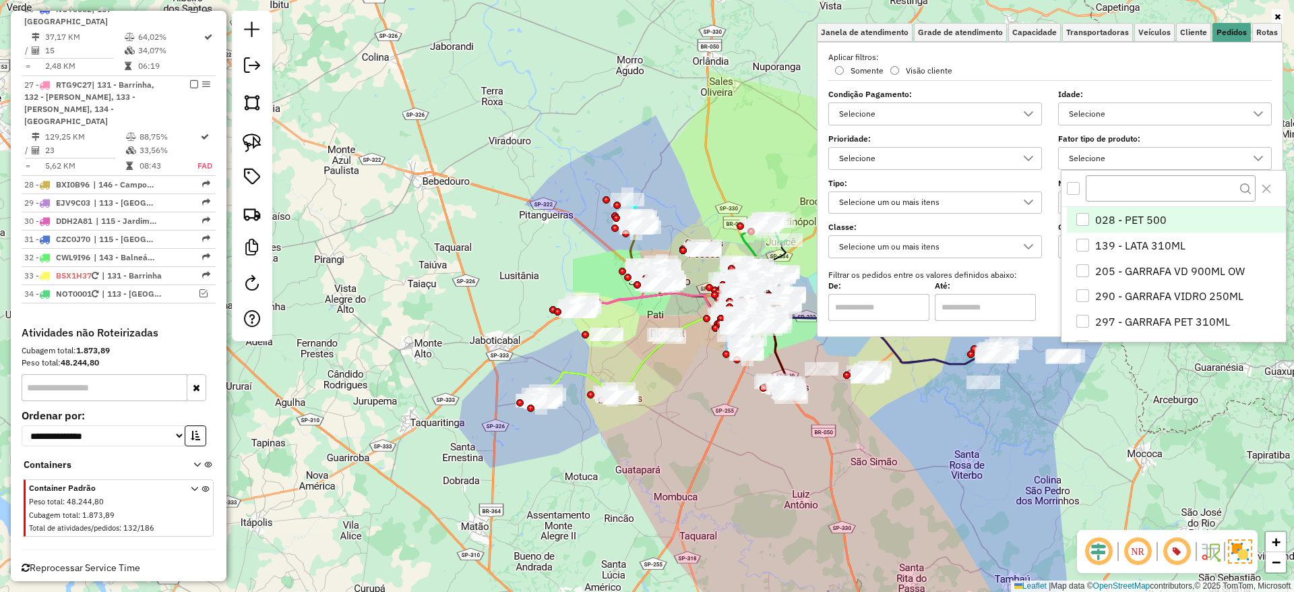
scroll to position [8, 46]
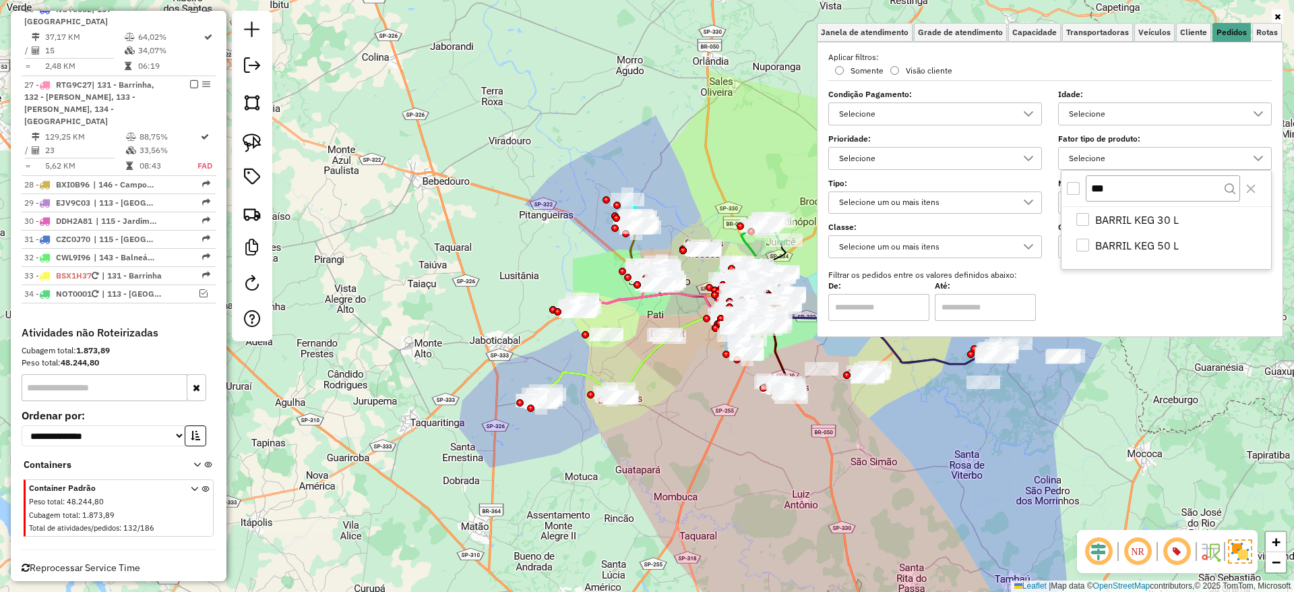
type input "***"
click at [1066, 189] on div "***" at bounding box center [1166, 188] width 210 height 36
click at [1073, 189] on div "All items unselected" at bounding box center [1073, 188] width 13 height 13
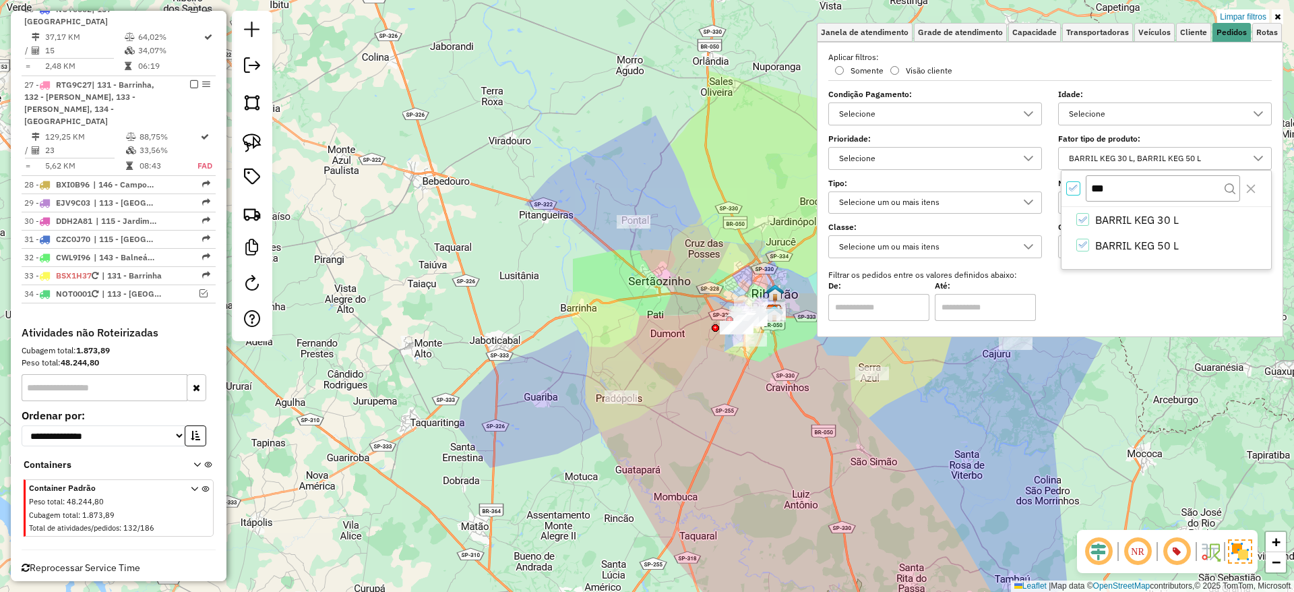
click at [598, 409] on div "Limpar filtros Janela de atendimento Grade de atendimento Capacidade Transporta…" at bounding box center [647, 296] width 1294 height 592
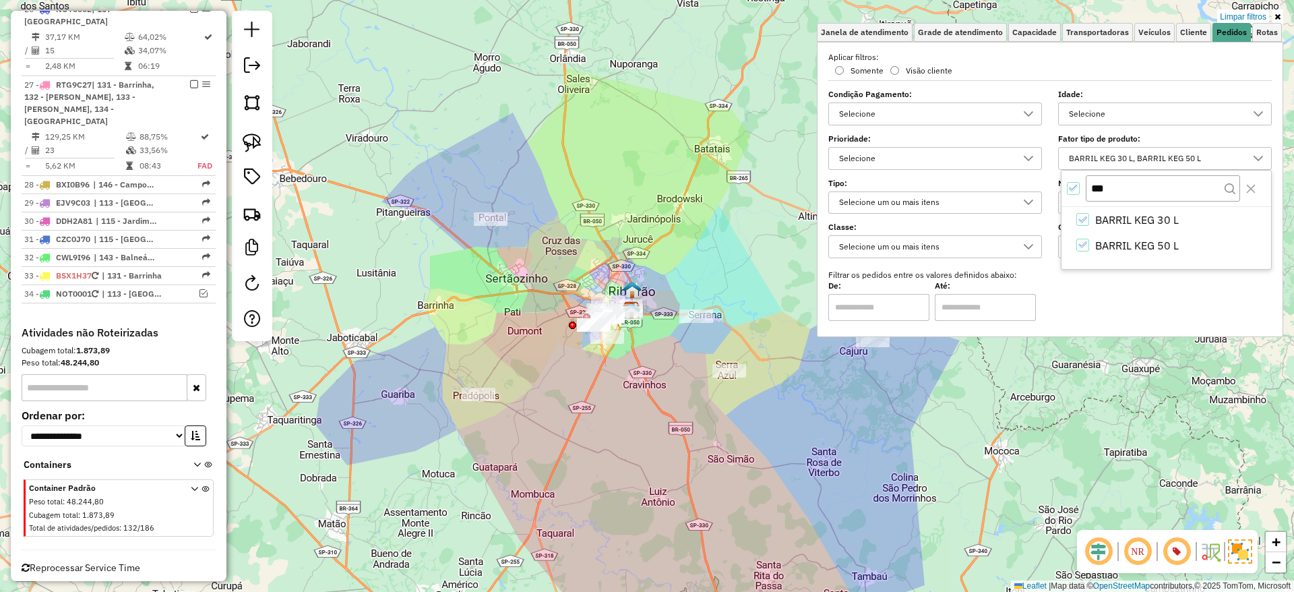
click at [606, 404] on div "Limpar filtros Janela de atendimento Grade de atendimento Capacidade Transporta…" at bounding box center [647, 296] width 1294 height 592
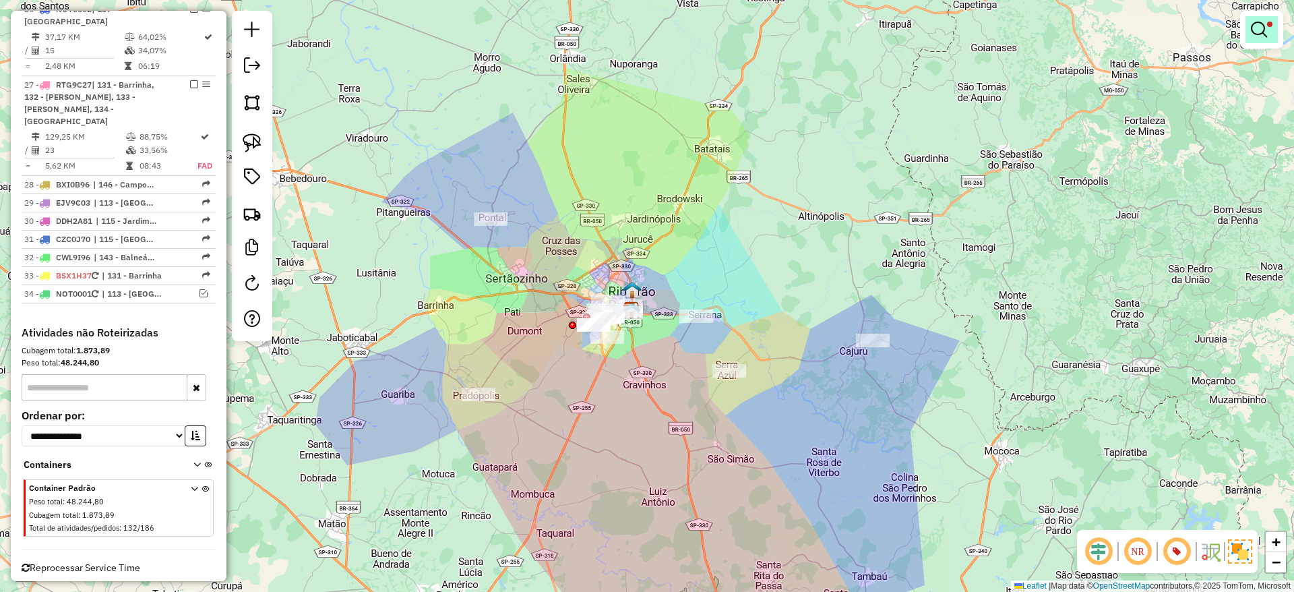
click at [1077, 33] on link at bounding box center [1261, 29] width 32 height 27
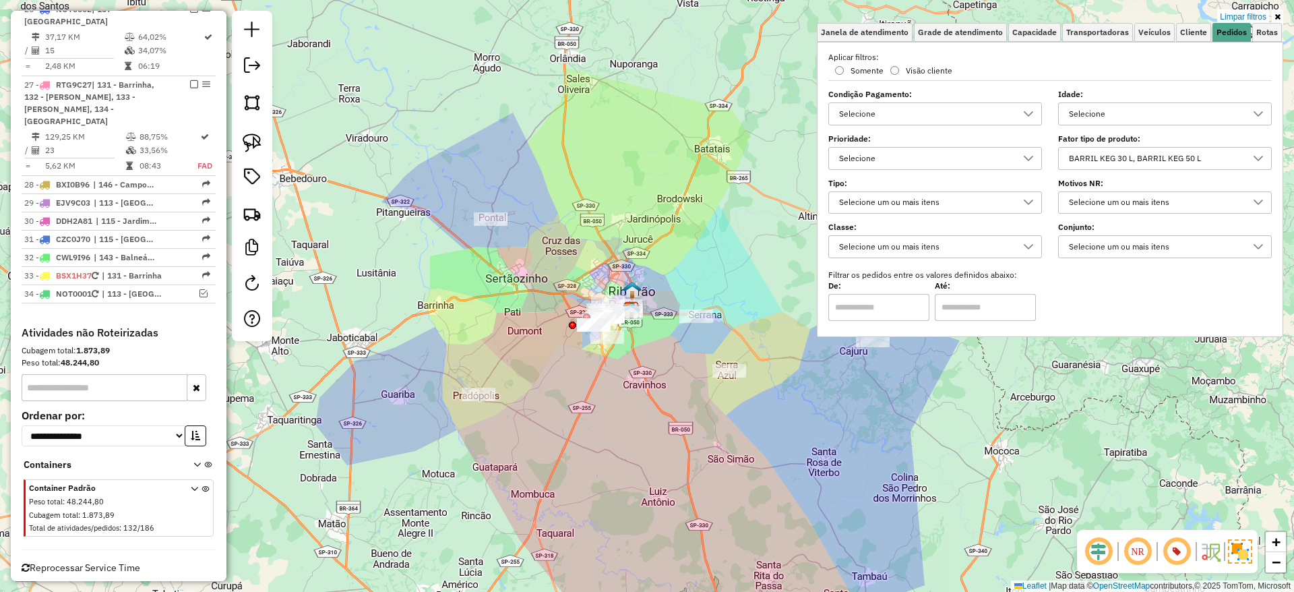
click at [1077, 150] on div "BARRIL KEG 30 L, BARRIL KEG 50 L" at bounding box center [1154, 159] width 181 height 22
click at [792, 169] on div "Limpar filtros Janela de atendimento Grade de atendimento Capacidade Transporta…" at bounding box center [647, 296] width 1294 height 592
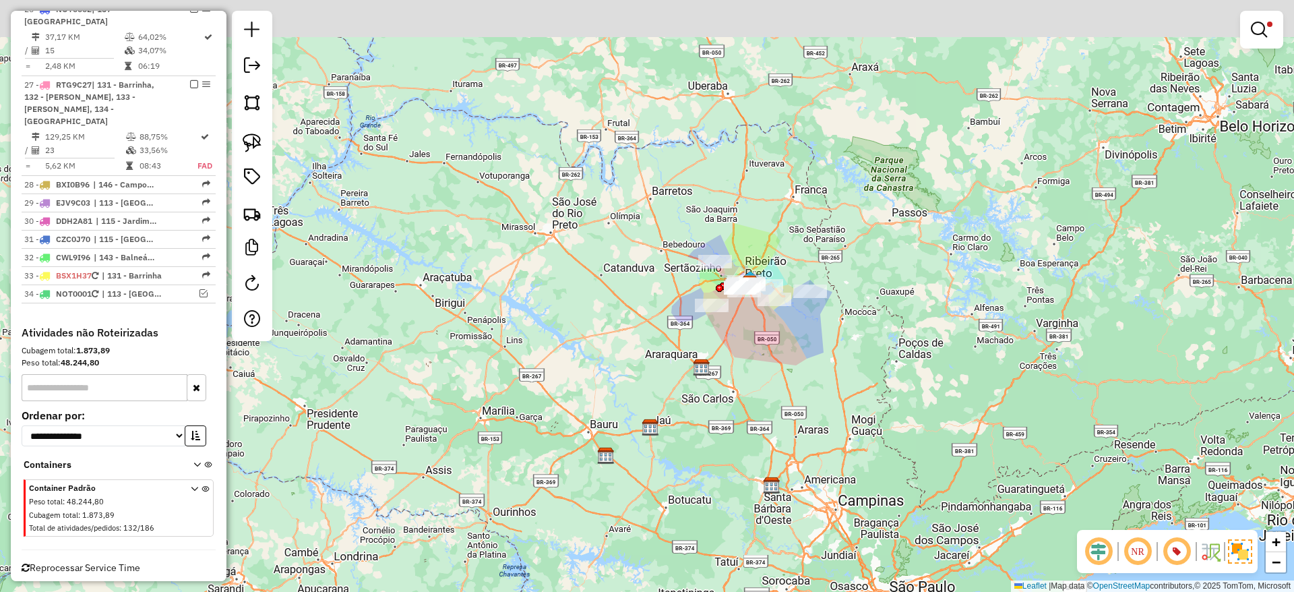
drag, startPoint x: 788, startPoint y: 175, endPoint x: 789, endPoint y: 251, distance: 76.1
click at [789, 251] on div "Limpar filtros Janela de atendimento Grade de atendimento Capacidade Transporta…" at bounding box center [647, 296] width 1294 height 592
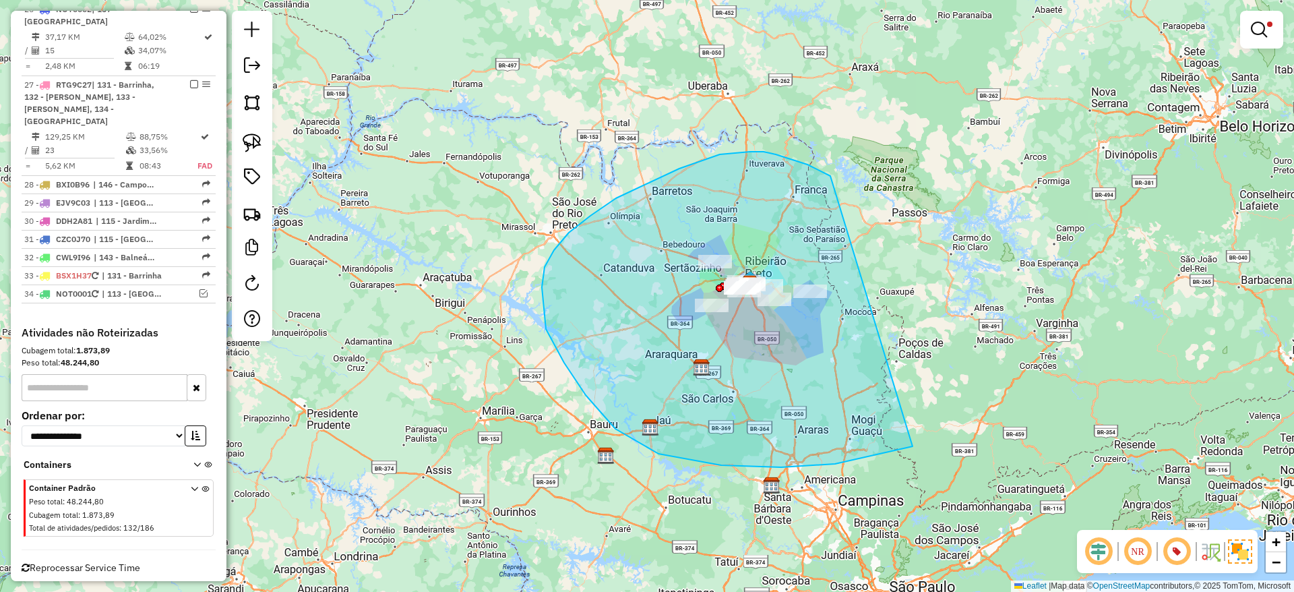
drag, startPoint x: 648, startPoint y: 183, endPoint x: 1034, endPoint y: 365, distance: 427.7
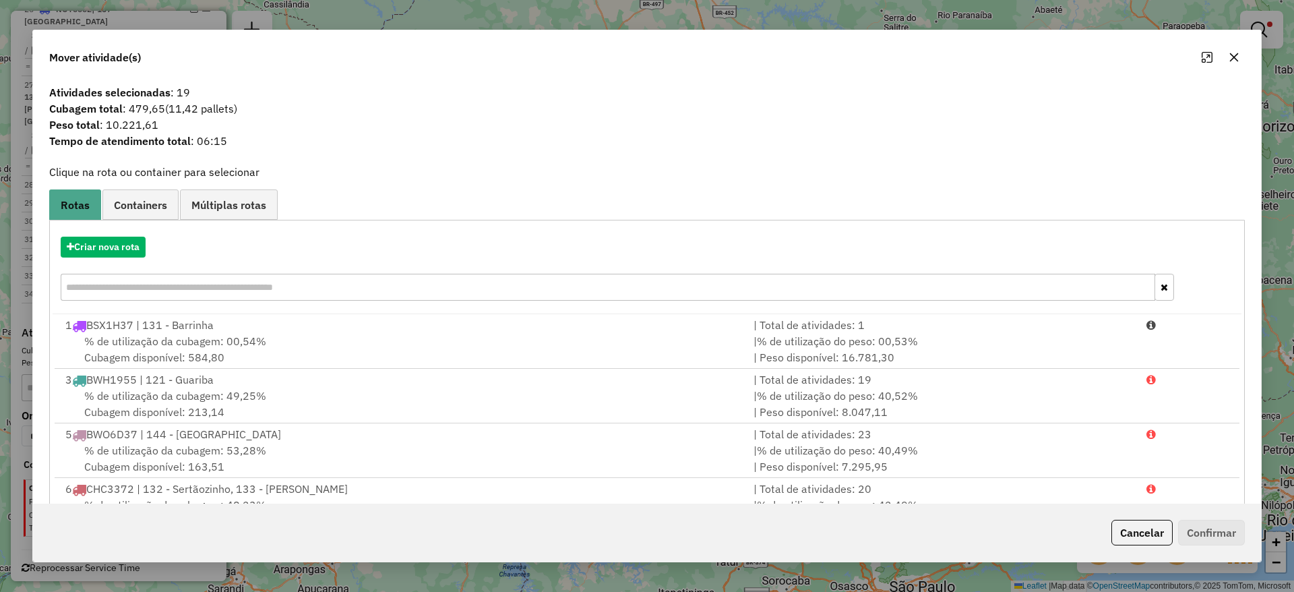
click at [162, 210] on span "Containers" at bounding box center [140, 204] width 53 height 11
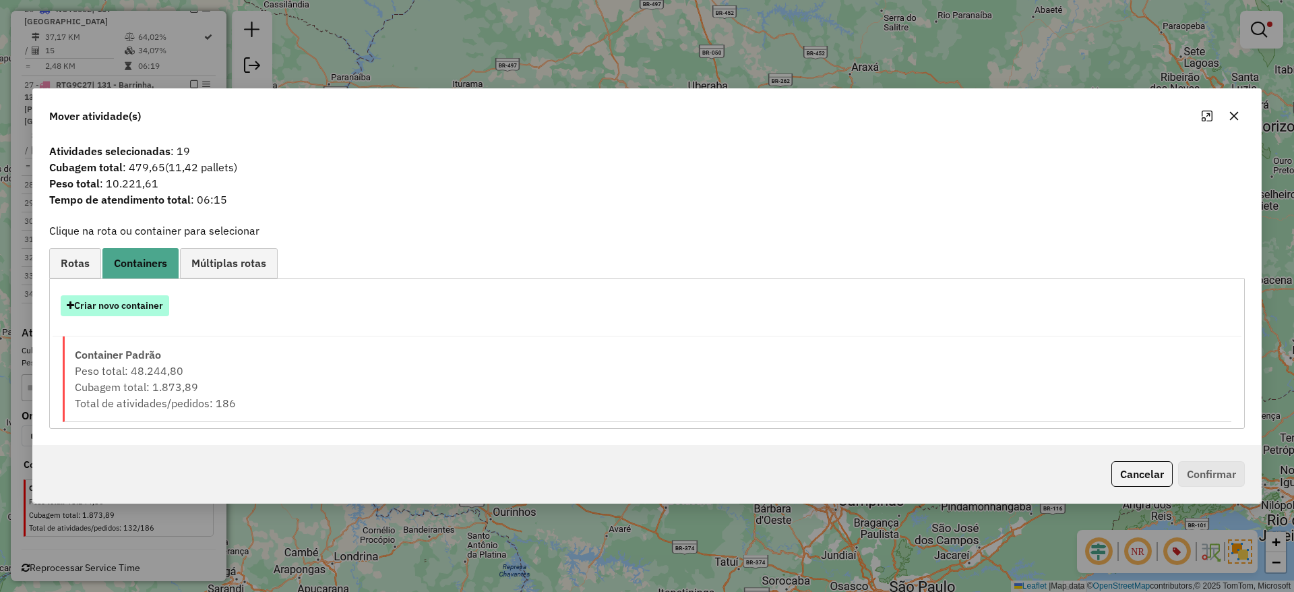
click at [127, 311] on button "Criar novo container" at bounding box center [115, 305] width 108 height 21
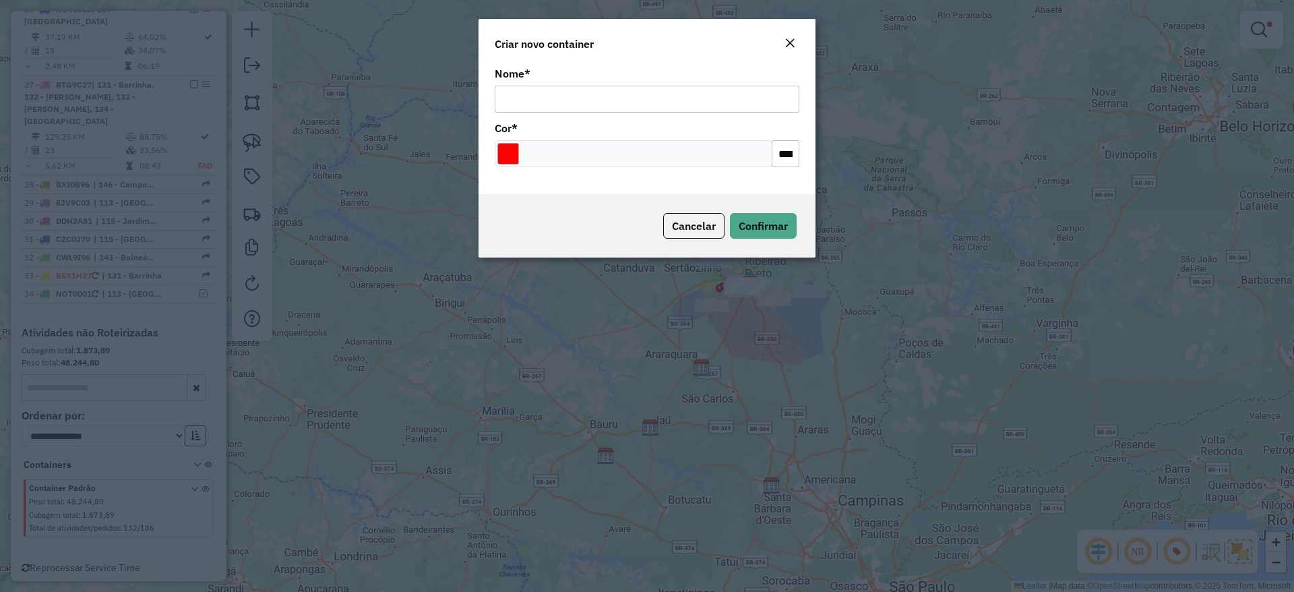
click at [672, 111] on input "Nome *" at bounding box center [647, 99] width 305 height 27
type input "***"
click at [497, 158] on div at bounding box center [634, 153] width 278 height 27
click at [513, 150] on input "Select a color" at bounding box center [508, 154] width 22 height 22
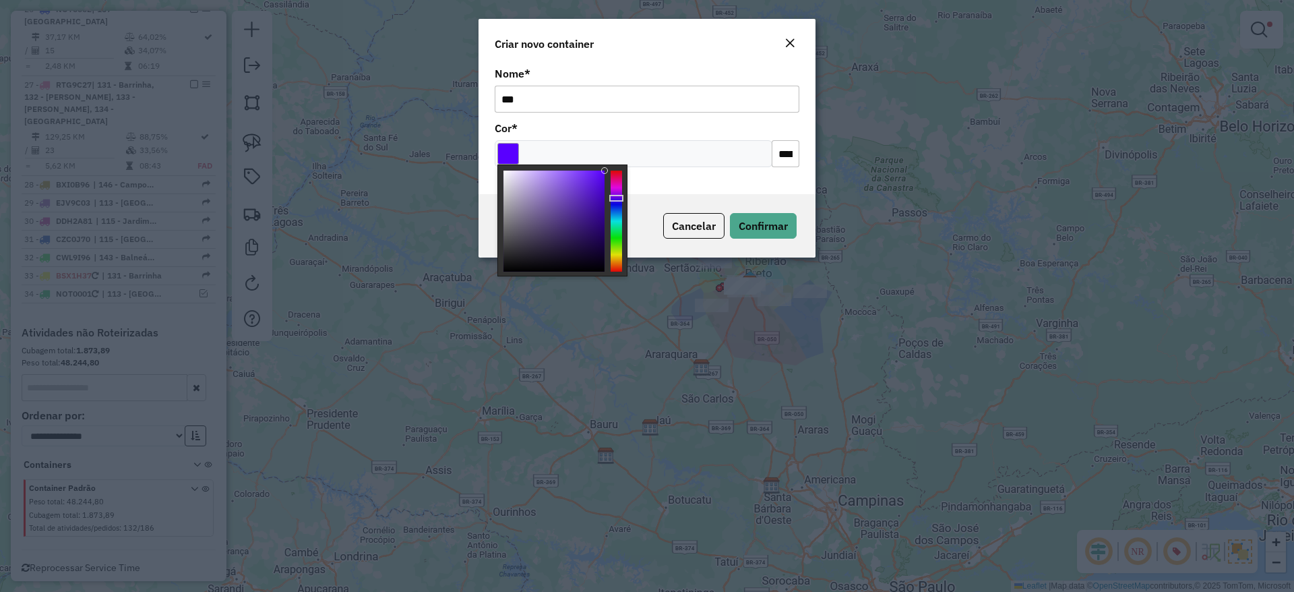
drag, startPoint x: 619, startPoint y: 212, endPoint x: 617, endPoint y: 197, distance: 14.3
click at [619, 197] on div at bounding box center [615, 220] width 11 height 101
type input "*******"
click at [598, 195] on div at bounding box center [553, 220] width 101 height 101
click at [764, 227] on span "Confirmar" at bounding box center [762, 225] width 49 height 13
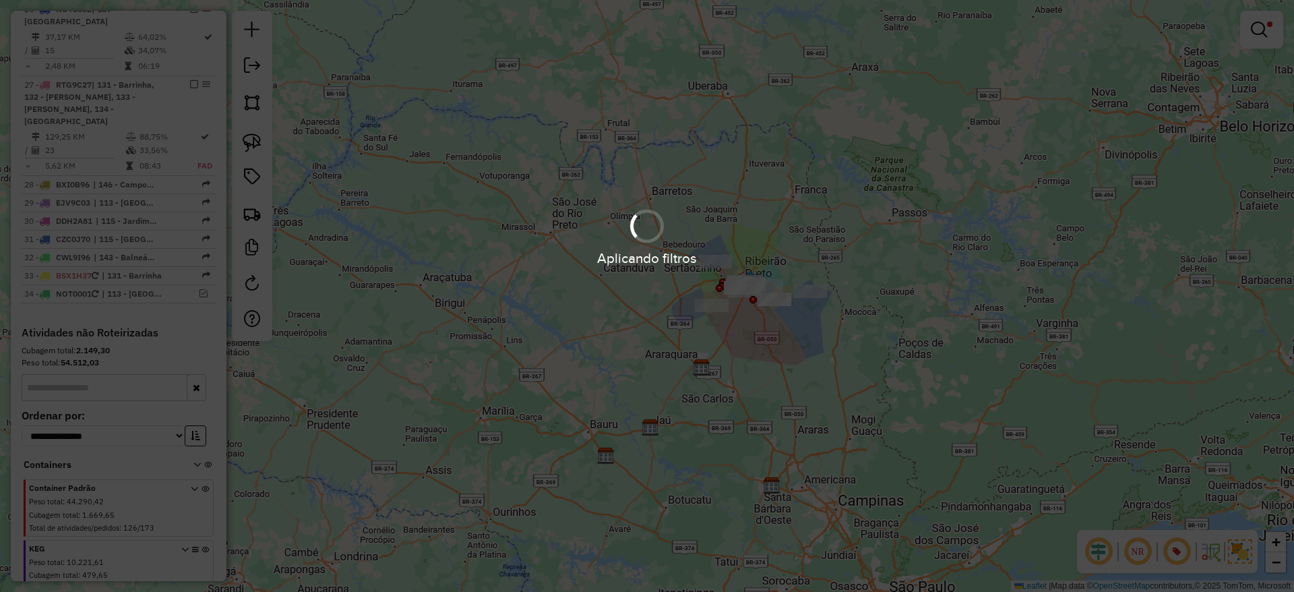
scroll to position [2451, 0]
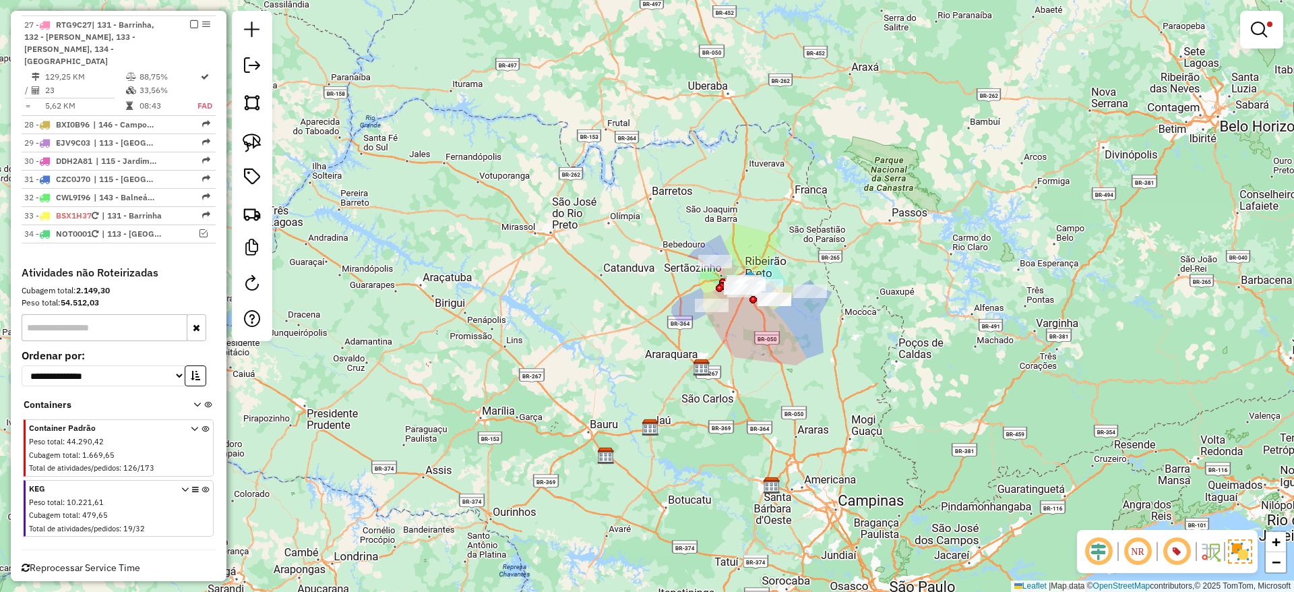
click at [201, 486] on icon at bounding box center [204, 511] width 7 height 51
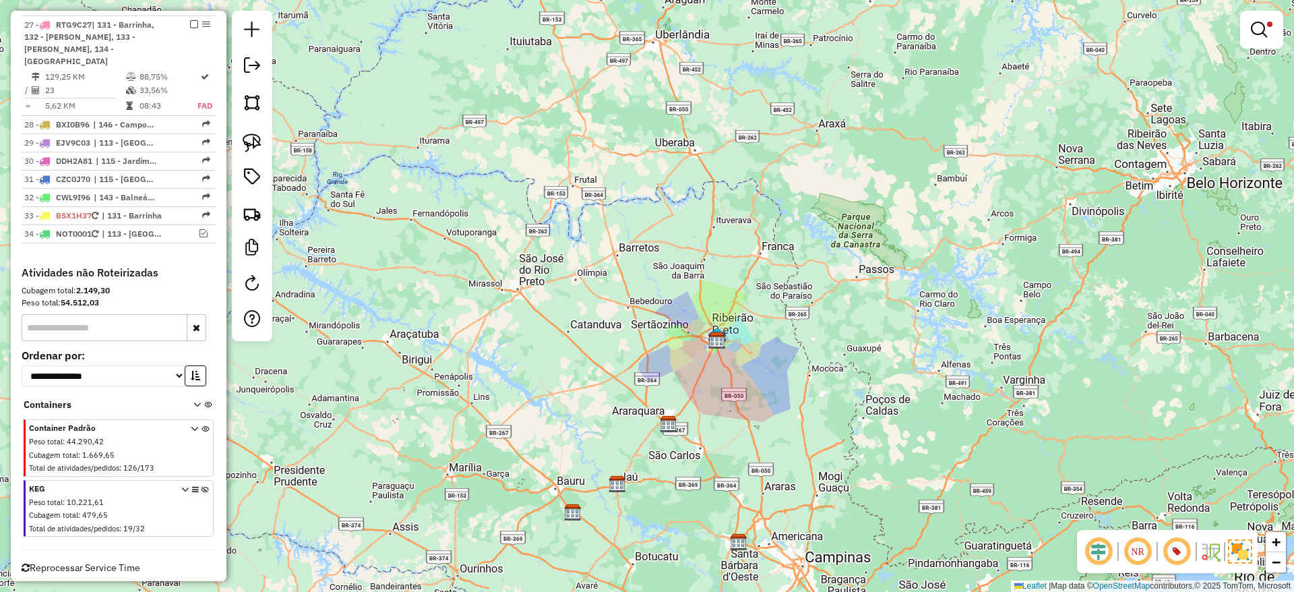
drag, startPoint x: 859, startPoint y: 265, endPoint x: 850, endPoint y: 289, distance: 26.0
click at [850, 289] on div "Limpar filtros Janela de atendimento Grade de atendimento Capacidade Transporta…" at bounding box center [647, 296] width 1294 height 592
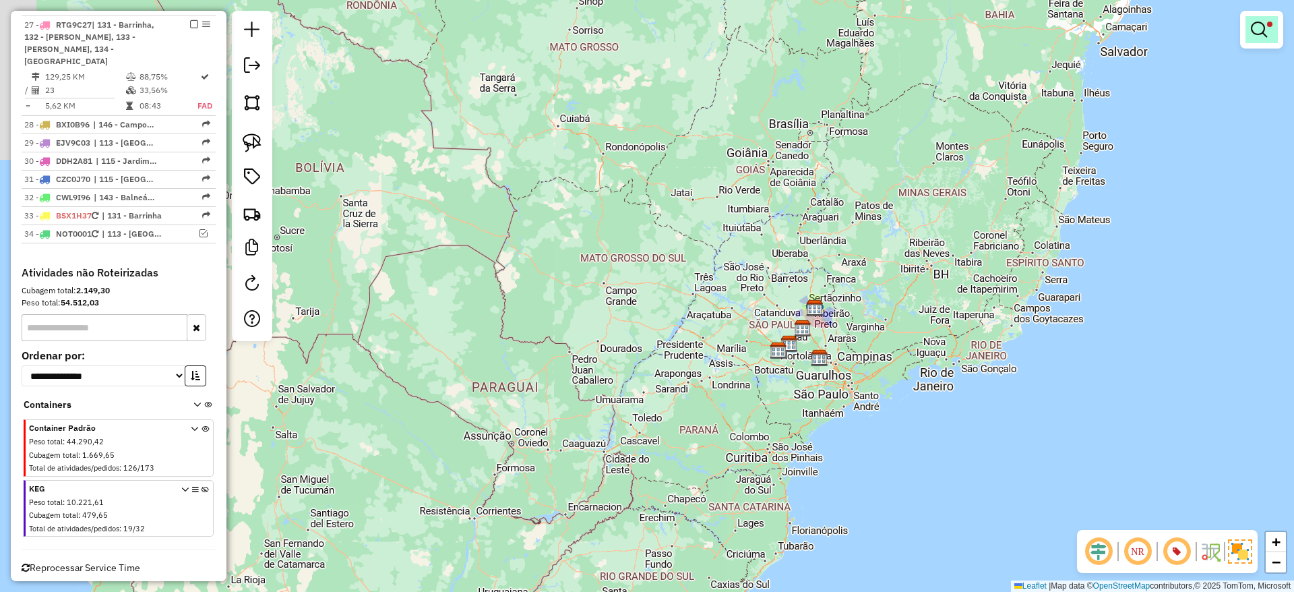
click at [1077, 28] on link at bounding box center [1261, 29] width 32 height 27
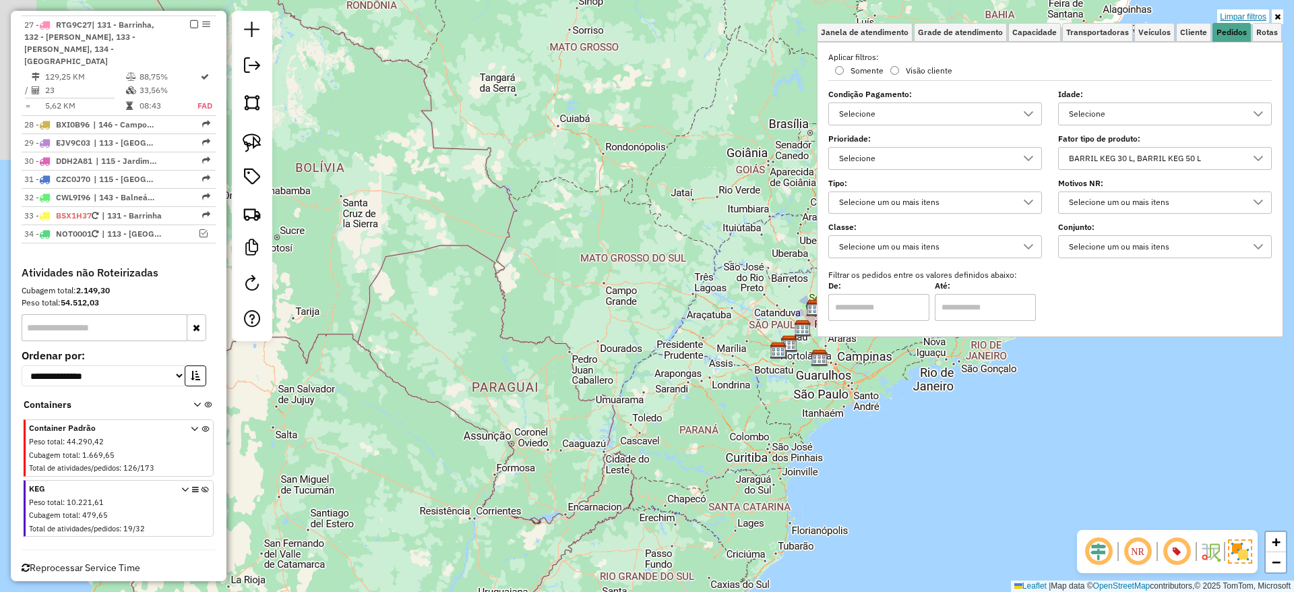
click at [1077, 15] on link "Limpar filtros" at bounding box center [1243, 16] width 52 height 15
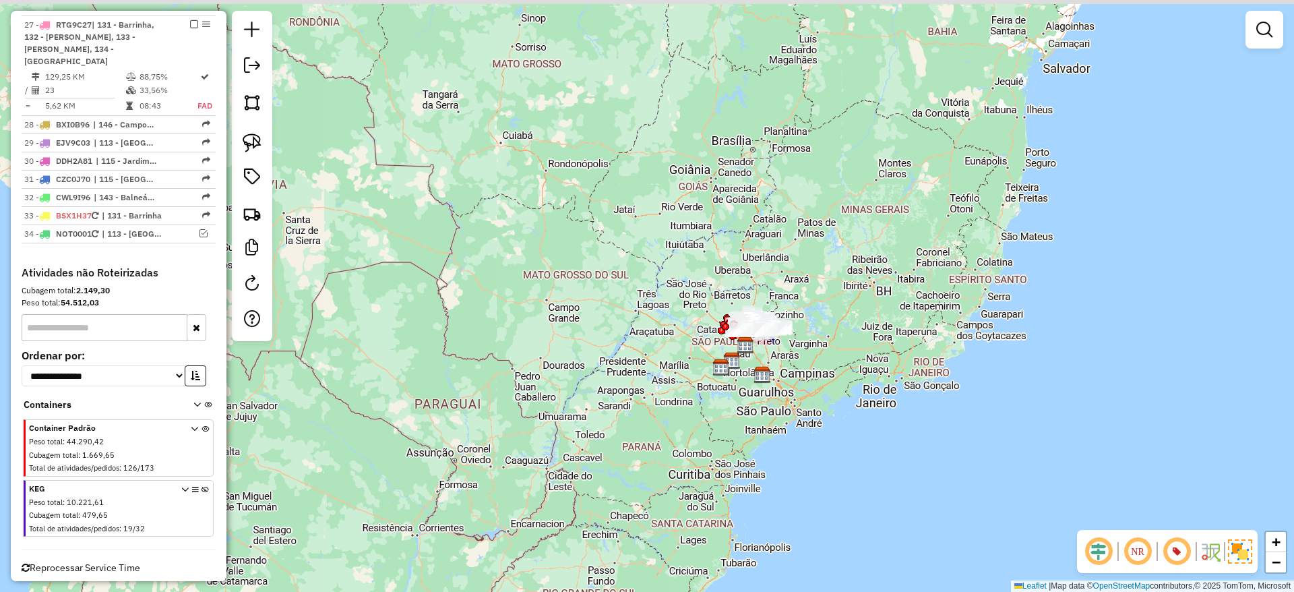
drag, startPoint x: 904, startPoint y: 289, endPoint x: 792, endPoint y: 317, distance: 115.4
click at [807, 316] on div "Janela de atendimento Grade de atendimento Capacidade Transportadoras Veículos …" at bounding box center [647, 296] width 1294 height 592
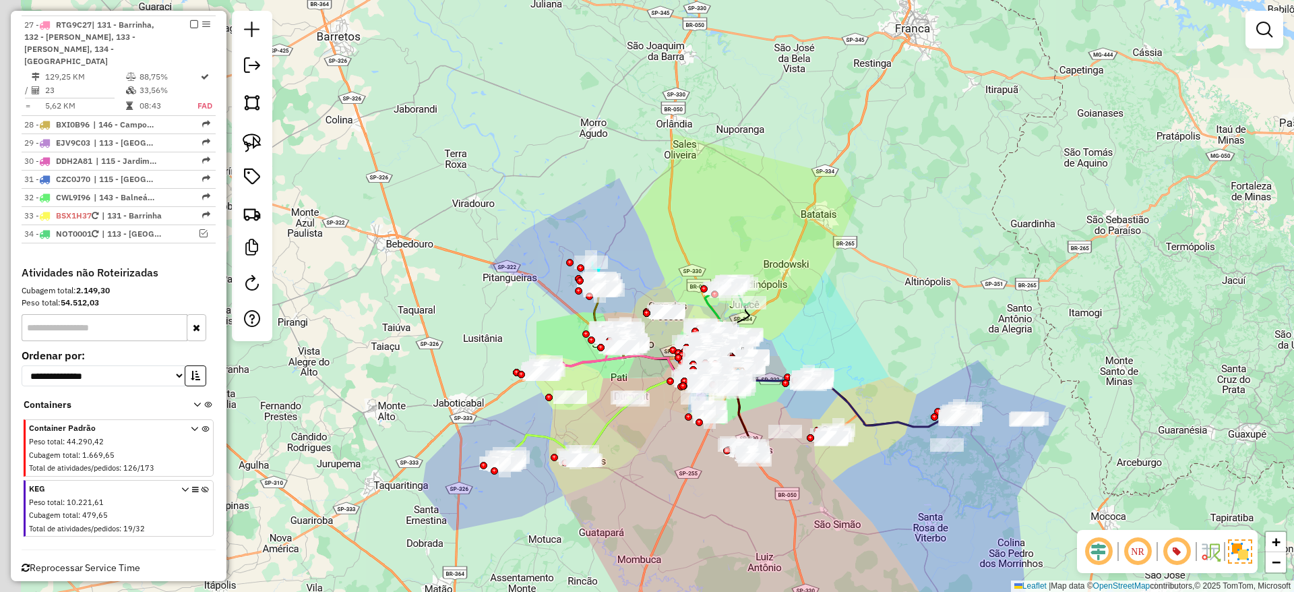
drag, startPoint x: 895, startPoint y: 272, endPoint x: 888, endPoint y: 274, distance: 7.0
click at [896, 272] on div "Janela de atendimento Grade de atendimento Capacidade Transportadoras Veículos …" at bounding box center [647, 296] width 1294 height 592
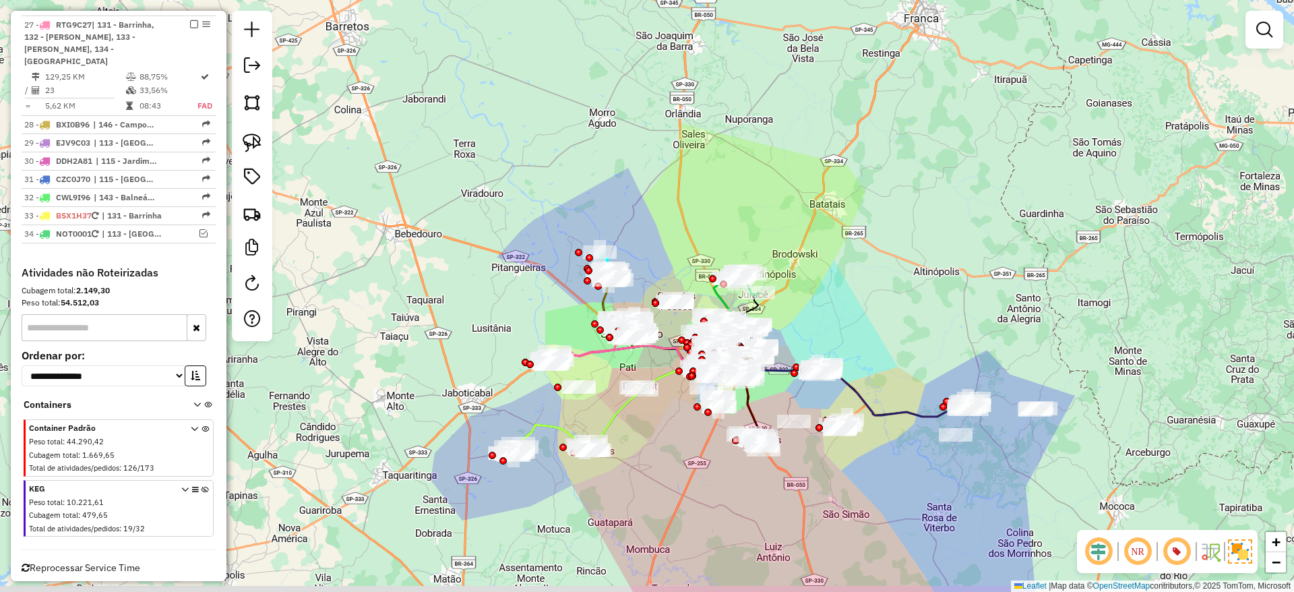
click at [864, 179] on div "Janela de atendimento Grade de atendimento Capacidade Transportadoras Veículos …" at bounding box center [647, 296] width 1294 height 592
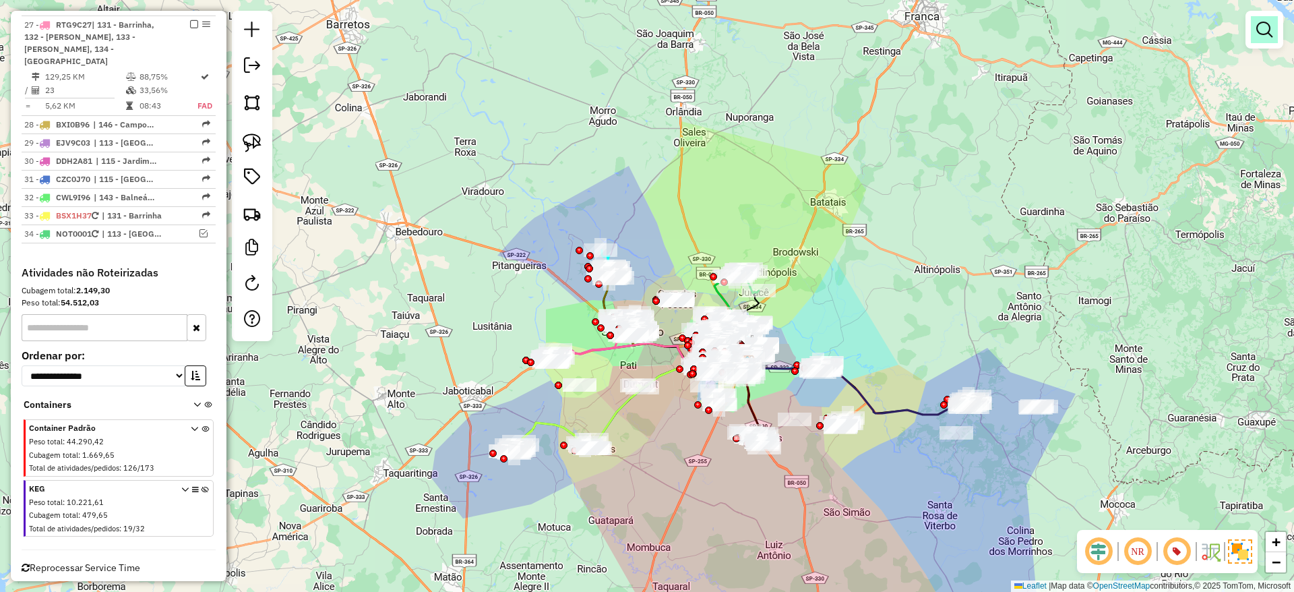
click at [1077, 33] on em at bounding box center [1264, 30] width 16 height 16
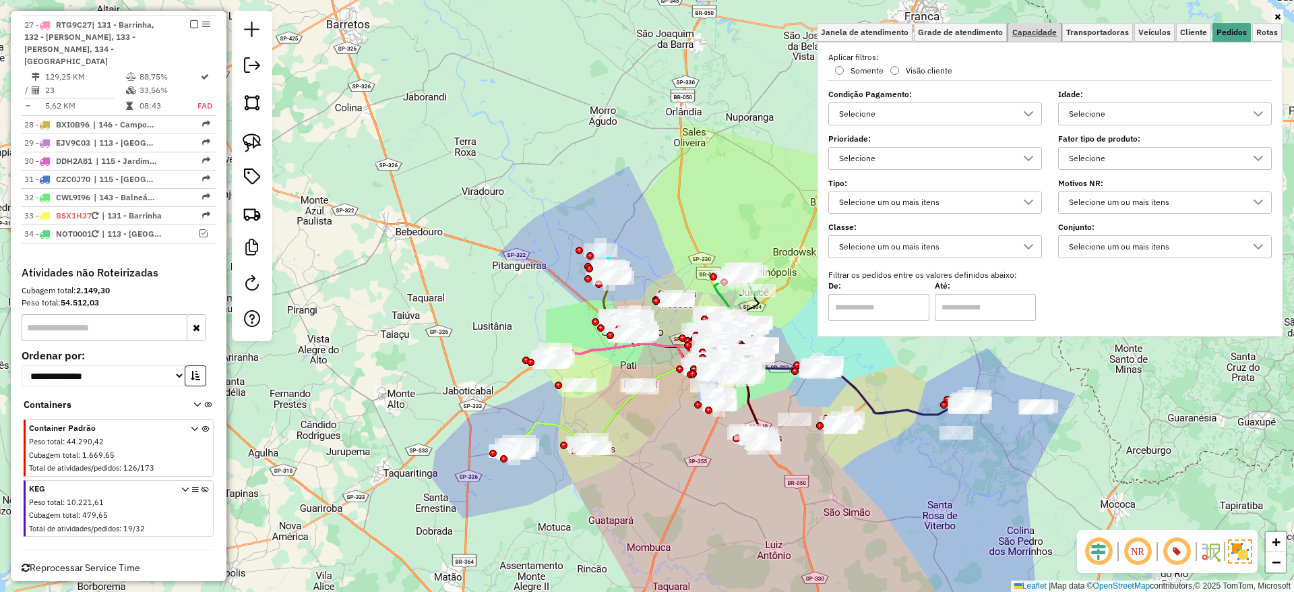
click at [1014, 25] on link "Capacidade" at bounding box center [1034, 32] width 53 height 19
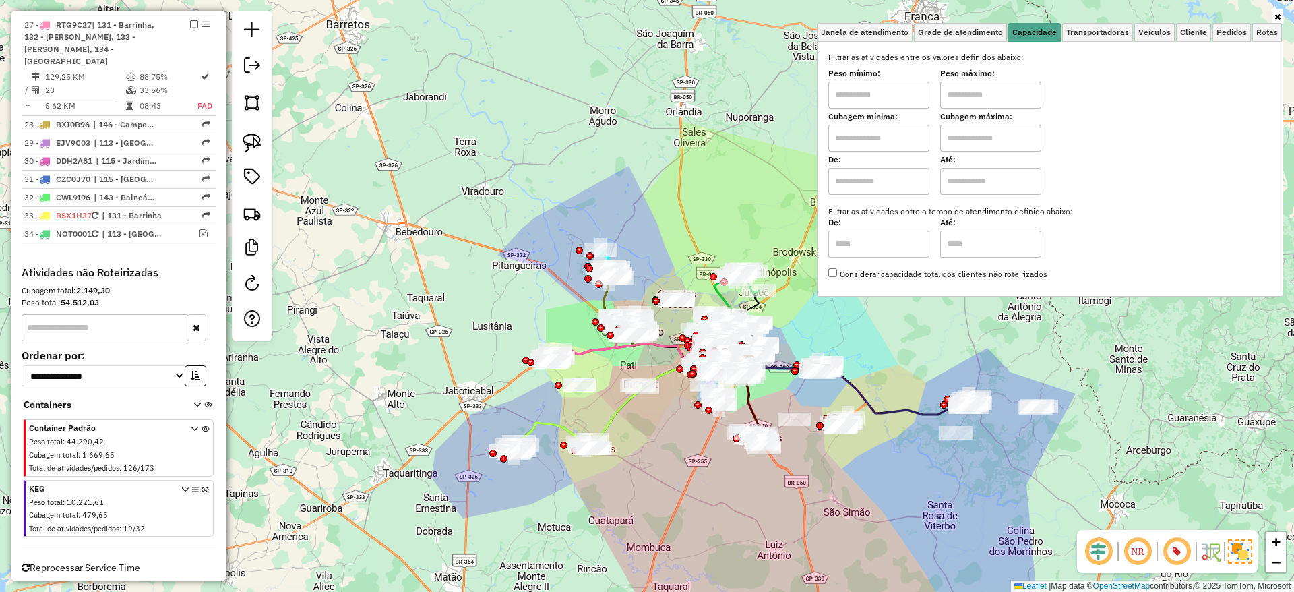
click at [885, 111] on label "Cubagem mínima:" at bounding box center [878, 117] width 101 height 12
click at [889, 97] on input "text" at bounding box center [878, 95] width 101 height 27
type input "****"
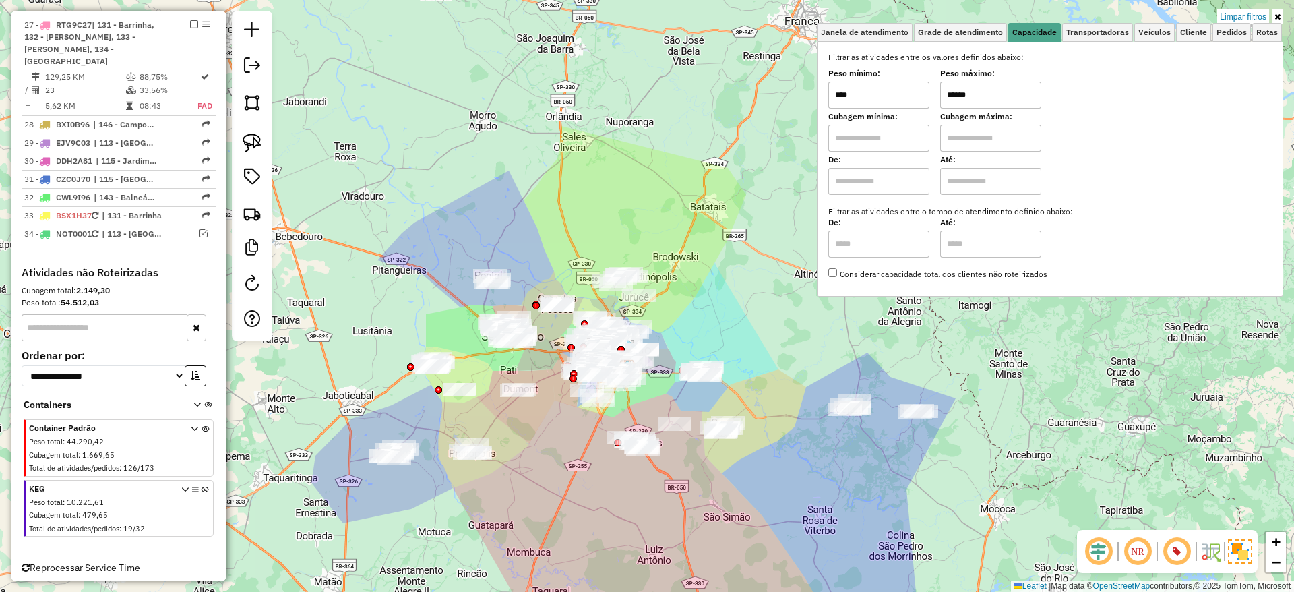
drag, startPoint x: 889, startPoint y: 373, endPoint x: 777, endPoint y: 377, distance: 111.9
click at [777, 377] on div "Limpar filtros Janela de atendimento Grade de atendimento Capacidade Transporta…" at bounding box center [647, 296] width 1294 height 592
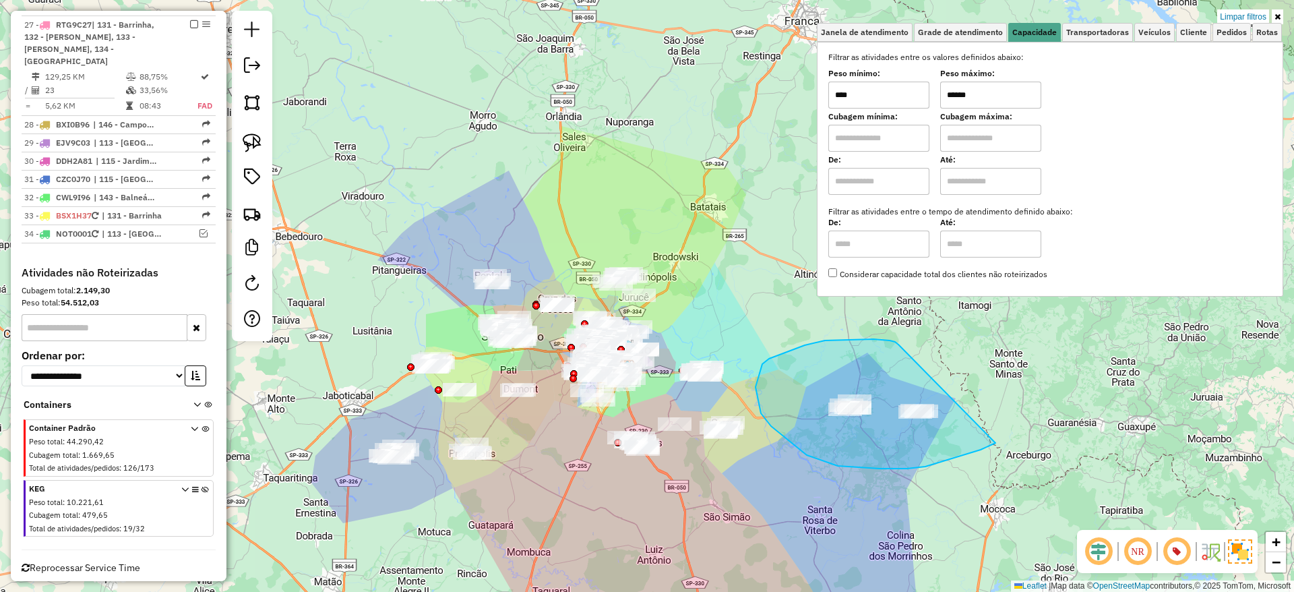
drag, startPoint x: 860, startPoint y: 339, endPoint x: 995, endPoint y: 443, distance: 170.6
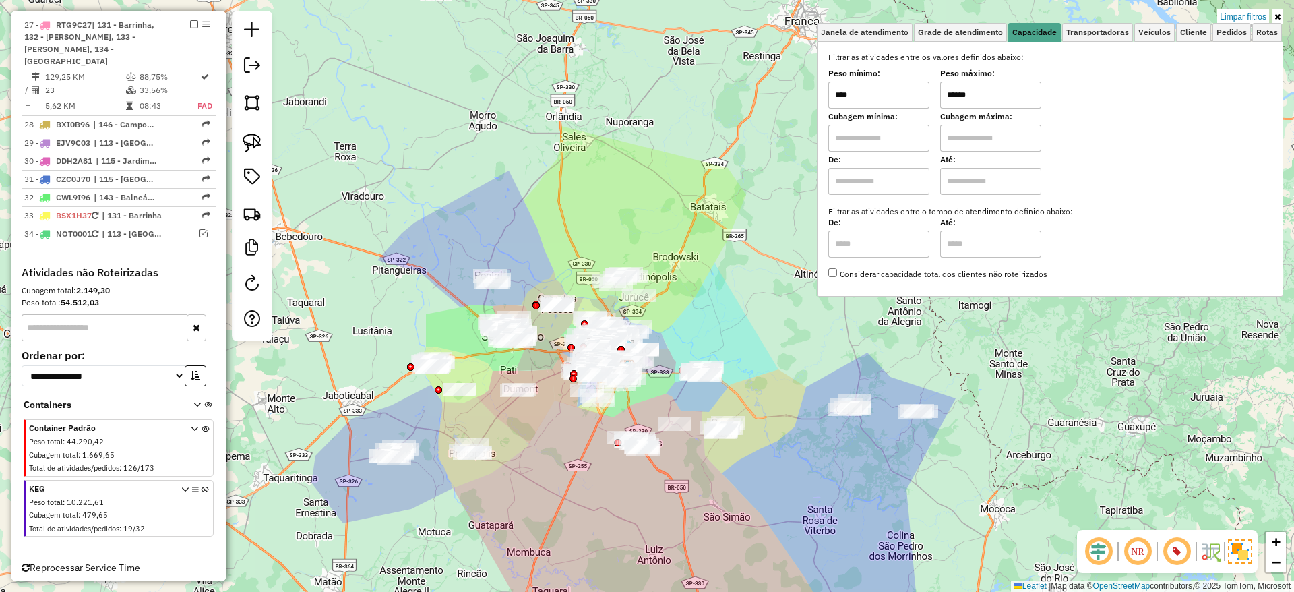
click at [1002, 97] on input "******" at bounding box center [990, 95] width 101 height 27
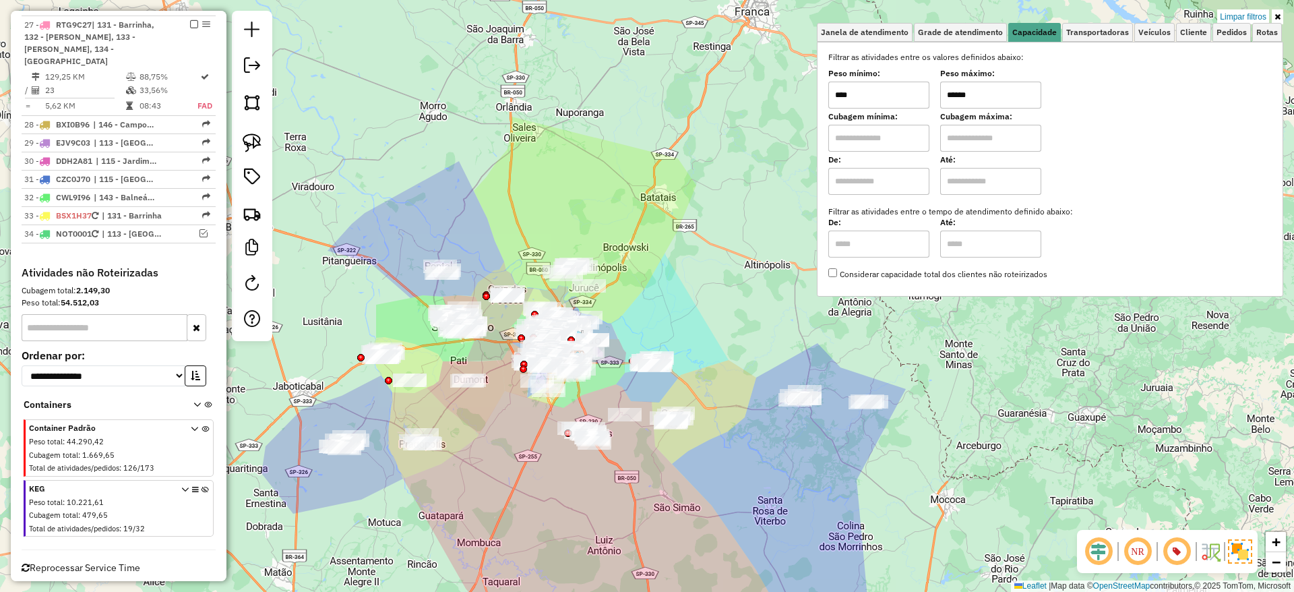
click at [893, 393] on div "Limpar filtros Janela de atendimento Grade de atendimento Capacidade Transporta…" at bounding box center [647, 296] width 1294 height 592
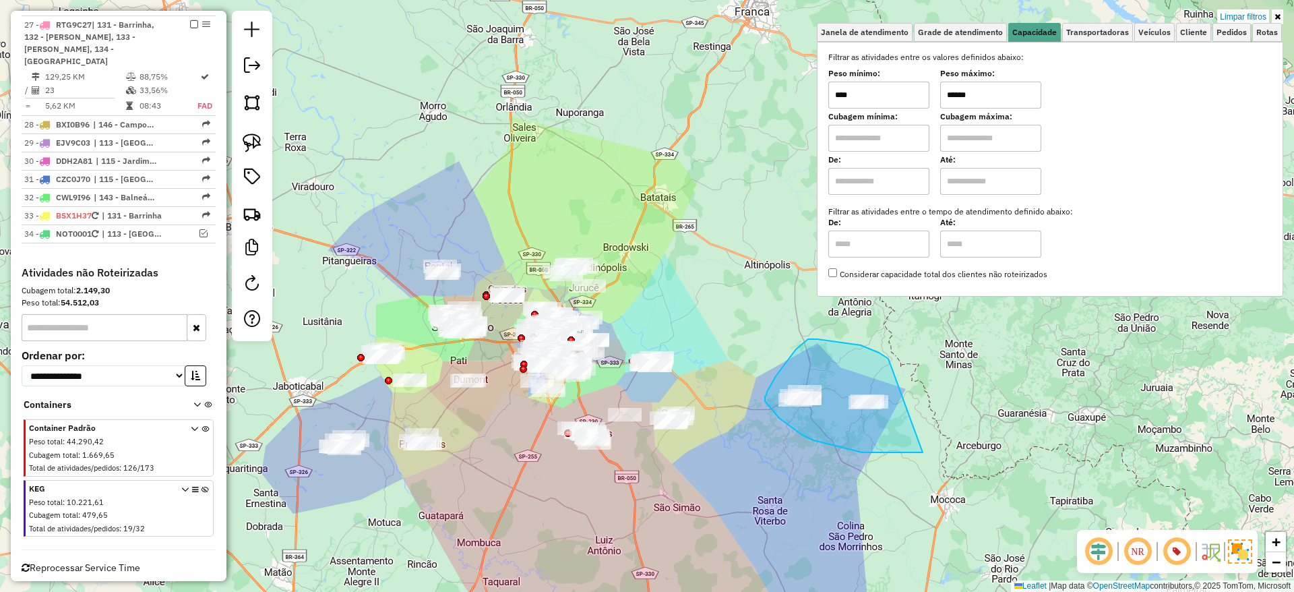
drag, startPoint x: 885, startPoint y: 356, endPoint x: 992, endPoint y: 431, distance: 130.3
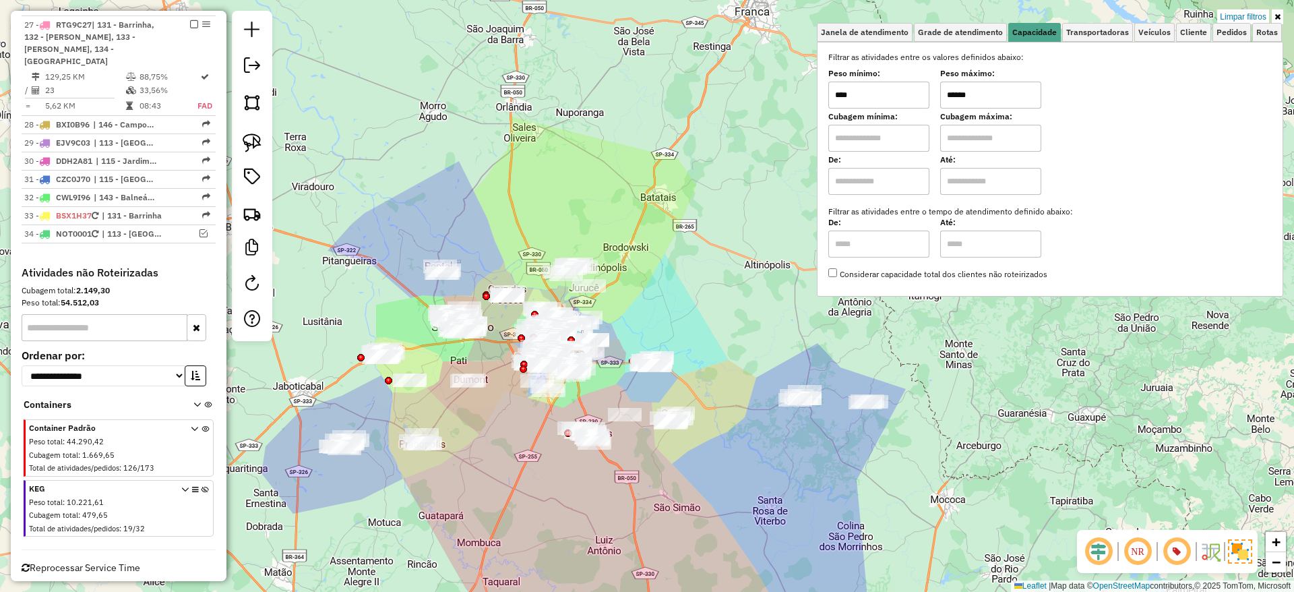
click at [1009, 86] on input "******" at bounding box center [990, 95] width 101 height 27
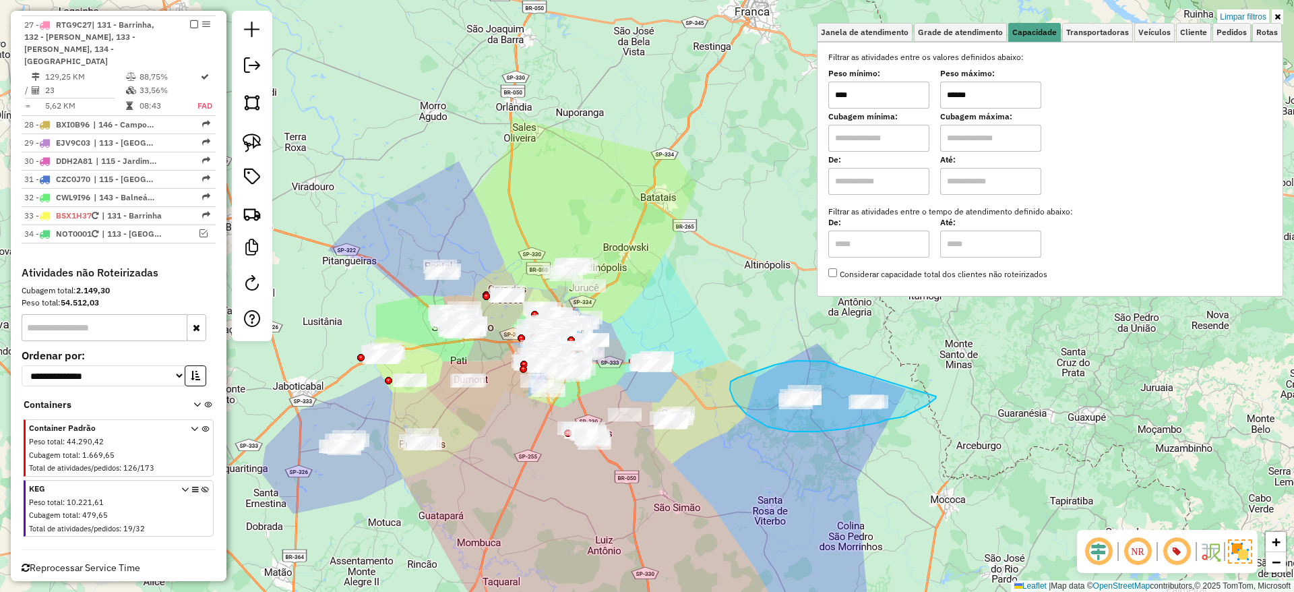
drag, startPoint x: 838, startPoint y: 366, endPoint x: 938, endPoint y: 394, distance: 103.7
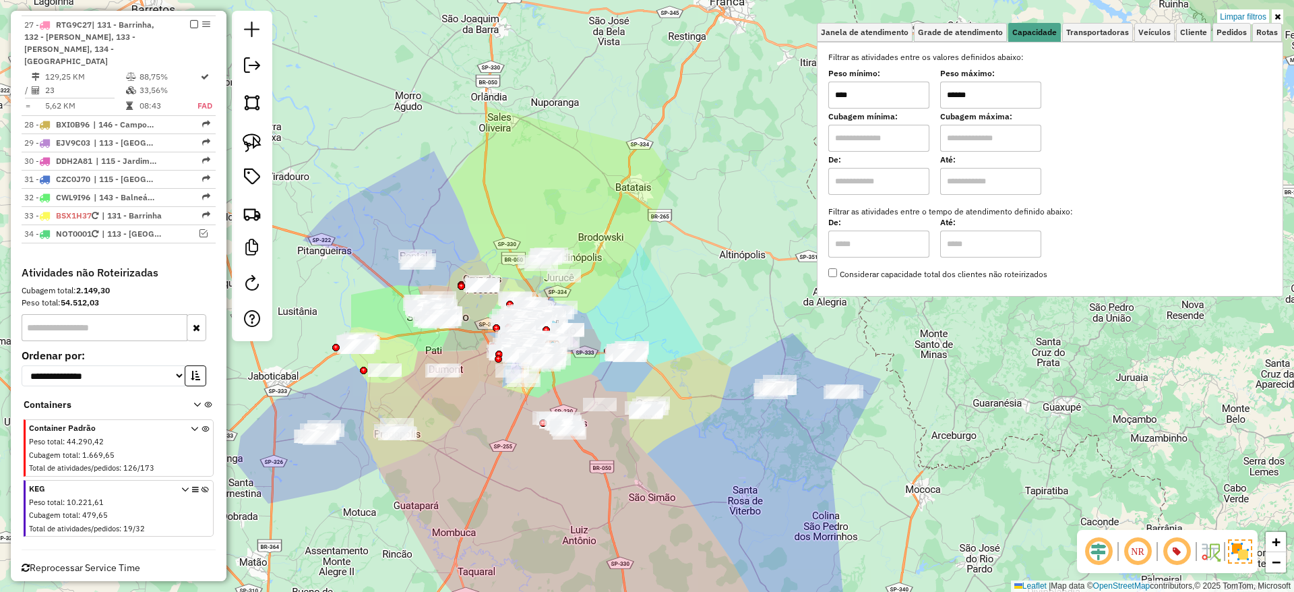
drag, startPoint x: 851, startPoint y: 358, endPoint x: 843, endPoint y: 356, distance: 8.2
click at [843, 356] on div "Limpar filtros Janela de atendimento Grade de atendimento Capacidade Transporta…" at bounding box center [647, 296] width 1294 height 592
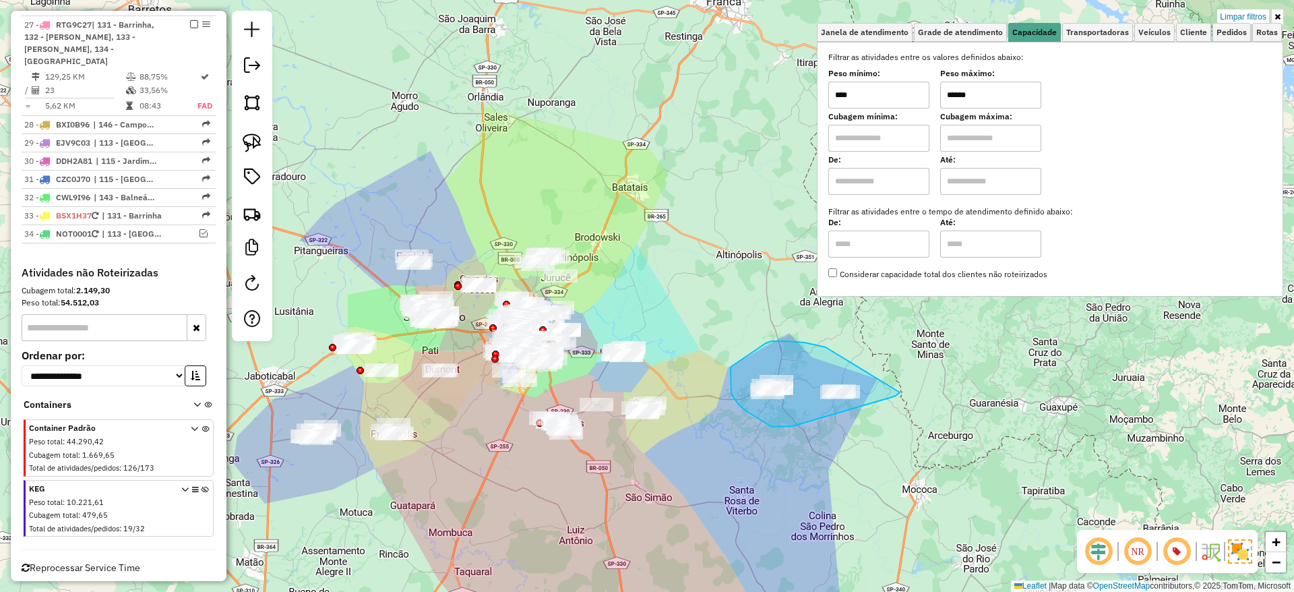
drag, startPoint x: 777, startPoint y: 341, endPoint x: 910, endPoint y: 383, distance: 139.2
drag, startPoint x: 820, startPoint y: 346, endPoint x: 968, endPoint y: 380, distance: 152.2
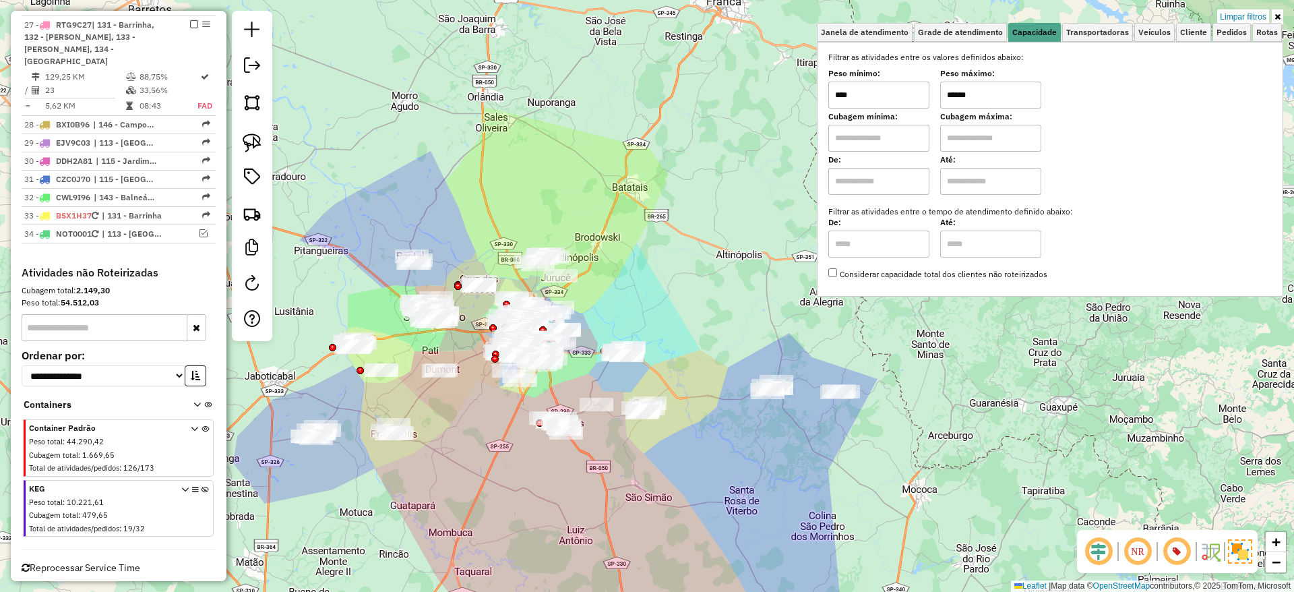
click at [1005, 93] on input "******" at bounding box center [990, 95] width 101 height 27
type input "******"
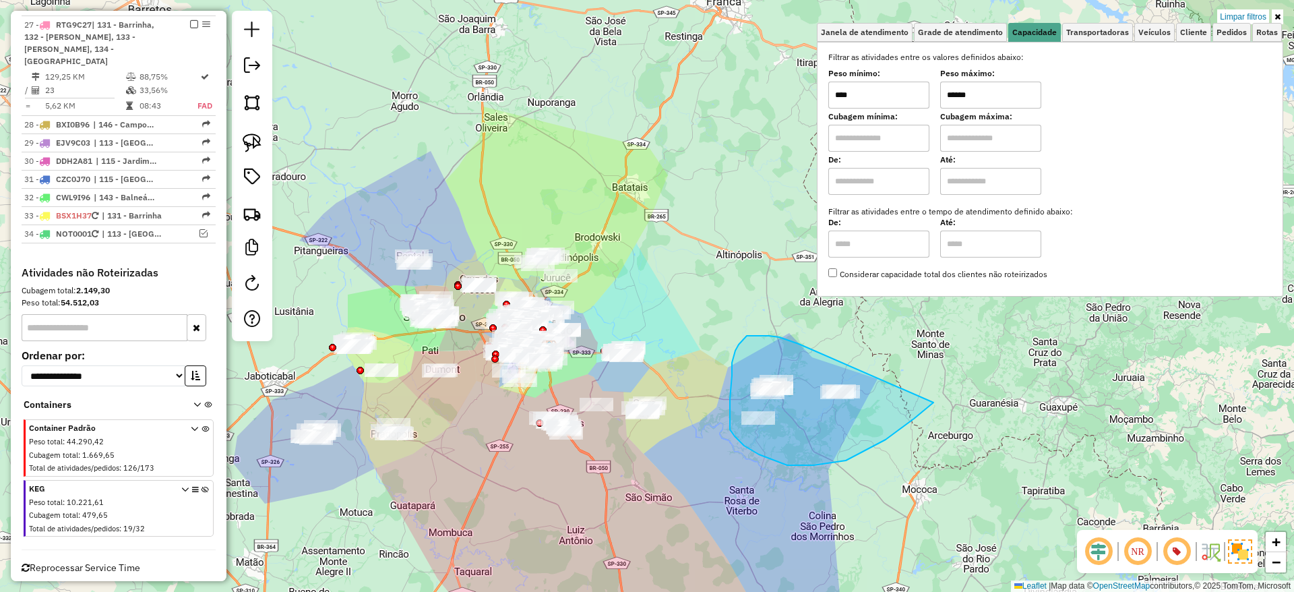
drag, startPoint x: 762, startPoint y: 336, endPoint x: 956, endPoint y: 373, distance: 197.7
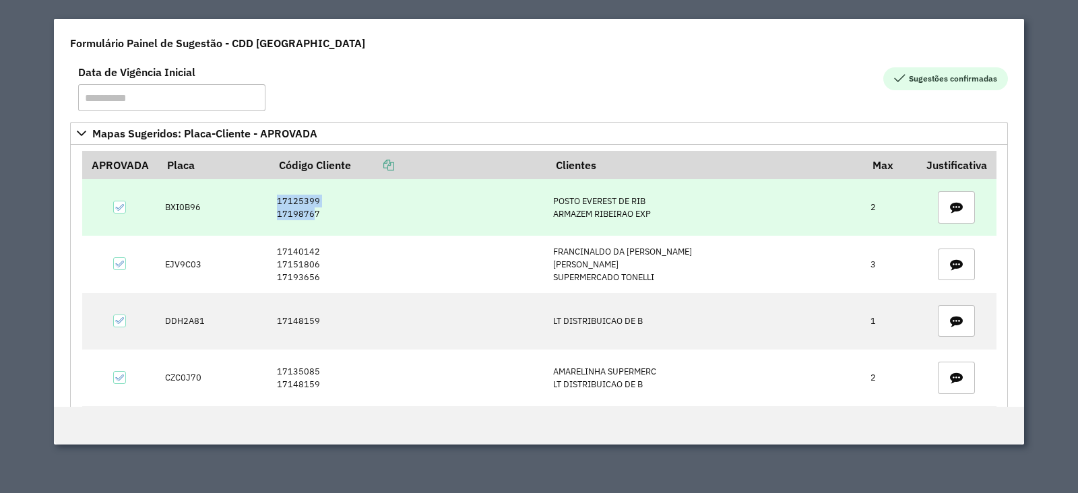
drag, startPoint x: 276, startPoint y: 197, endPoint x: 322, endPoint y: 209, distance: 47.4
click at [322, 209] on td "17125399 17198767" at bounding box center [408, 207] width 277 height 57
click at [386, 217] on td "17125399 17198767" at bounding box center [408, 207] width 277 height 57
drag, startPoint x: 284, startPoint y: 199, endPoint x: 326, endPoint y: 217, distance: 45.6
click at [326, 217] on td "17125399 17198767" at bounding box center [408, 207] width 277 height 57
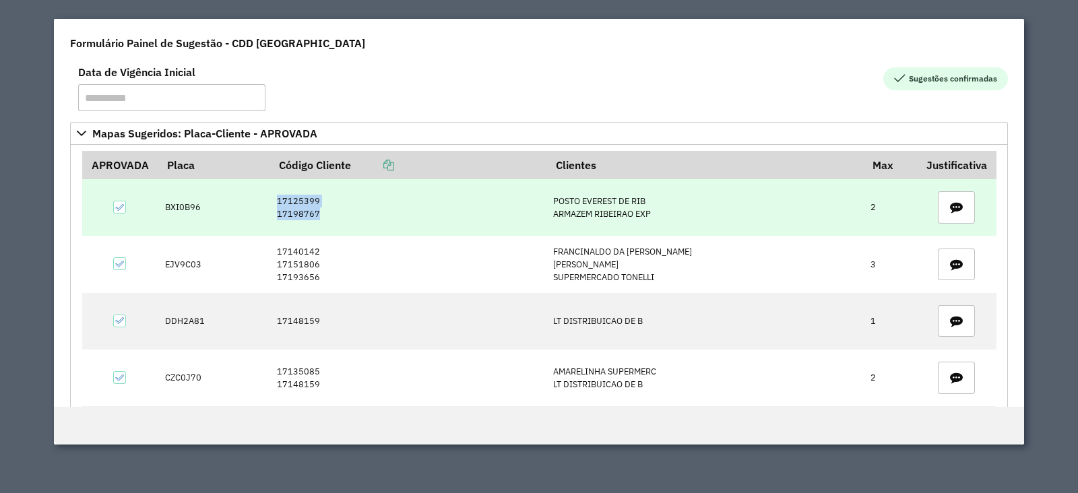
copy td "17125399 17198767"
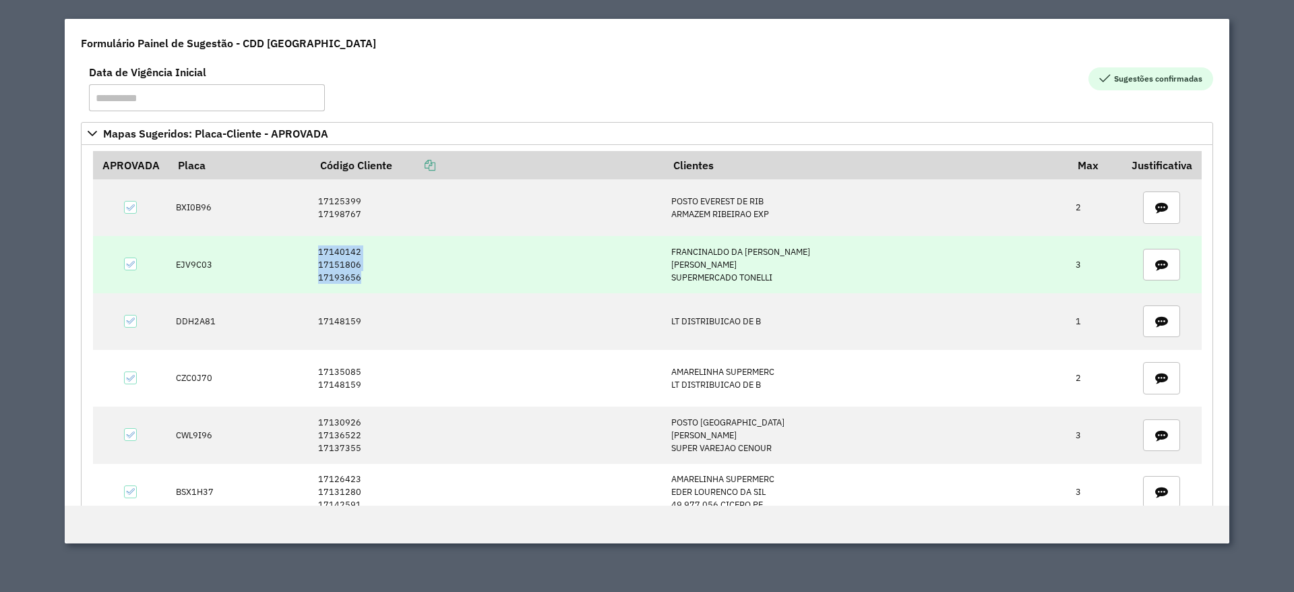
drag, startPoint x: 325, startPoint y: 245, endPoint x: 379, endPoint y: 276, distance: 61.3
click at [379, 276] on td "17140142 17151806 17193656" at bounding box center [487, 264] width 353 height 57
copy td "17140142 17151806 17193656"
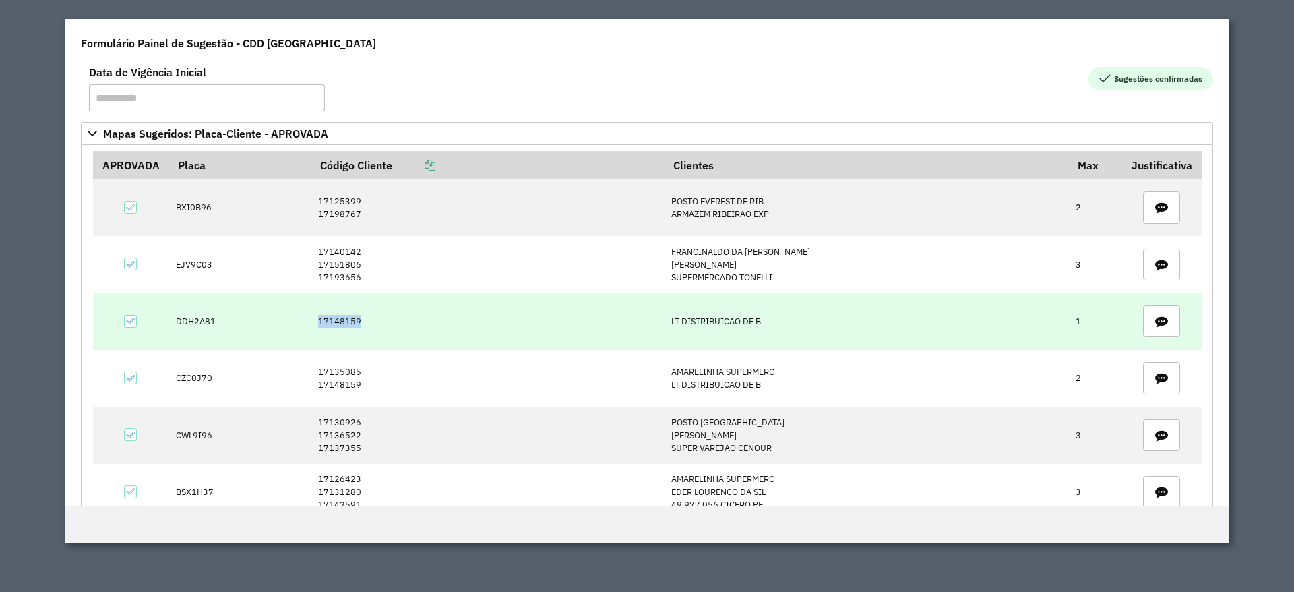
drag, startPoint x: 334, startPoint y: 312, endPoint x: 380, endPoint y: 321, distance: 47.4
click at [380, 321] on td "17148159" at bounding box center [487, 321] width 353 height 57
copy td "17148159"
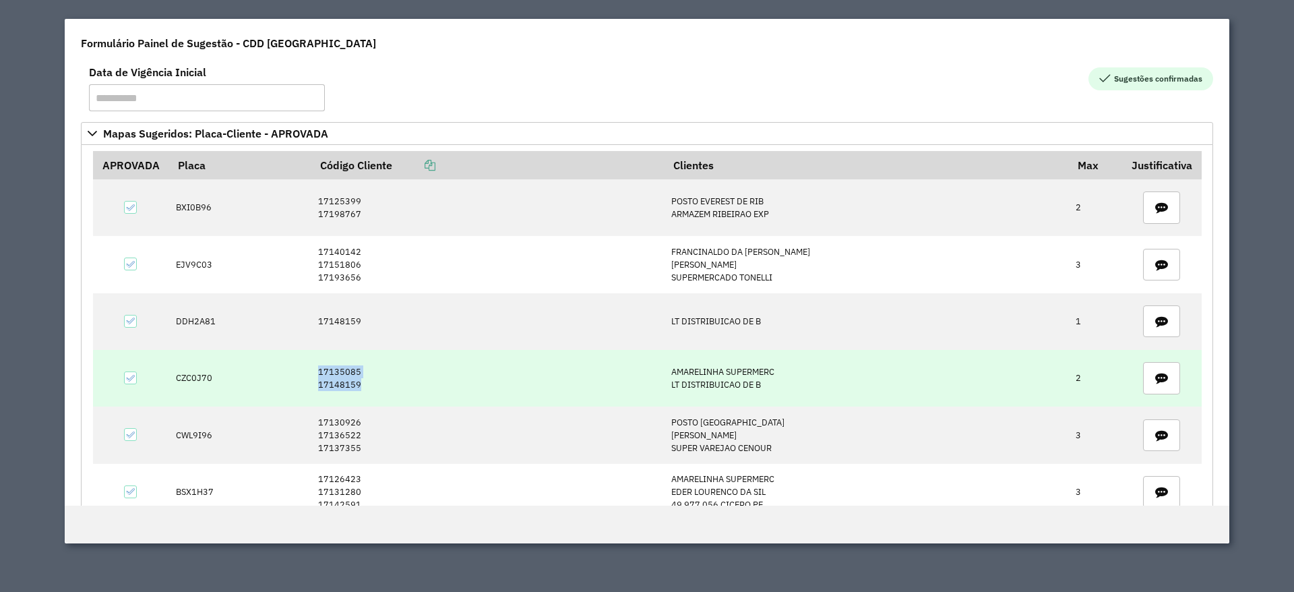
drag, startPoint x: 325, startPoint y: 370, endPoint x: 375, endPoint y: 385, distance: 51.4
click at [375, 385] on td "17135085 17148159" at bounding box center [487, 378] width 353 height 57
copy td "17135085 17148159"
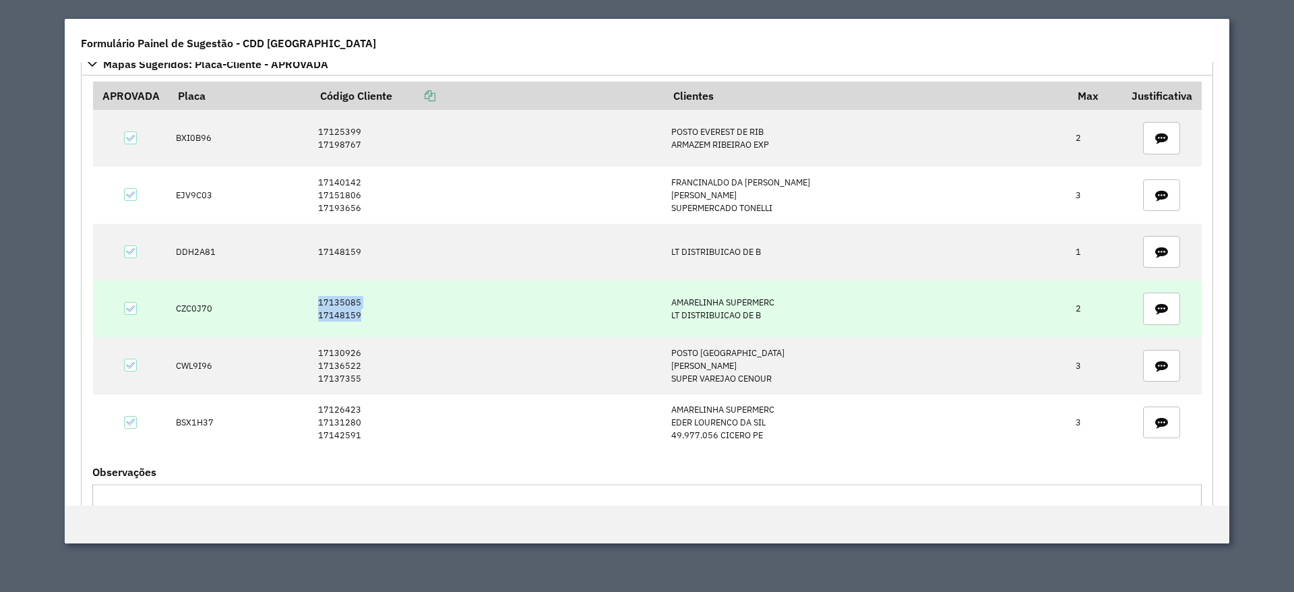
scroll to position [101, 0]
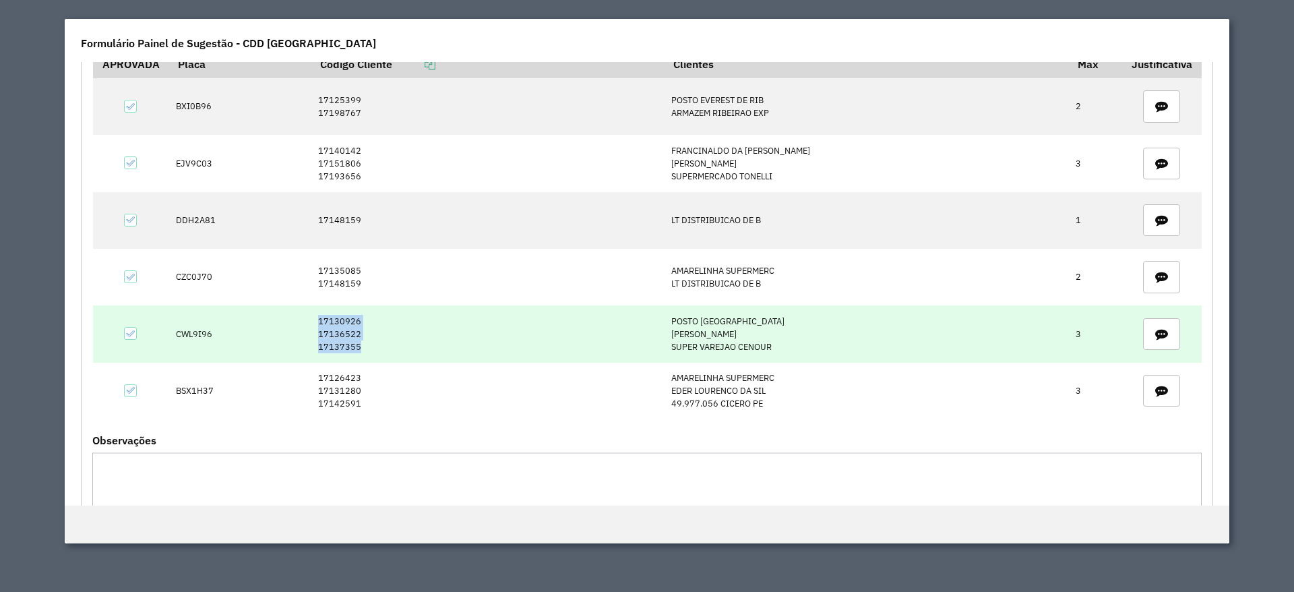
drag, startPoint x: 324, startPoint y: 311, endPoint x: 383, endPoint y: 344, distance: 67.6
click at [383, 344] on td "17130926 17136522 17137355" at bounding box center [487, 333] width 353 height 57
copy td "17130926 17136522 17137355"
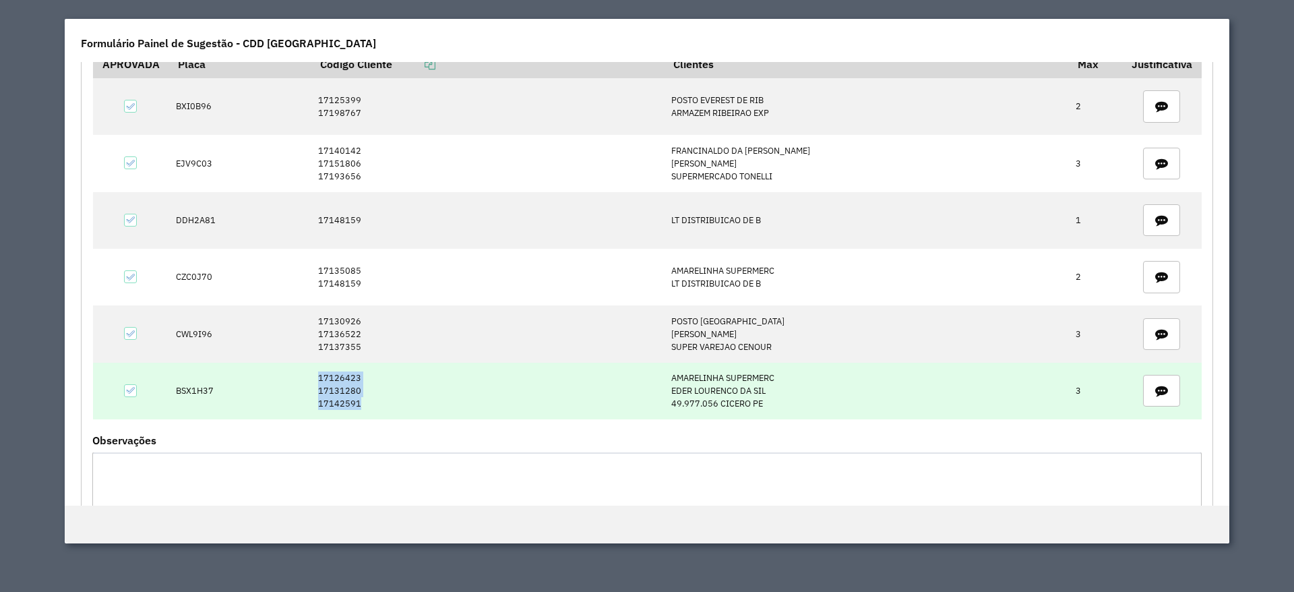
drag, startPoint x: 326, startPoint y: 368, endPoint x: 377, endPoint y: 403, distance: 62.0
click at [377, 403] on td "17126423 17131280 17142591" at bounding box center [487, 390] width 353 height 57
copy td "17126423 17131280 17142591"
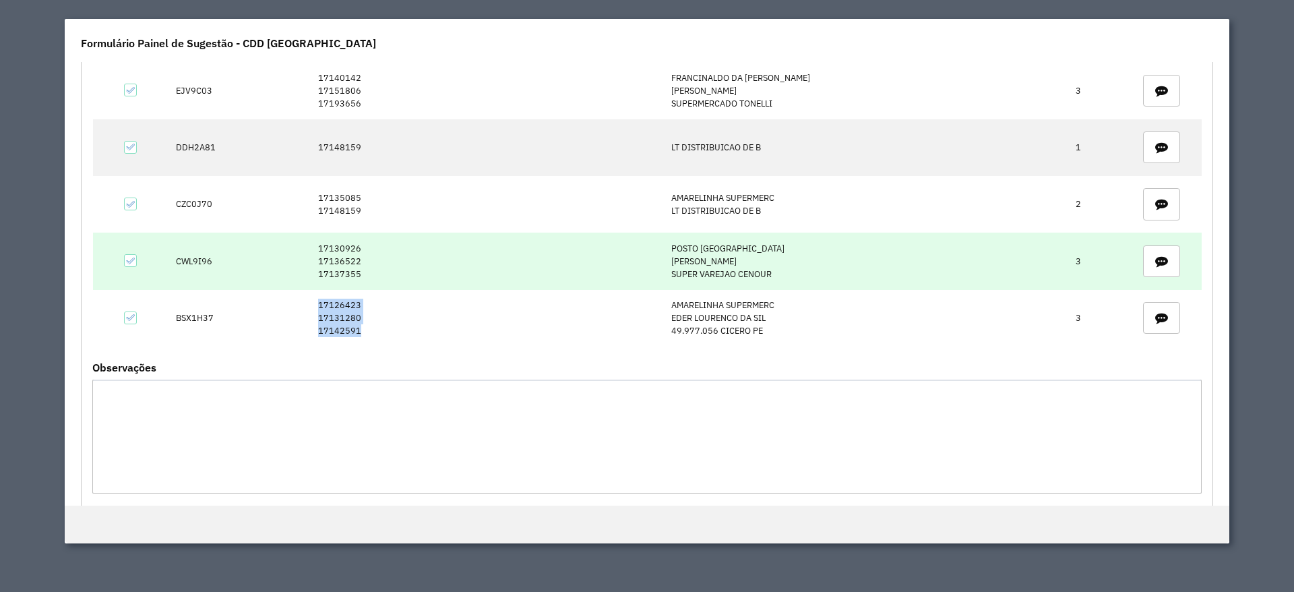
scroll to position [0, 0]
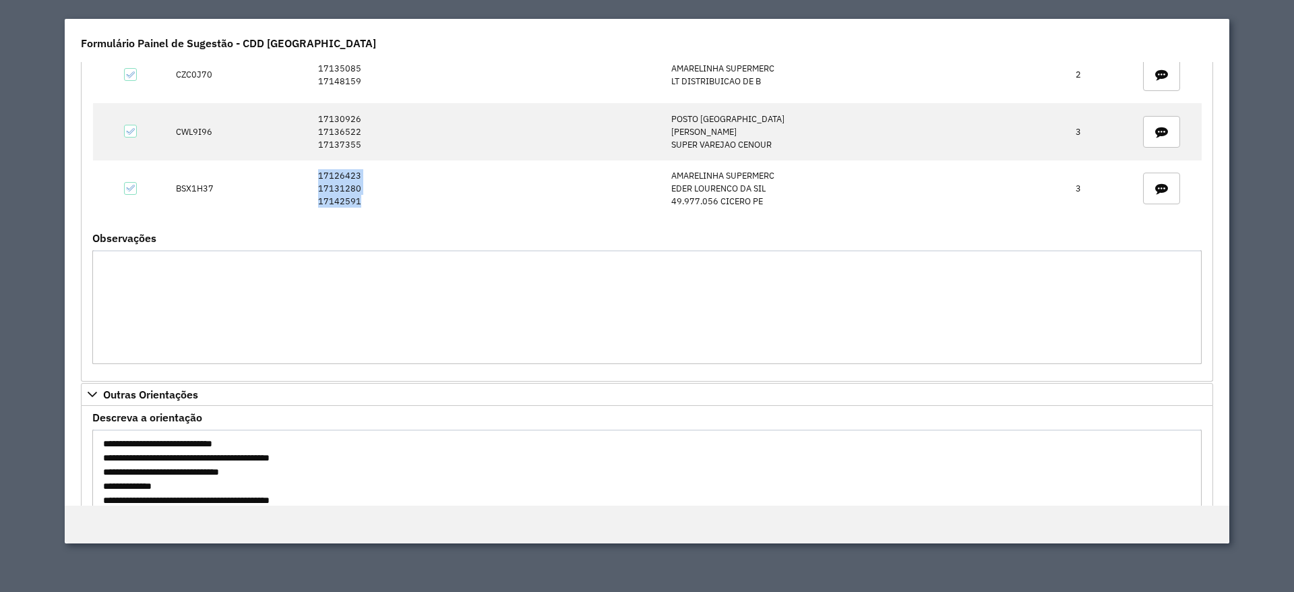
click at [517, 217] on formly-field "APROVADA Placa Código Cliente Clientes Max Justificativa BXI0B96 17125399 17198…" at bounding box center [646, 40] width 1125 height 385
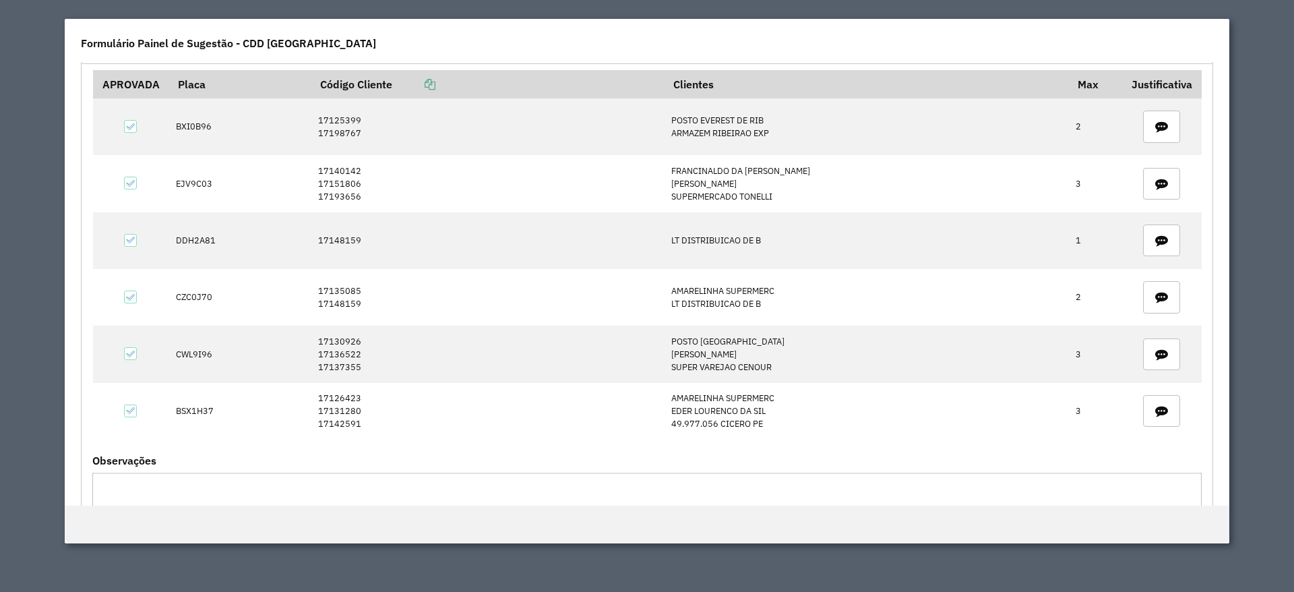
scroll to position [376, 0]
